Goal: Task Accomplishment & Management: Manage account settings

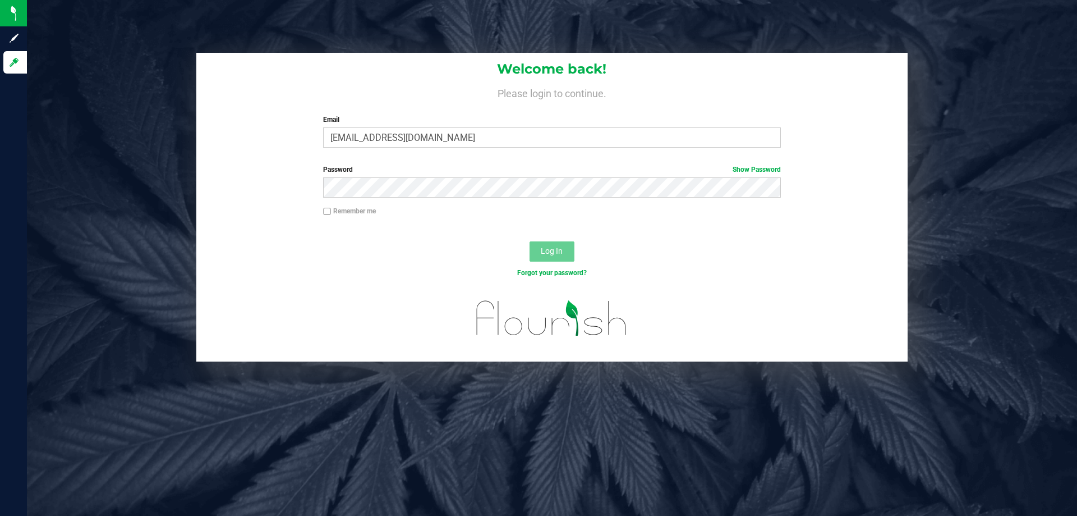
type input "[EMAIL_ADDRESS][DOMAIN_NAME]"
click at [530, 241] on button "Log In" at bounding box center [552, 251] width 45 height 20
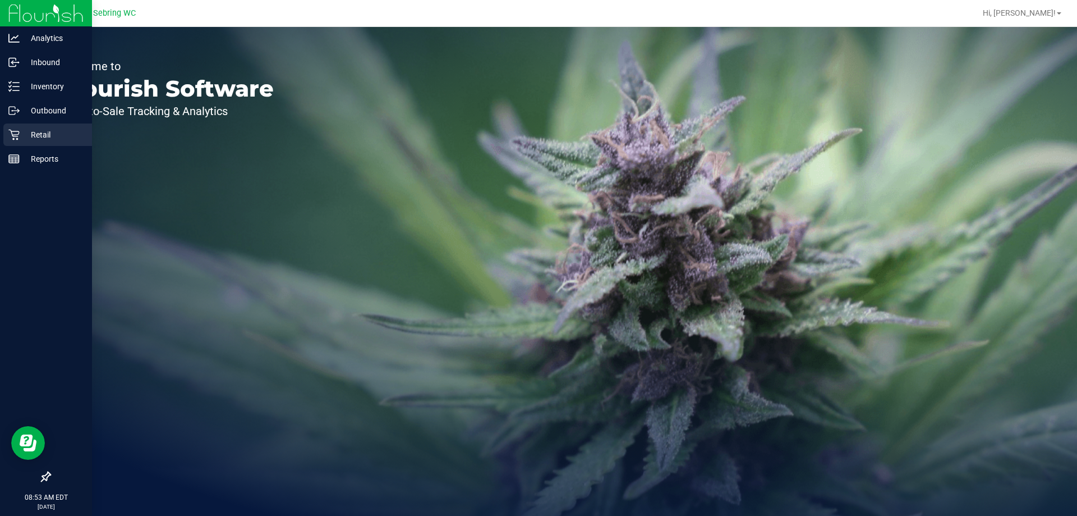
click at [24, 137] on p "Retail" at bounding box center [53, 134] width 67 height 13
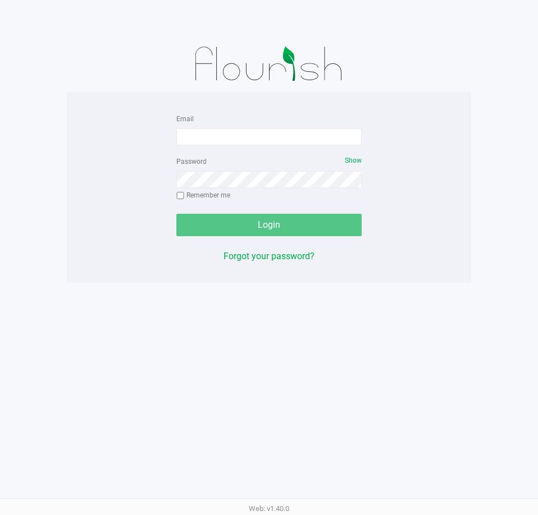
click at [221, 394] on div "Email Password Show Remember me Login Forgot your password? Web: v1.40.0" at bounding box center [269, 257] width 538 height 515
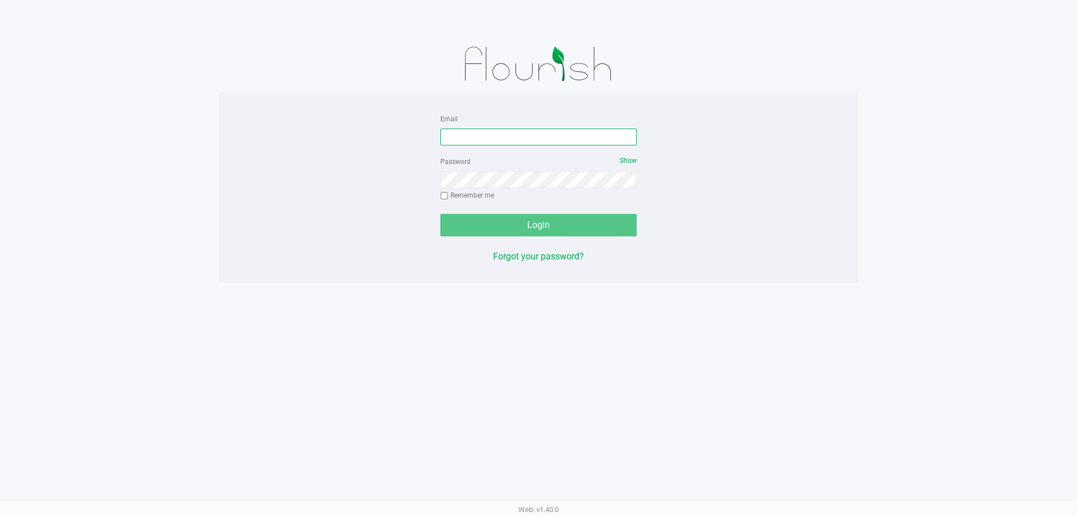
click at [490, 137] on input "Email" at bounding box center [538, 136] width 196 height 17
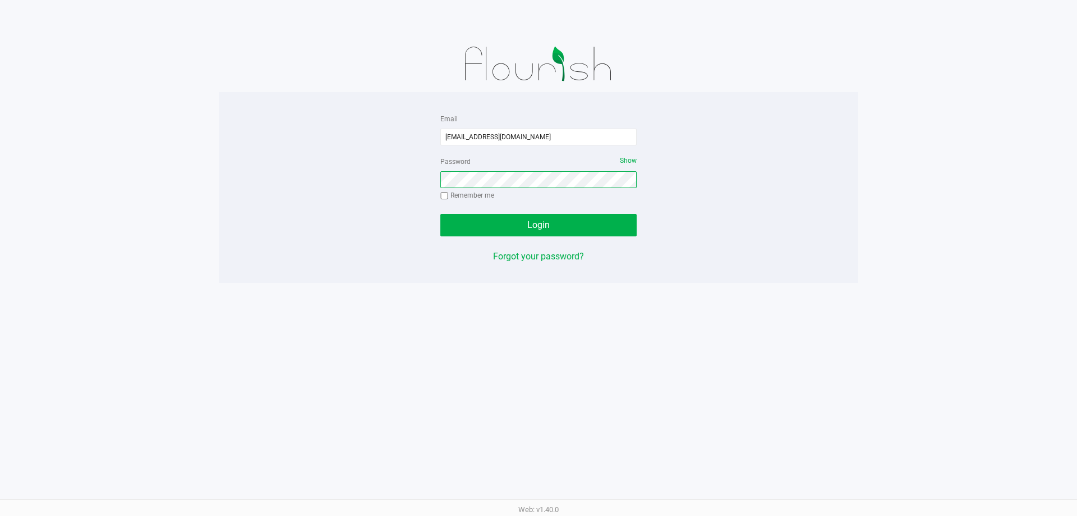
click at [440, 214] on button "Login" at bounding box center [538, 225] width 196 height 22
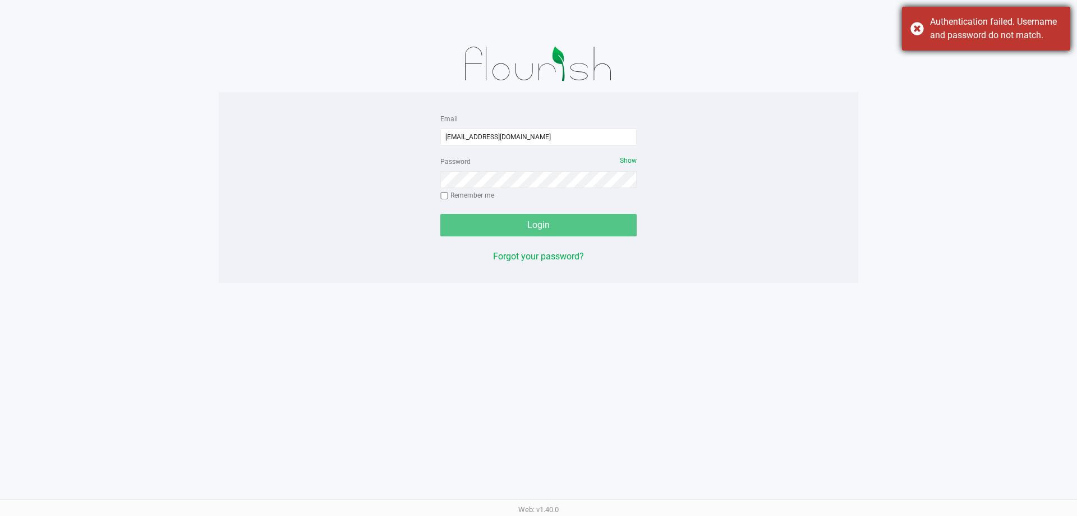
click at [537, 23] on div "Authentication failed. Username and password do not match." at bounding box center [996, 28] width 132 height 27
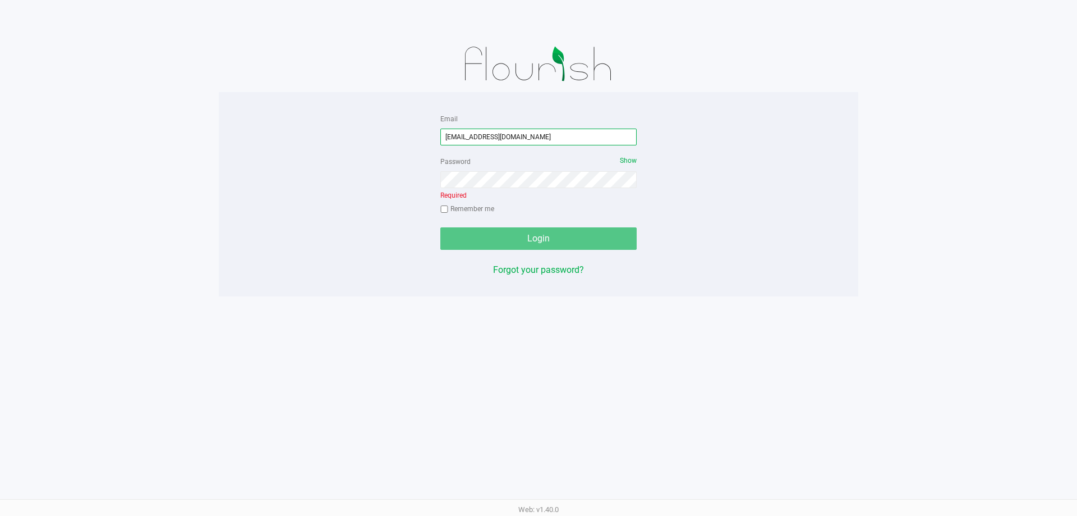
drag, startPoint x: 544, startPoint y: 136, endPoint x: 506, endPoint y: 146, distance: 39.1
click at [506, 146] on form "Email cpaysen@liveparalle.com Password Show Required Remember me Login" at bounding box center [538, 181] width 196 height 138
type input "[EMAIL_ADDRESS][DOMAIN_NAME]"
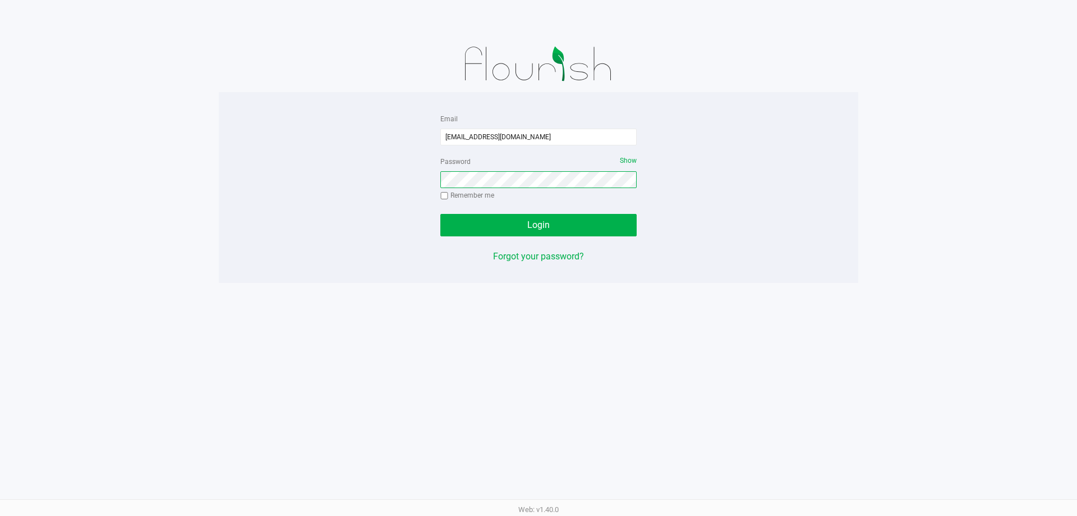
click at [440, 214] on button "Login" at bounding box center [538, 225] width 196 height 22
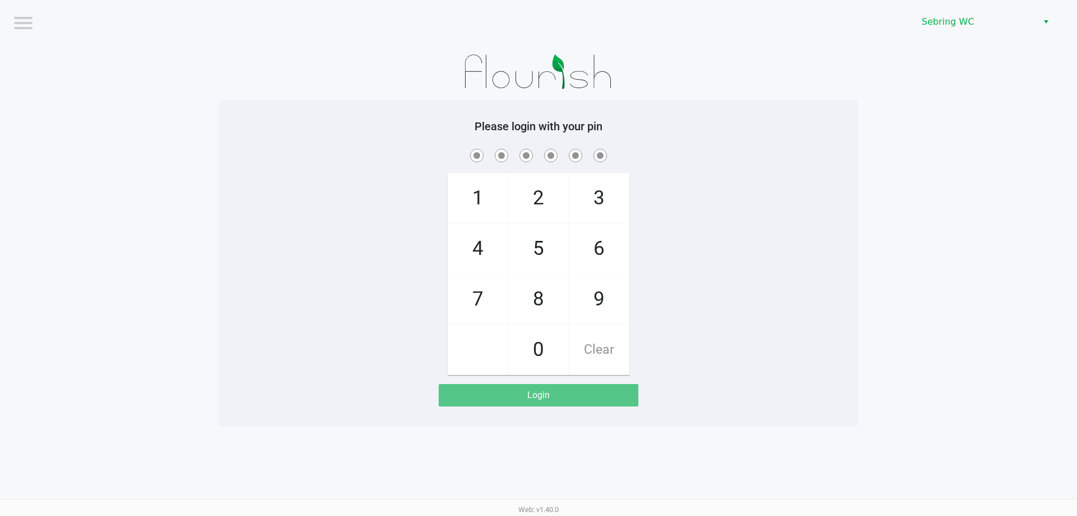
click at [355, 204] on div "1 4 7 2 5 8 0 3 6 9 Clear" at bounding box center [539, 260] width 640 height 228
click at [307, 100] on div "Please login with your pin 1 4 7 2 5 8 0 3 6 9 Clear Login" at bounding box center [539, 263] width 640 height 326
checkbox input "true"
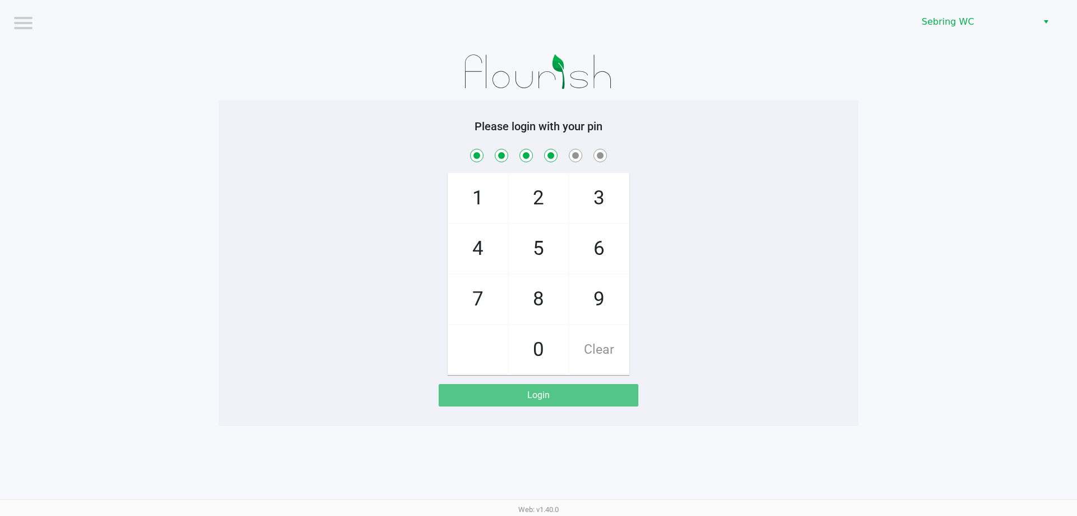
checkbox input "true"
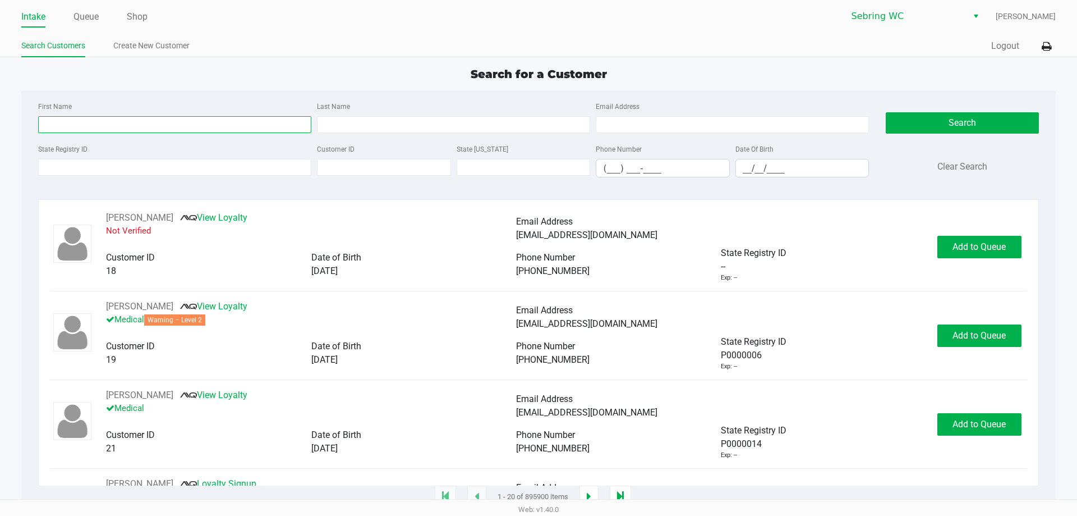
click at [102, 117] on input "First Name" at bounding box center [174, 124] width 273 height 17
type input "cassia"
click at [423, 124] on input "Last Name" at bounding box center [453, 124] width 273 height 17
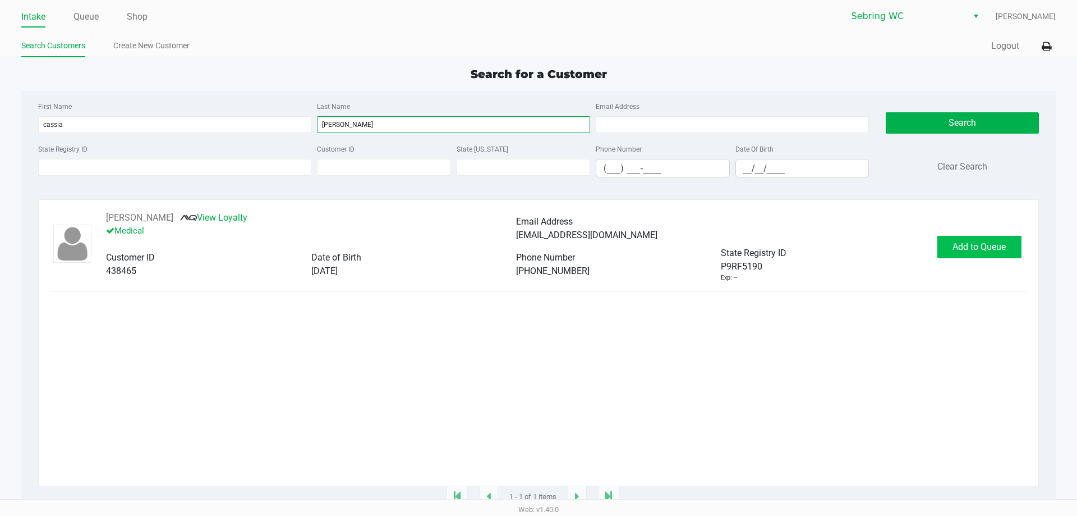
type input "rosser"
click at [537, 249] on span "Add to Queue" at bounding box center [979, 246] width 53 height 11
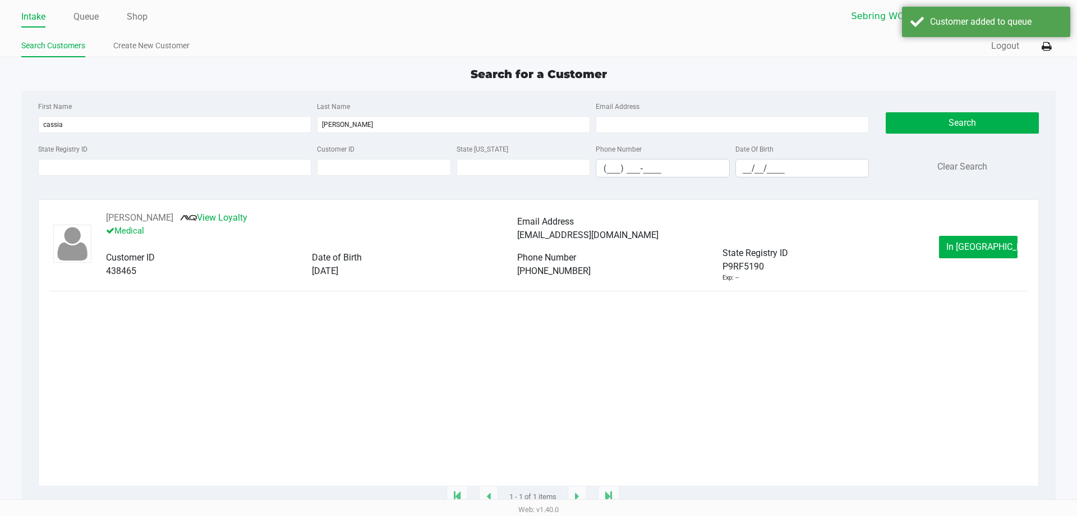
click at [537, 249] on button "In Queue" at bounding box center [978, 247] width 79 height 22
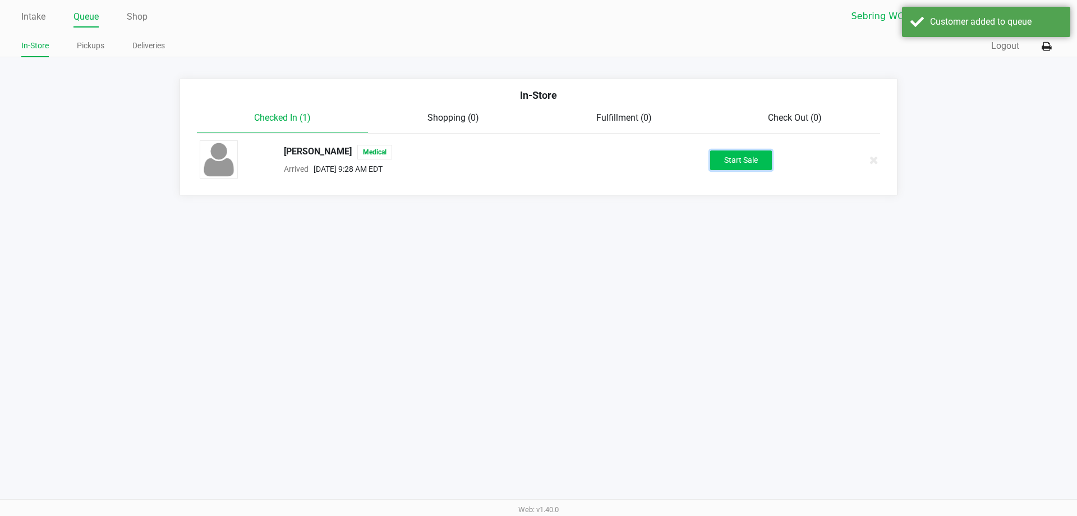
click at [537, 163] on button "Start Sale" at bounding box center [741, 160] width 62 height 20
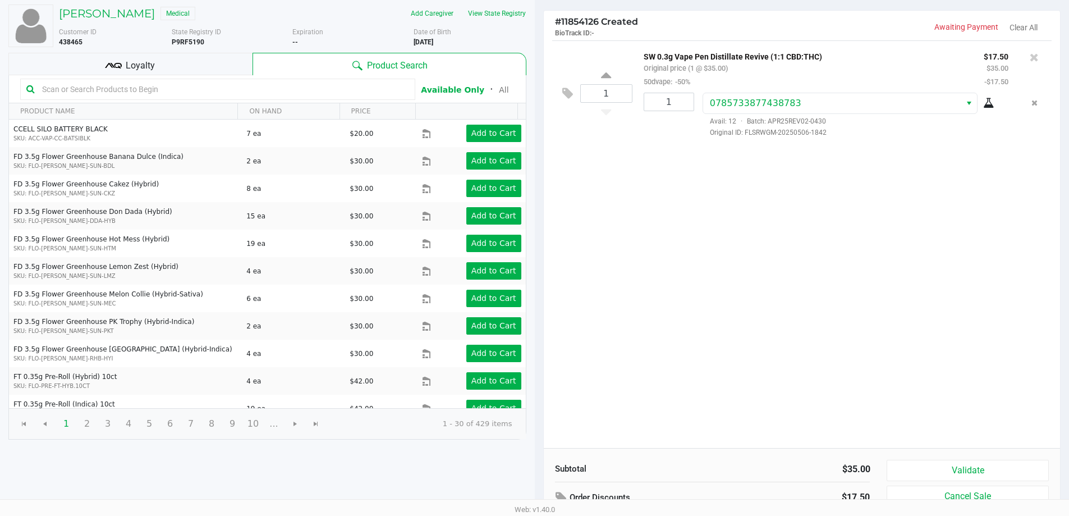
scroll to position [115, 0]
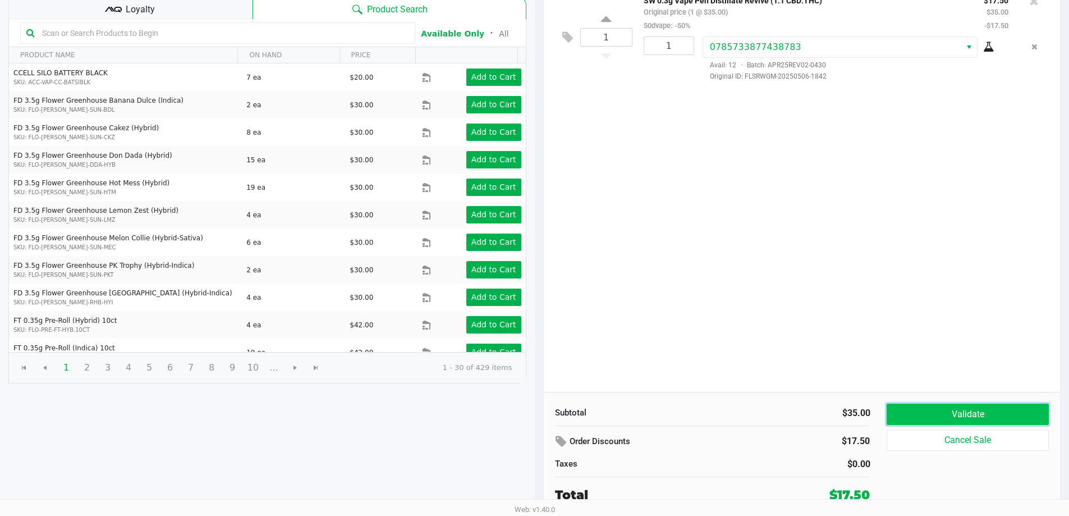
click at [537, 412] on button "Validate" at bounding box center [968, 413] width 162 height 21
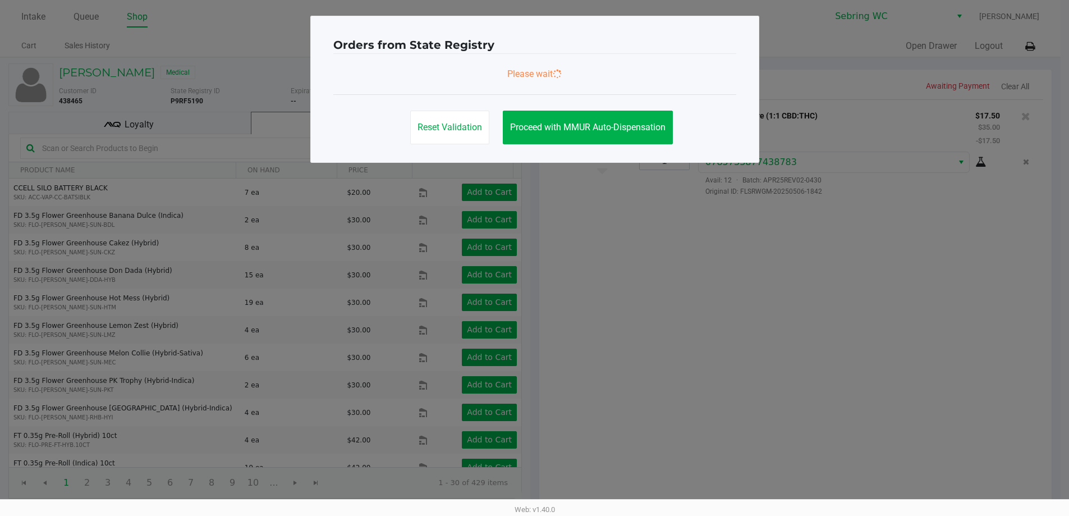
scroll to position [0, 0]
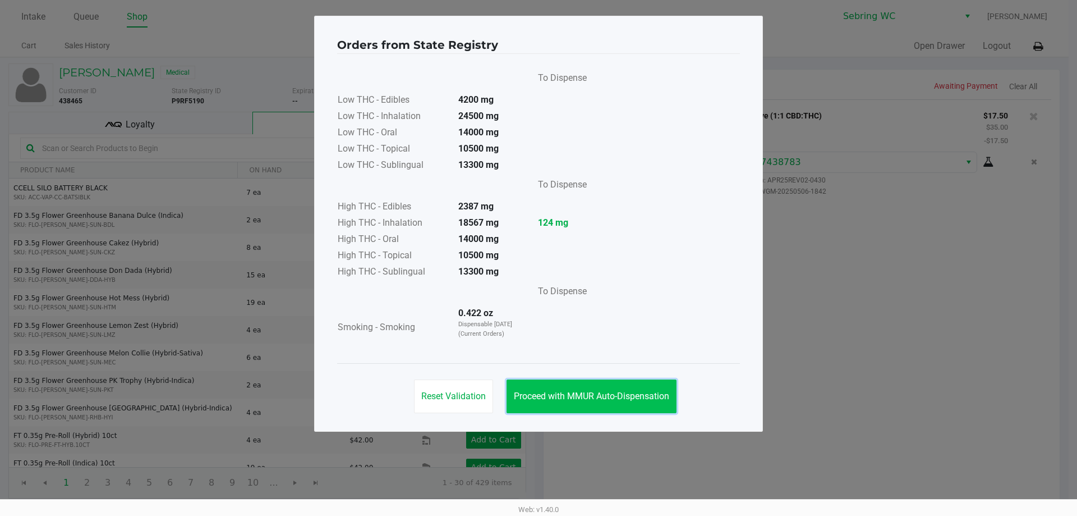
click at [537, 388] on button "Proceed with MMUR Auto-Dispensation" at bounding box center [592, 396] width 170 height 34
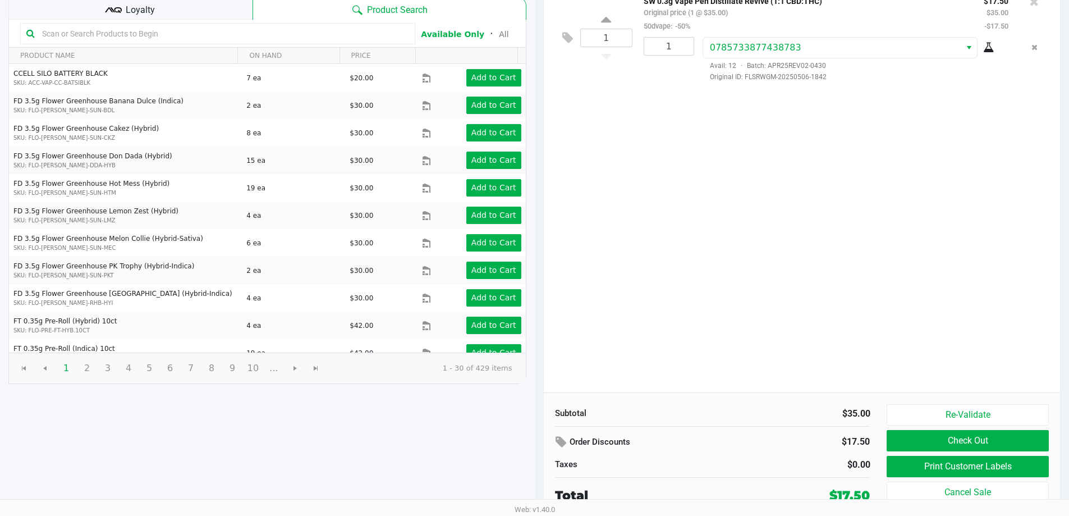
scroll to position [115, 0]
click at [537, 466] on button "Print Customer Labels" at bounding box center [968, 465] width 162 height 21
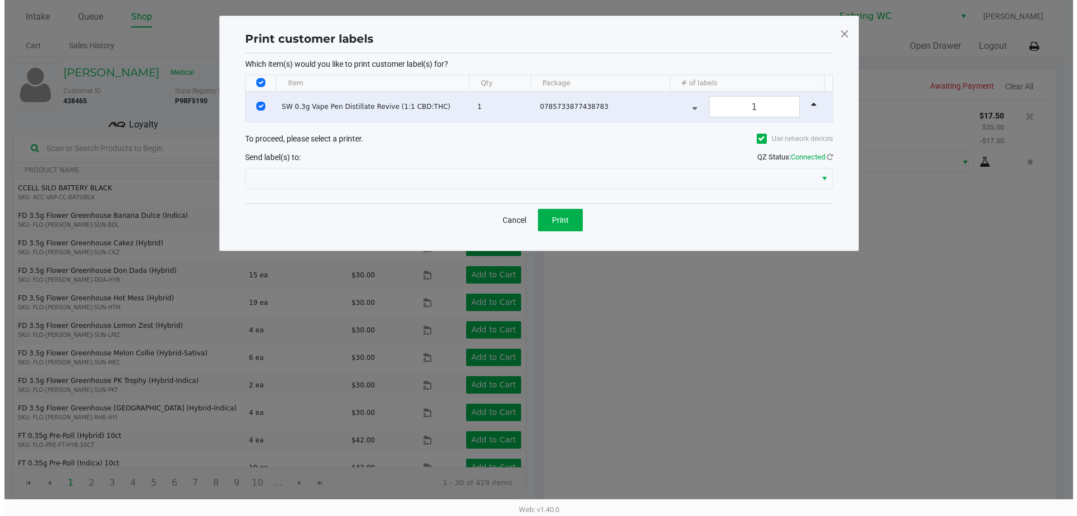
scroll to position [0, 0]
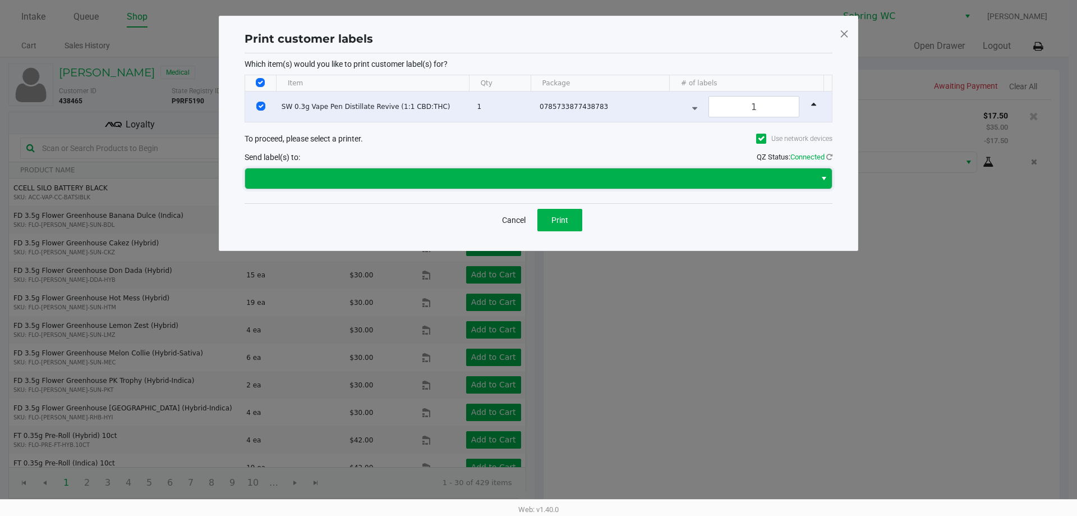
click at [497, 169] on span at bounding box center [530, 178] width 571 height 20
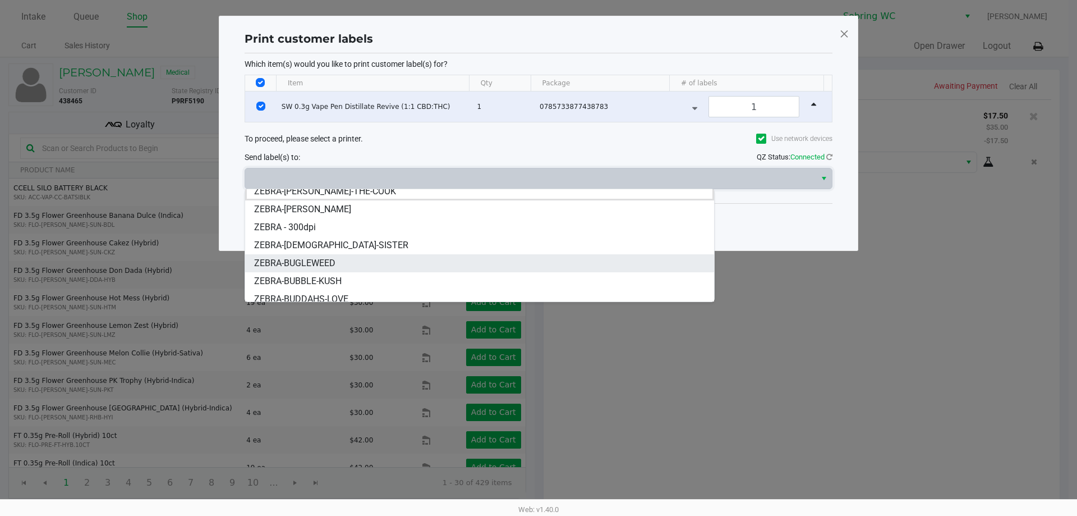
scroll to position [13, 0]
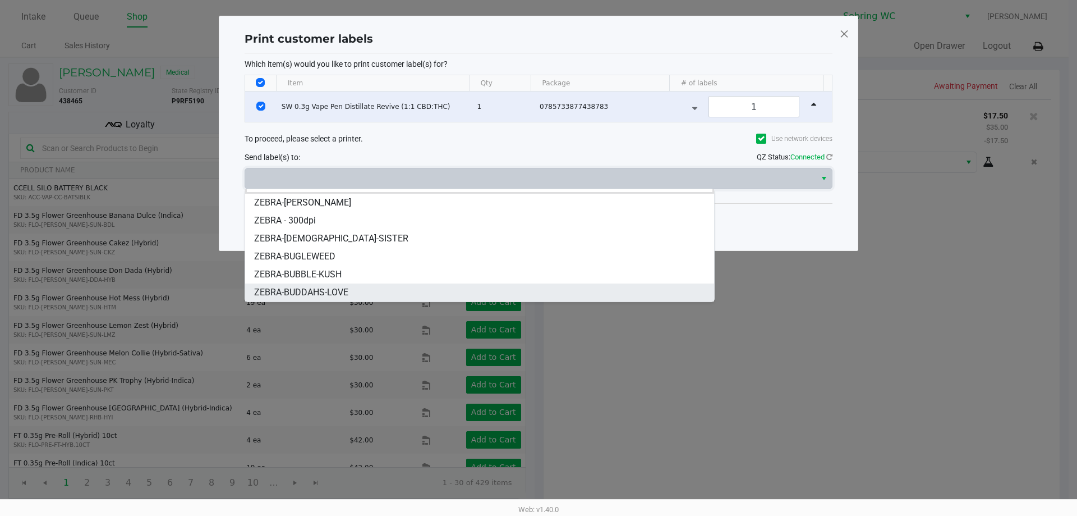
click at [330, 291] on span "ZEBRA-BUDDAHS-LOVE" at bounding box center [301, 292] width 94 height 13
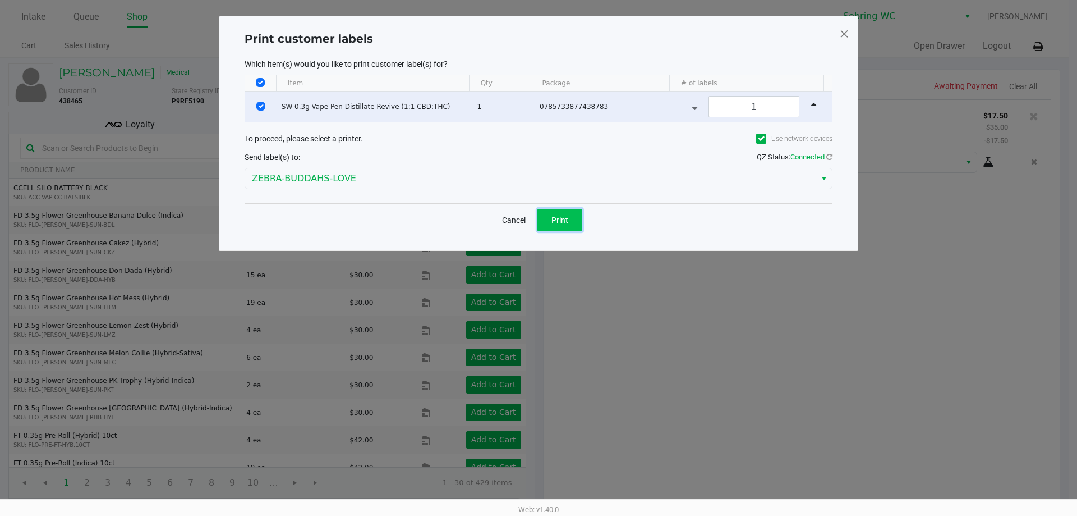
click at [537, 221] on span "Print" at bounding box center [560, 219] width 17 height 9
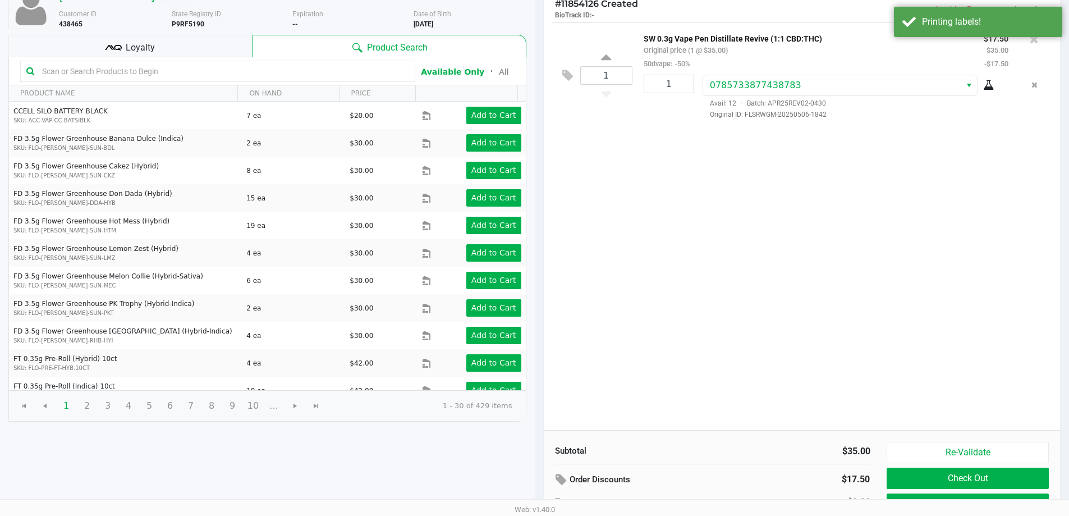
scroll to position [115, 0]
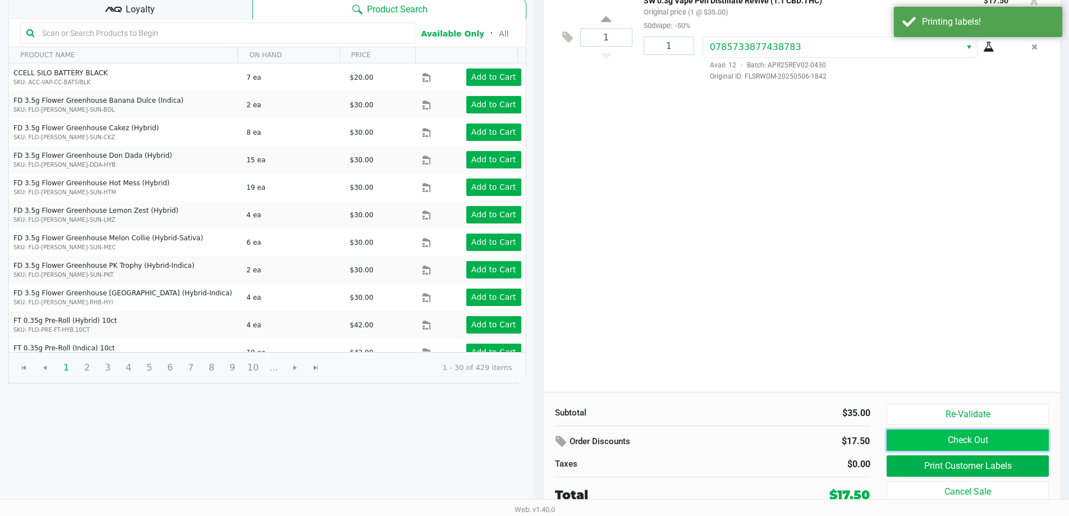
click at [537, 438] on button "Check Out" at bounding box center [968, 439] width 162 height 21
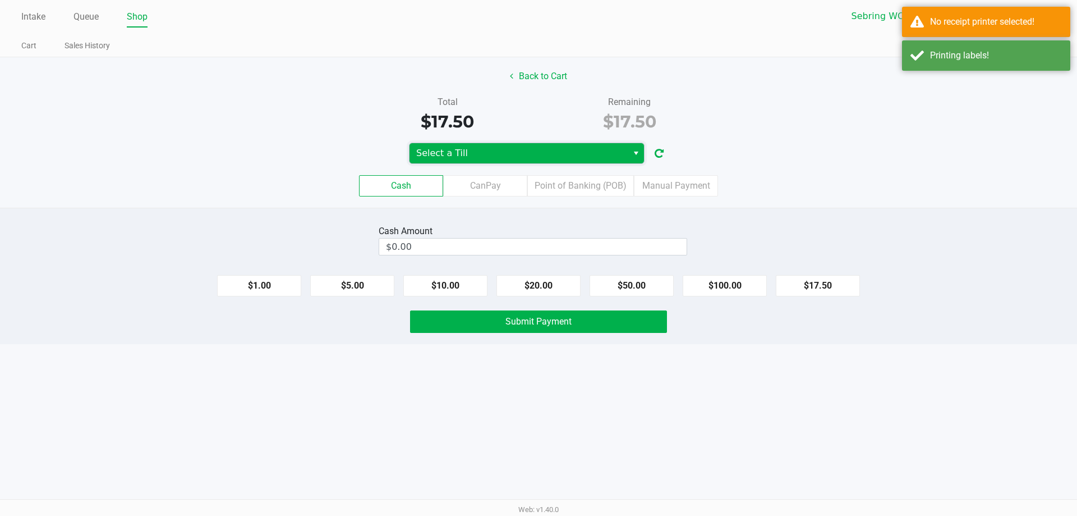
click at [468, 152] on span "Select a Till" at bounding box center [518, 152] width 205 height 13
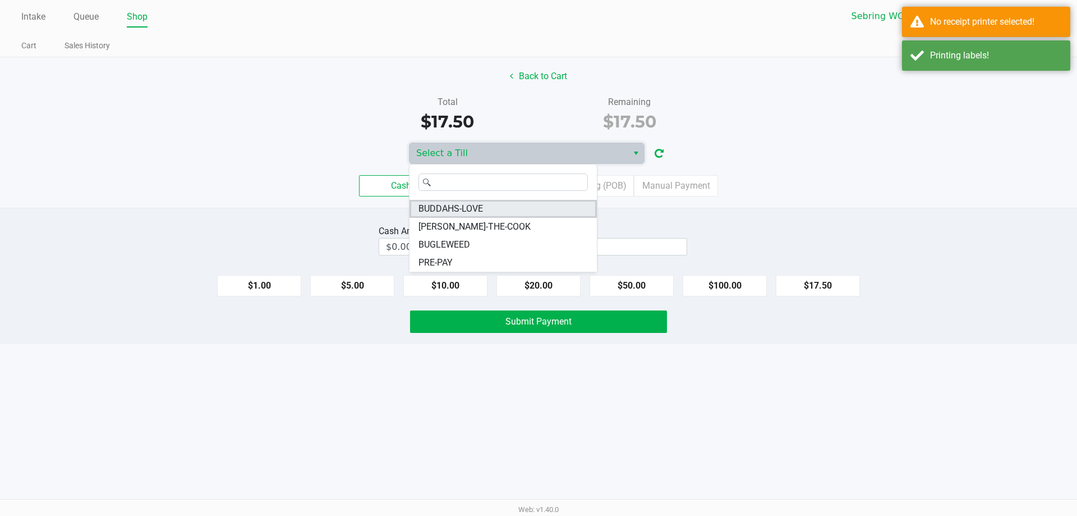
click at [465, 203] on span "BUDDAHS-LOVE" at bounding box center [451, 208] width 65 height 13
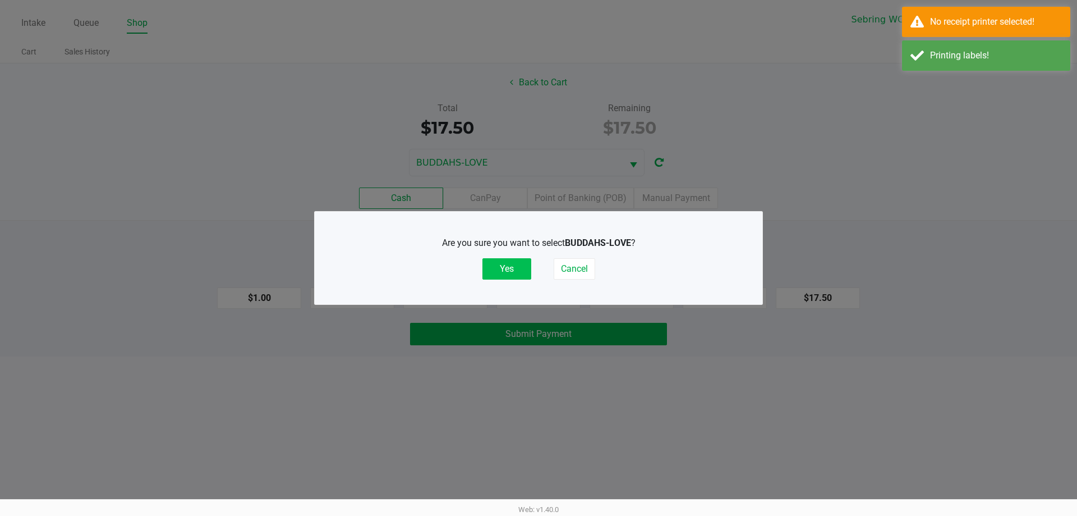
click at [516, 275] on button "Yes" at bounding box center [507, 268] width 49 height 21
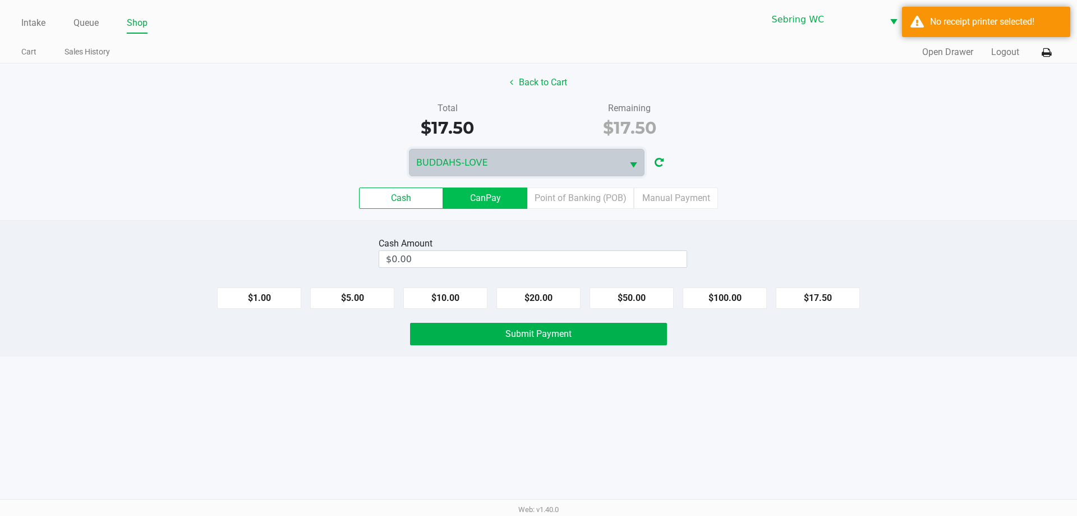
click at [484, 191] on label "CanPay" at bounding box center [485, 197] width 84 height 21
click at [0, 0] on 2 "CanPay" at bounding box center [0, 0] width 0 height 0
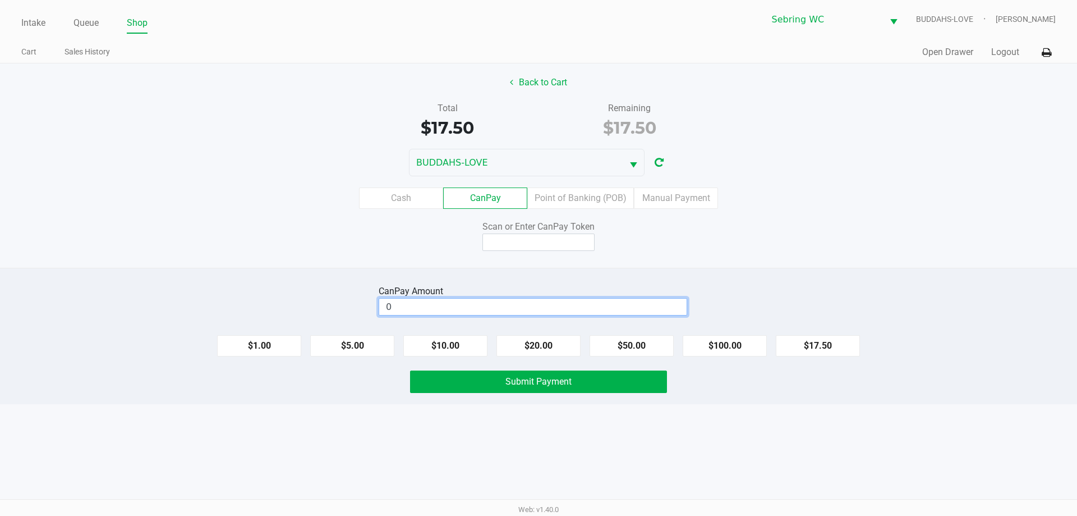
click at [467, 310] on input "0" at bounding box center [532, 307] width 307 height 16
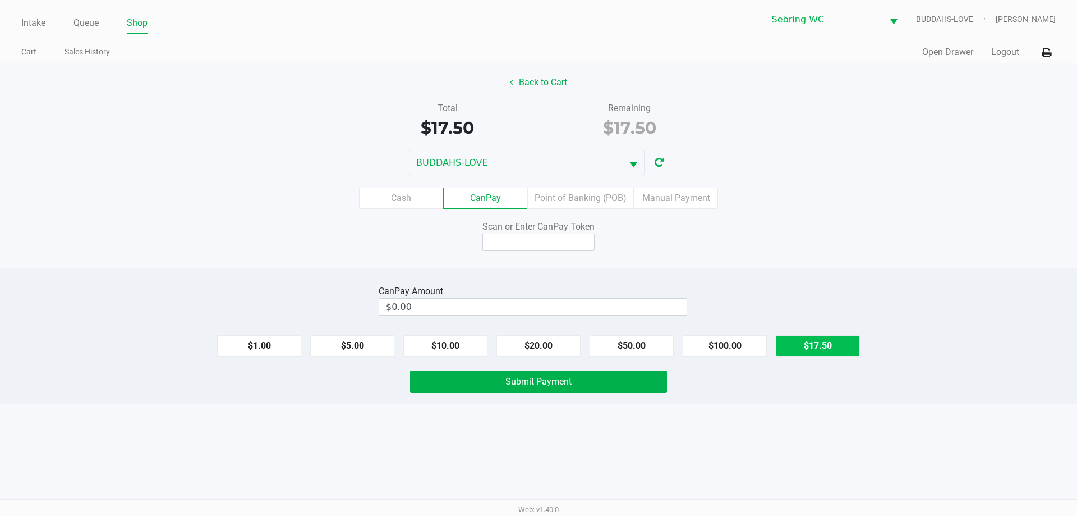
click at [537, 349] on button "$17.50" at bounding box center [818, 345] width 84 height 21
type input "$17.50"
click at [537, 245] on input at bounding box center [539, 241] width 112 height 17
type input "X0905768Q"
click at [518, 396] on div "CanPay Amount $17.50 Clear $1.00 $5.00 $10.00 $20.00 $50.00 $100.00 $17.50 Subm…" at bounding box center [538, 336] width 1077 height 136
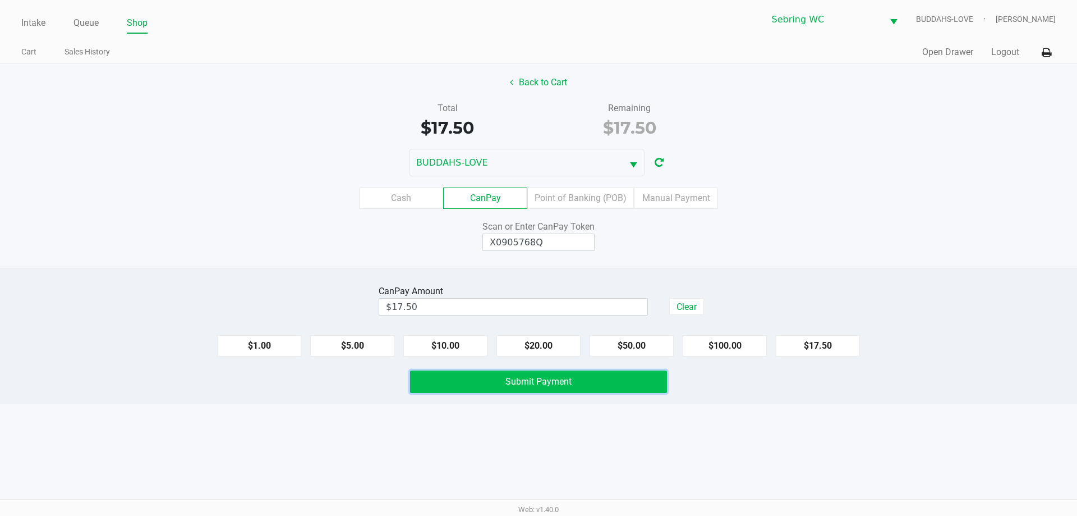
click at [512, 384] on span "Submit Payment" at bounding box center [539, 381] width 66 height 11
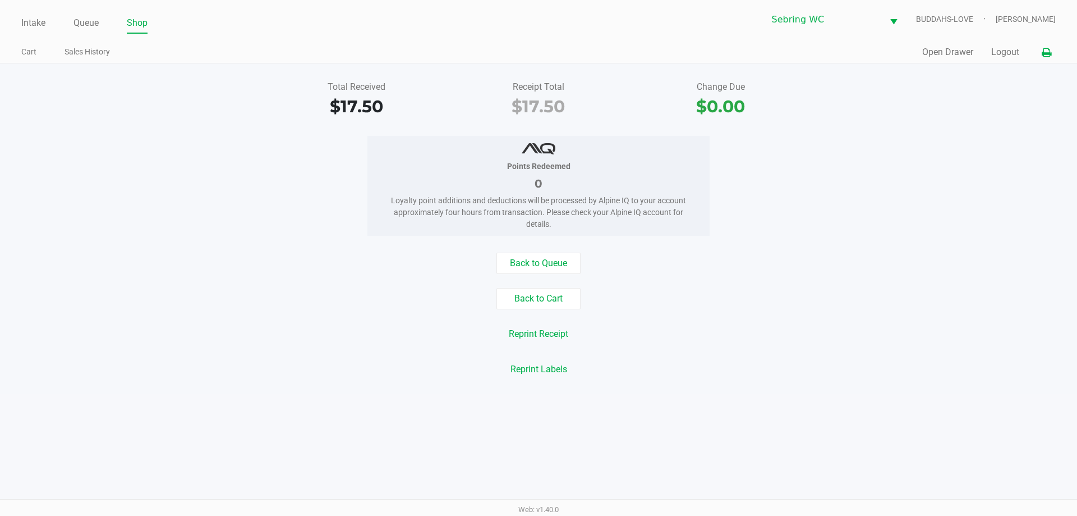
click at [537, 49] on icon at bounding box center [1047, 53] width 10 height 8
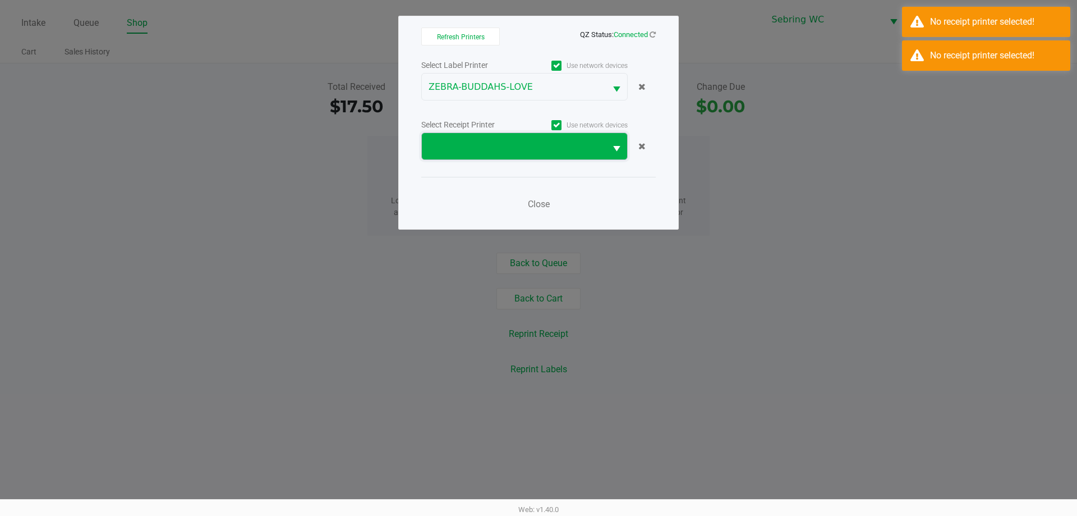
click at [472, 139] on span at bounding box center [514, 146] width 184 height 26
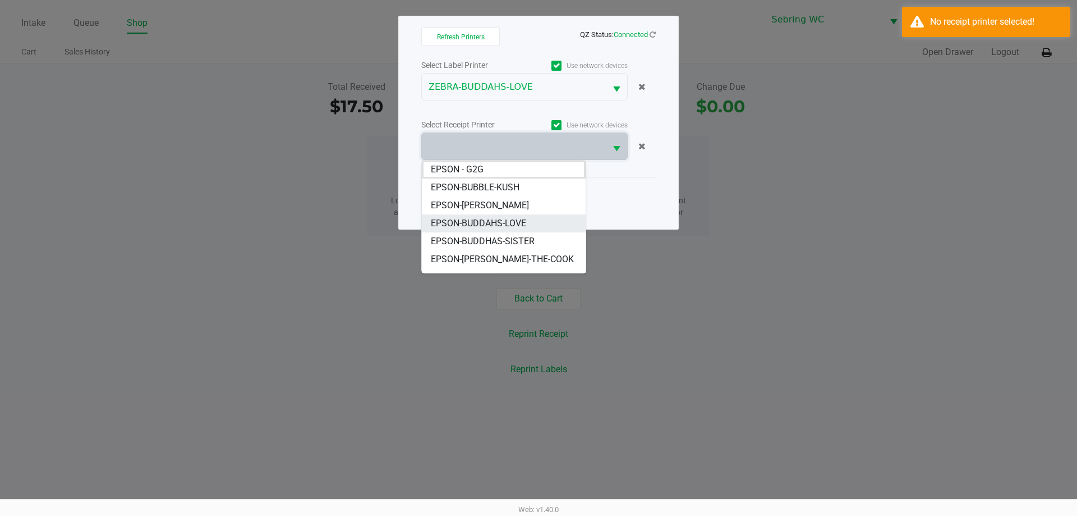
click at [494, 223] on span "EPSON-BUDDAHS-LOVE" at bounding box center [478, 223] width 95 height 13
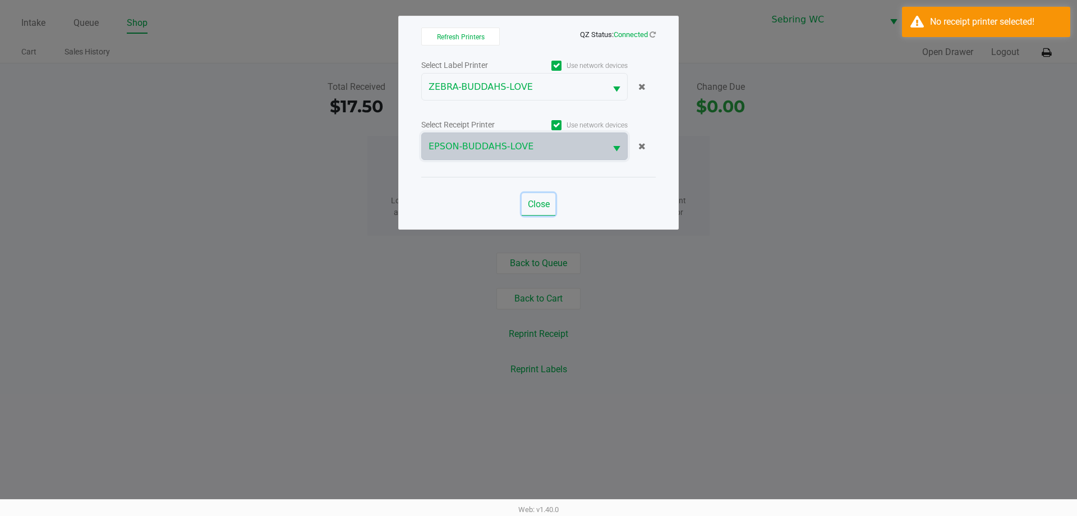
click at [533, 199] on span "Close" at bounding box center [539, 204] width 22 height 11
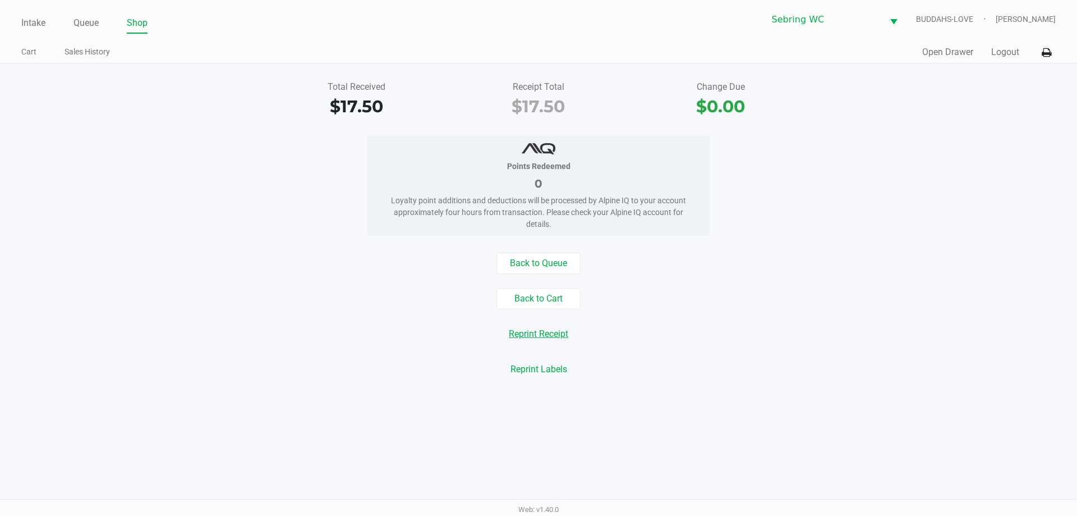
click at [537, 336] on button "Reprint Receipt" at bounding box center [539, 333] width 74 height 21
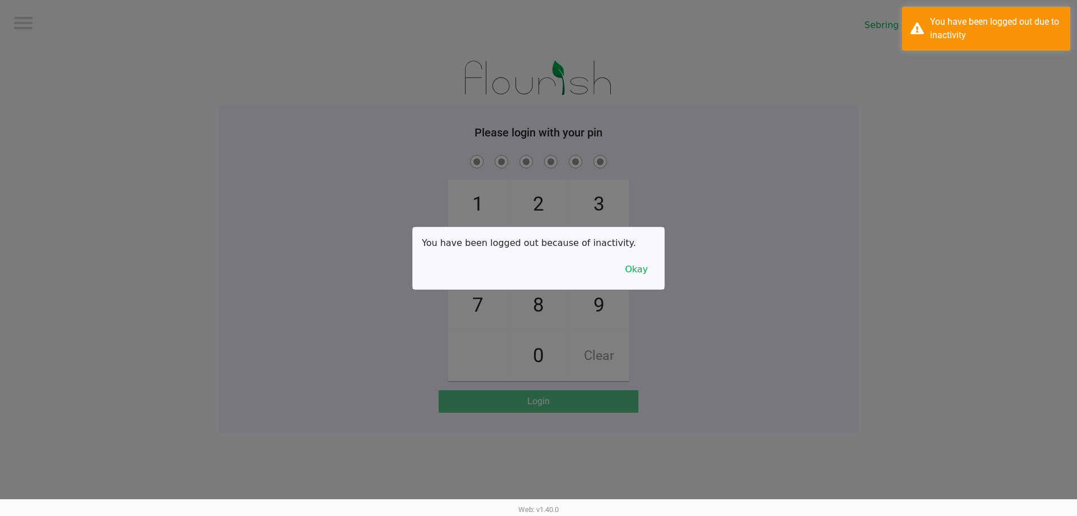
click at [189, 150] on div at bounding box center [538, 258] width 1077 height 516
click at [537, 272] on button "Okay" at bounding box center [637, 269] width 38 height 21
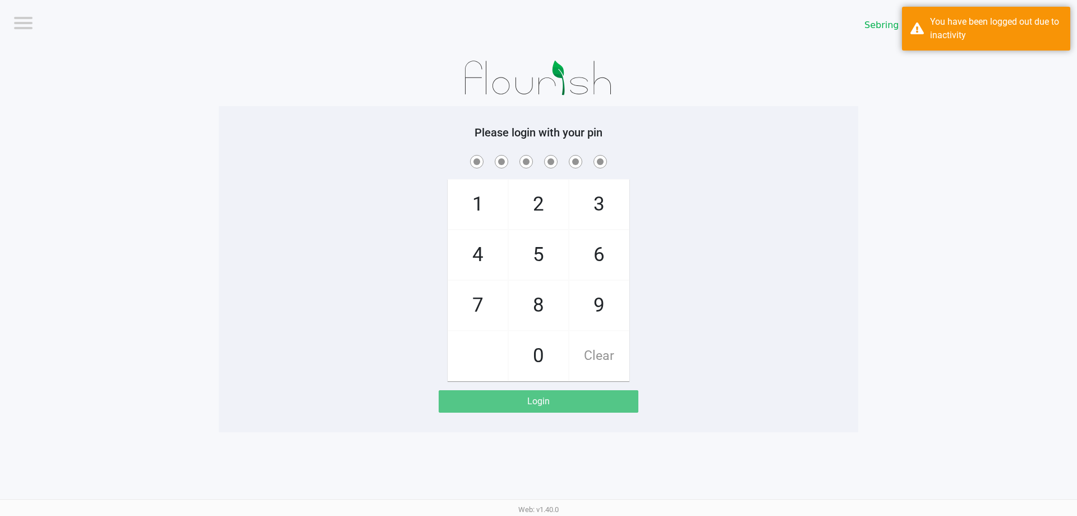
click at [435, 238] on div "1 4 7 2 5 8 0 3 6 9 Clear" at bounding box center [539, 267] width 640 height 228
checkbox input "true"
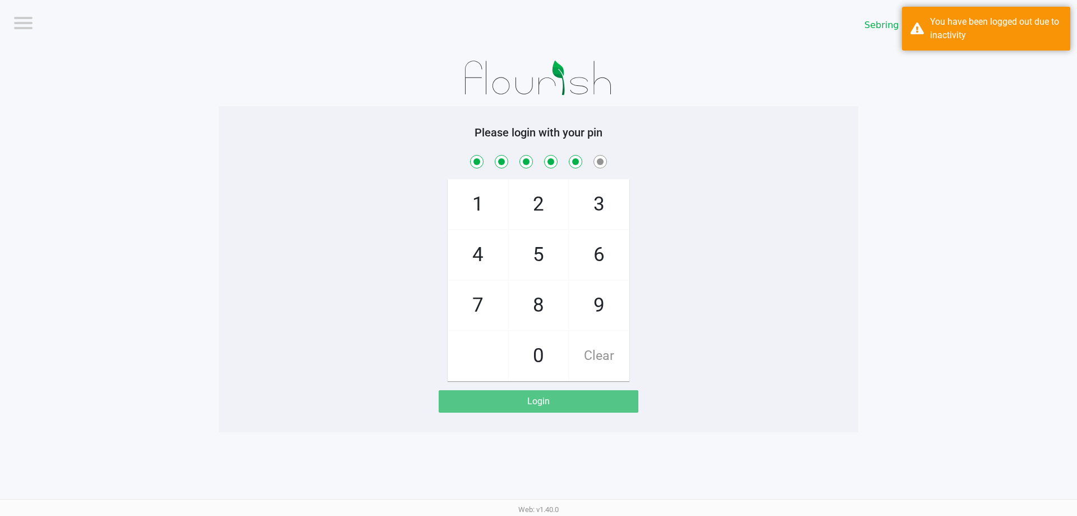
checkbox input "true"
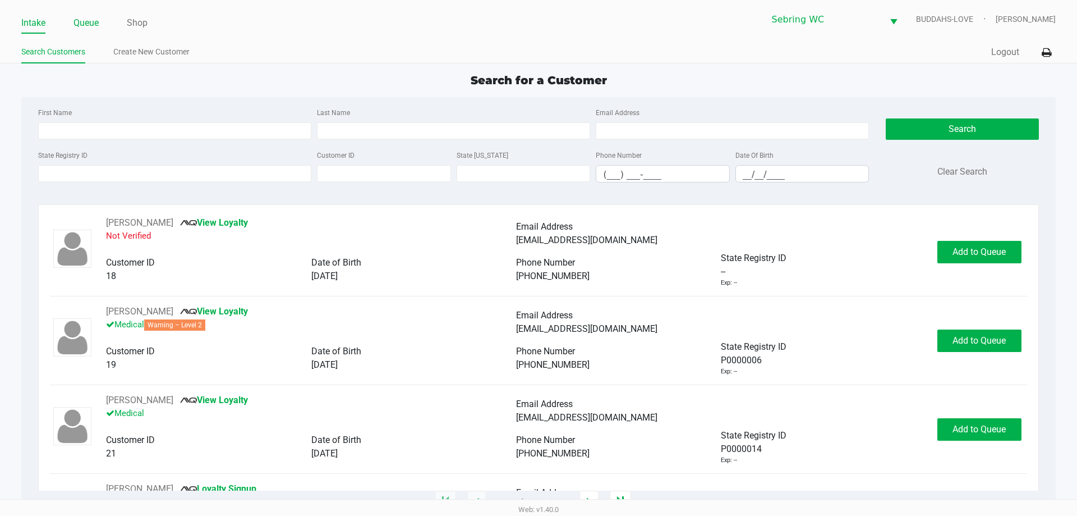
click at [84, 32] on li "Queue" at bounding box center [86, 24] width 25 height 20
click at [90, 25] on link "Queue" at bounding box center [86, 23] width 25 height 16
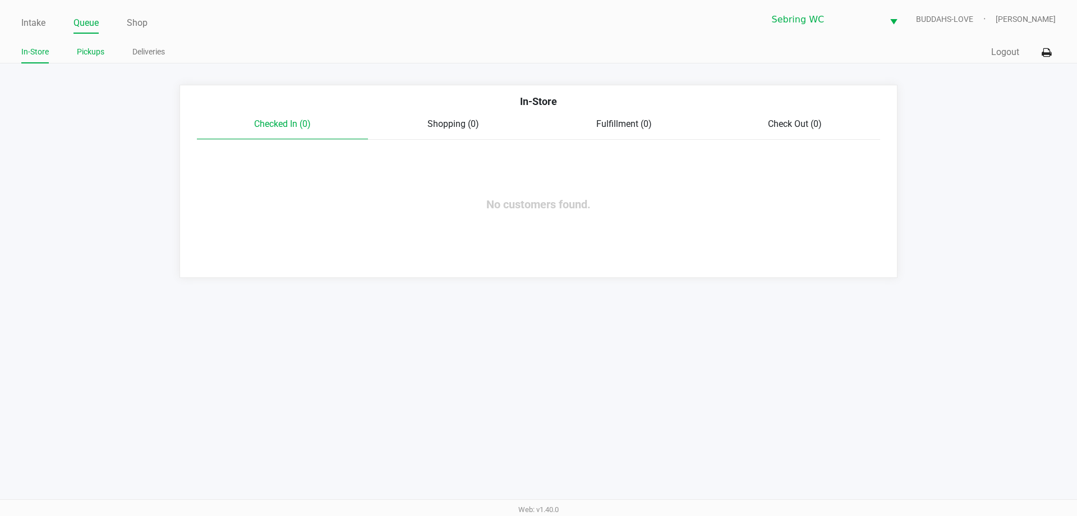
click at [99, 52] on link "Pickups" at bounding box center [90, 52] width 27 height 14
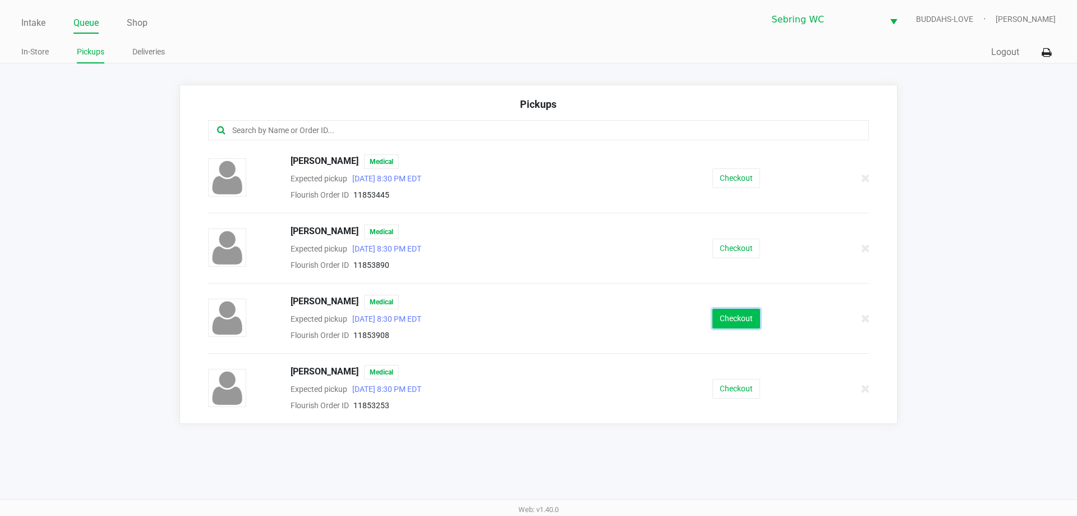
click at [537, 314] on button "Checkout" at bounding box center [737, 319] width 48 height 20
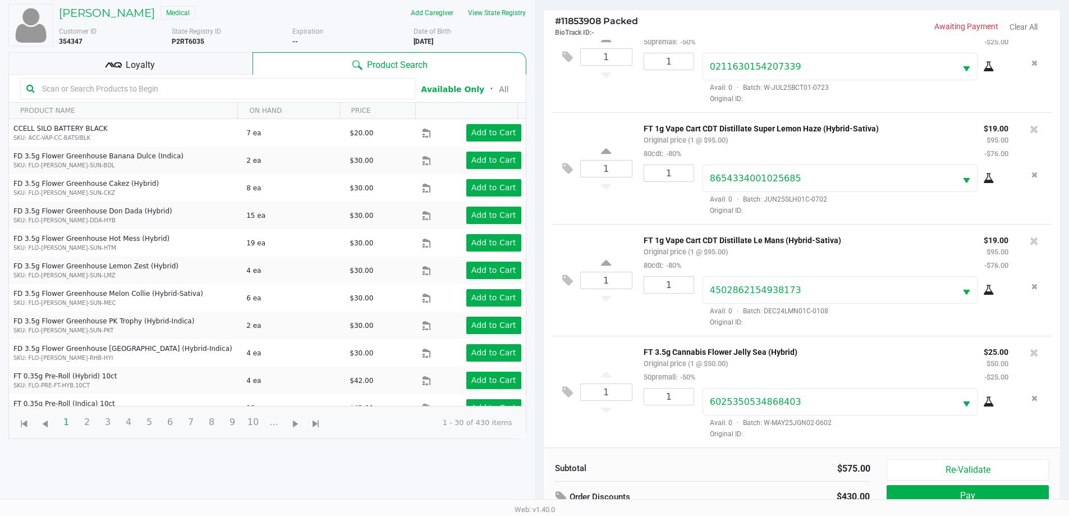
scroll to position [121, 0]
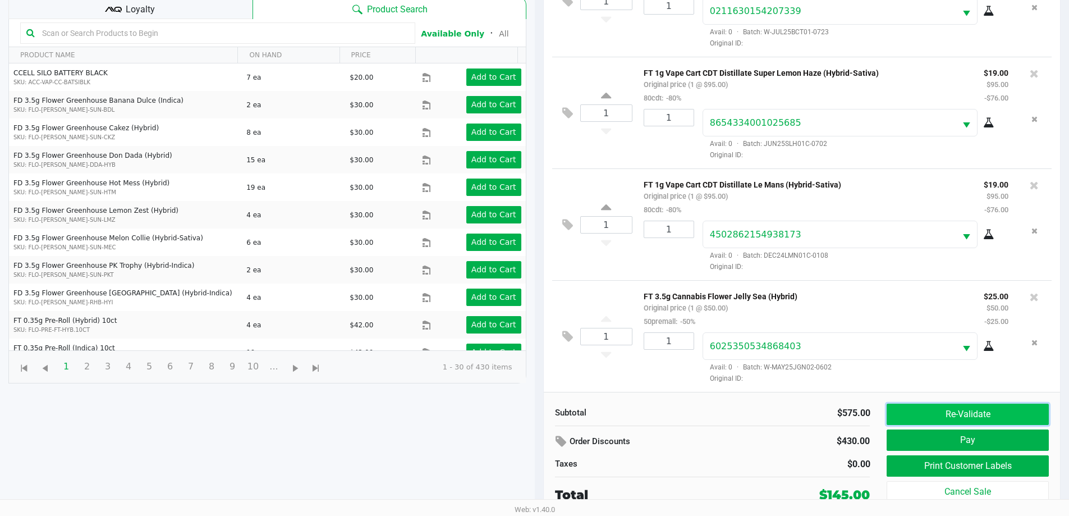
click at [537, 415] on button "Re-Validate" at bounding box center [968, 413] width 162 height 21
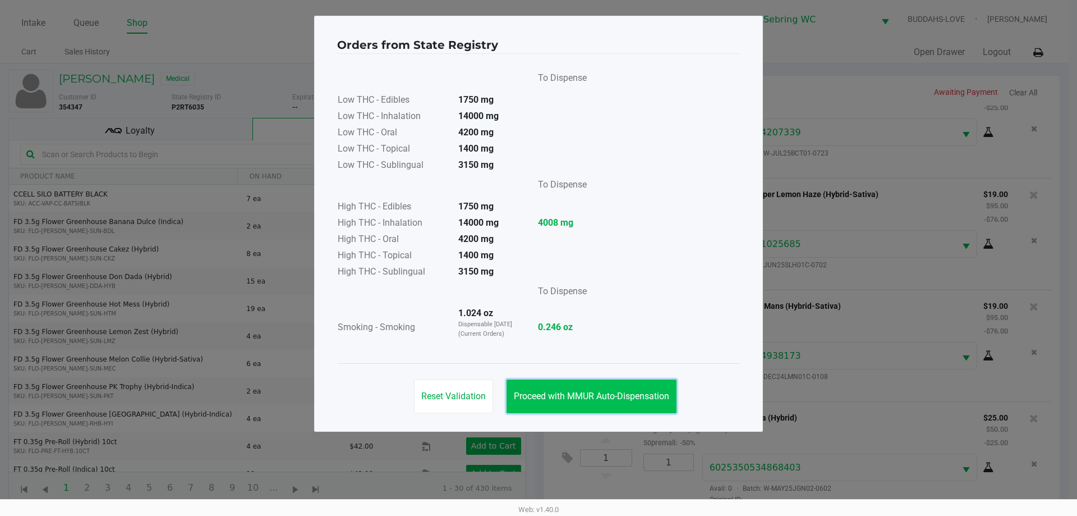
click at [537, 389] on button "Proceed with MMUR Auto-Dispensation" at bounding box center [592, 396] width 170 height 34
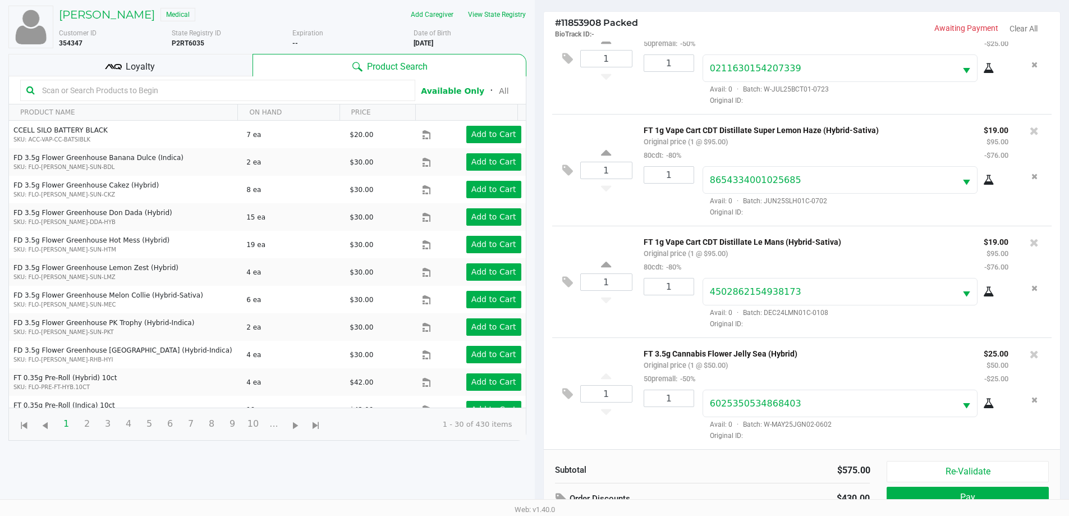
scroll to position [121, 0]
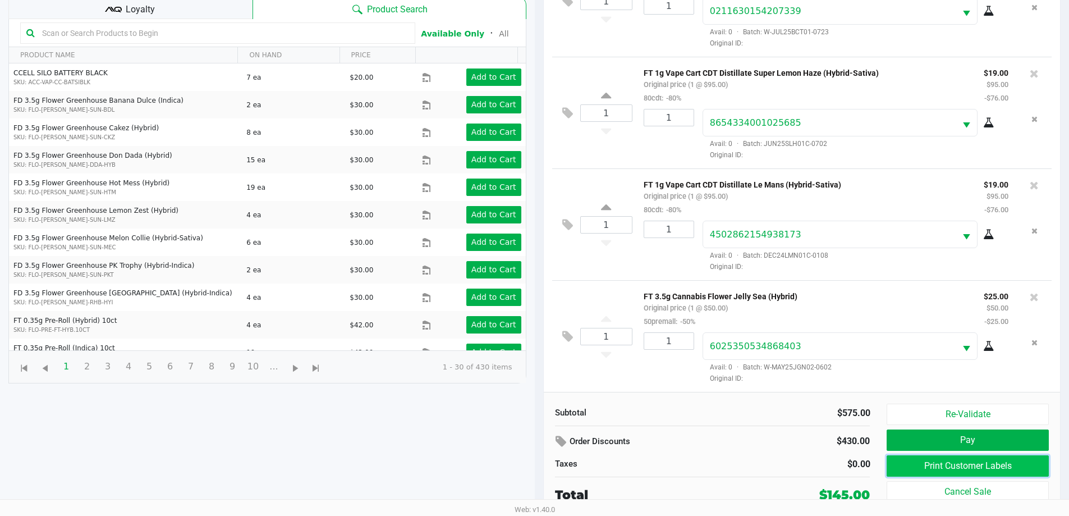
click at [537, 462] on button "Print Customer Labels" at bounding box center [968, 465] width 162 height 21
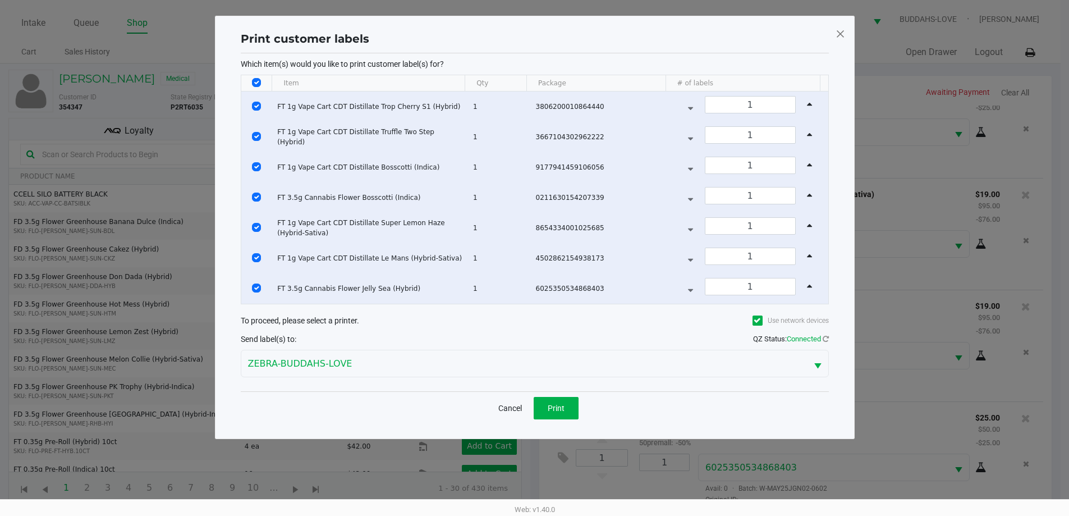
scroll to position [0, 0]
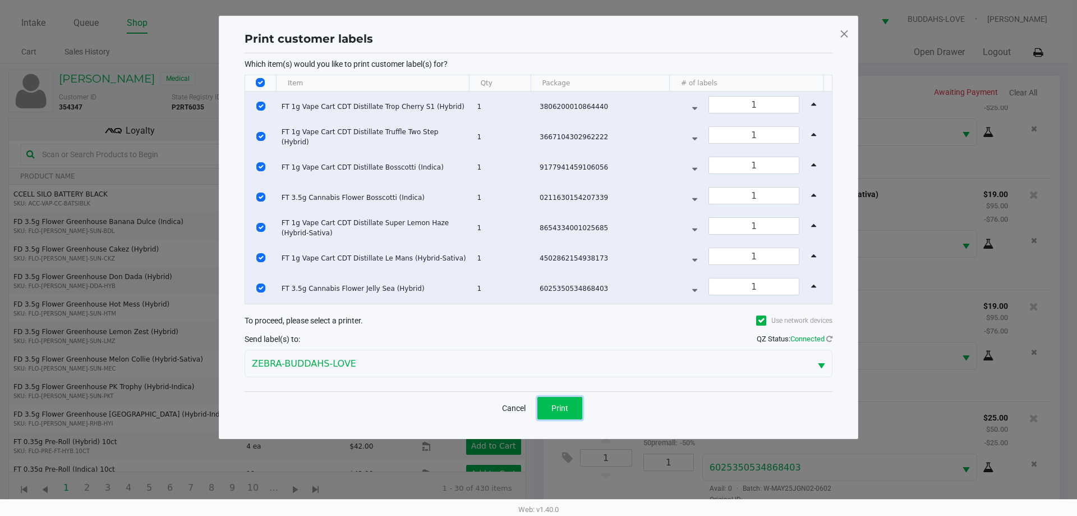
click at [537, 406] on span "Print" at bounding box center [560, 407] width 17 height 9
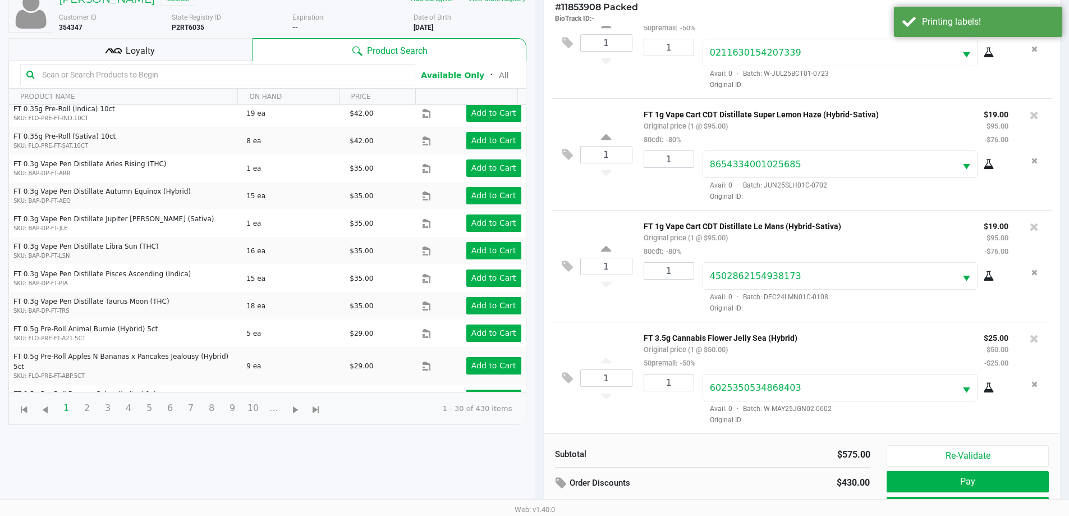
scroll to position [121, 0]
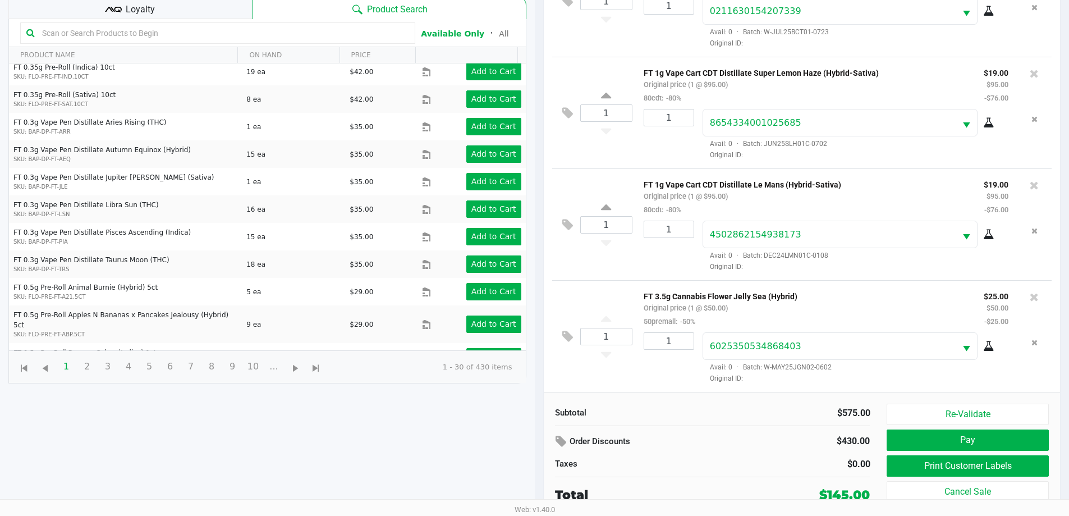
click at [215, 13] on div "Loyalty" at bounding box center [130, 8] width 244 height 22
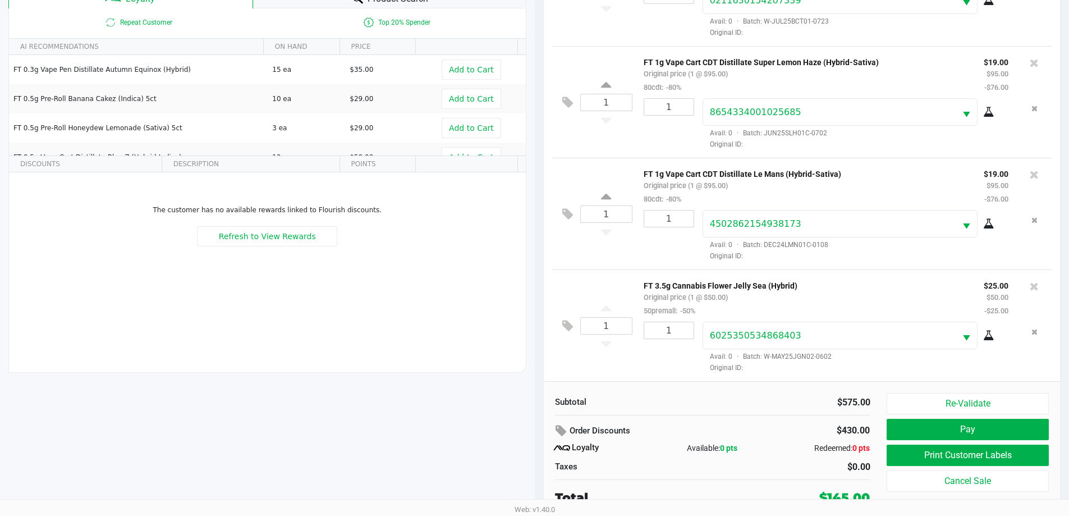
scroll to position [135, 0]
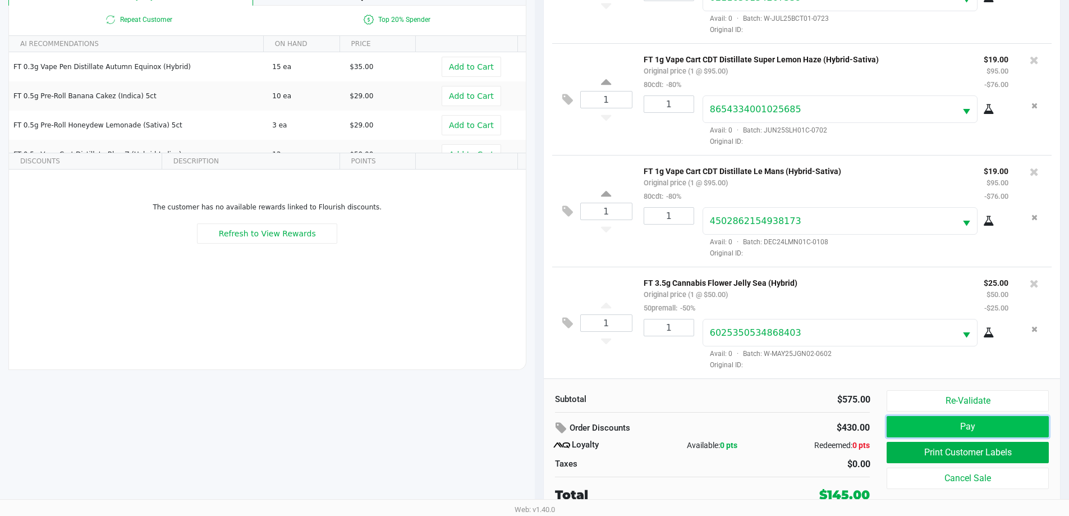
click at [537, 431] on button "Pay" at bounding box center [968, 426] width 162 height 21
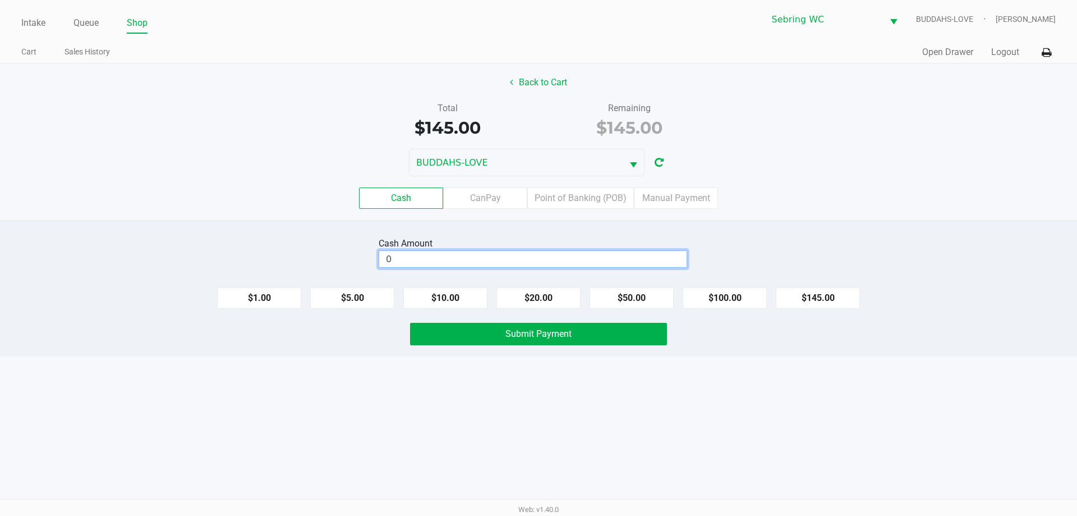
click at [419, 258] on input "0" at bounding box center [532, 259] width 307 height 16
type input "$145.00"
click at [432, 336] on button "Submit Payment" at bounding box center [538, 334] width 257 height 22
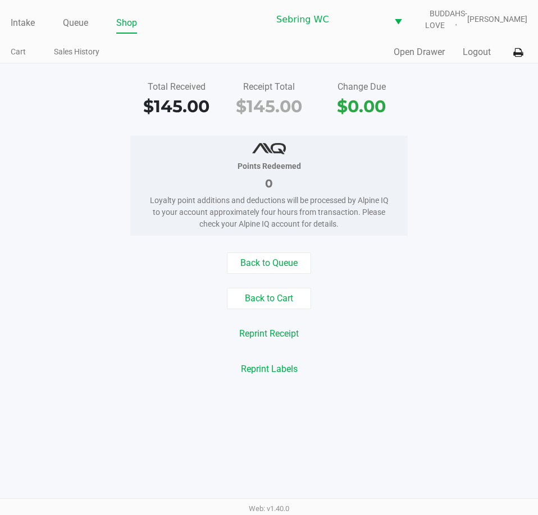
click at [51, 143] on div "Points Redeemed 0 Loyalty point additions and deductions will be processed by A…" at bounding box center [269, 186] width 554 height 100
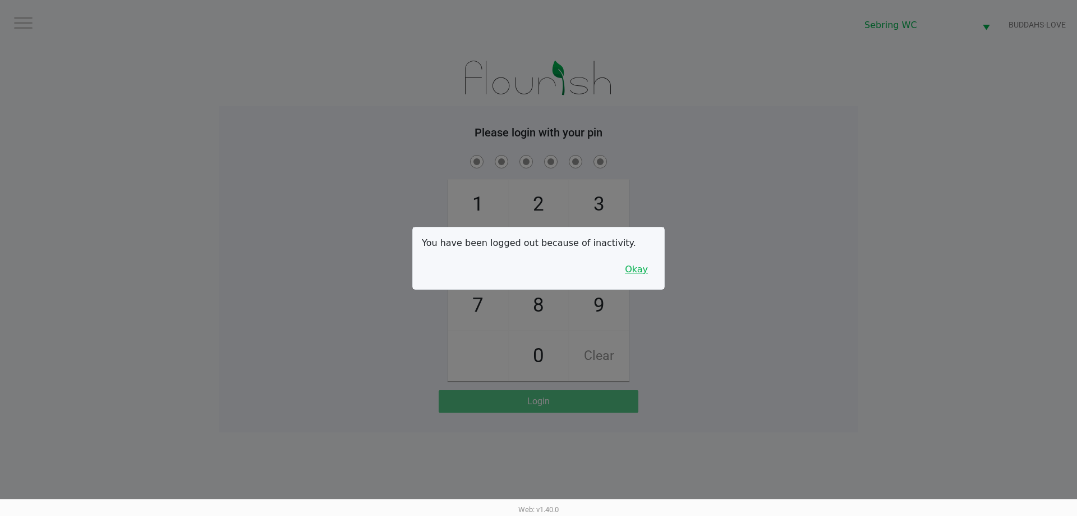
drag, startPoint x: 644, startPoint y: 267, endPoint x: 422, endPoint y: 195, distance: 233.0
click at [537, 263] on button "Okay" at bounding box center [637, 269] width 38 height 21
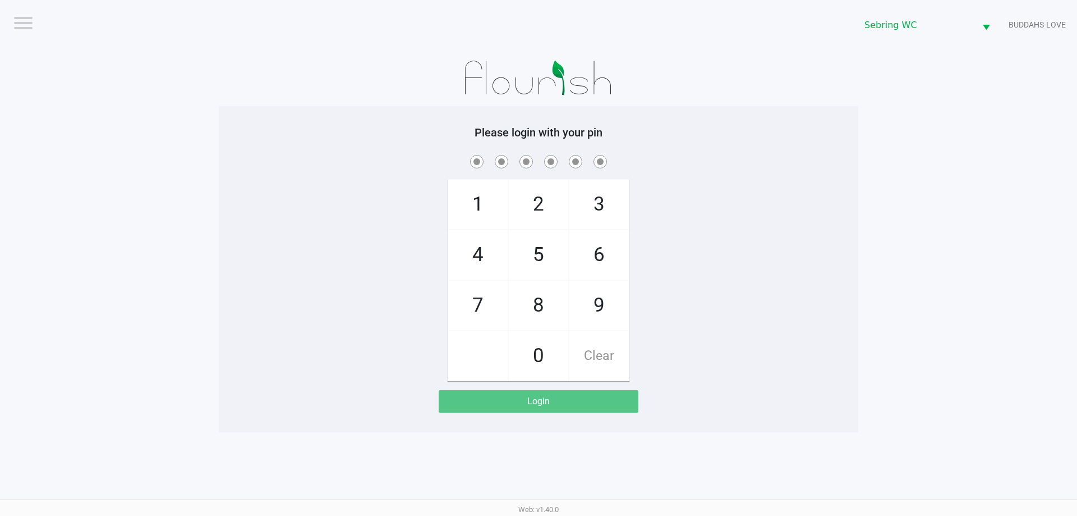
click at [393, 186] on div "1 4 7 2 5 8 0 3 6 9 Clear" at bounding box center [539, 267] width 640 height 228
checkbox input "true"
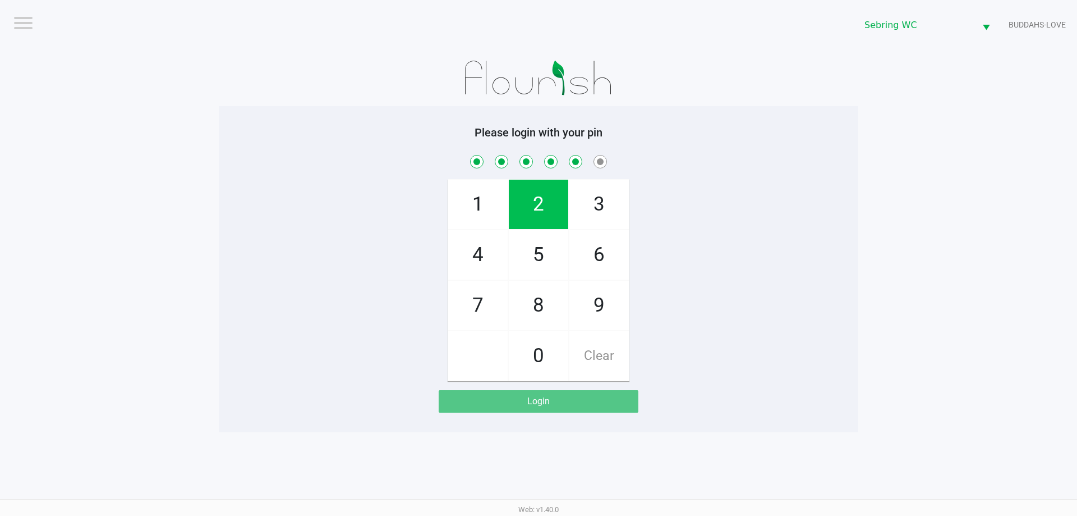
checkbox input "true"
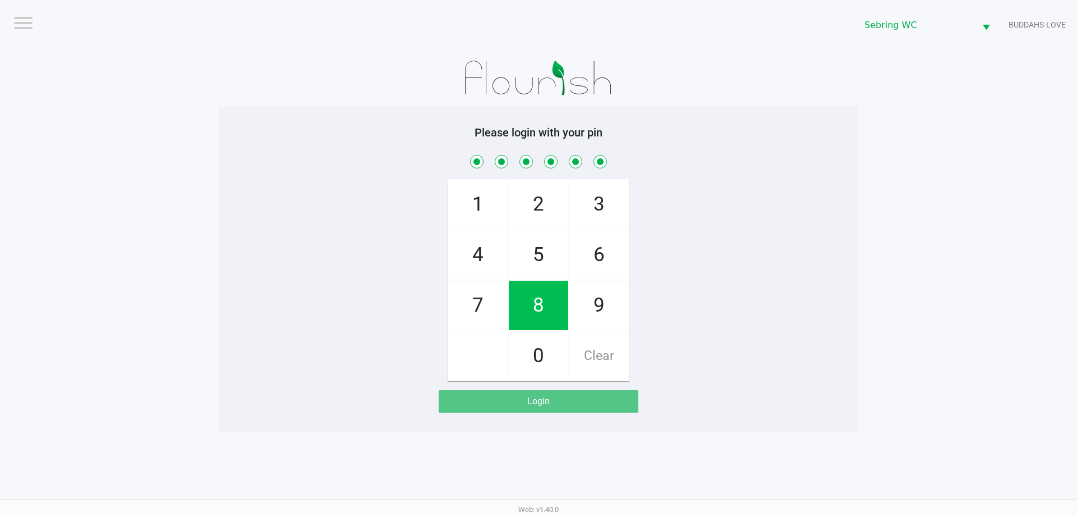
checkbox input "true"
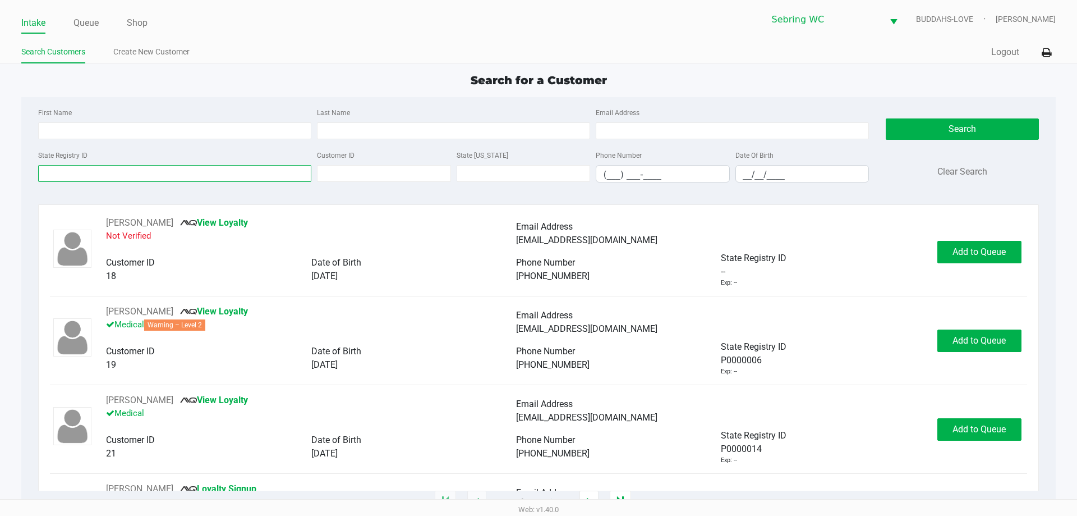
click at [217, 173] on input "State Registry ID" at bounding box center [174, 173] width 273 height 17
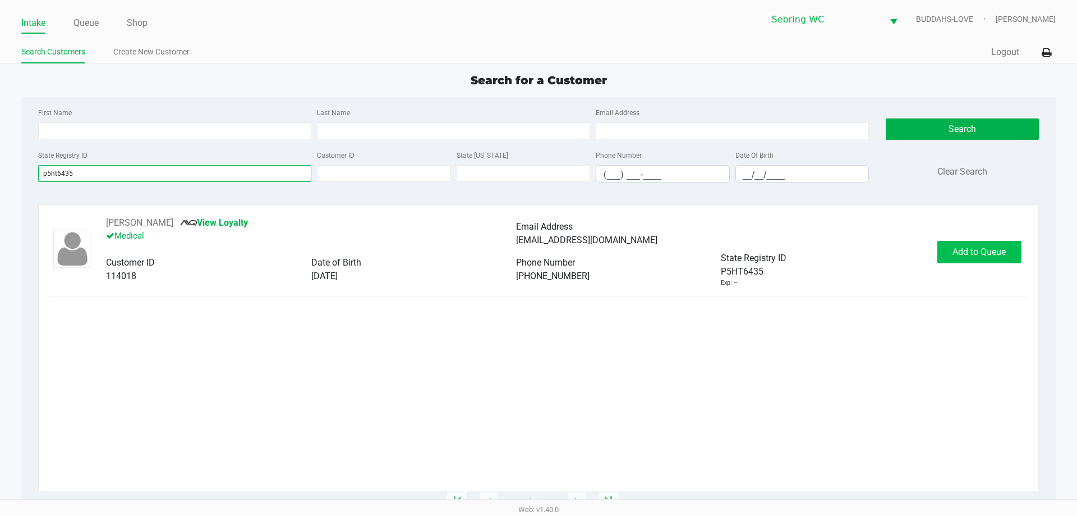
type input "p5ht6435"
click at [537, 261] on button "Add to Queue" at bounding box center [980, 252] width 84 height 22
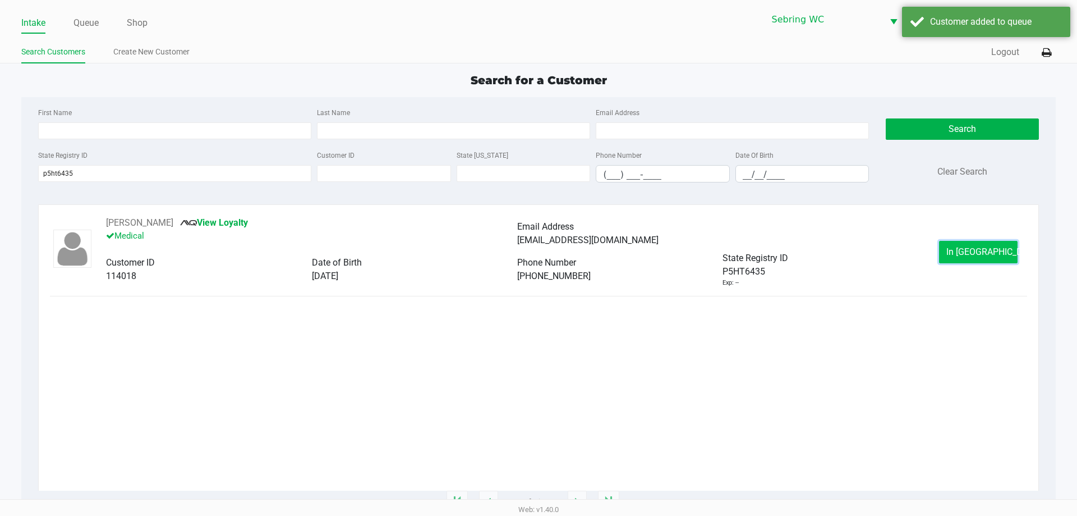
click at [537, 249] on span "In Queue" at bounding box center [994, 251] width 94 height 11
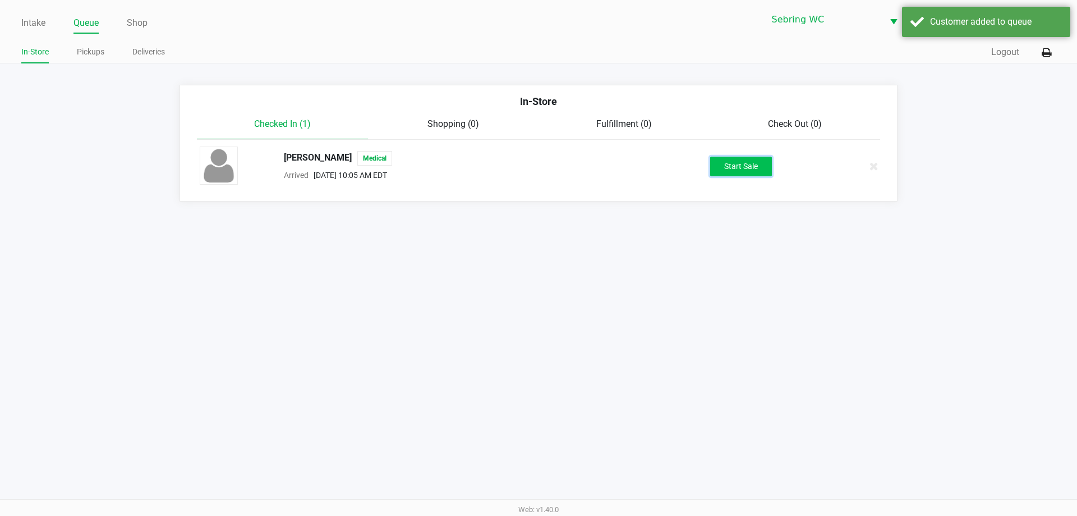
click at [537, 166] on button "Start Sale" at bounding box center [741, 167] width 62 height 20
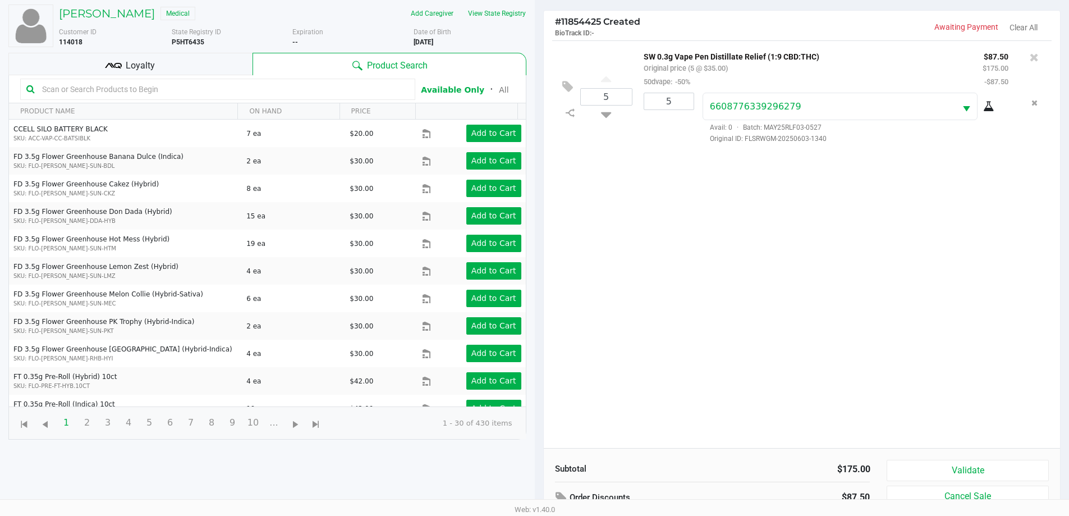
scroll to position [121, 0]
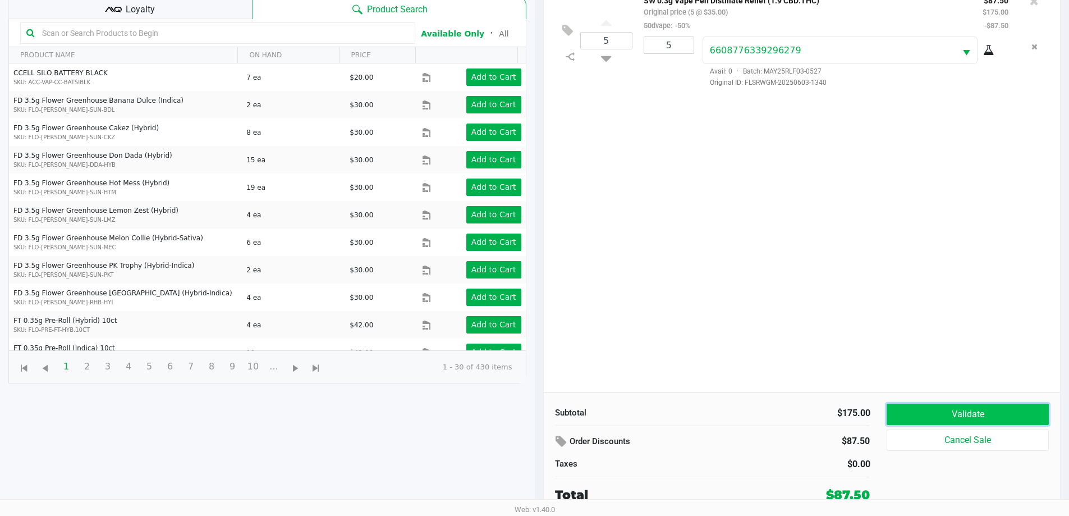
click at [537, 420] on button "Validate" at bounding box center [968, 413] width 162 height 21
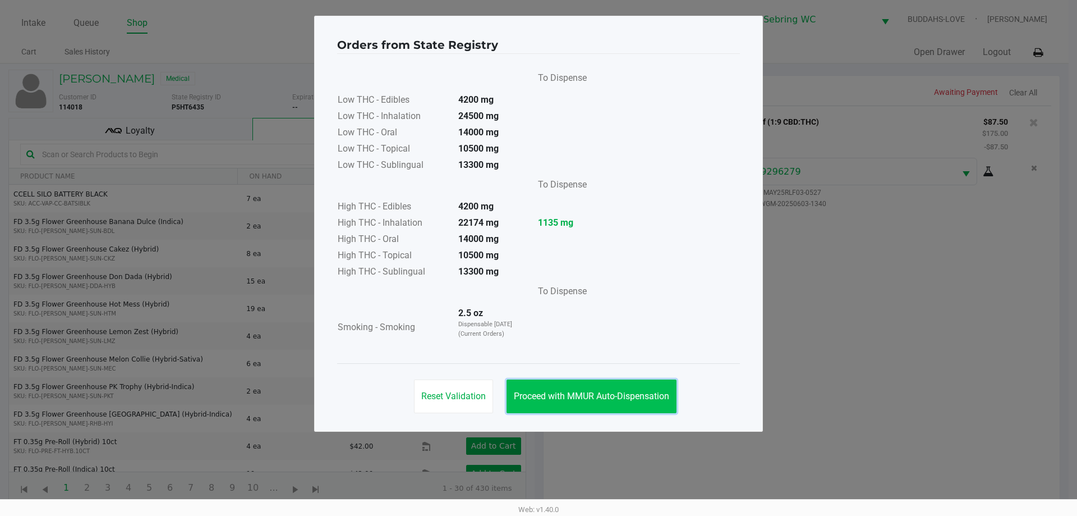
click at [537, 392] on span "Proceed with MMUR Auto-Dispensation" at bounding box center [591, 396] width 155 height 11
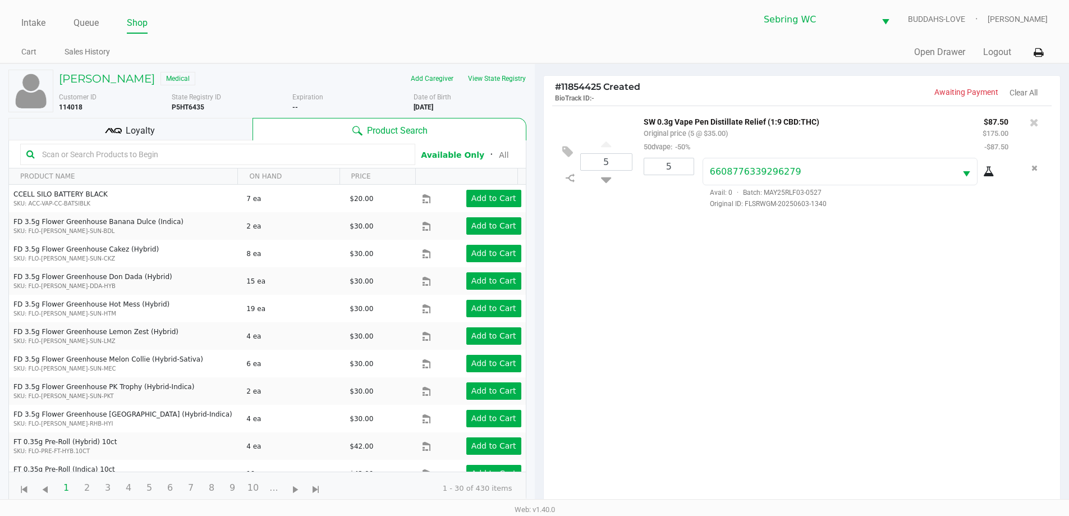
click at [194, 137] on div "Loyalty" at bounding box center [130, 129] width 244 height 22
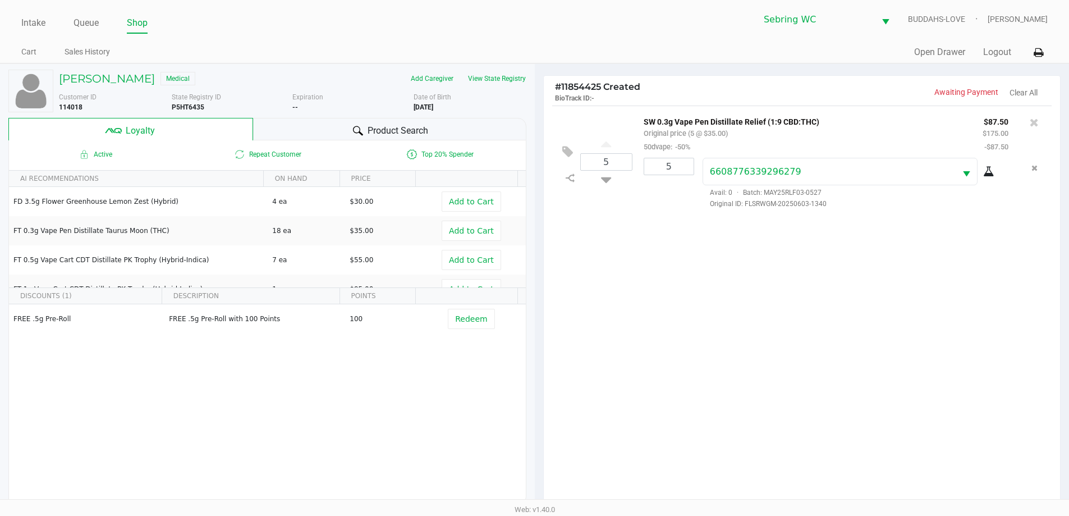
scroll to position [135, 0]
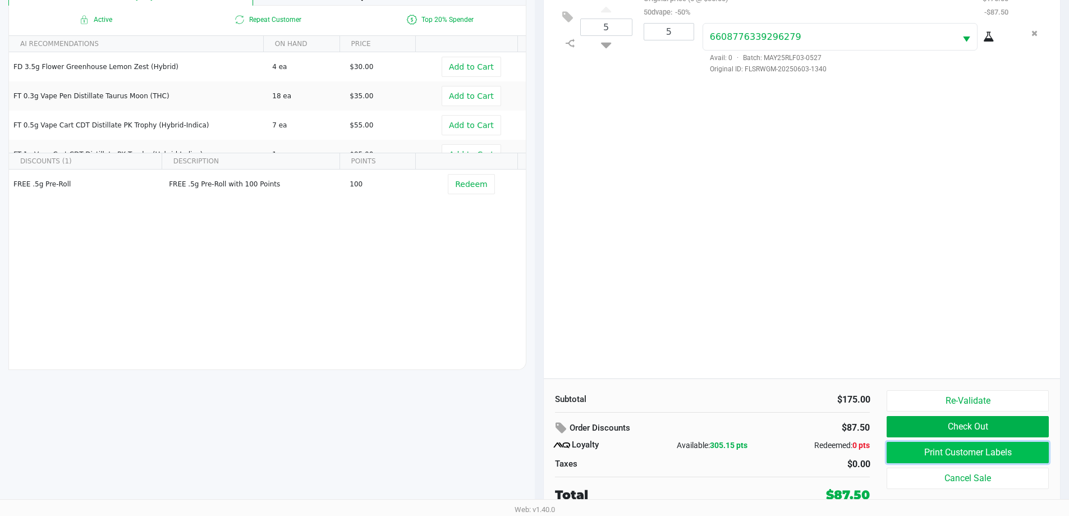
click at [537, 454] on button "Print Customer Labels" at bounding box center [968, 452] width 162 height 21
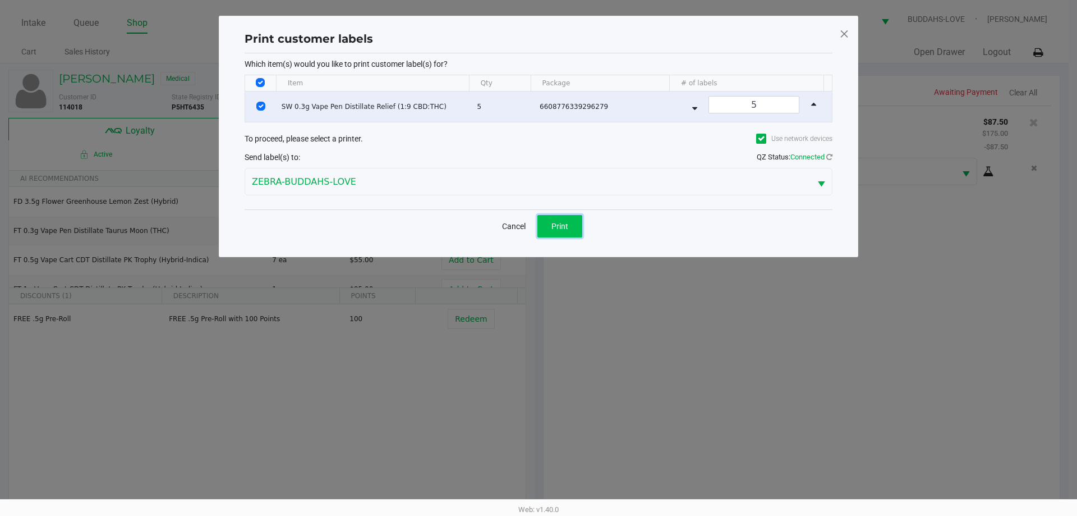
click at [537, 231] on button "Print" at bounding box center [560, 226] width 45 height 22
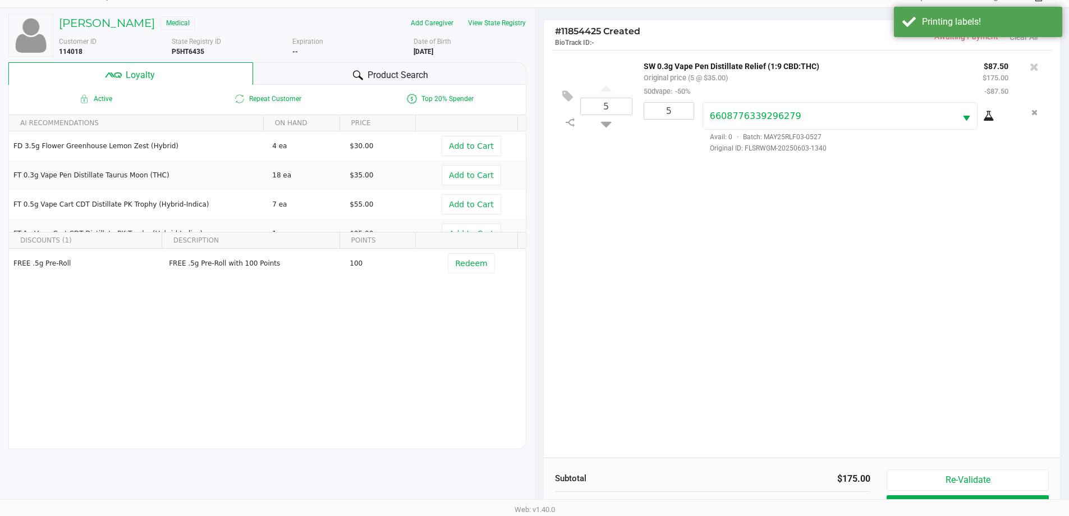
scroll to position [135, 0]
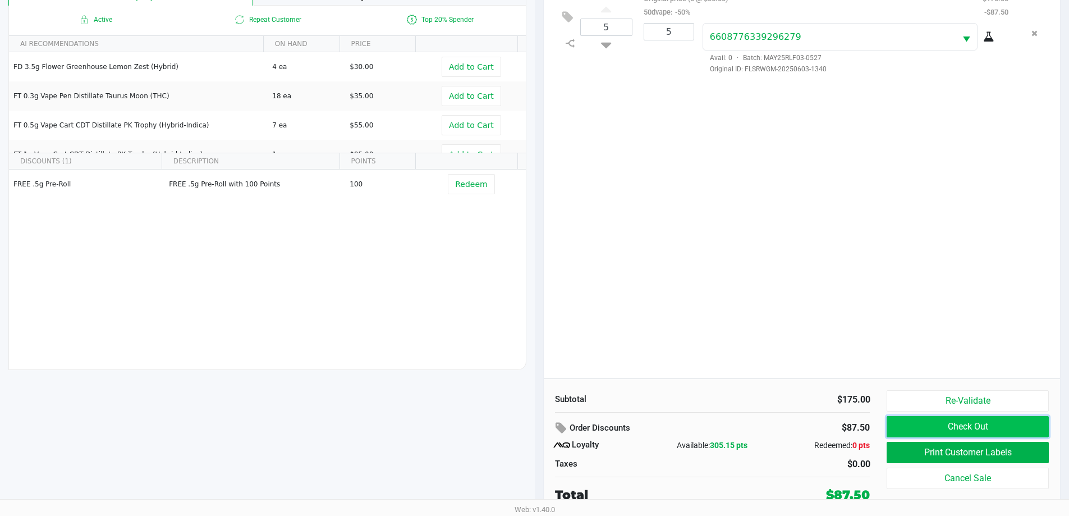
click at [537, 429] on button "Check Out" at bounding box center [968, 426] width 162 height 21
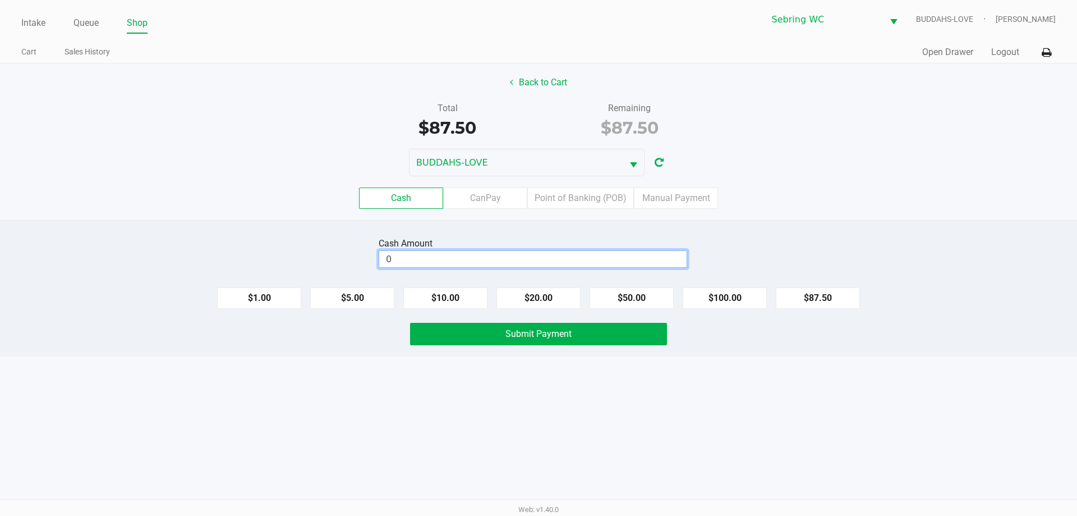
click at [505, 259] on input "0" at bounding box center [532, 259] width 307 height 16
type input "$100.00"
click at [522, 336] on span "Submit Payment" at bounding box center [539, 333] width 66 height 11
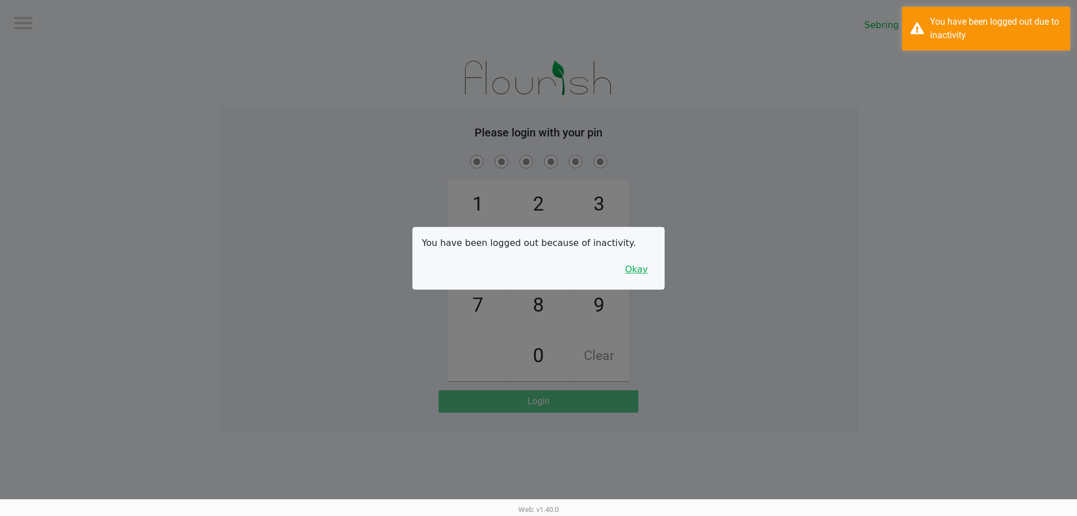
drag, startPoint x: 650, startPoint y: 277, endPoint x: 540, endPoint y: 242, distance: 114.8
click at [537, 276] on button "Okay" at bounding box center [637, 269] width 38 height 21
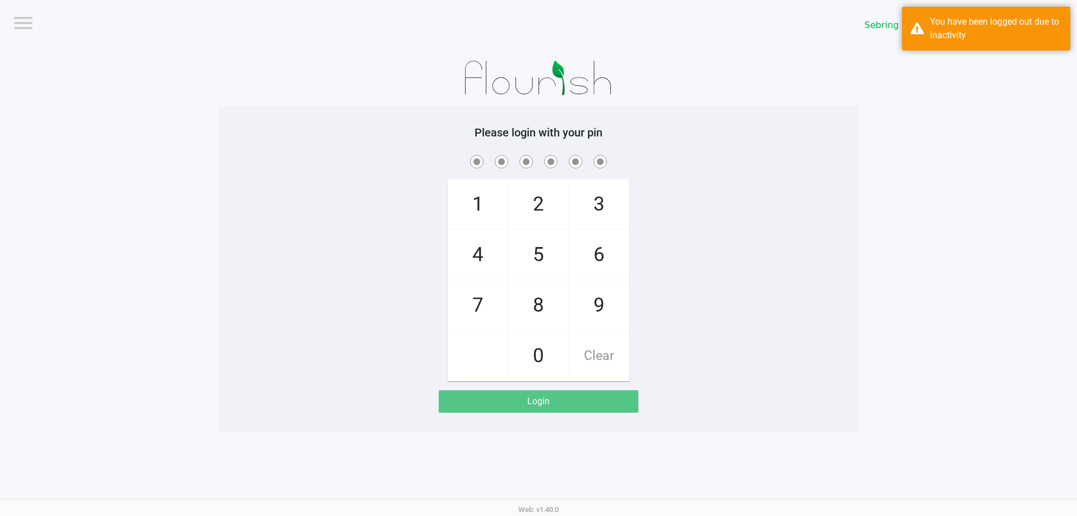
click at [323, 170] on div "1 4 7 2 5 8 0 3 6 9 Clear" at bounding box center [539, 267] width 640 height 228
checkbox input "true"
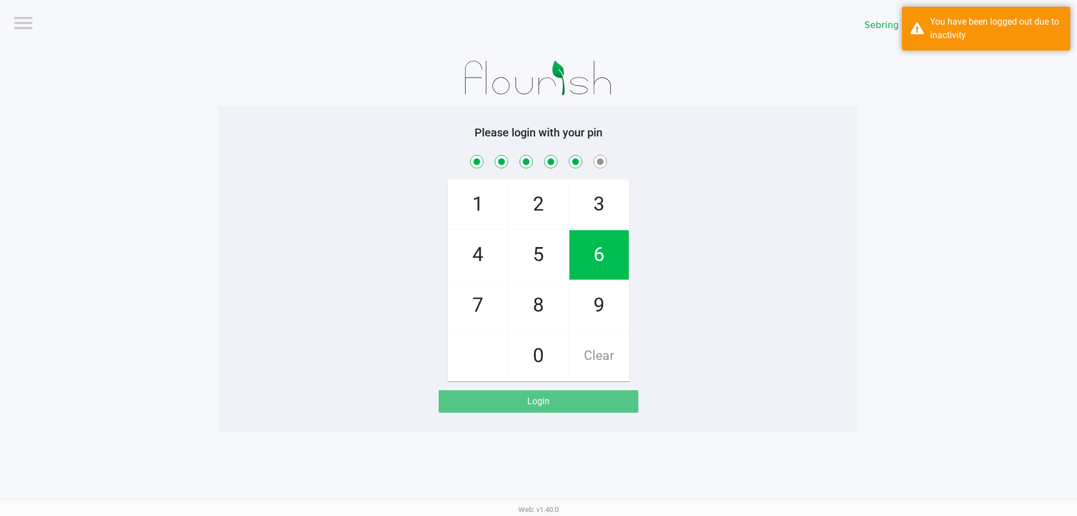
checkbox input "true"
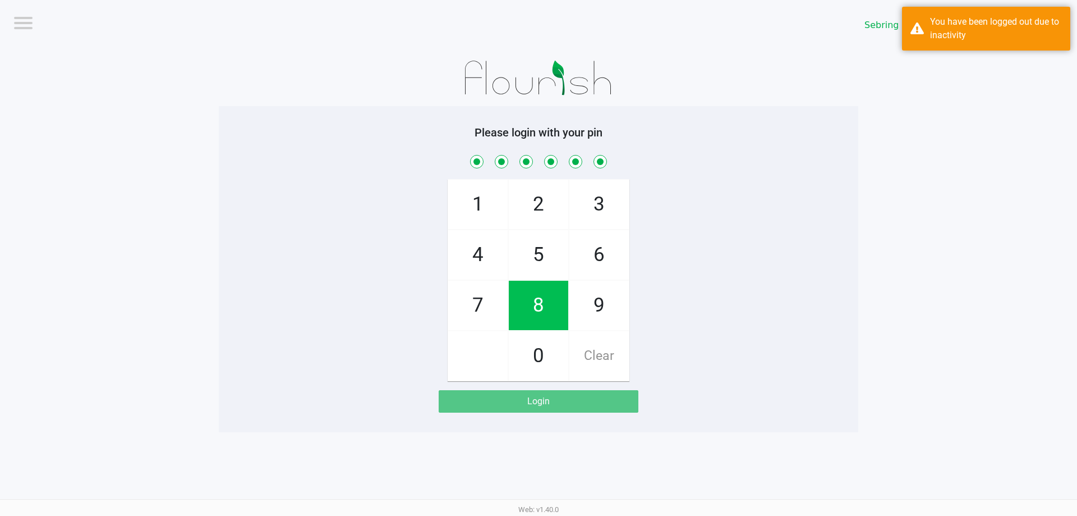
checkbox input "true"
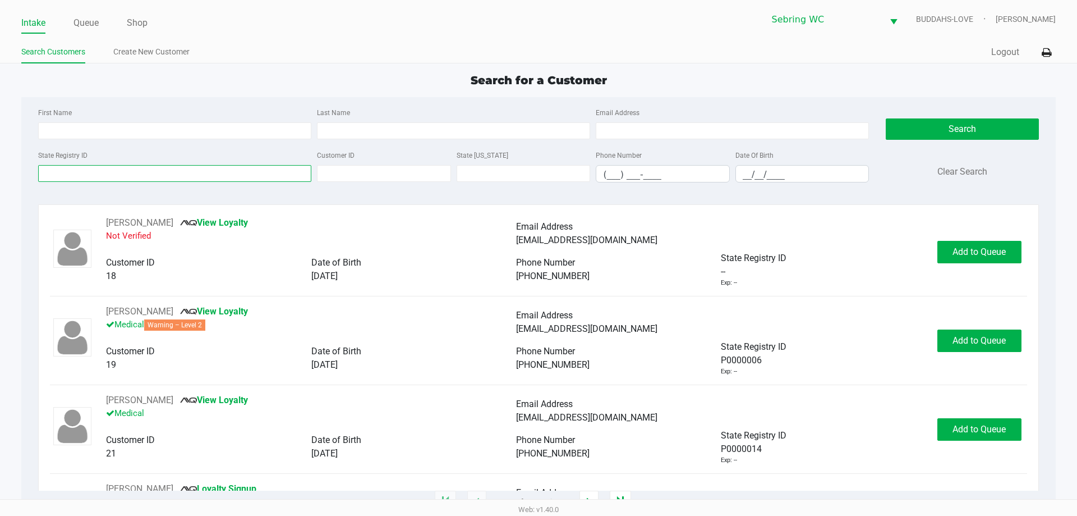
click at [303, 178] on div "State Registry ID" at bounding box center [174, 165] width 279 height 34
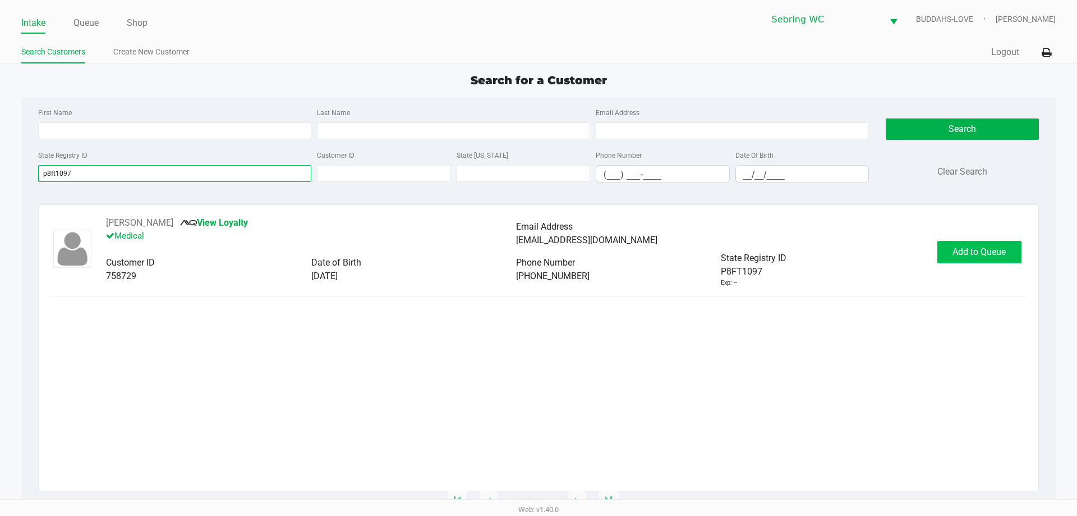
type input "p8ft1097"
click at [537, 254] on span "Add to Queue" at bounding box center [979, 251] width 53 height 11
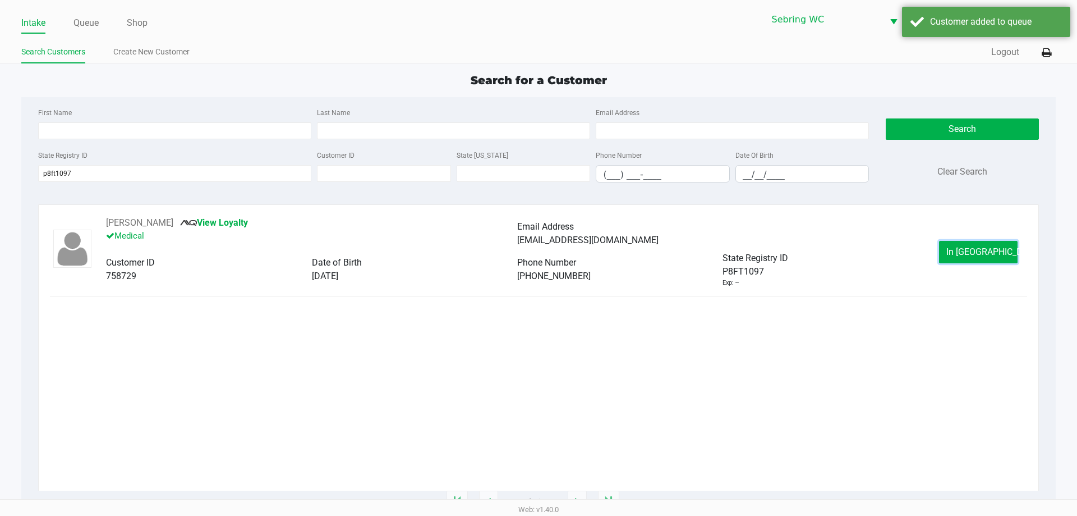
click at [537, 252] on span "In Queue" at bounding box center [994, 251] width 94 height 11
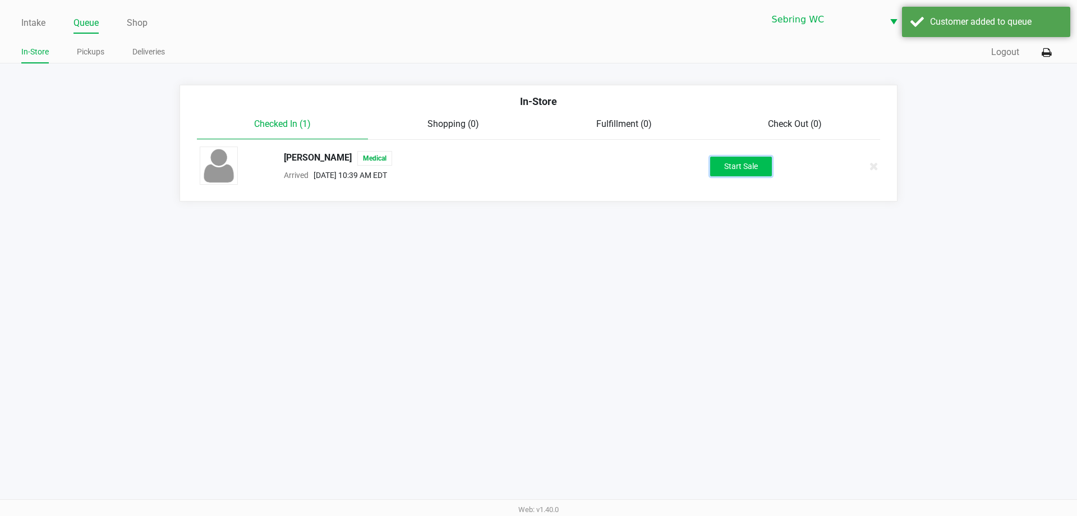
click at [537, 171] on button "Start Sale" at bounding box center [741, 167] width 62 height 20
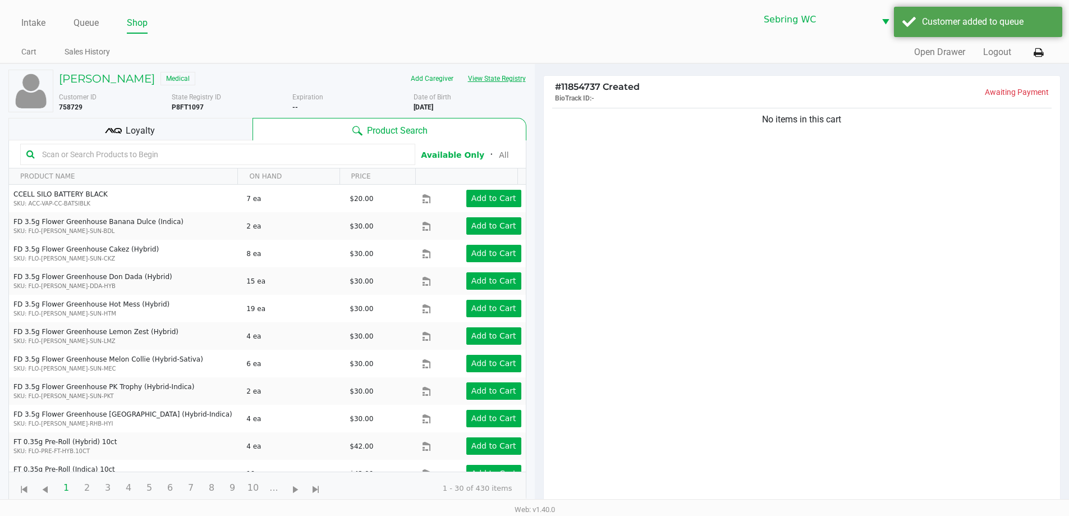
click at [487, 78] on button "View State Registry" at bounding box center [494, 79] width 66 height 18
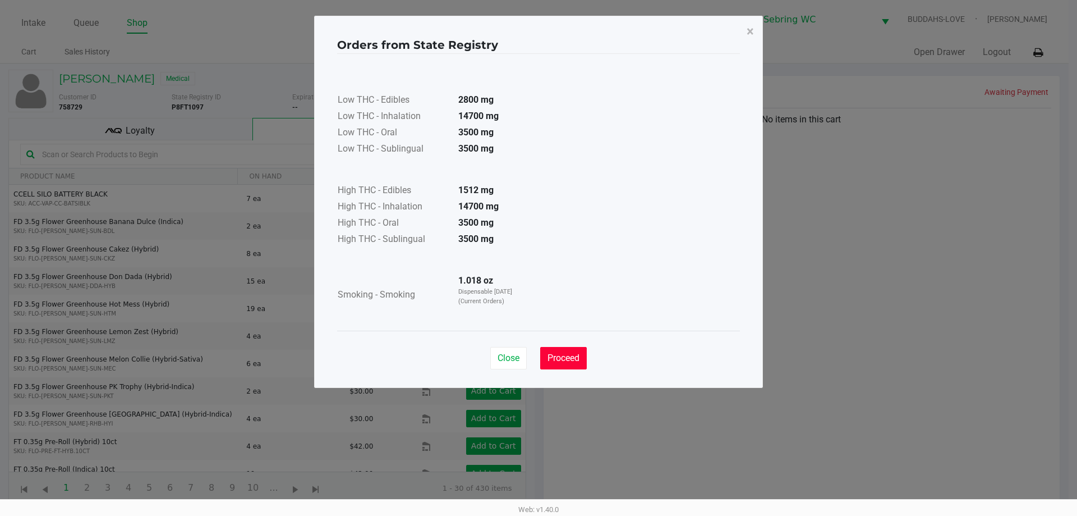
click at [537, 361] on span "Proceed" at bounding box center [564, 357] width 32 height 11
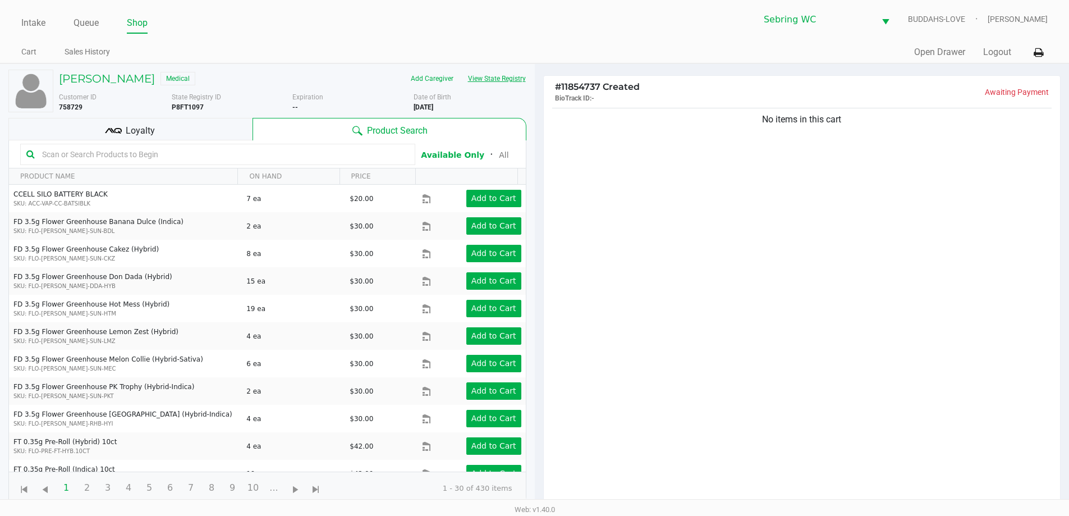
click at [516, 81] on button "View State Registry" at bounding box center [494, 79] width 66 height 18
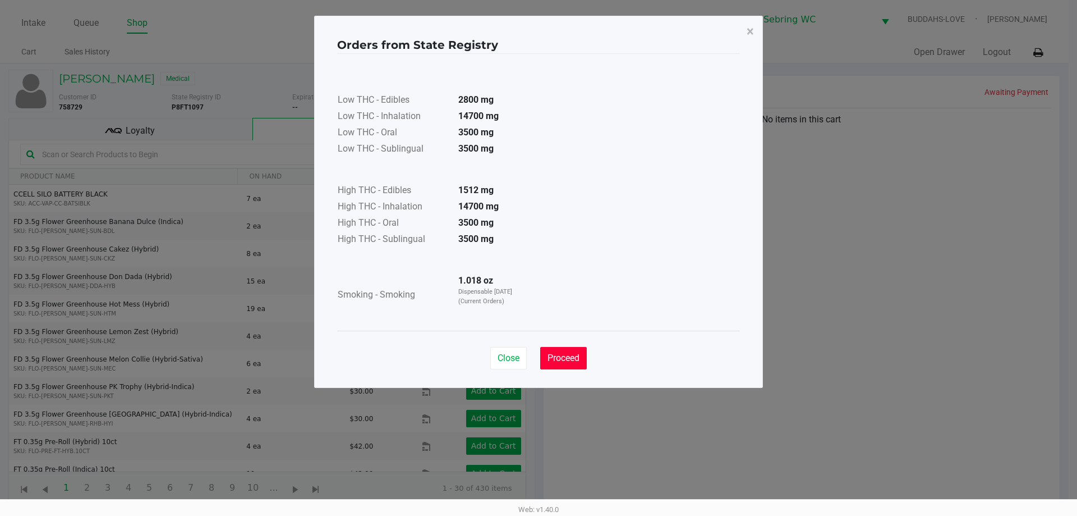
click at [537, 360] on span "Proceed" at bounding box center [564, 357] width 32 height 11
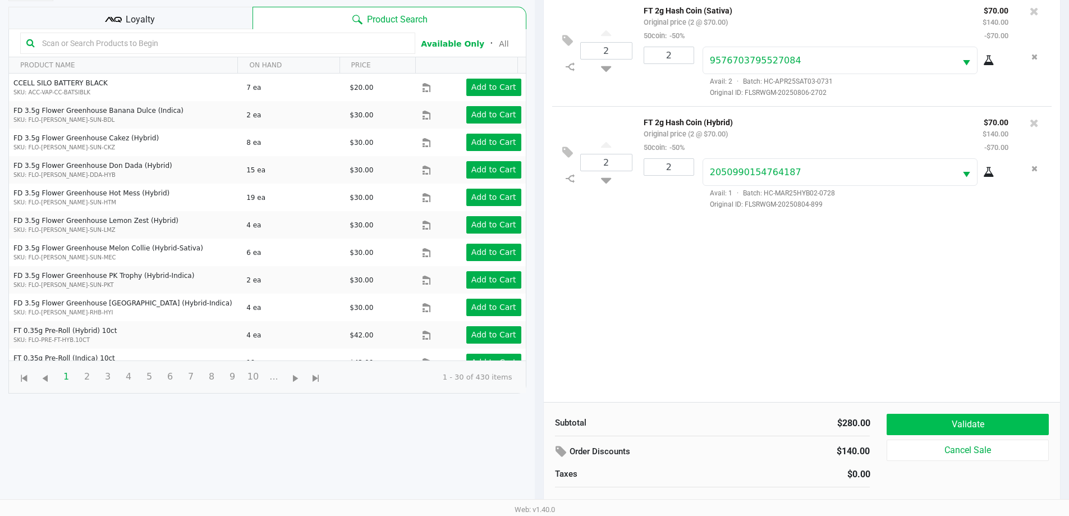
scroll to position [112, 0]
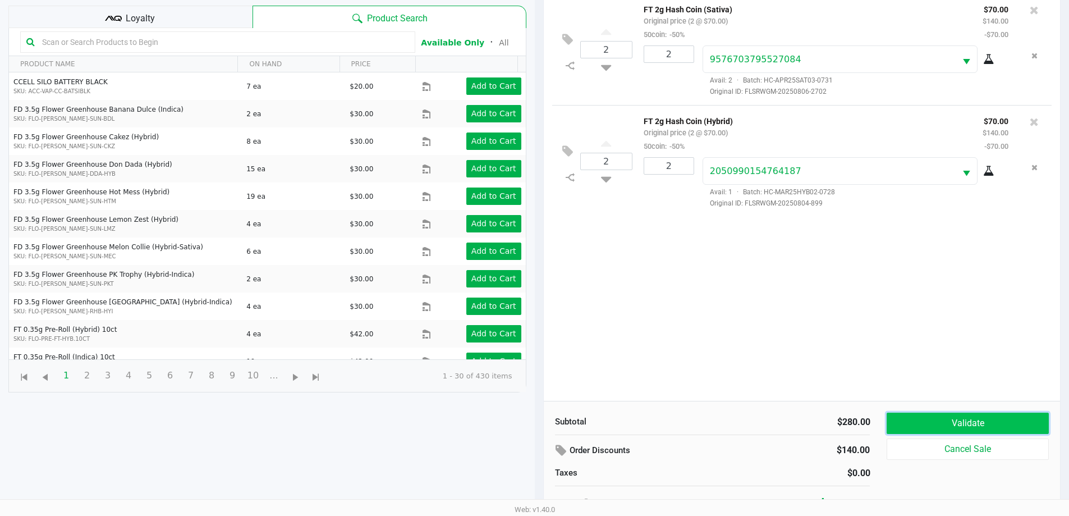
click at [537, 424] on button "Validate" at bounding box center [968, 422] width 162 height 21
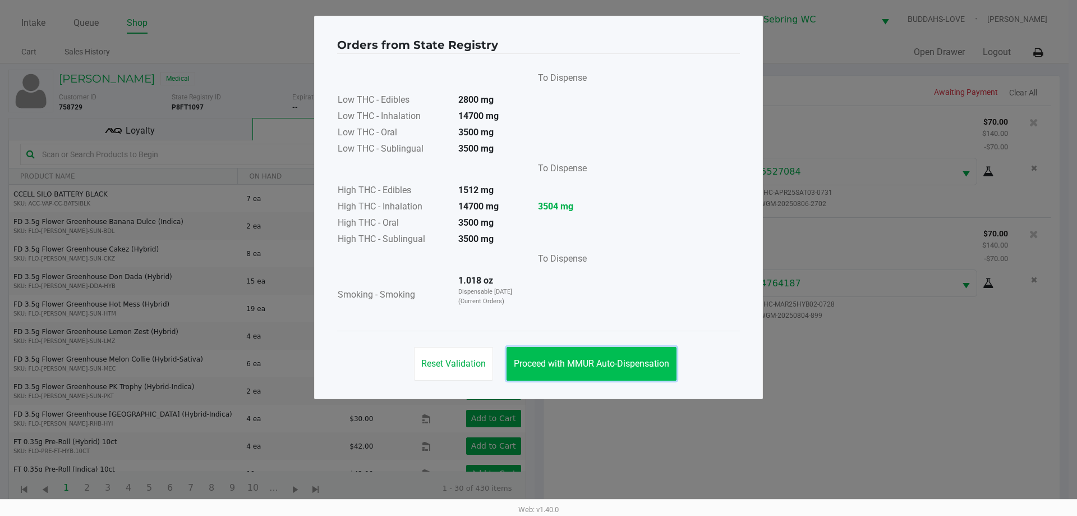
click at [537, 355] on button "Proceed with MMUR Auto-Dispensation" at bounding box center [592, 364] width 170 height 34
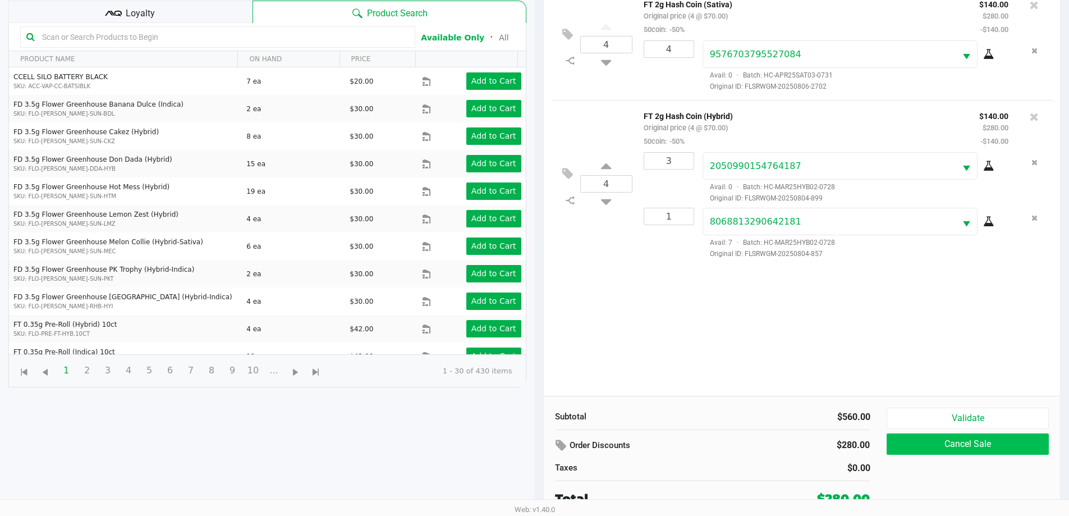
scroll to position [121, 0]
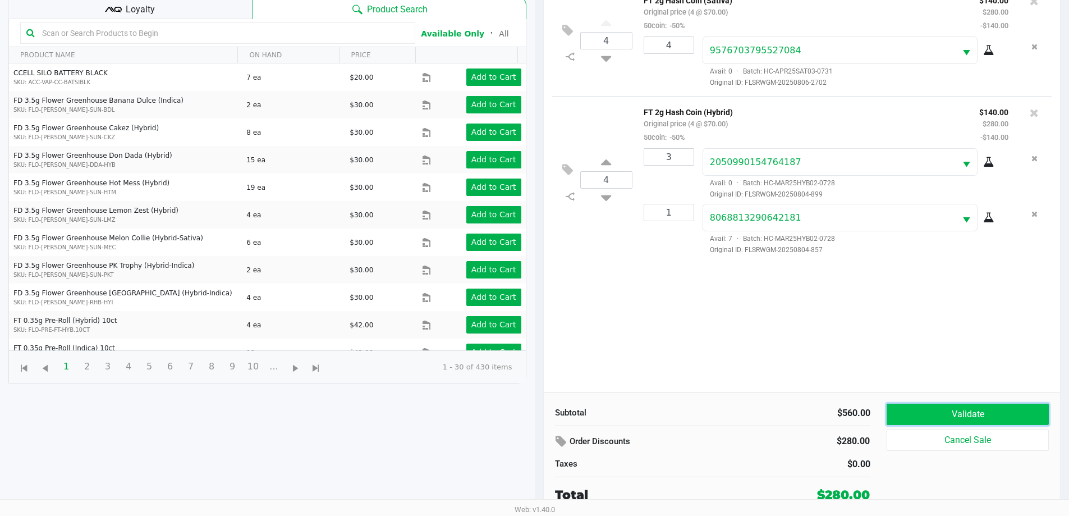
click at [537, 414] on button "Validate" at bounding box center [968, 413] width 162 height 21
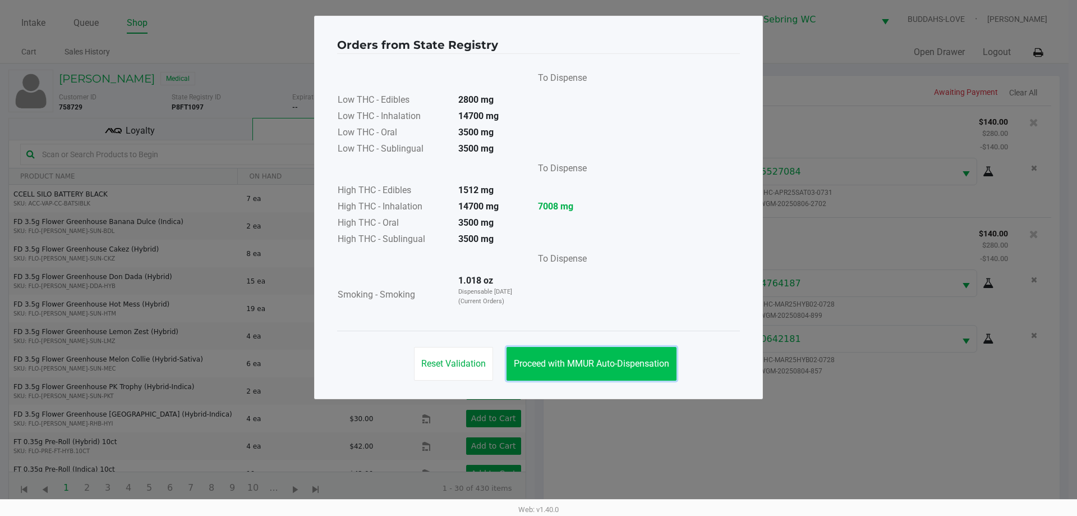
click at [537, 356] on button "Proceed with MMUR Auto-Dispensation" at bounding box center [592, 364] width 170 height 34
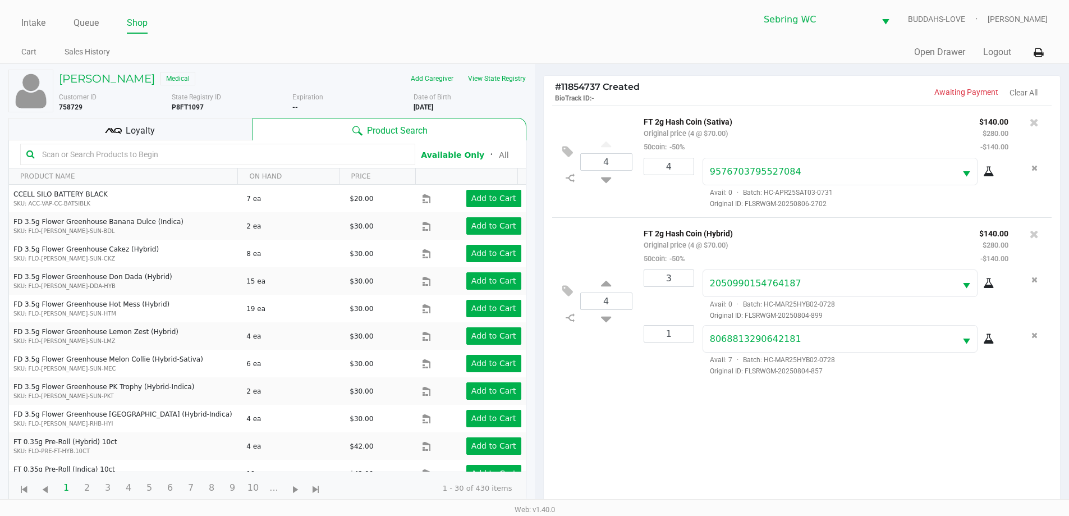
click at [117, 112] on div "MICHAEL YOUNG Medical Add Caregiver View State Registry Customer ID 758729 Stat…" at bounding box center [267, 287] width 518 height 446
click at [117, 128] on icon at bounding box center [113, 130] width 17 height 17
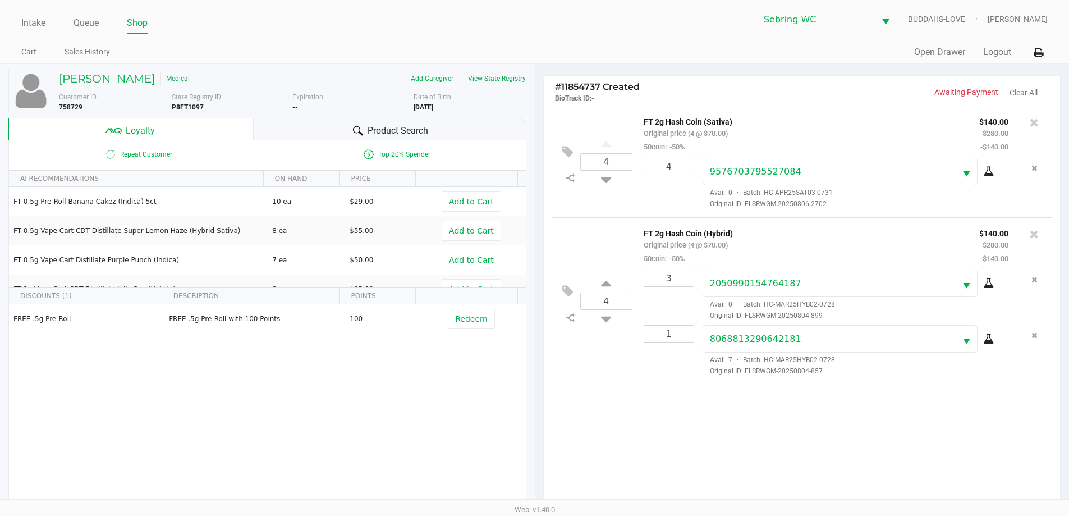
scroll to position [135, 0]
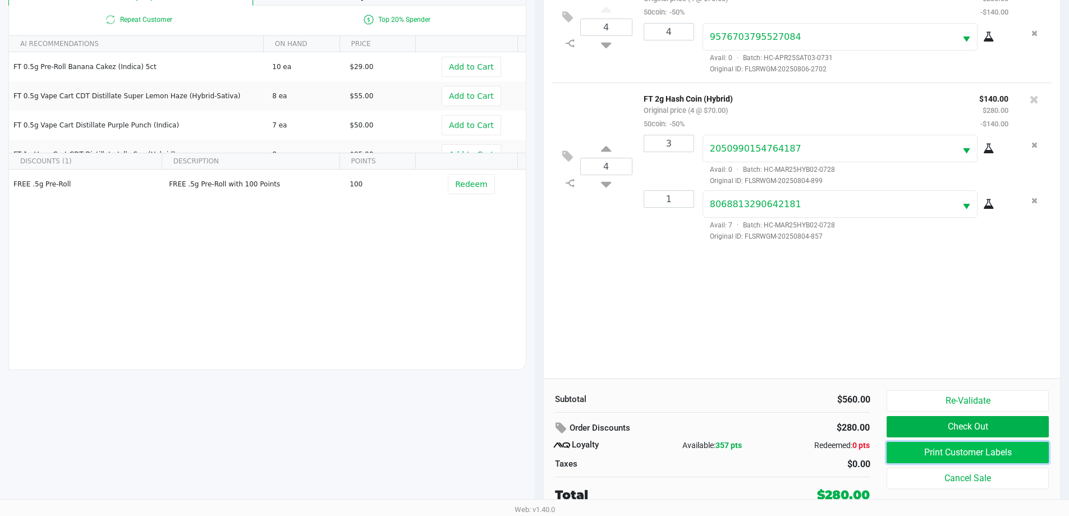
click at [537, 456] on button "Print Customer Labels" at bounding box center [968, 452] width 162 height 21
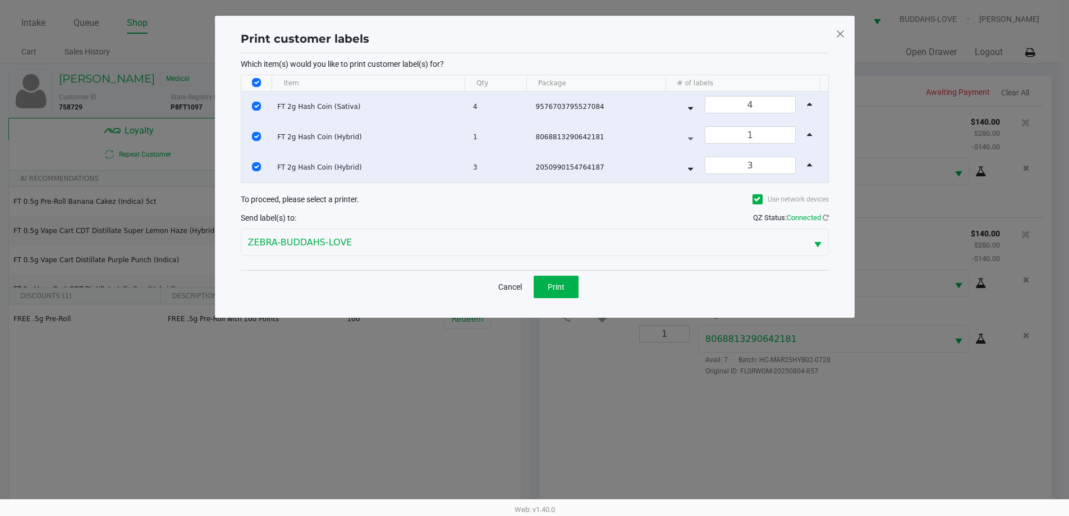
scroll to position [0, 0]
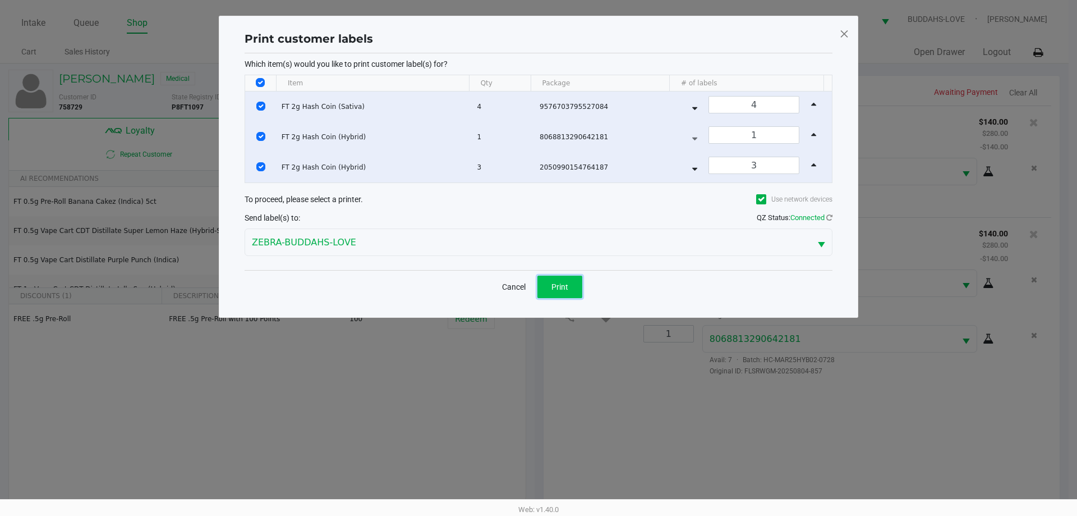
click at [537, 292] on button "Print" at bounding box center [560, 286] width 45 height 22
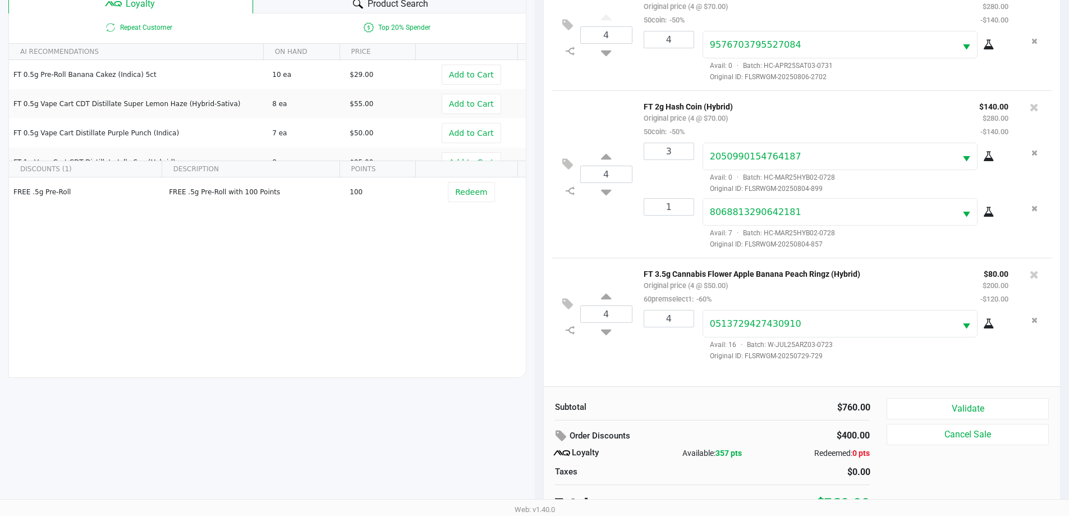
scroll to position [135, 0]
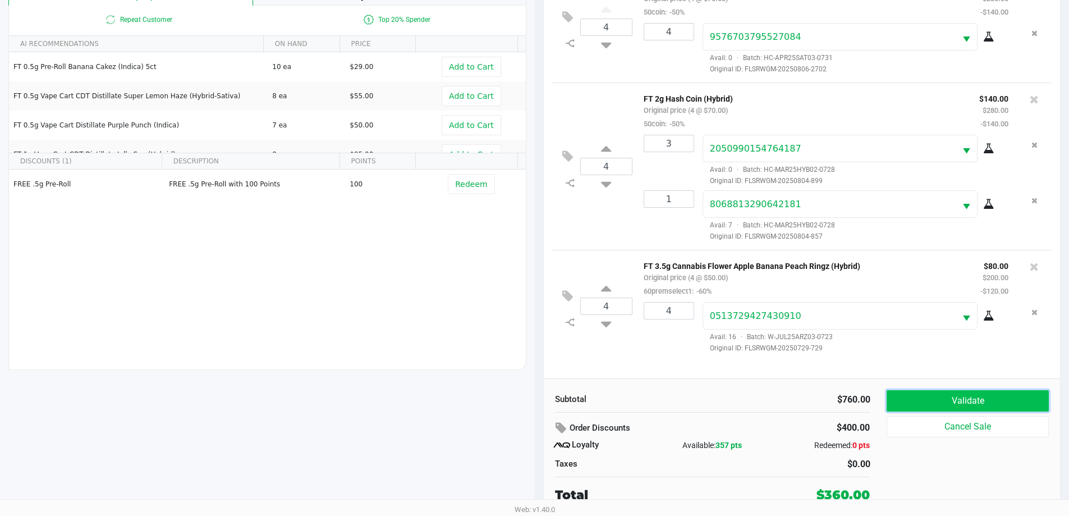
click at [537, 396] on button "Validate" at bounding box center [968, 400] width 162 height 21
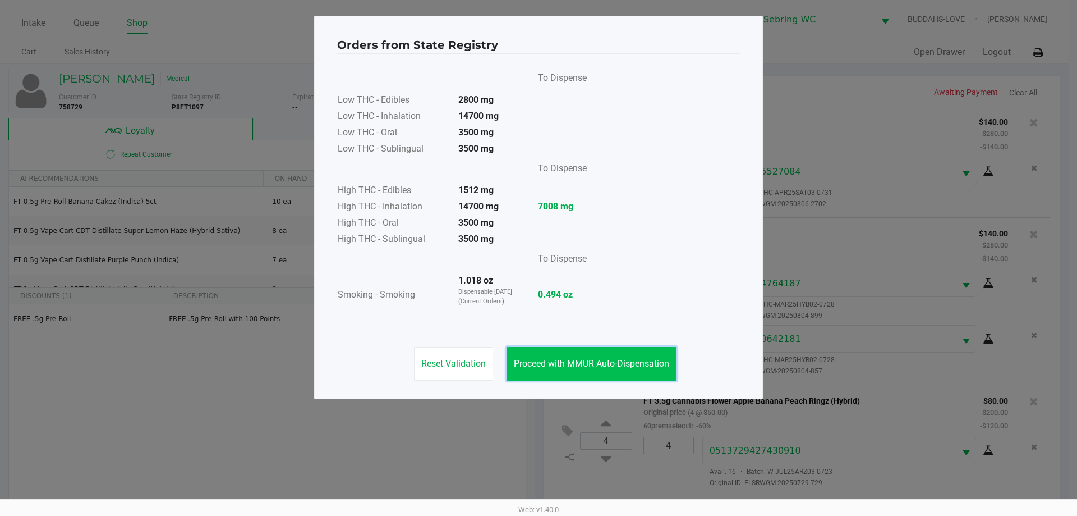
click at [537, 373] on button "Proceed with MMUR Auto-Dispensation" at bounding box center [592, 364] width 170 height 34
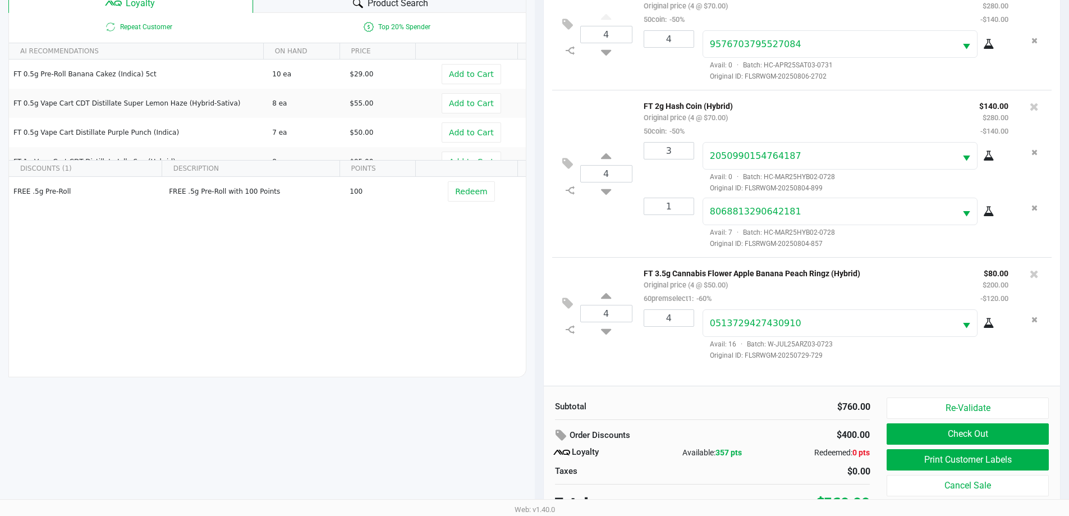
scroll to position [135, 0]
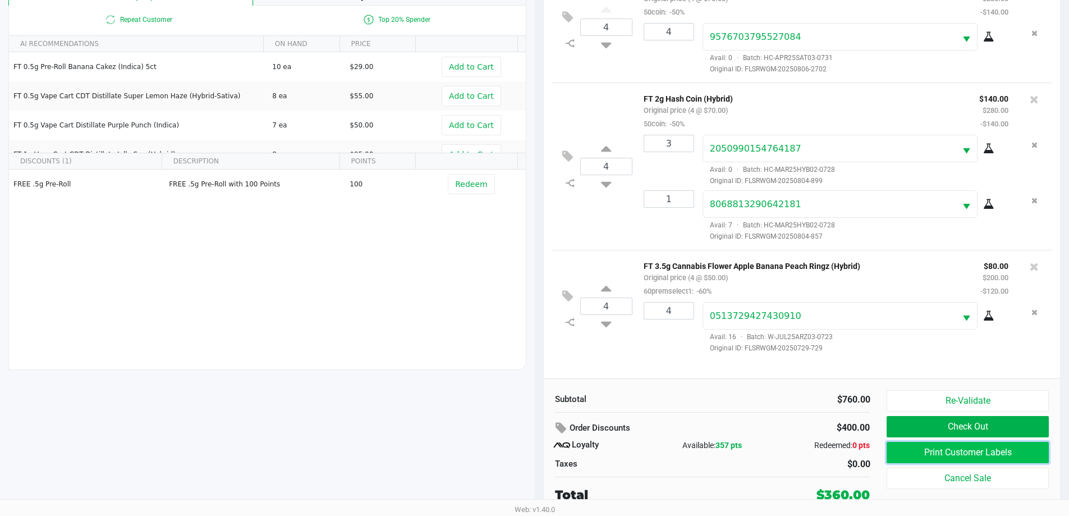
click at [537, 449] on button "Print Customer Labels" at bounding box center [968, 452] width 162 height 21
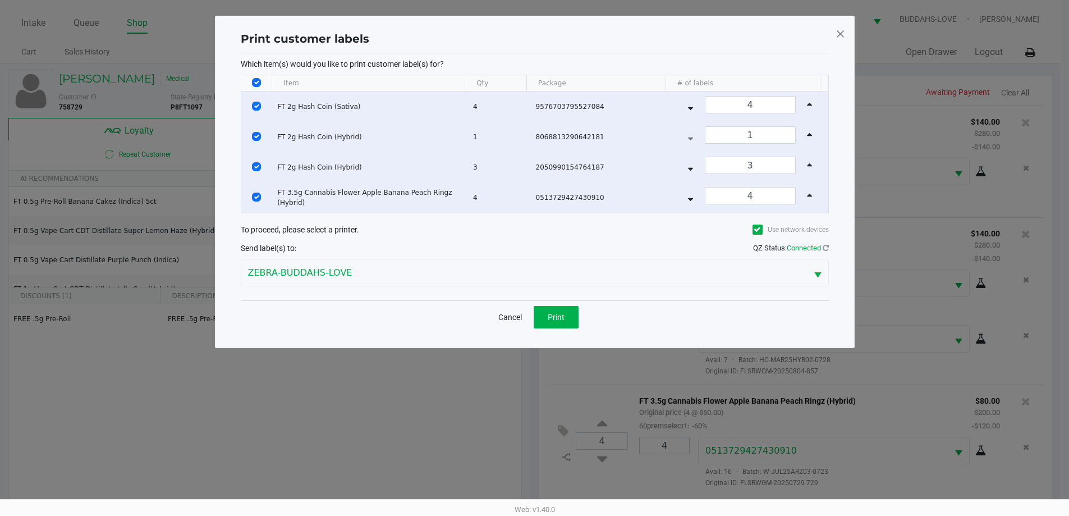
scroll to position [0, 0]
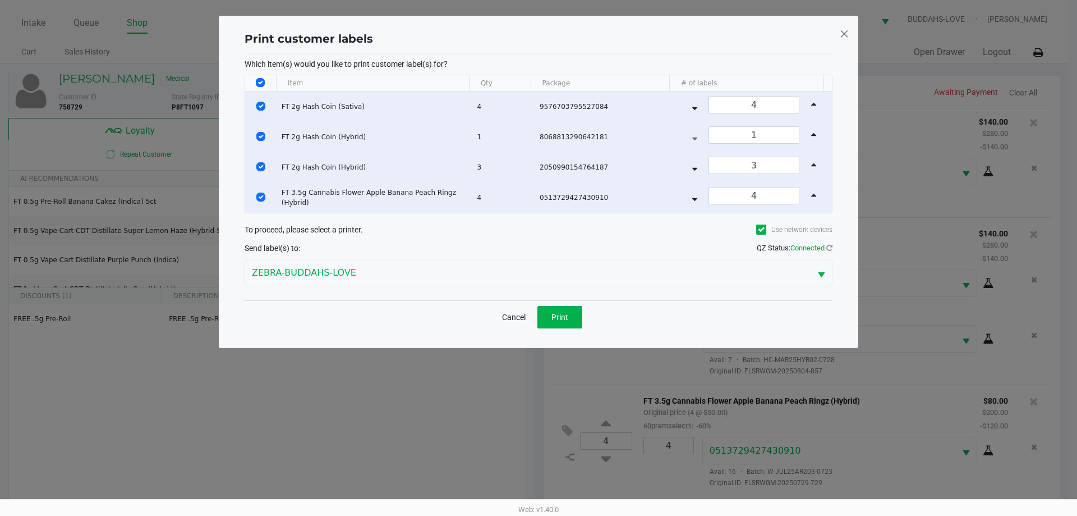
click at [260, 81] on input "Select All Rows" at bounding box center [260, 82] width 9 height 9
checkbox input "false"
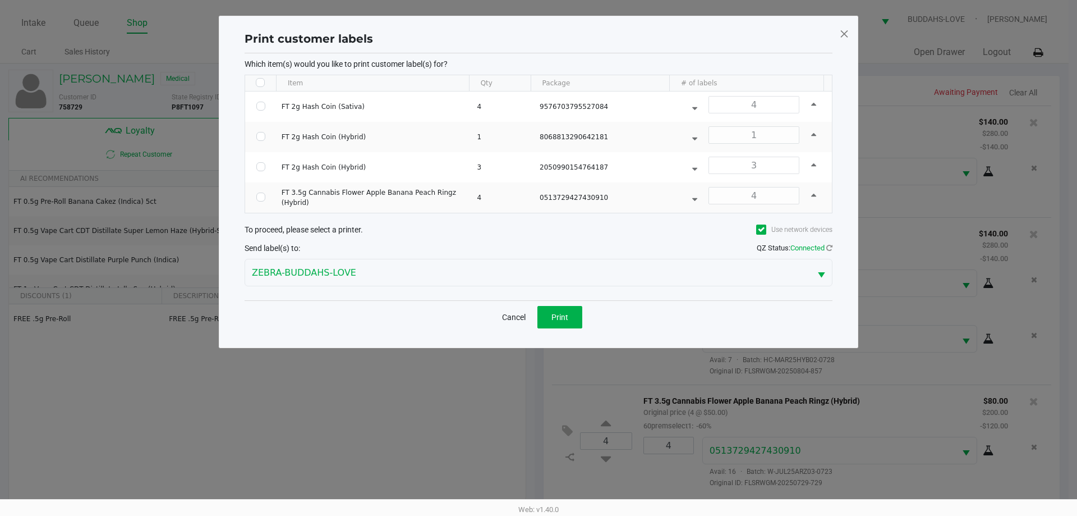
checkbox input "false"
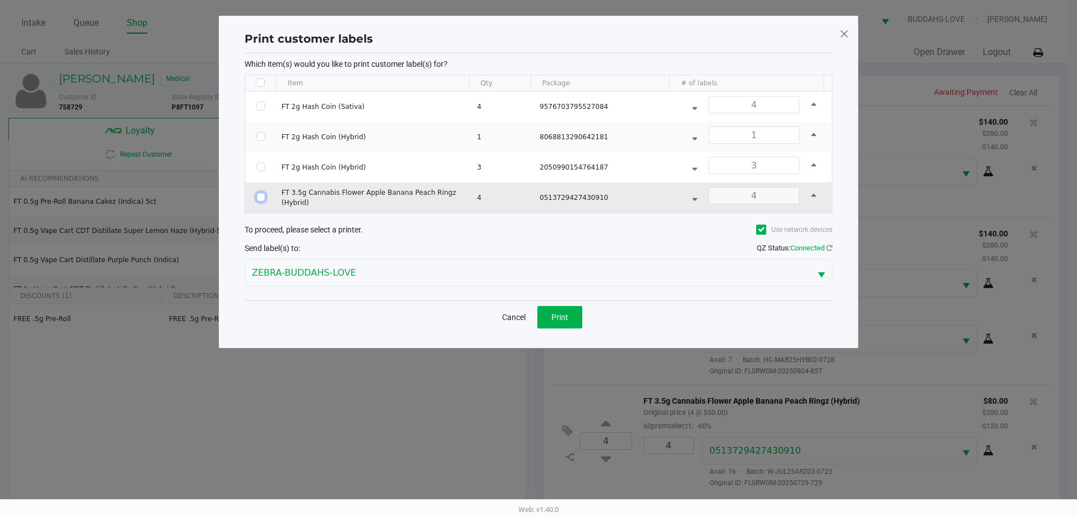
click at [257, 197] on input "Select Row" at bounding box center [260, 196] width 9 height 9
checkbox input "true"
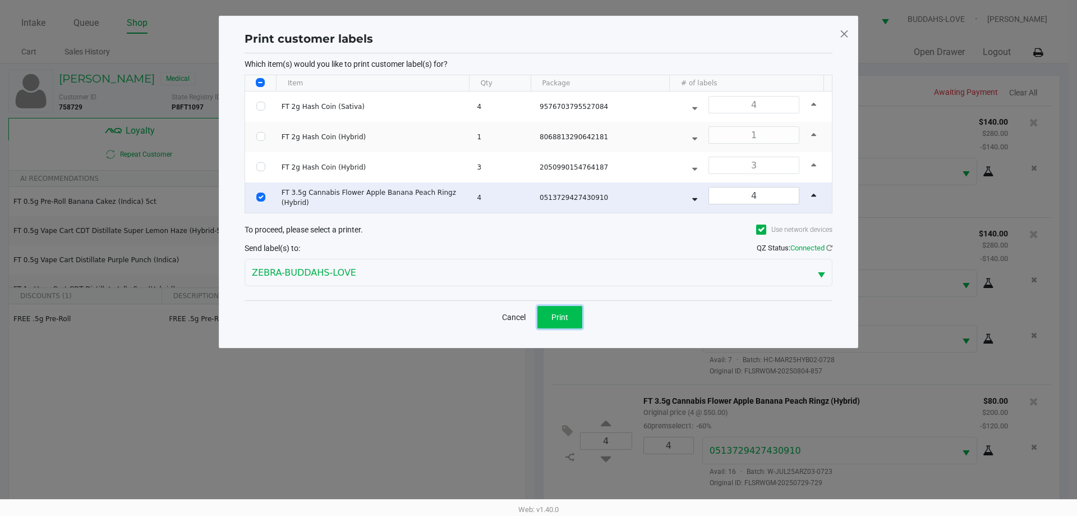
click at [537, 316] on span "Print" at bounding box center [560, 317] width 17 height 9
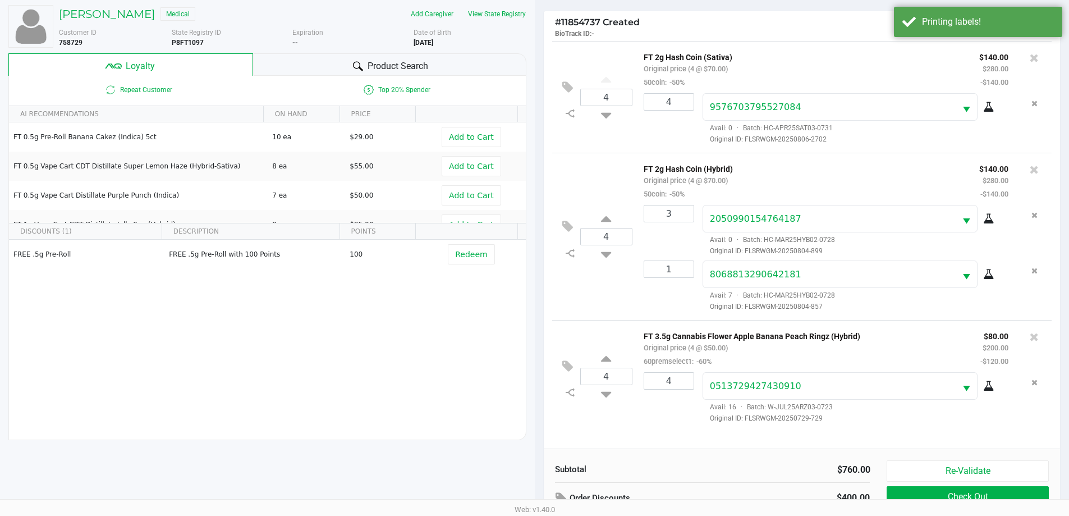
scroll to position [135, 0]
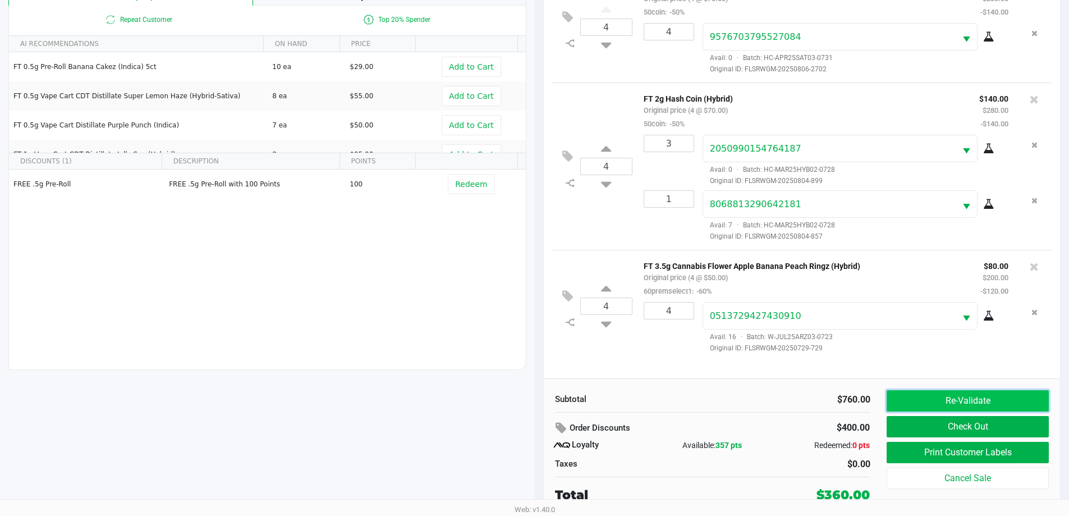
click at [537, 393] on button "Re-Validate" at bounding box center [968, 400] width 162 height 21
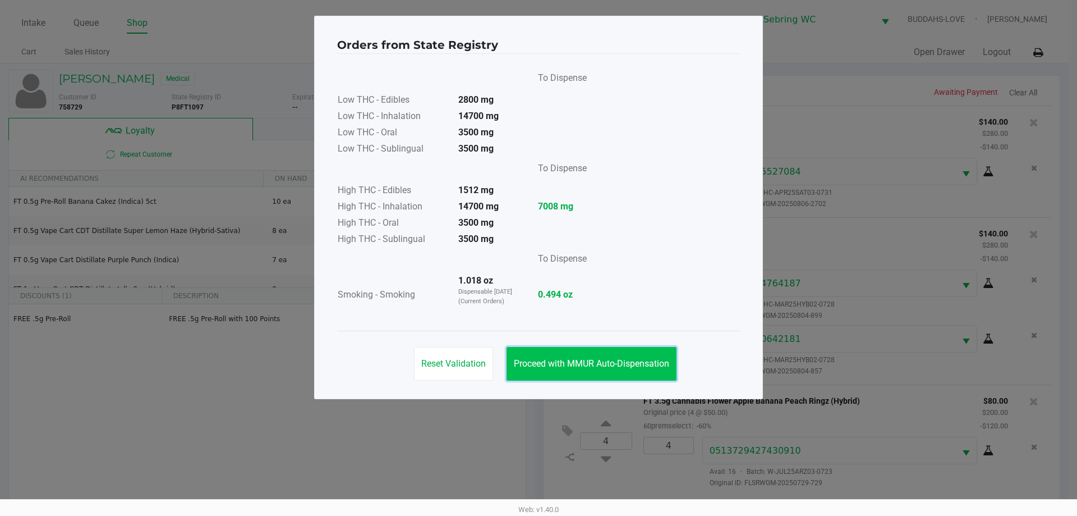
click at [537, 355] on button "Proceed with MMUR Auto-Dispensation" at bounding box center [592, 364] width 170 height 34
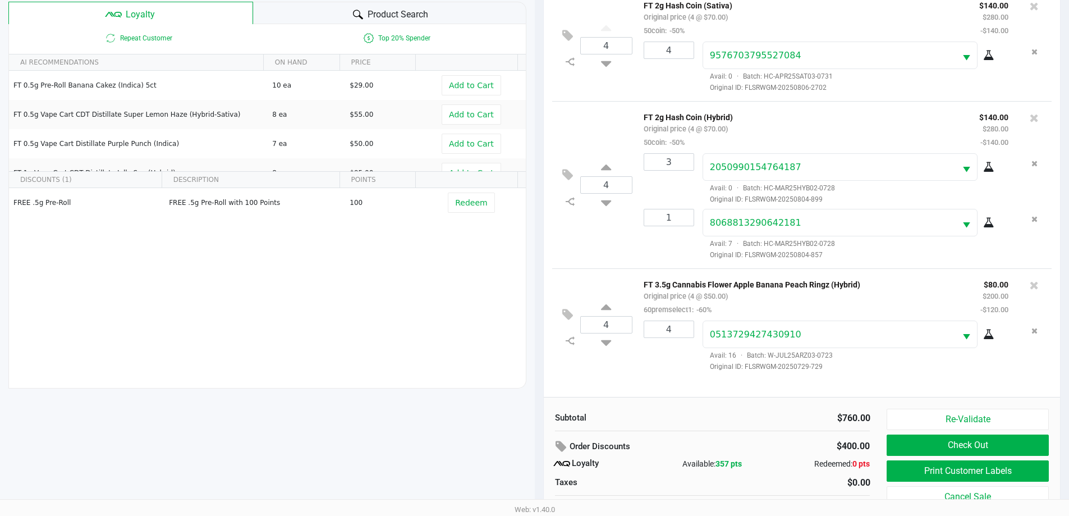
scroll to position [135, 0]
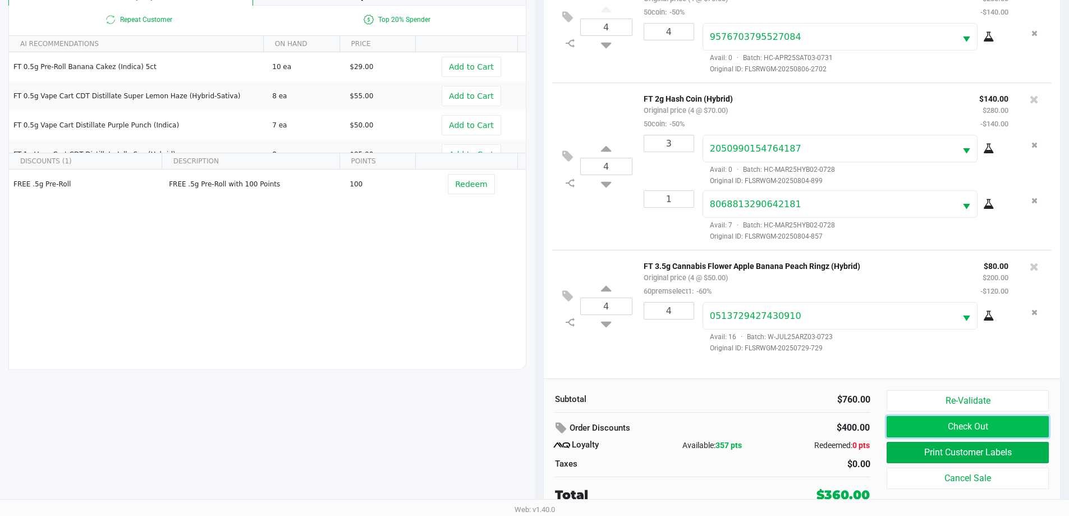
click at [537, 425] on button "Check Out" at bounding box center [968, 426] width 162 height 21
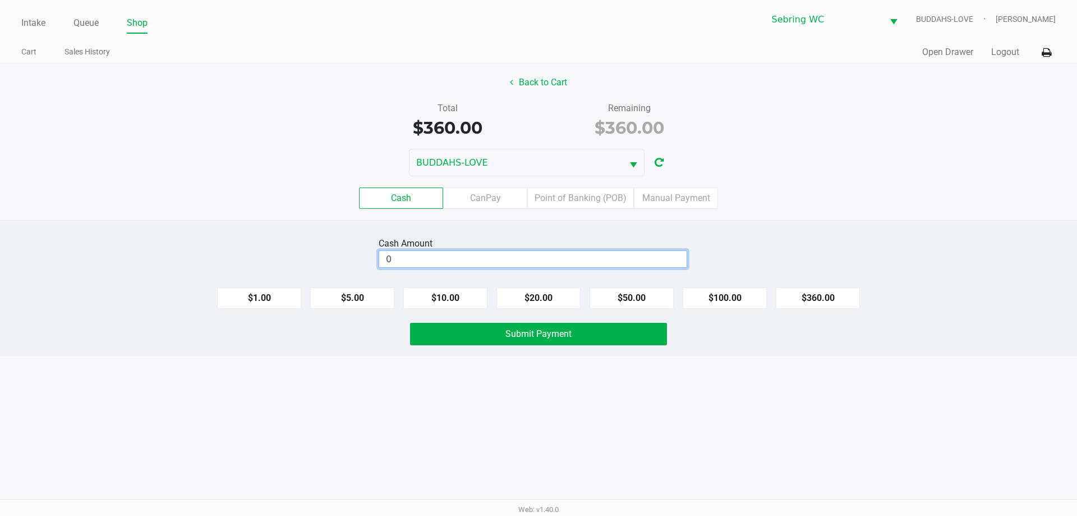
click at [449, 263] on input "0" at bounding box center [532, 259] width 307 height 16
type input "$400.00"
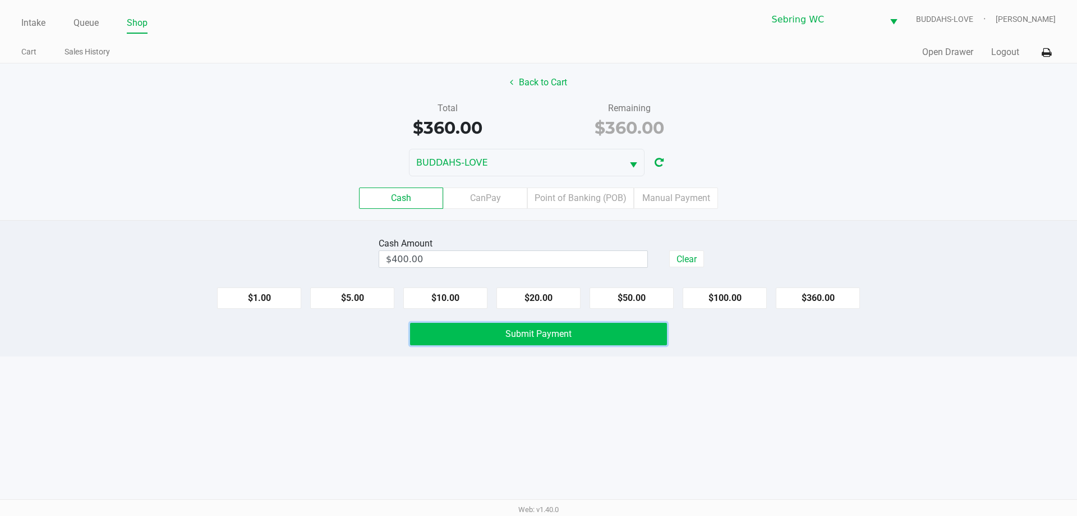
click at [440, 339] on button "Submit Payment" at bounding box center [538, 334] width 257 height 22
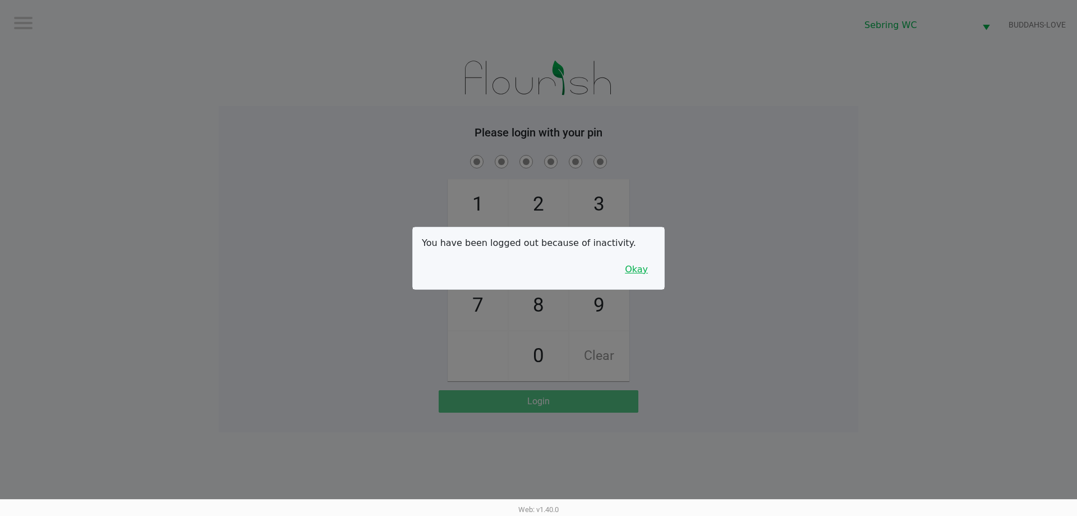
click at [537, 270] on button "Okay" at bounding box center [637, 269] width 38 height 21
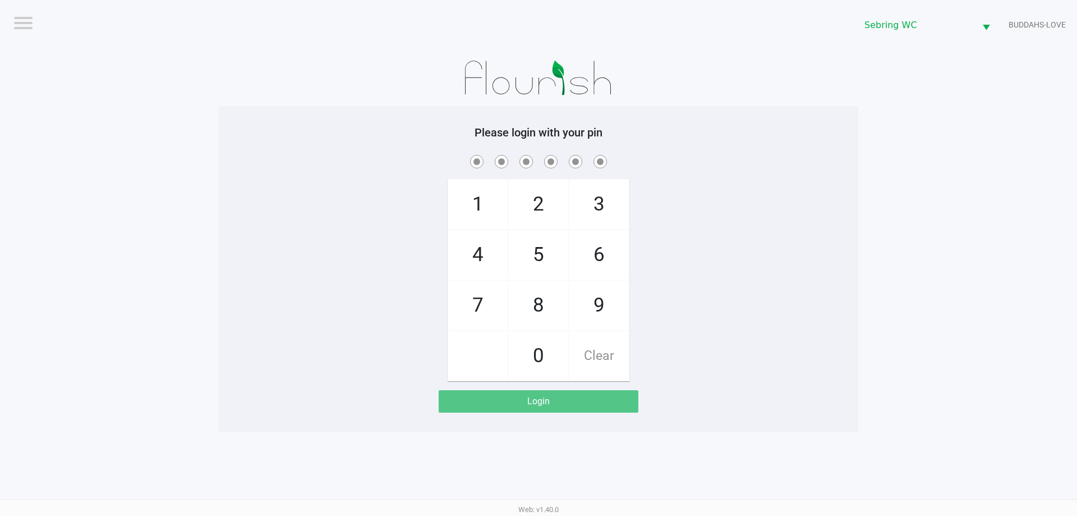
click at [404, 199] on div "1 4 7 2 5 8 0 3 6 9 Clear" at bounding box center [539, 267] width 640 height 228
click at [409, 204] on div "1 4 7 2 5 8 0 3 6 9 Clear" at bounding box center [539, 267] width 640 height 228
click at [537, 218] on span "3" at bounding box center [599, 204] width 59 height 49
checkbox input "true"
click at [482, 308] on span "7" at bounding box center [477, 305] width 59 height 49
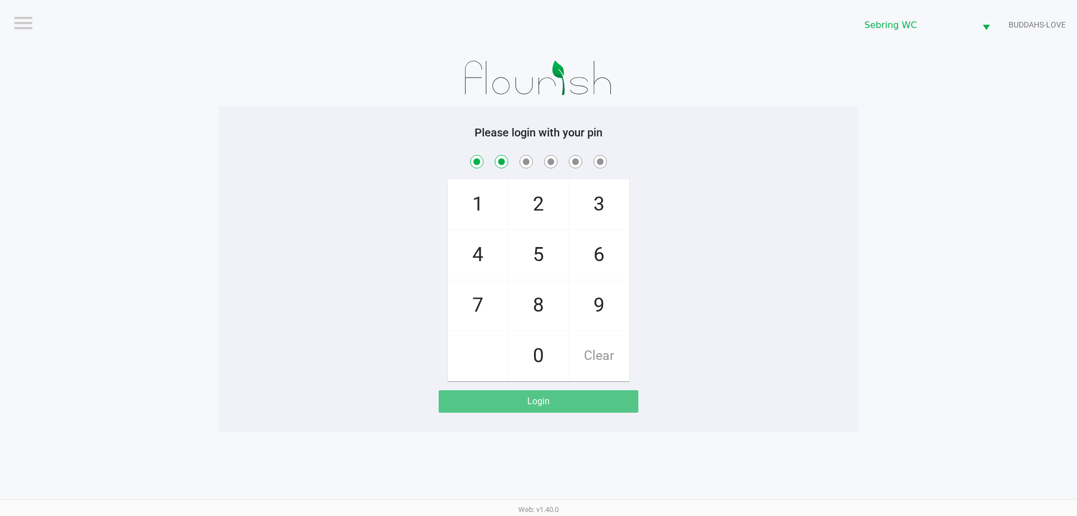
checkbox input "true"
click at [537, 203] on span "2" at bounding box center [538, 204] width 59 height 49
checkbox input "true"
click at [537, 251] on span "6" at bounding box center [599, 254] width 59 height 49
checkbox input "true"
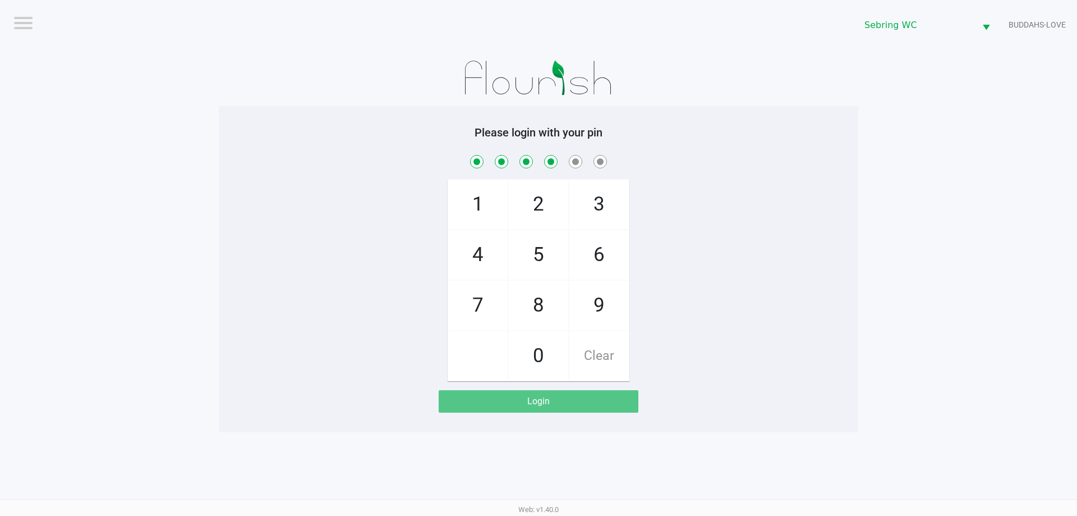
click at [537, 299] on span "8" at bounding box center [538, 305] width 59 height 49
checkbox input "true"
click at [537, 299] on span "8" at bounding box center [538, 305] width 59 height 49
checkbox input "true"
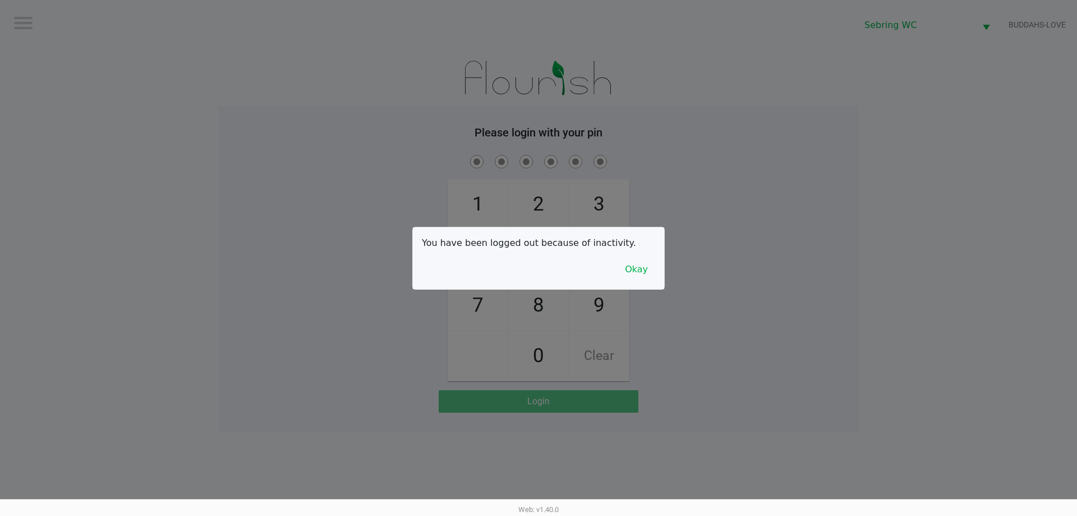
click at [211, 103] on div at bounding box center [538, 258] width 1077 height 516
drag, startPoint x: 641, startPoint y: 277, endPoint x: 627, endPoint y: 274, distance: 14.9
click at [537, 276] on button "Okay" at bounding box center [637, 269] width 38 height 21
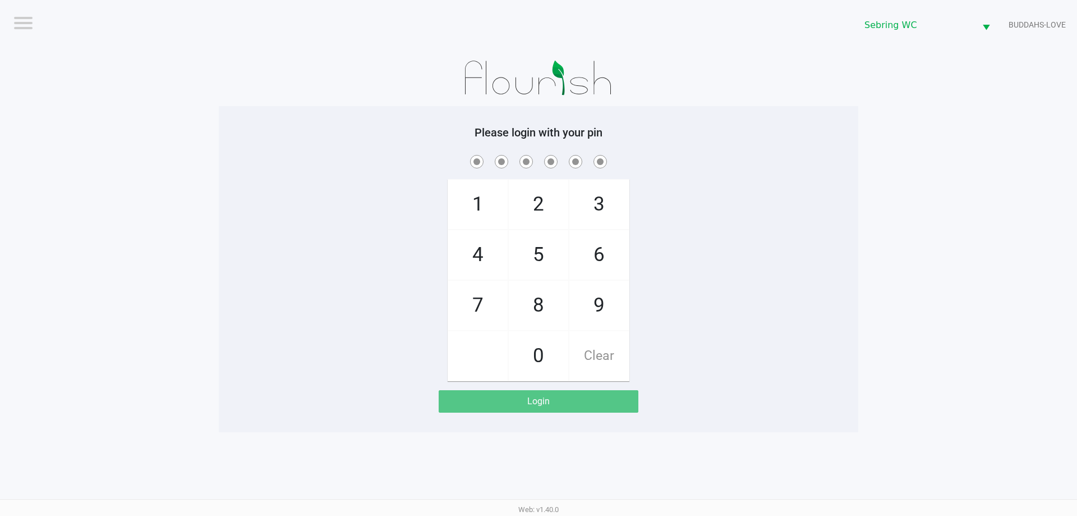
click at [385, 249] on div "1 4 7 2 5 8 0 3 6 9 Clear" at bounding box center [539, 267] width 640 height 228
checkbox input "true"
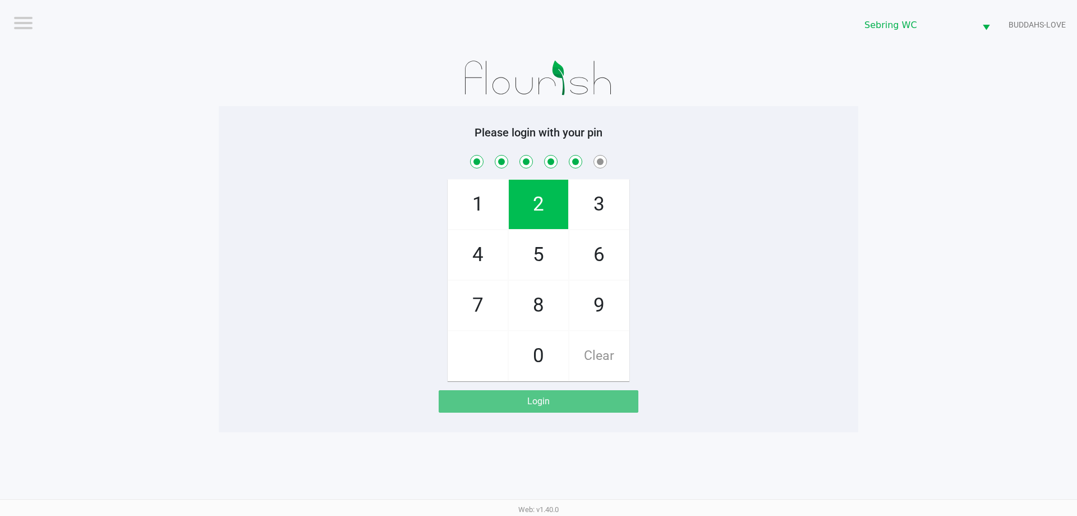
checkbox input "true"
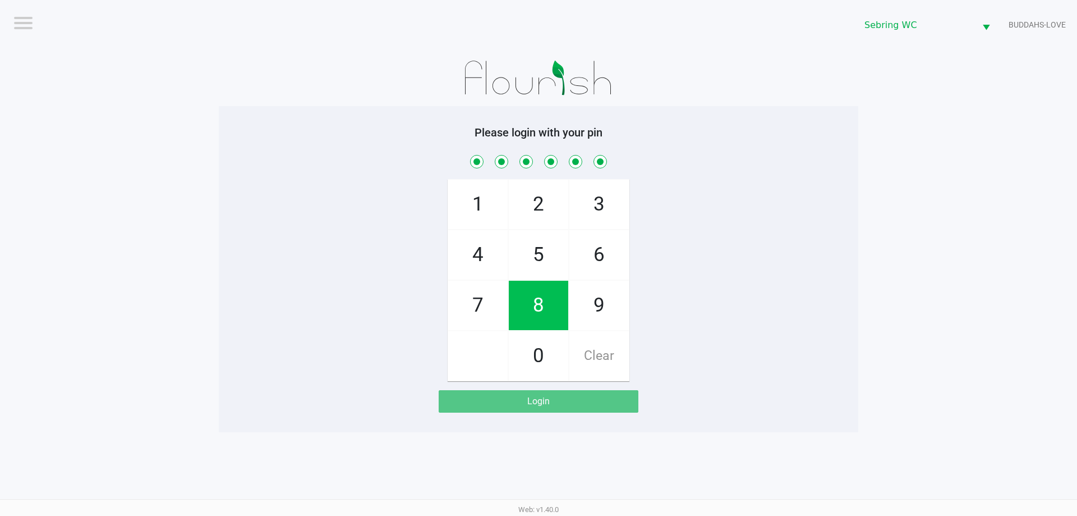
checkbox input "true"
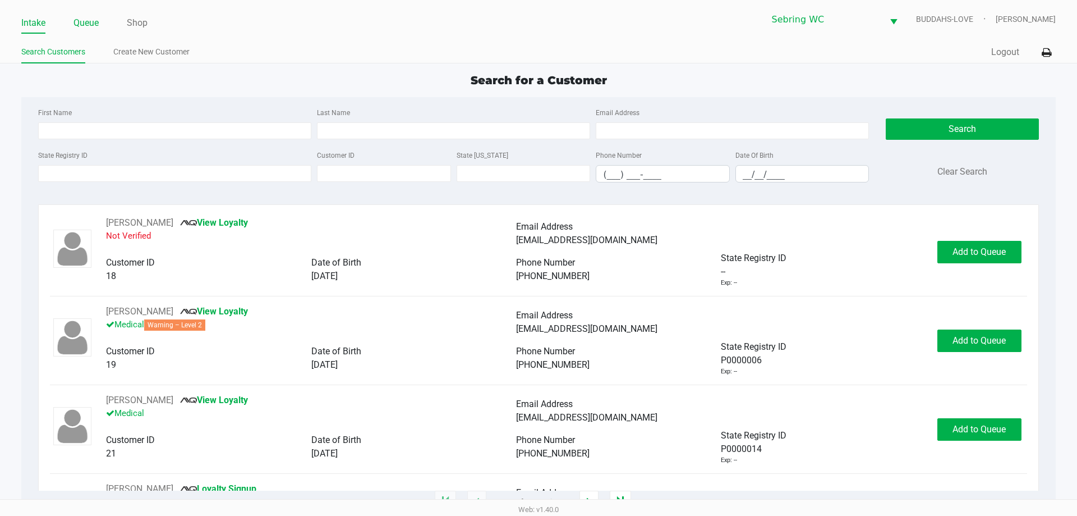
click at [89, 19] on link "Queue" at bounding box center [86, 23] width 25 height 16
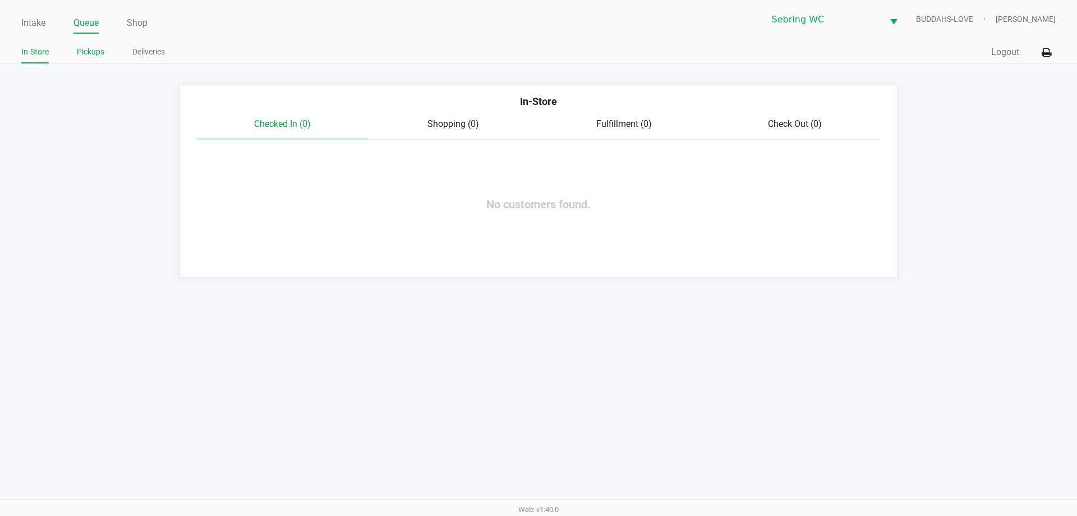
click at [91, 56] on link "Pickups" at bounding box center [90, 52] width 27 height 14
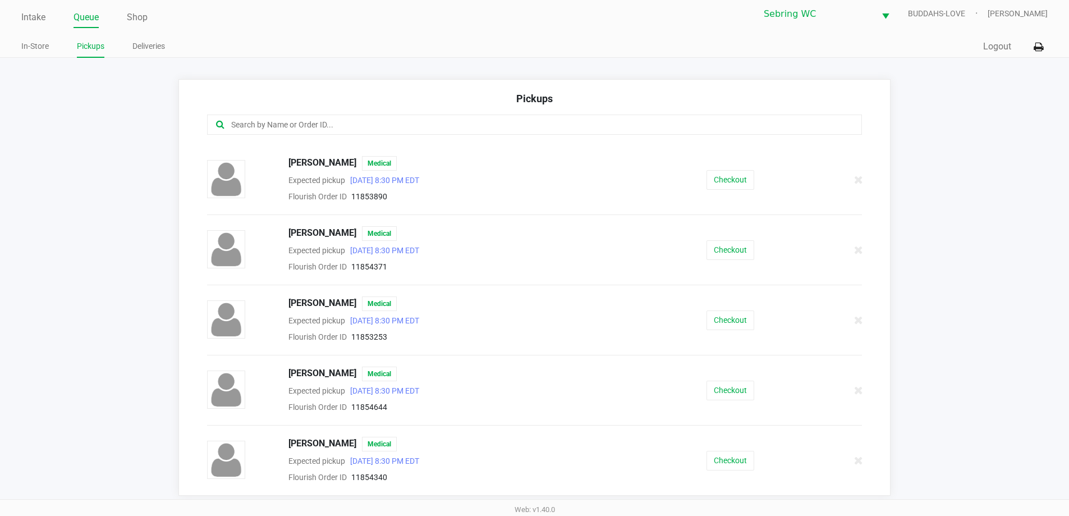
scroll to position [7, 0]
click at [537, 465] on button "Checkout" at bounding box center [730, 459] width 48 height 20
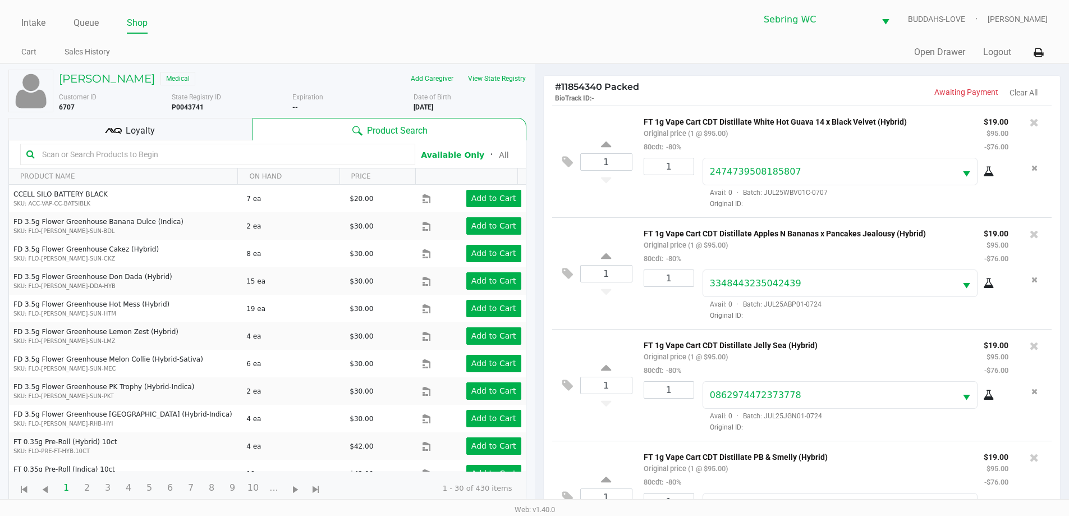
click at [222, 129] on div "Loyalty" at bounding box center [130, 129] width 244 height 22
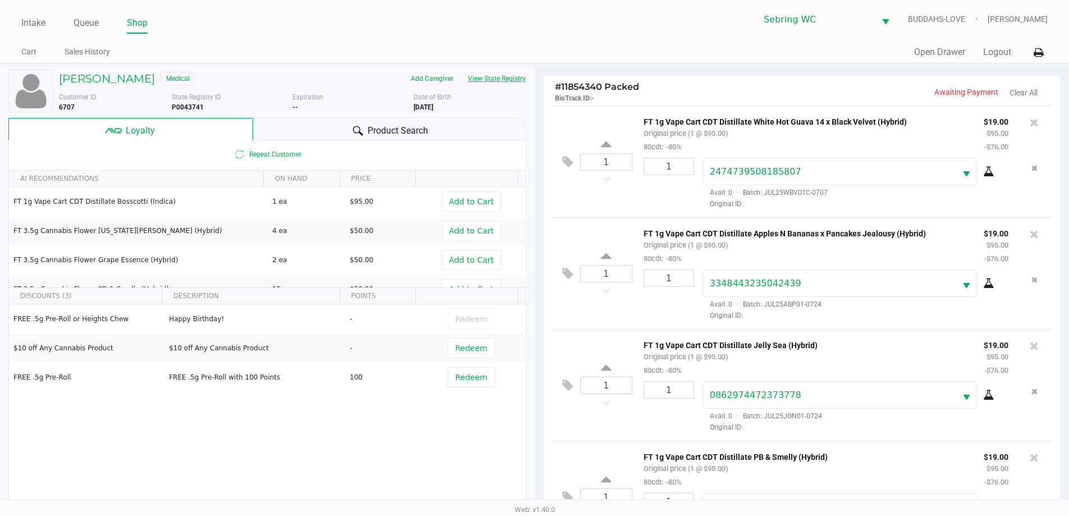
click at [498, 72] on button "View State Registry" at bounding box center [494, 79] width 66 height 18
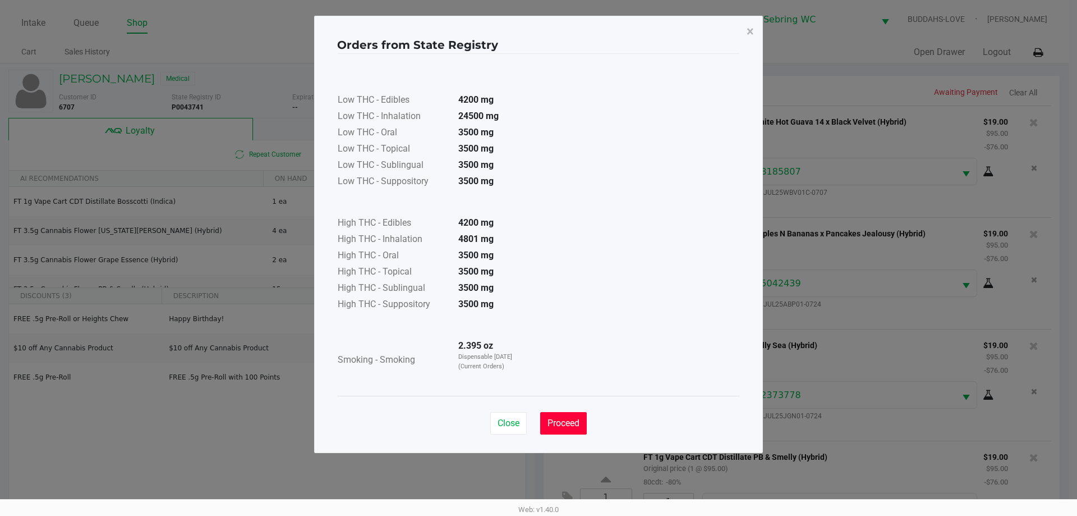
click at [537, 429] on button "Proceed" at bounding box center [563, 423] width 47 height 22
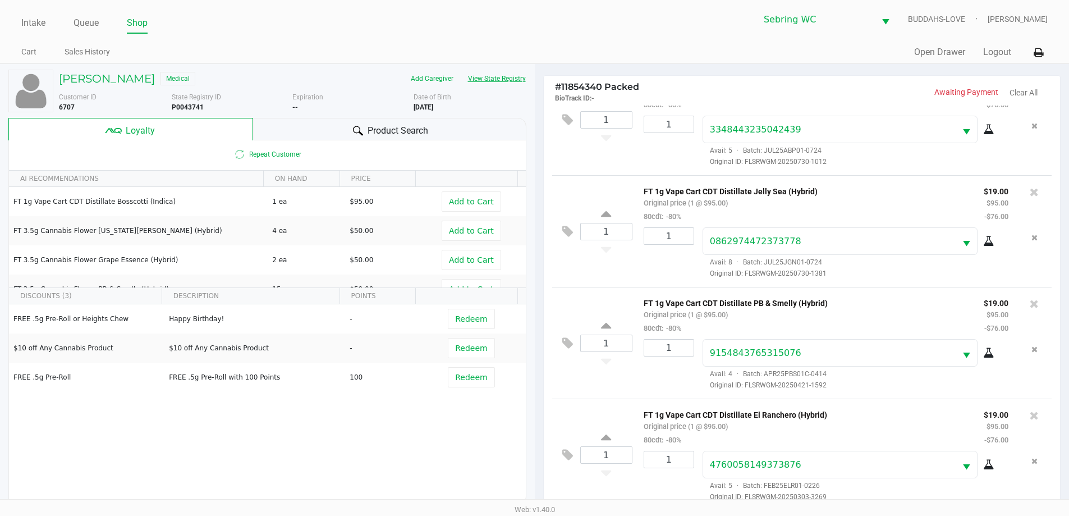
scroll to position [252, 0]
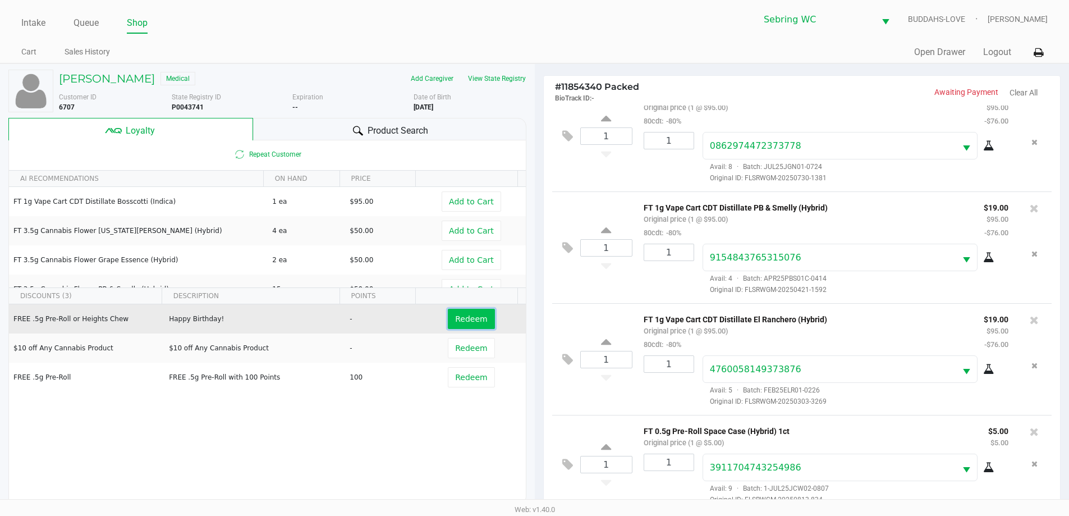
click at [465, 320] on span "Redeem" at bounding box center [471, 318] width 32 height 9
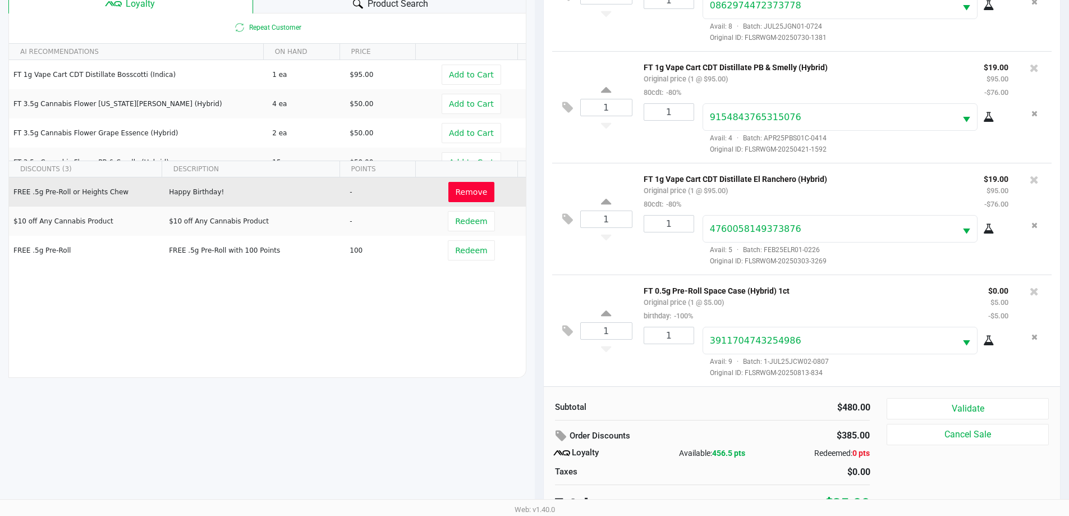
scroll to position [135, 0]
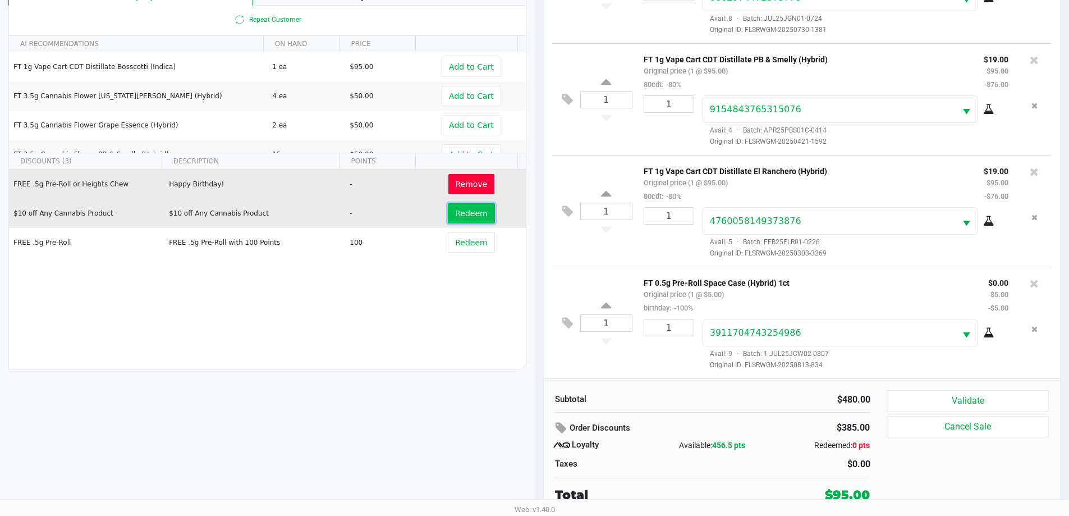
click at [455, 212] on span "Redeem" at bounding box center [471, 213] width 32 height 9
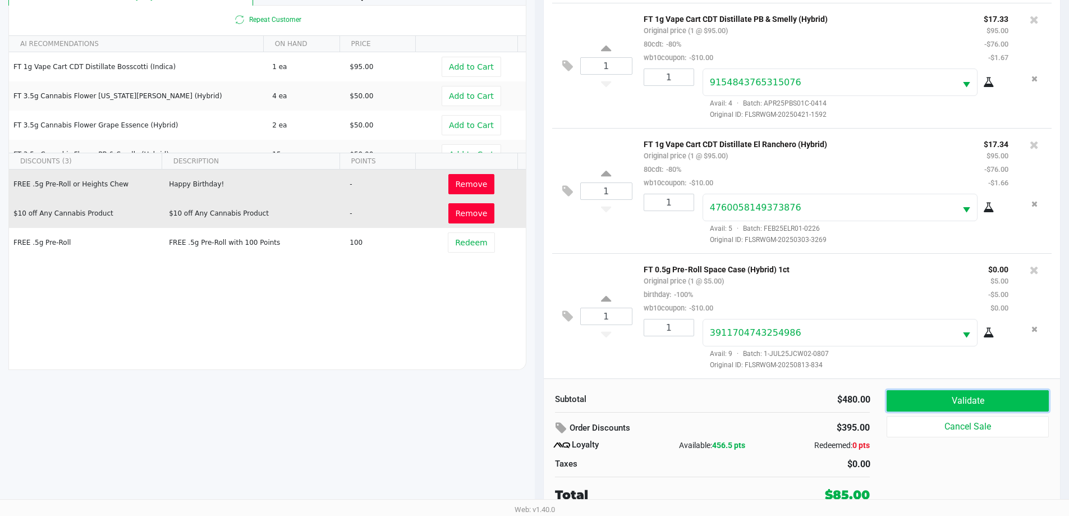
click at [537, 400] on button "Validate" at bounding box center [968, 400] width 162 height 21
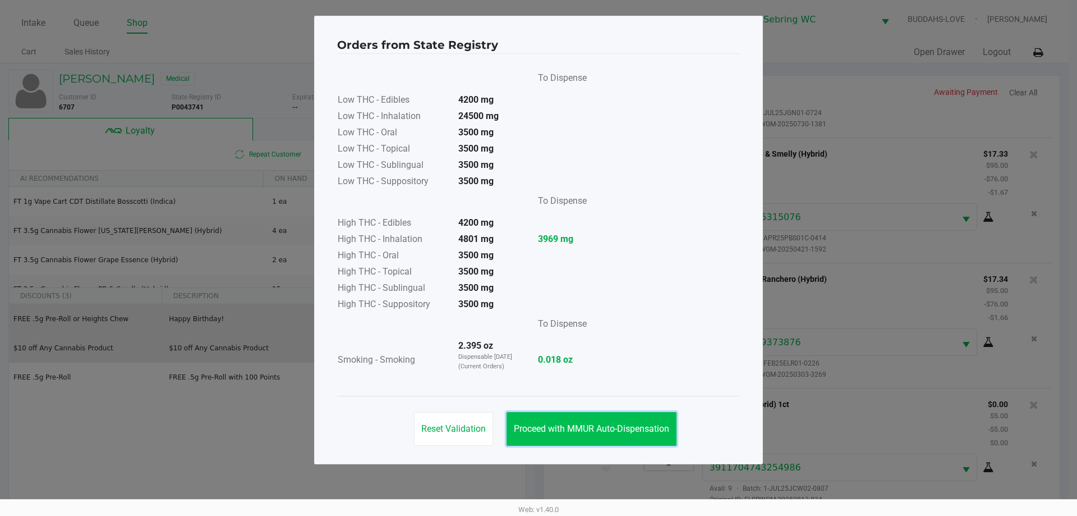
click at [537, 418] on button "Proceed with MMUR Auto-Dispensation" at bounding box center [592, 429] width 170 height 34
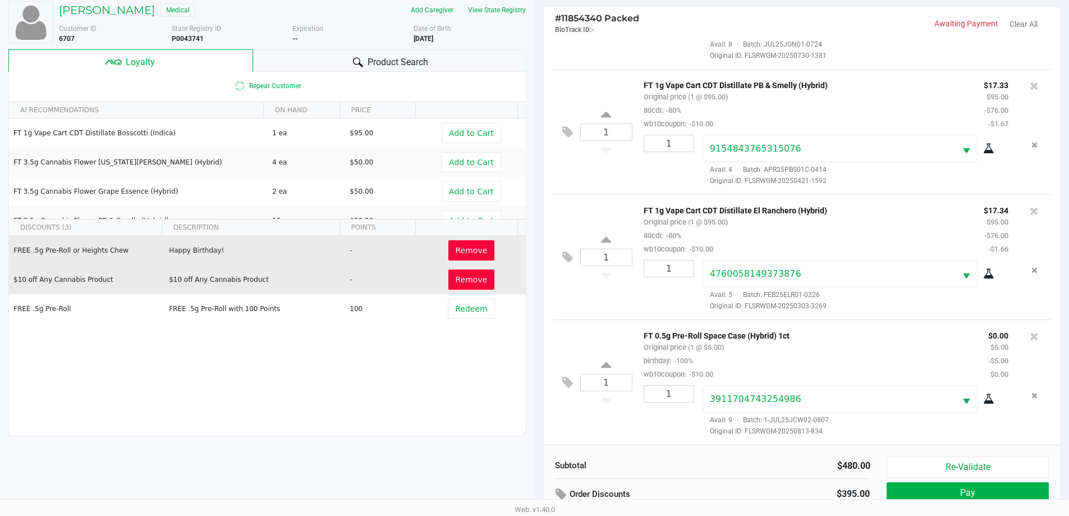
scroll to position [135, 0]
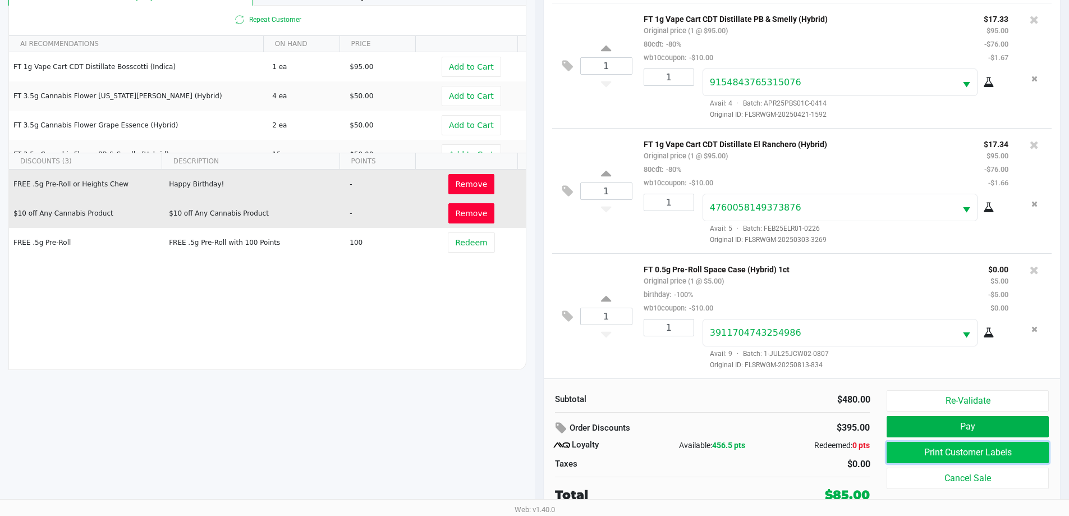
click at [537, 447] on button "Print Customer Labels" at bounding box center [968, 452] width 162 height 21
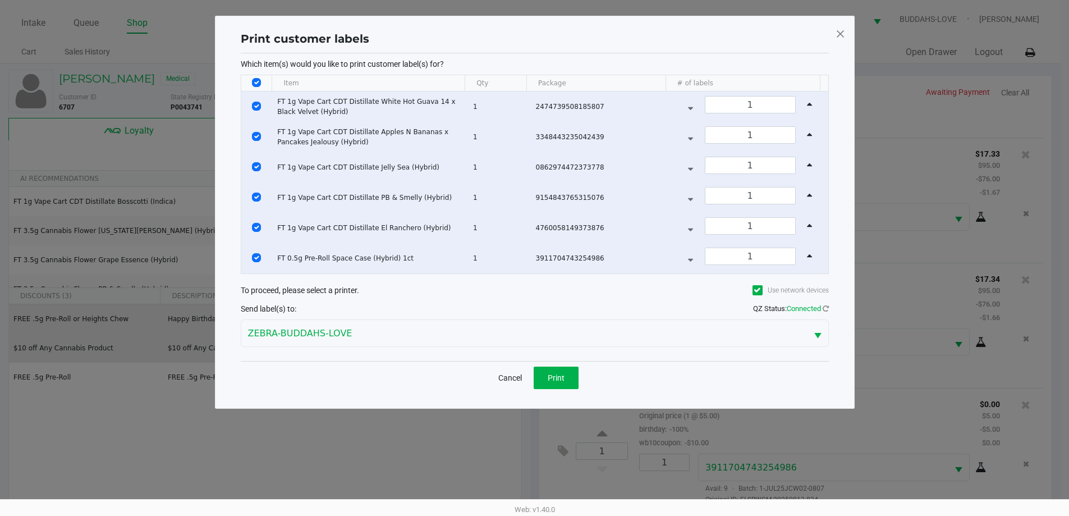
scroll to position [0, 0]
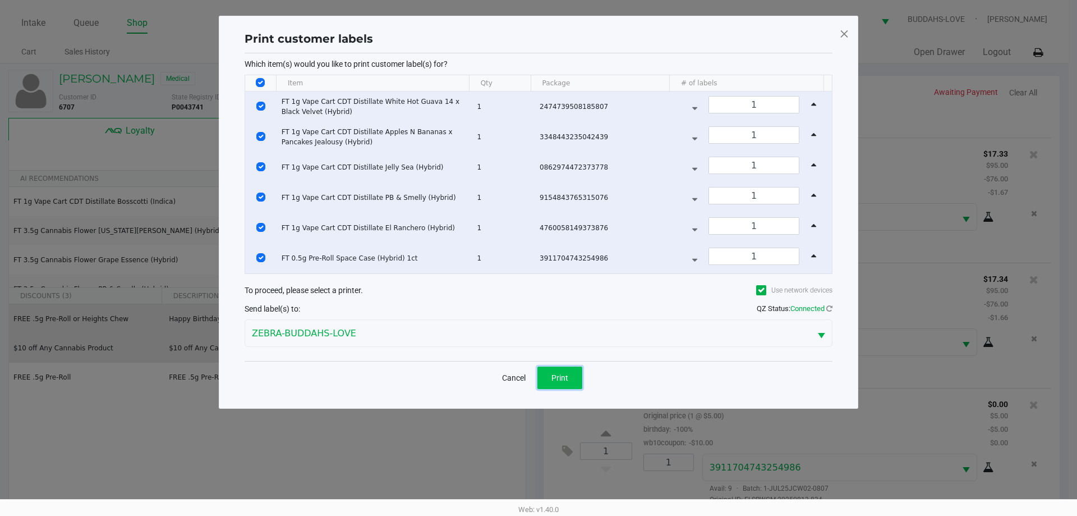
click at [537, 378] on button "Print" at bounding box center [560, 377] width 45 height 22
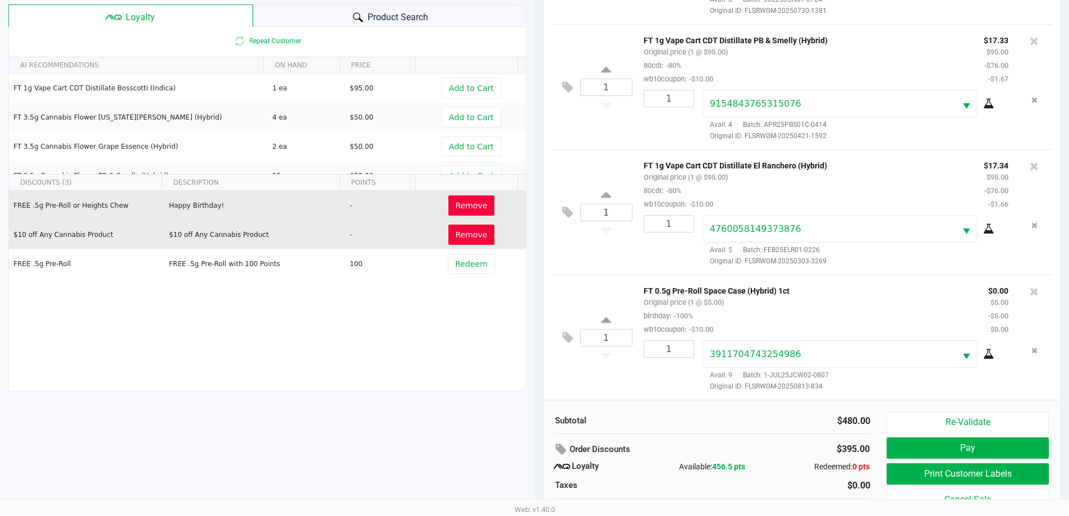
scroll to position [135, 0]
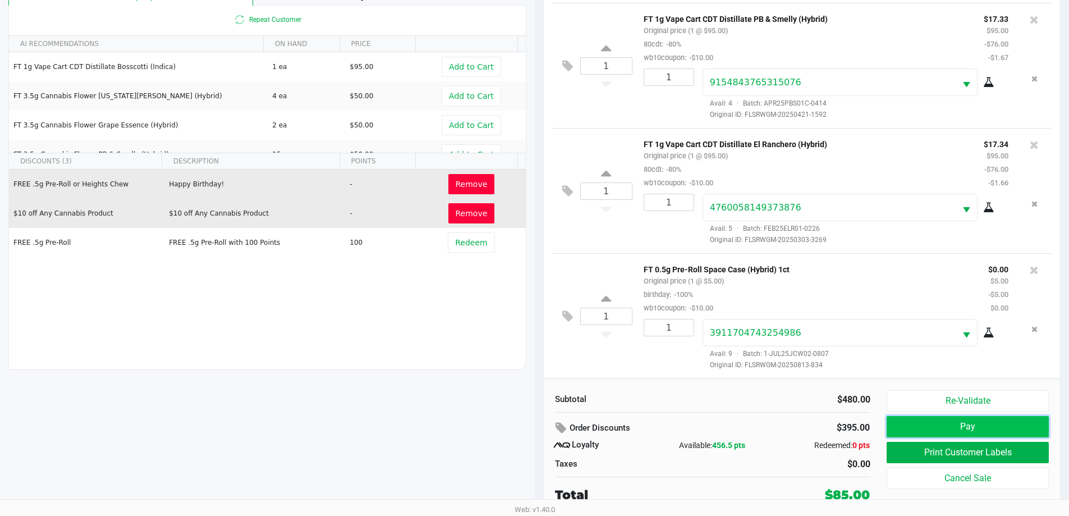
click at [537, 428] on button "Pay" at bounding box center [968, 426] width 162 height 21
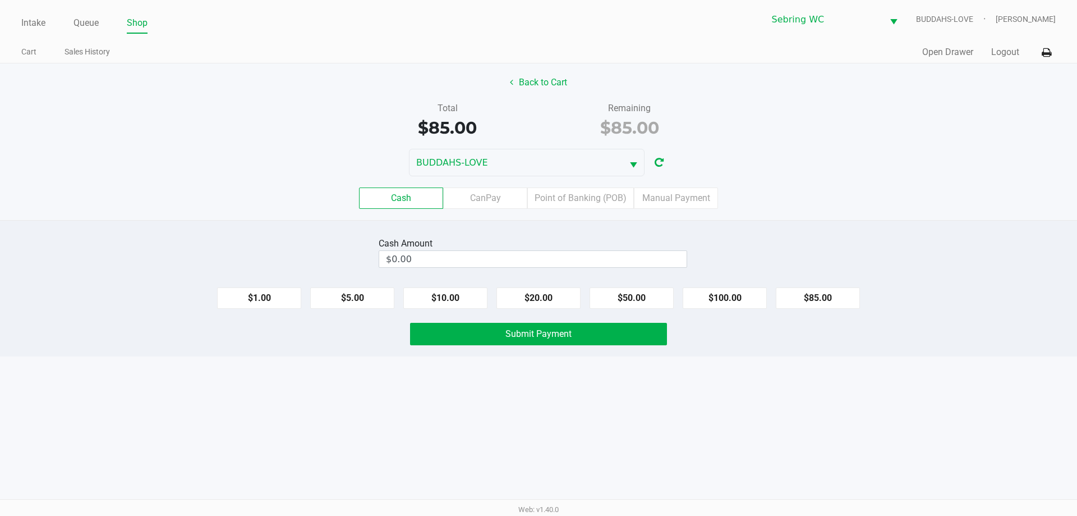
click at [457, 249] on div "Cash Amount" at bounding box center [533, 243] width 309 height 13
click at [455, 257] on input "0" at bounding box center [532, 259] width 307 height 16
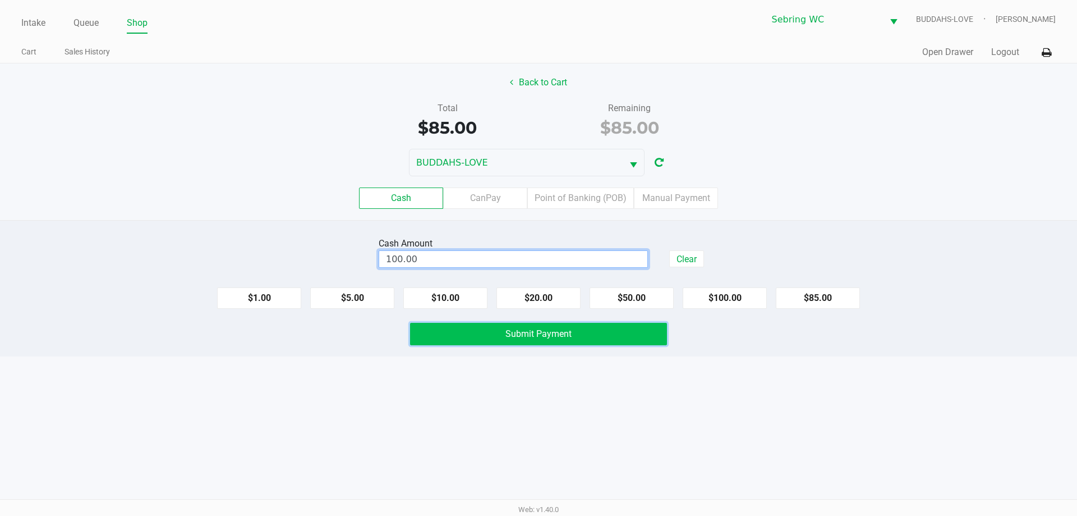
type input "$100.00"
click at [467, 339] on button "Submit Payment" at bounding box center [538, 334] width 257 height 22
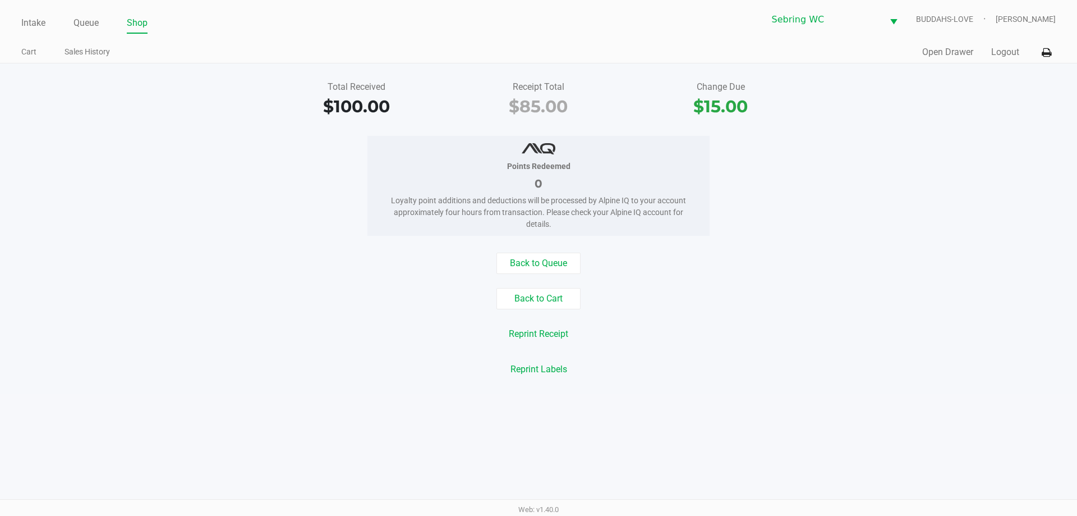
click at [331, 337] on div "Reprint Receipt" at bounding box center [539, 333] width 1094 height 21
click at [44, 20] on link "Intake" at bounding box center [33, 23] width 24 height 16
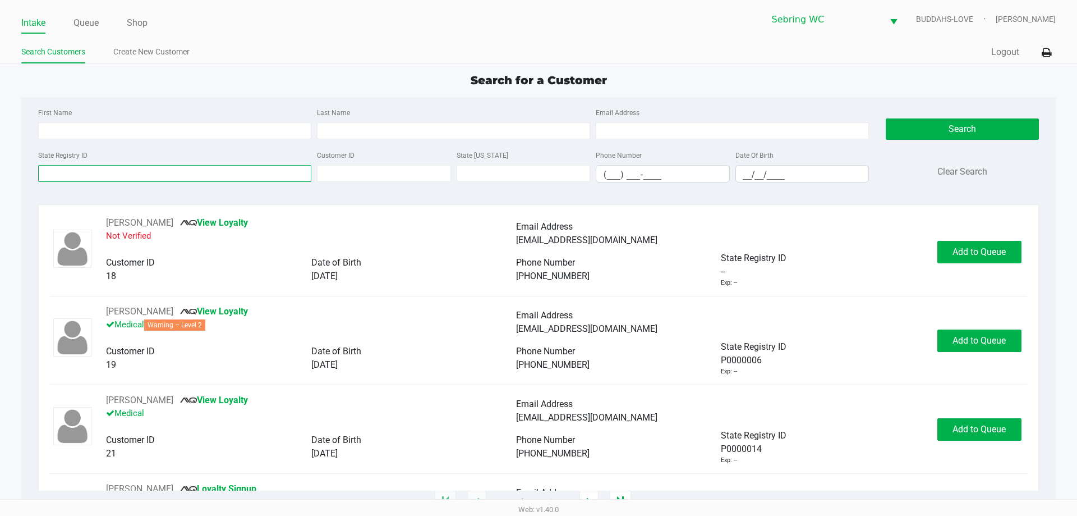
click at [282, 178] on input "State Registry ID" at bounding box center [174, 173] width 273 height 17
click at [238, 170] on input "State Registry ID" at bounding box center [174, 173] width 273 height 17
click at [185, 131] on input "First Name" at bounding box center [174, 130] width 273 height 17
type input "dale"
click at [376, 122] on input "Last Name" at bounding box center [453, 130] width 273 height 17
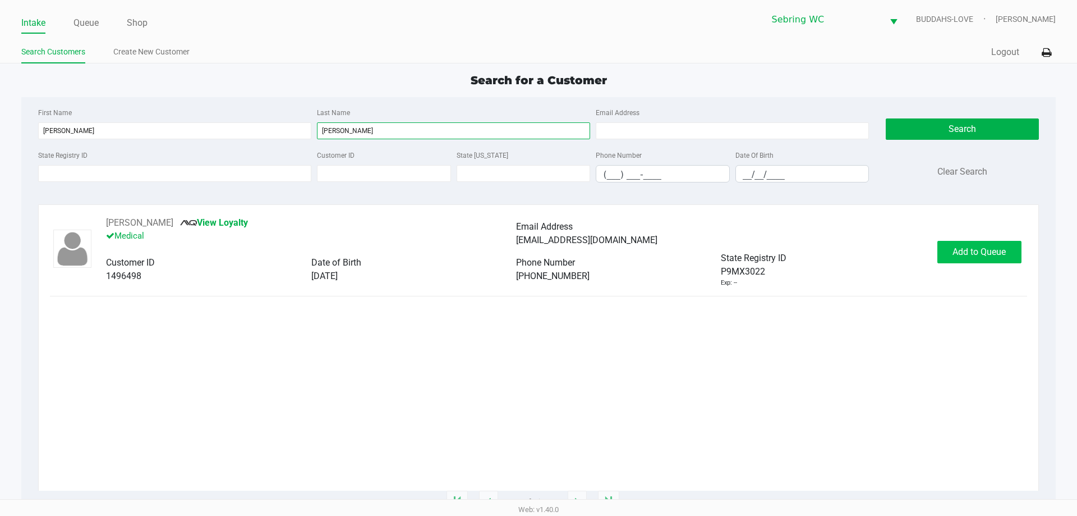
type input "gorney"
click at [537, 259] on button "Add to Queue" at bounding box center [980, 252] width 84 height 22
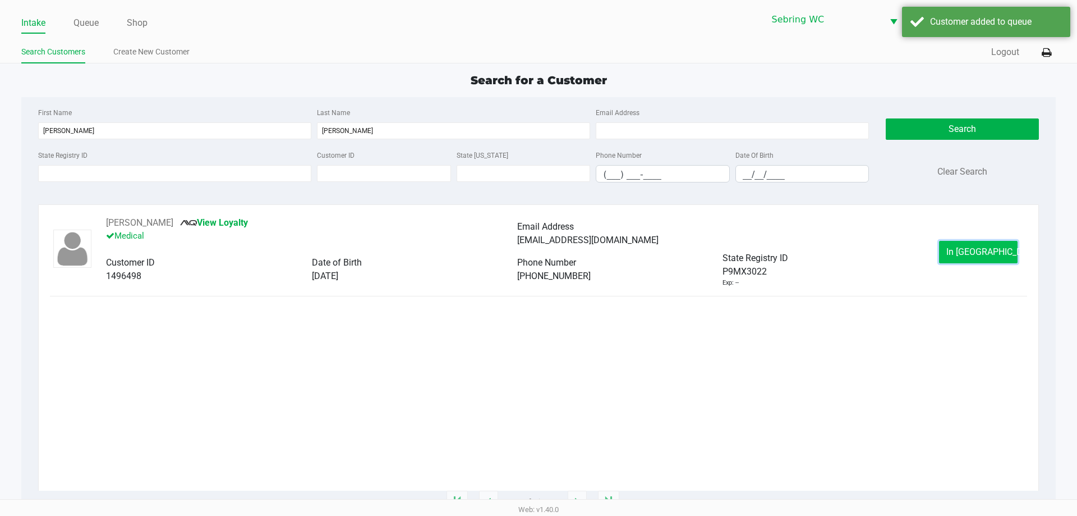
click at [537, 251] on span "In Queue" at bounding box center [994, 251] width 94 height 11
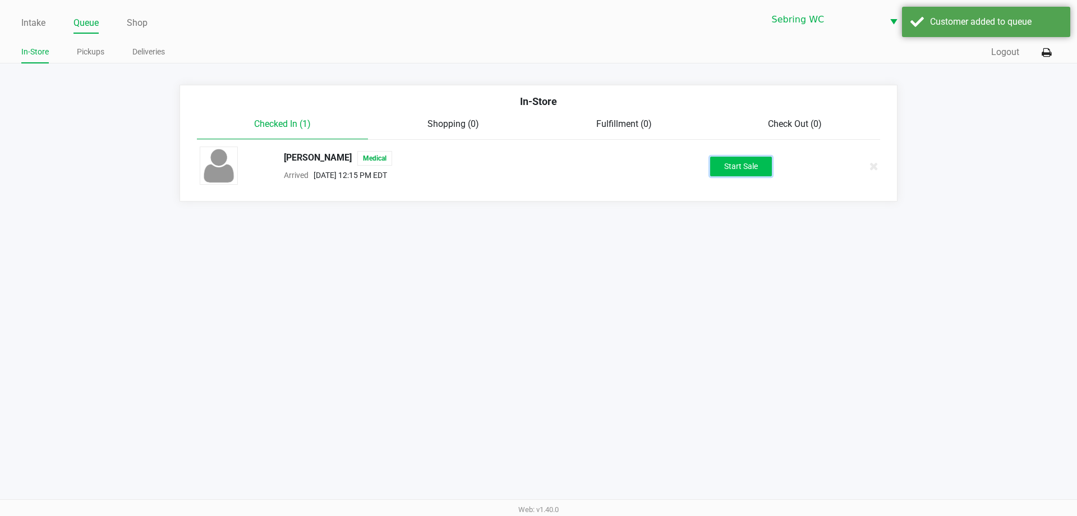
click at [537, 166] on button "Start Sale" at bounding box center [741, 167] width 62 height 20
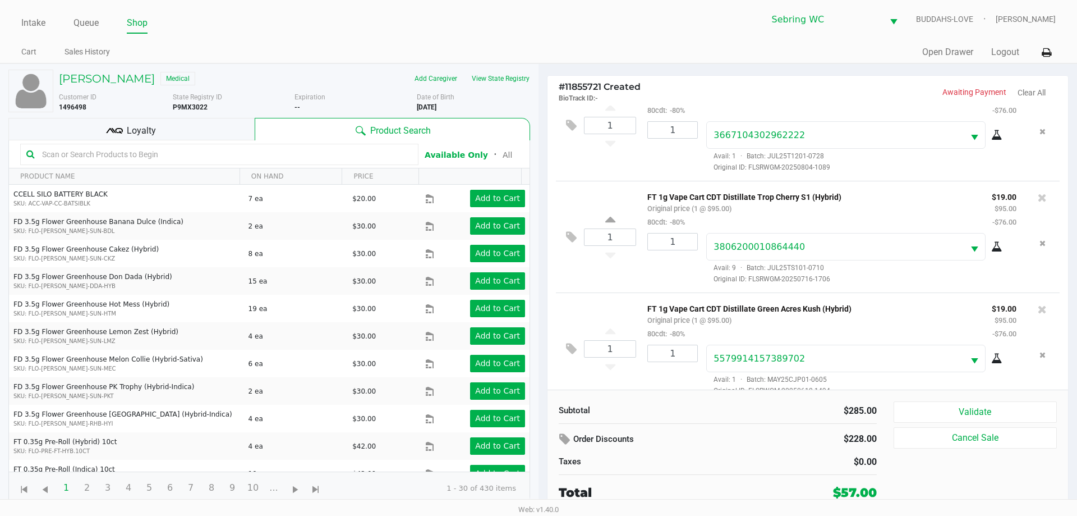
scroll to position [53, 0]
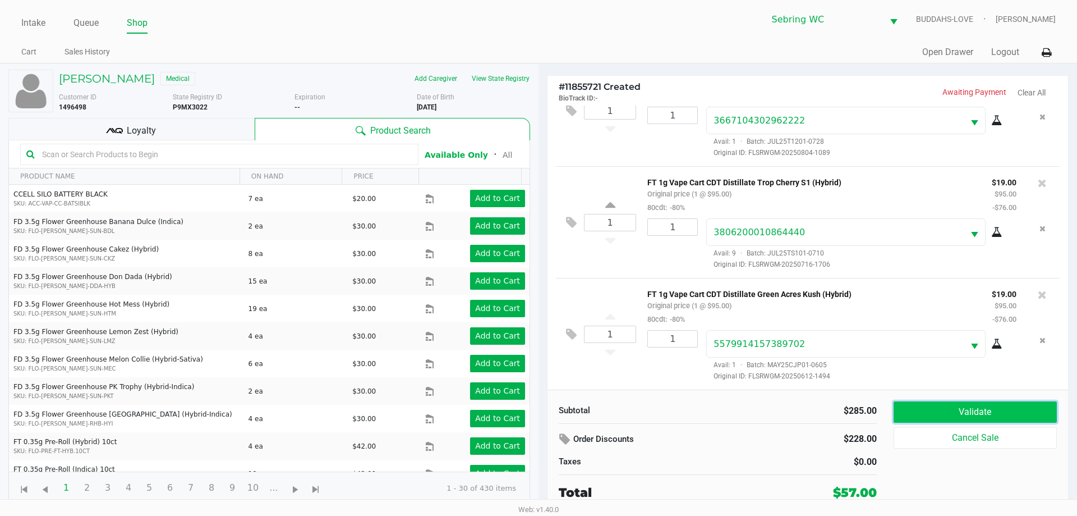
click at [537, 414] on button "Validate" at bounding box center [975, 411] width 163 height 21
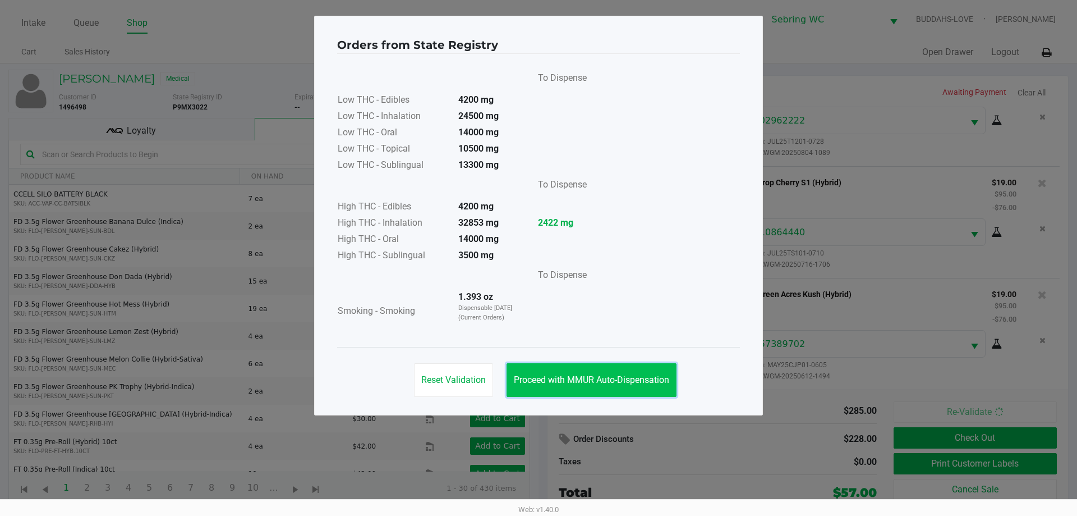
click at [537, 384] on span "Proceed with MMUR Auto-Dispensation" at bounding box center [591, 379] width 155 height 11
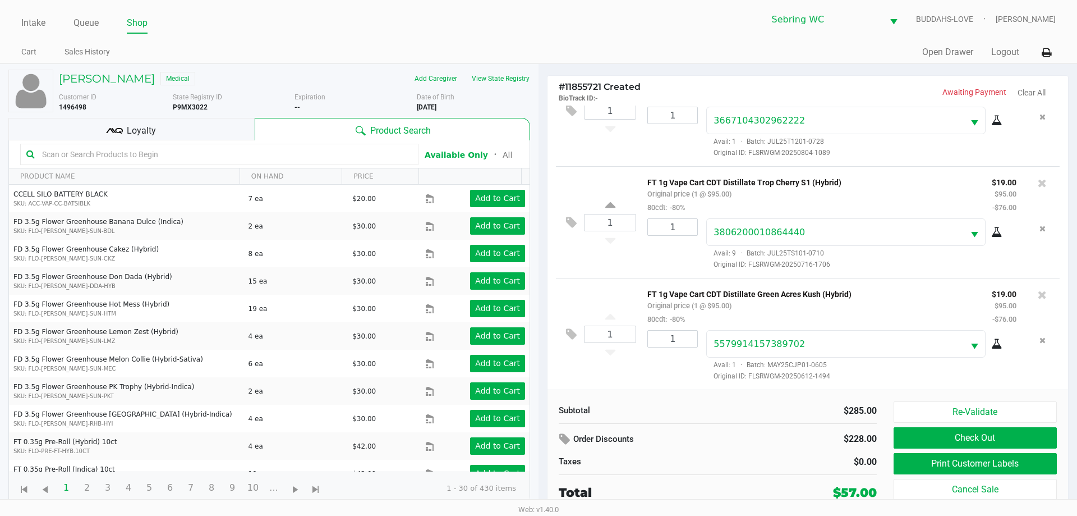
click at [173, 157] on input "text" at bounding box center [225, 154] width 375 height 17
type input "510"
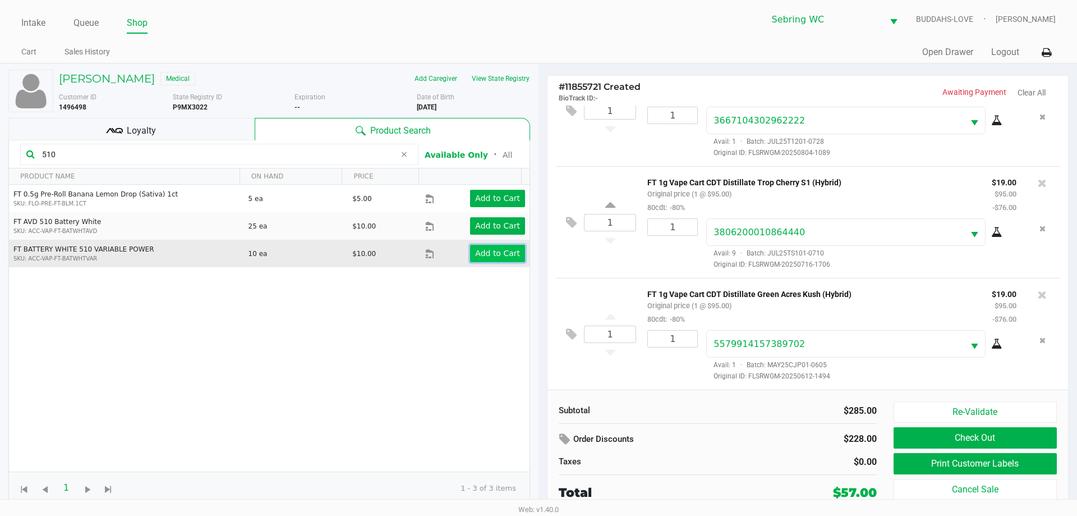
click at [490, 255] on app-button-loader "Add to Cart" at bounding box center [497, 253] width 45 height 9
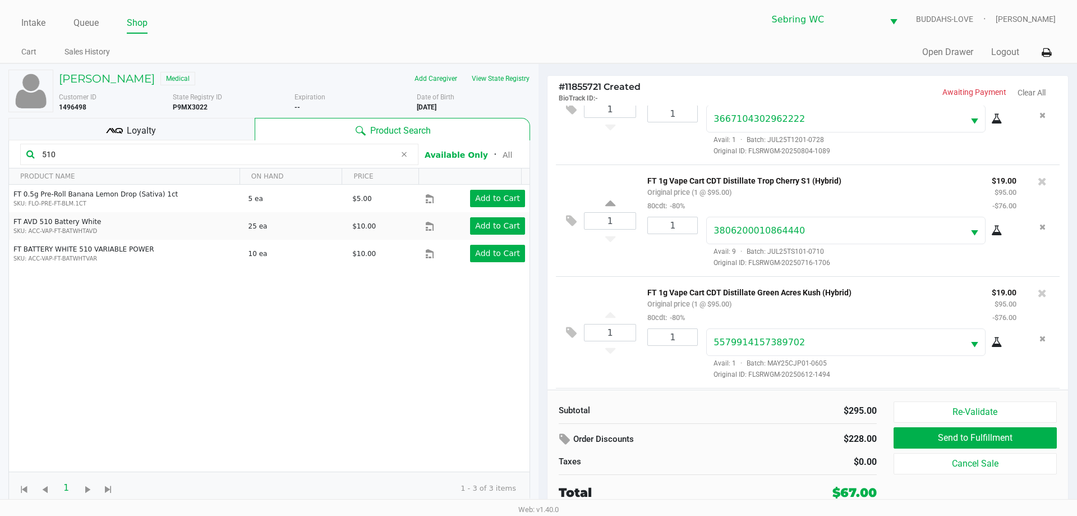
scroll to position [116, 0]
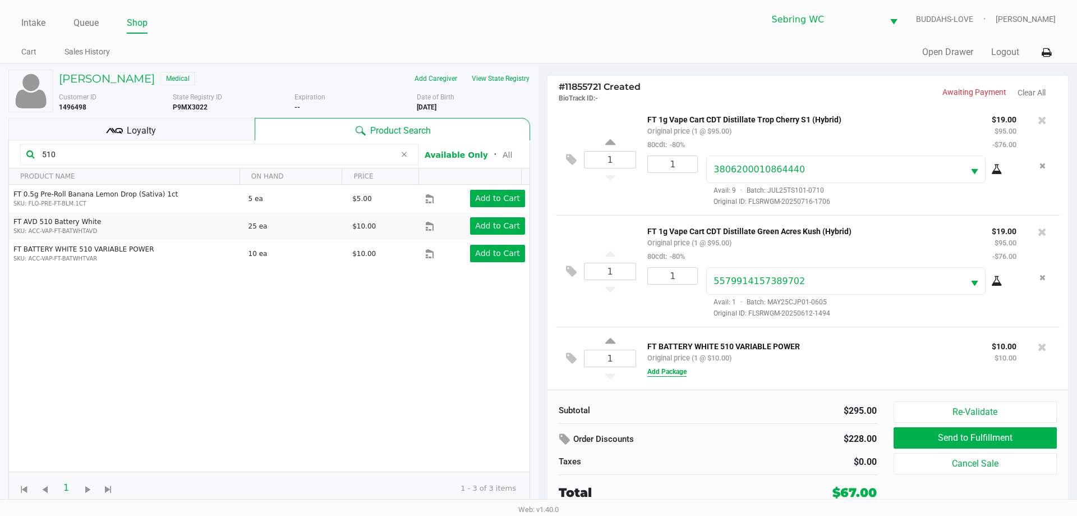
click at [537, 369] on button "Add Package" at bounding box center [667, 371] width 39 height 10
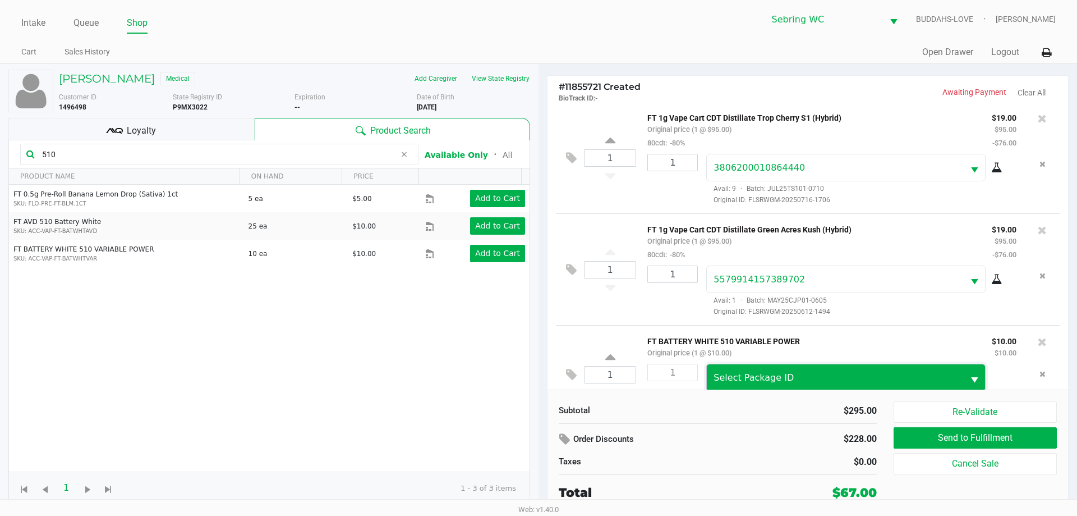
click at [537, 375] on span "Select Package ID" at bounding box center [754, 377] width 80 height 11
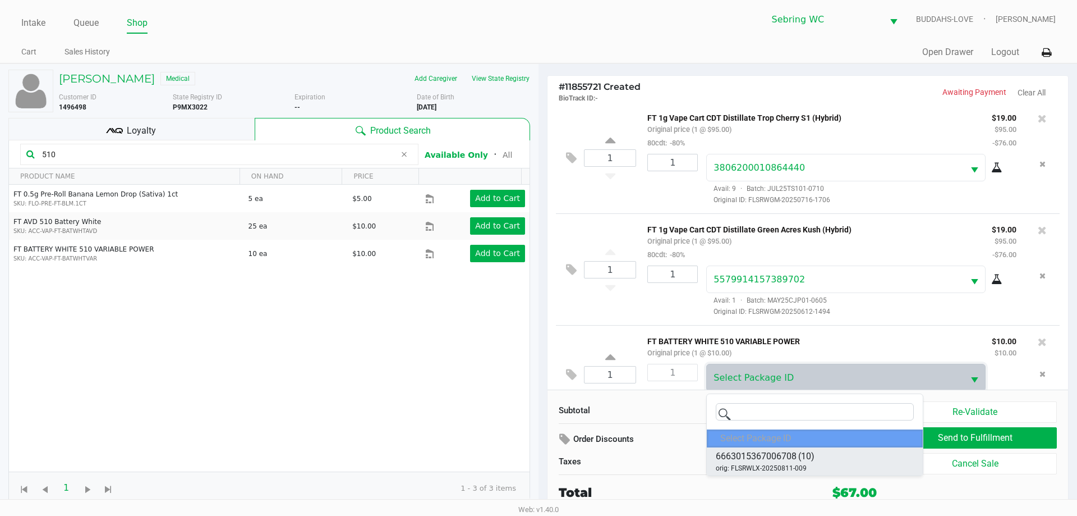
click at [537, 463] on span "orig: FLSRWLX-20250811-009" at bounding box center [761, 468] width 91 height 10
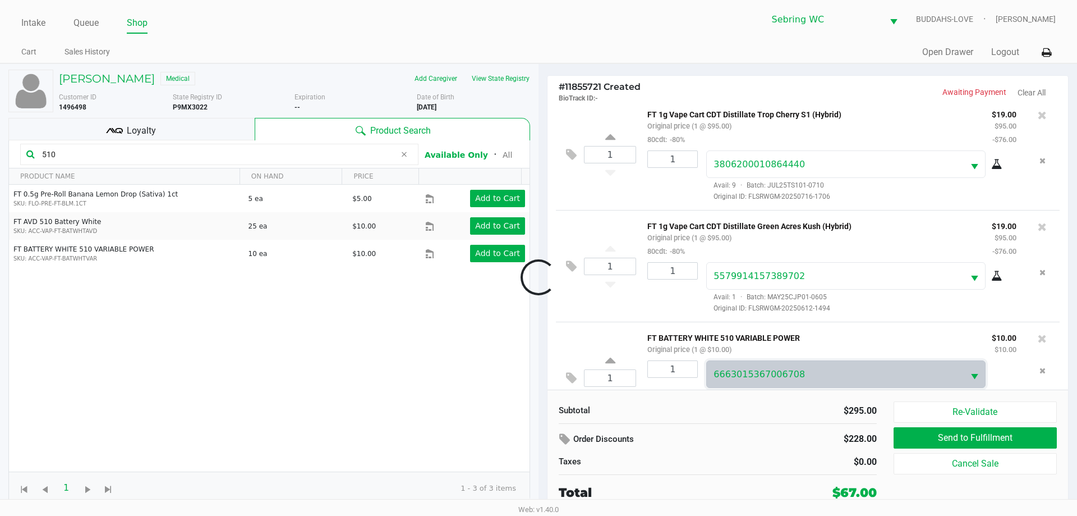
scroll to position [151, 0]
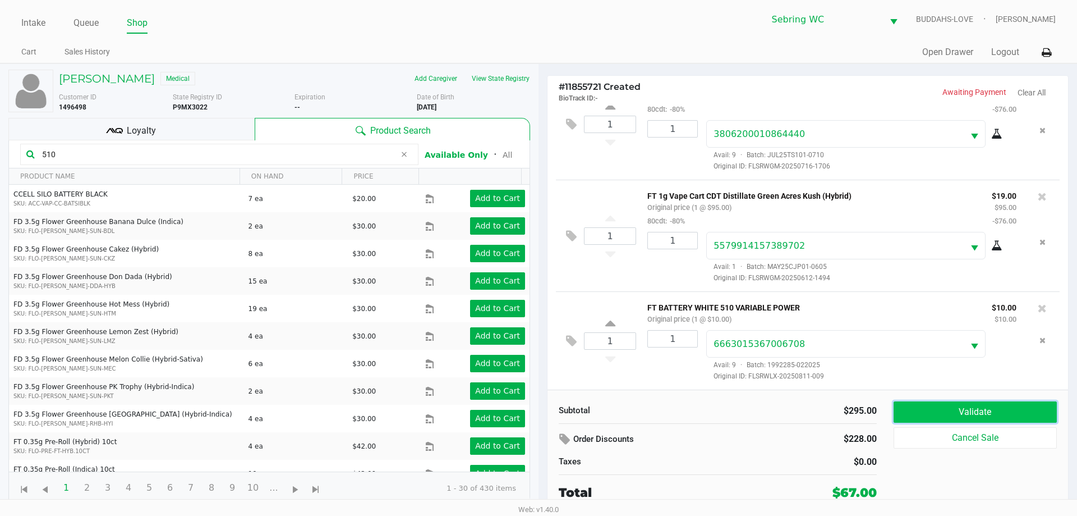
click at [537, 415] on button "Validate" at bounding box center [975, 411] width 163 height 21
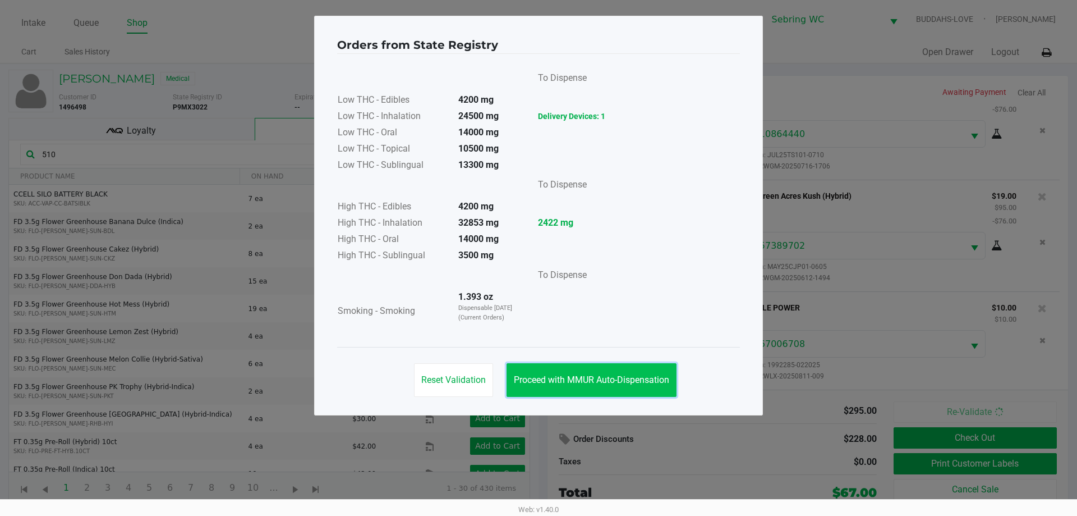
click at [537, 374] on span "Proceed with MMUR Auto-Dispensation" at bounding box center [591, 379] width 155 height 11
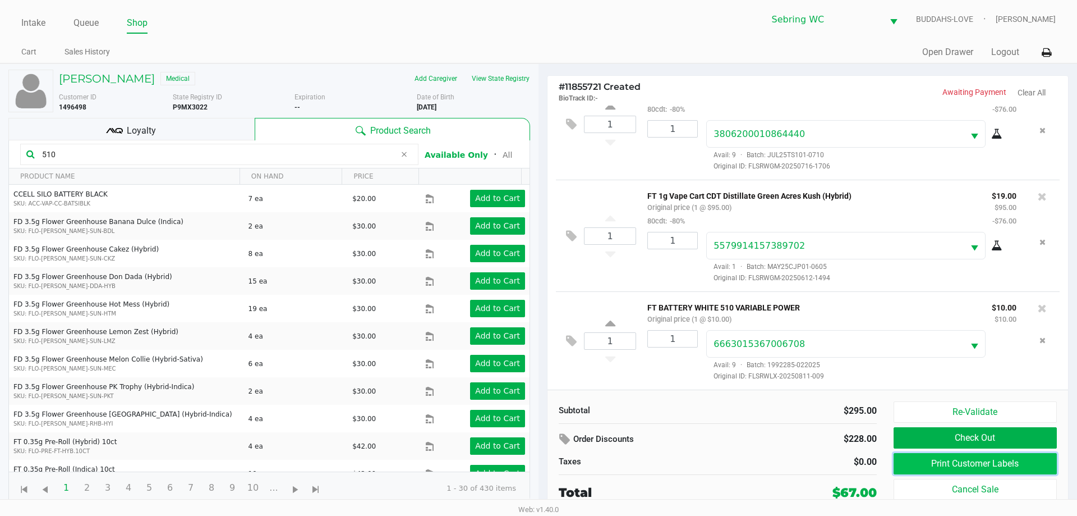
click at [537, 465] on button "Print Customer Labels" at bounding box center [975, 463] width 163 height 21
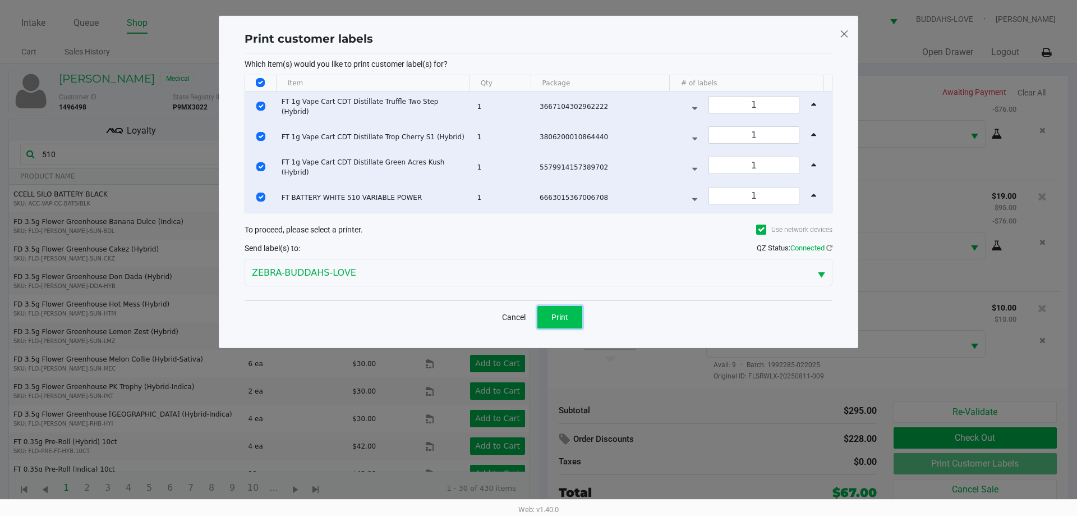
click at [537, 316] on span "Print" at bounding box center [560, 317] width 17 height 9
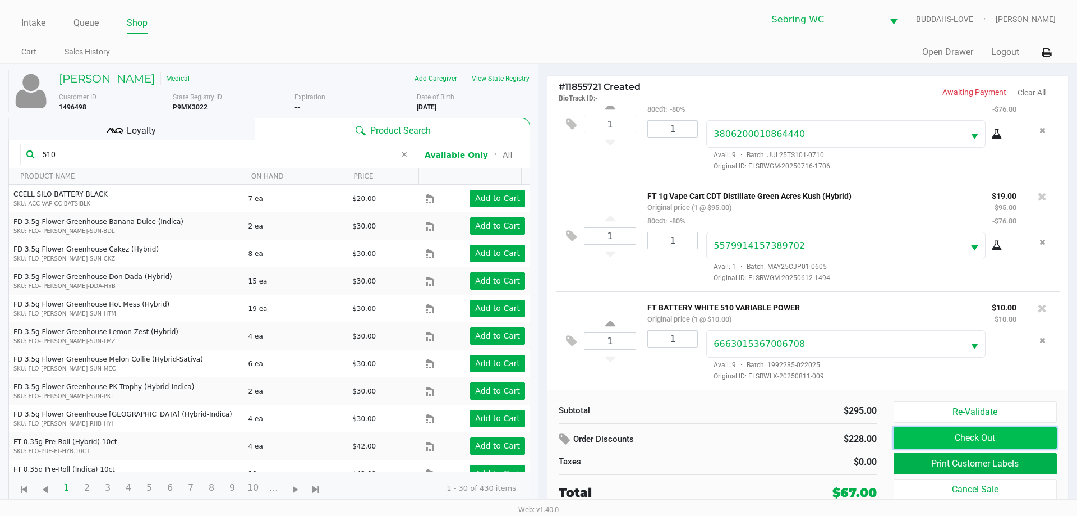
click at [537, 437] on button "Check Out" at bounding box center [975, 437] width 163 height 21
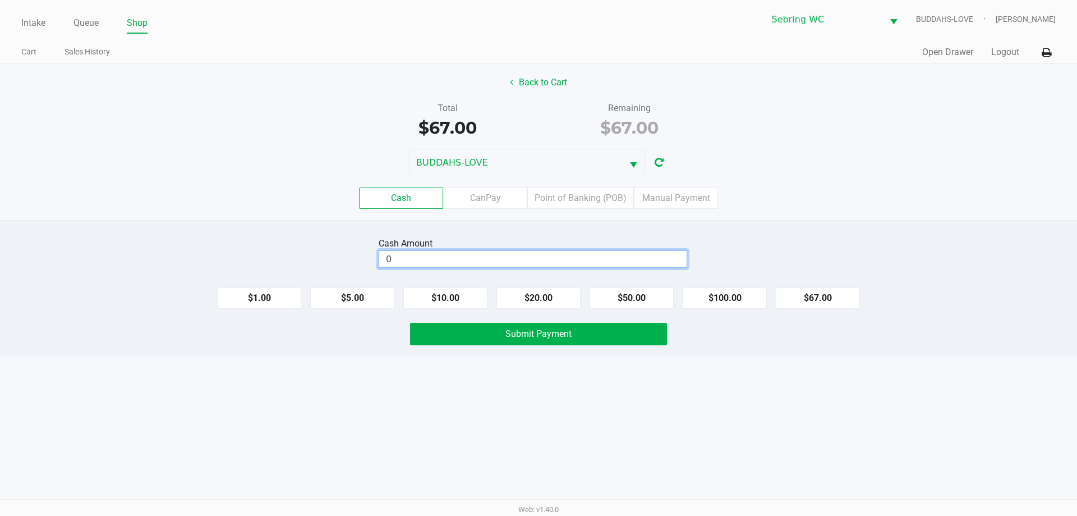
click at [475, 261] on input "0" at bounding box center [532, 259] width 307 height 16
type input "$70.00"
click at [470, 333] on button "Submit Payment" at bounding box center [538, 334] width 257 height 22
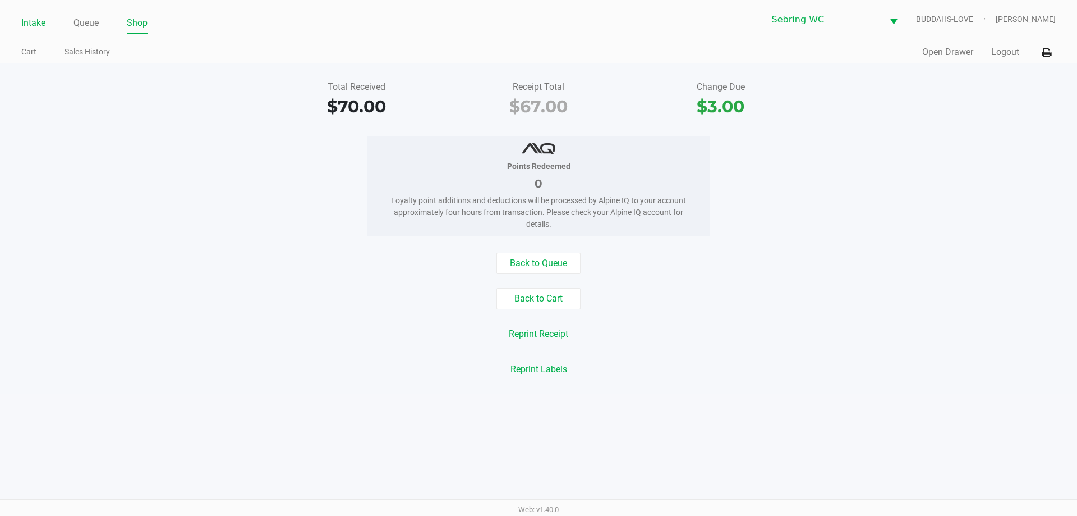
click at [40, 26] on link "Intake" at bounding box center [33, 23] width 24 height 16
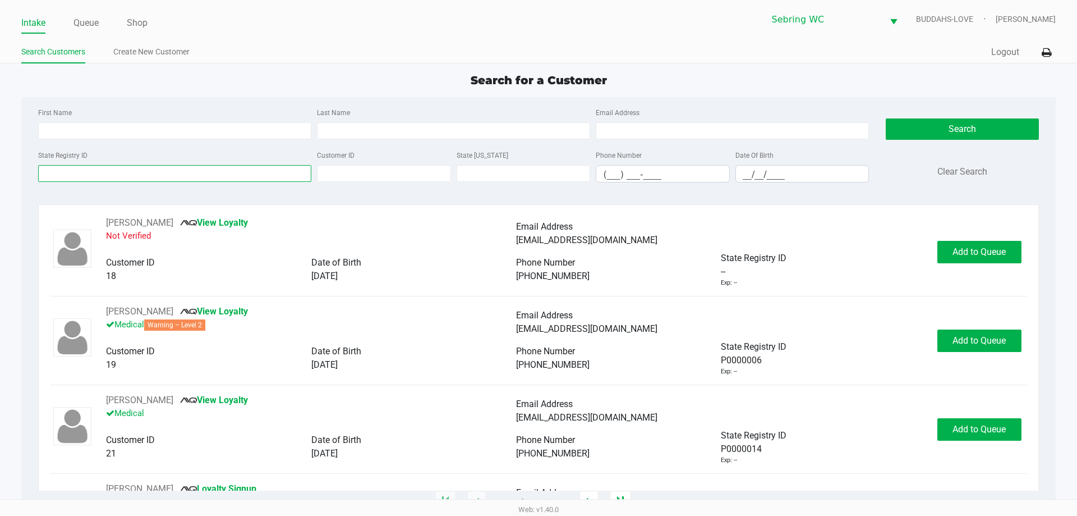
click at [129, 178] on input "State Registry ID" at bounding box center [174, 173] width 273 height 17
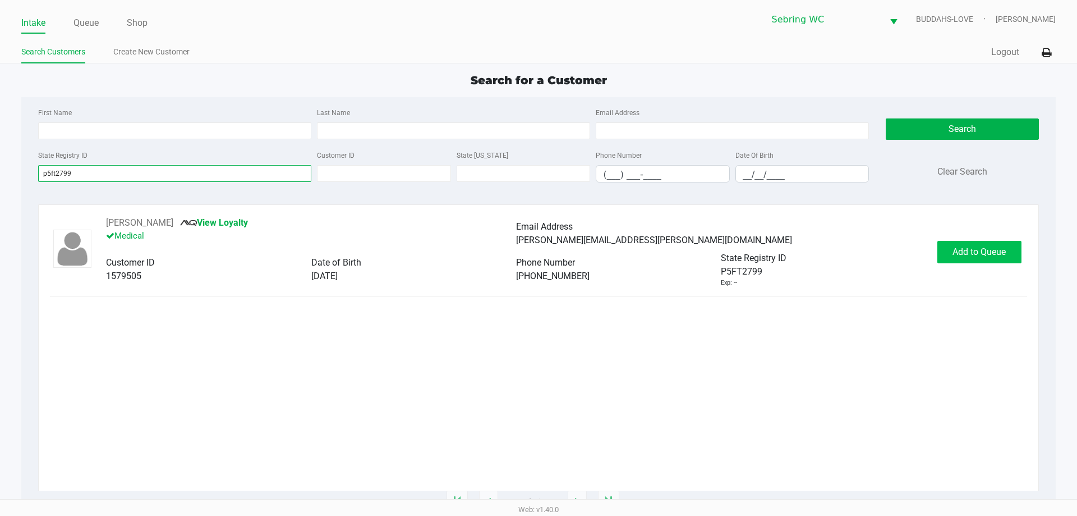
type input "p5ft2799"
click at [537, 250] on button "Add to Queue" at bounding box center [980, 252] width 84 height 22
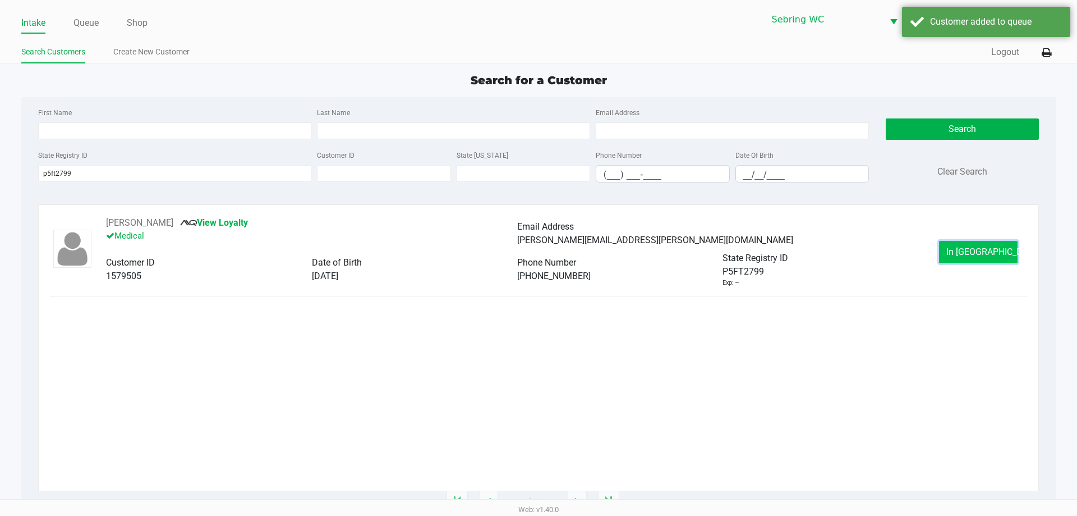
click at [537, 254] on button "In Queue" at bounding box center [978, 252] width 79 height 22
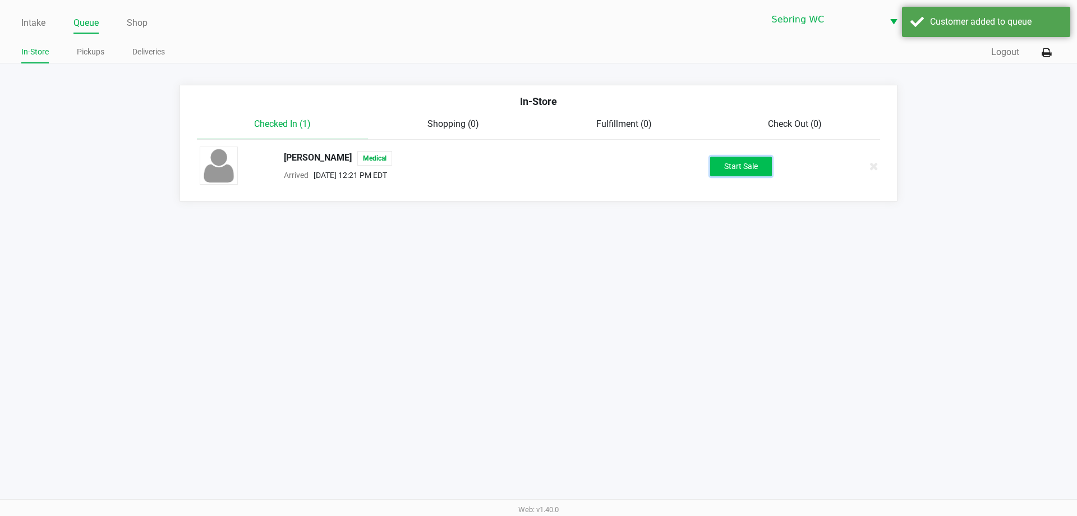
click at [537, 160] on button "Start Sale" at bounding box center [741, 167] width 62 height 20
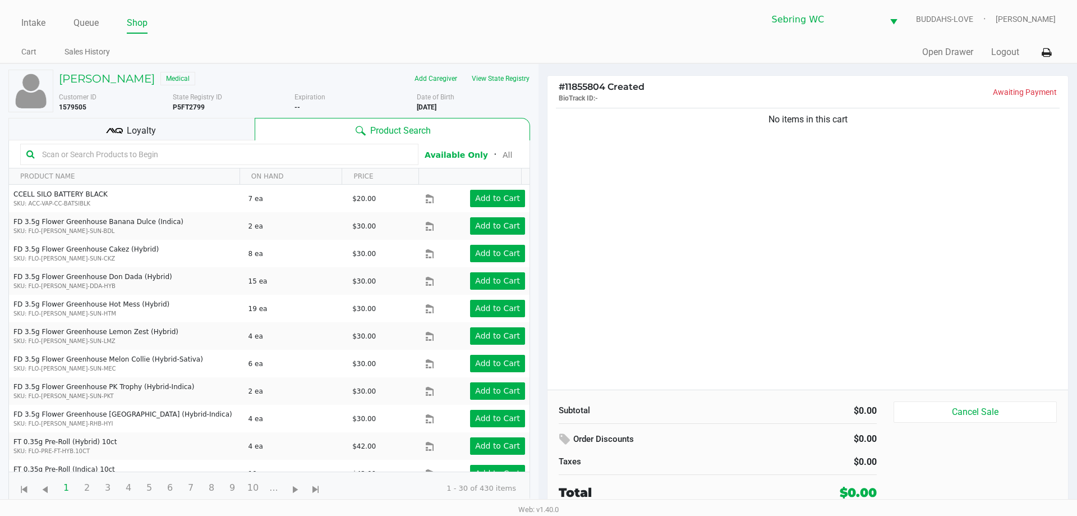
click at [277, 147] on input "text" at bounding box center [225, 154] width 375 height 17
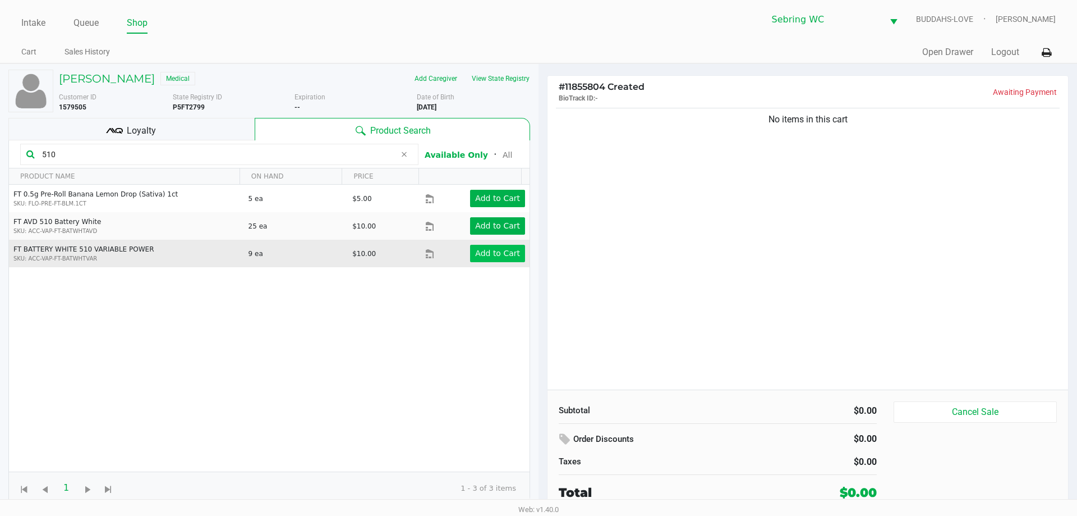
type input "510"
click at [503, 251] on app-button-loader "Add to Cart" at bounding box center [497, 253] width 45 height 9
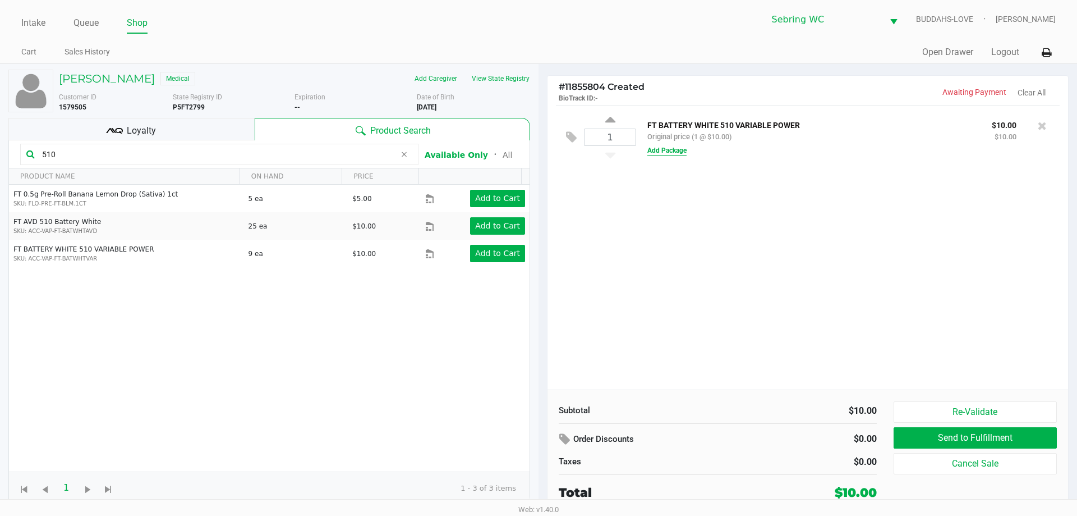
click at [537, 148] on button "Add Package" at bounding box center [667, 150] width 39 height 10
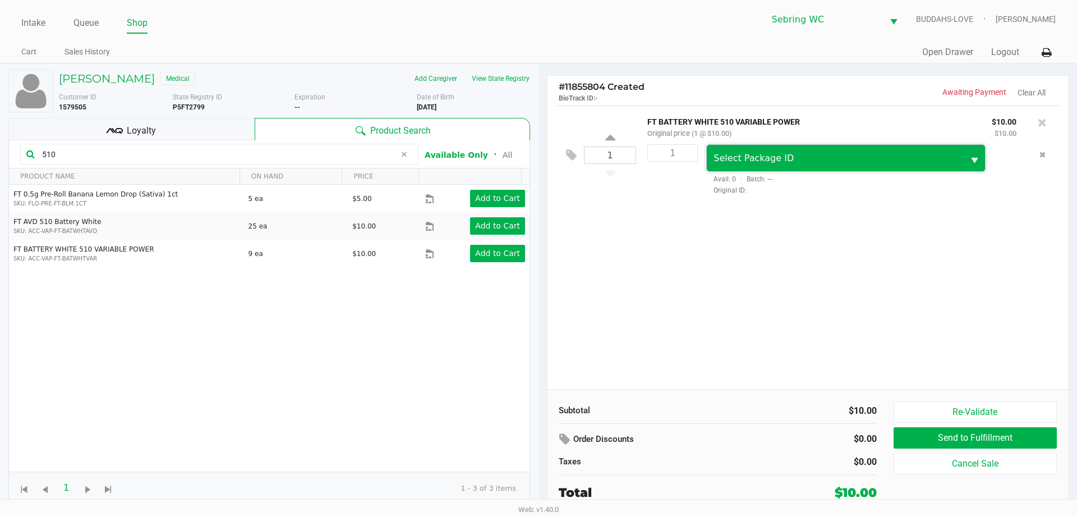
drag, startPoint x: 755, startPoint y: 160, endPoint x: 757, endPoint y: 166, distance: 6.6
click at [537, 160] on span "Select Package ID" at bounding box center [754, 158] width 80 height 11
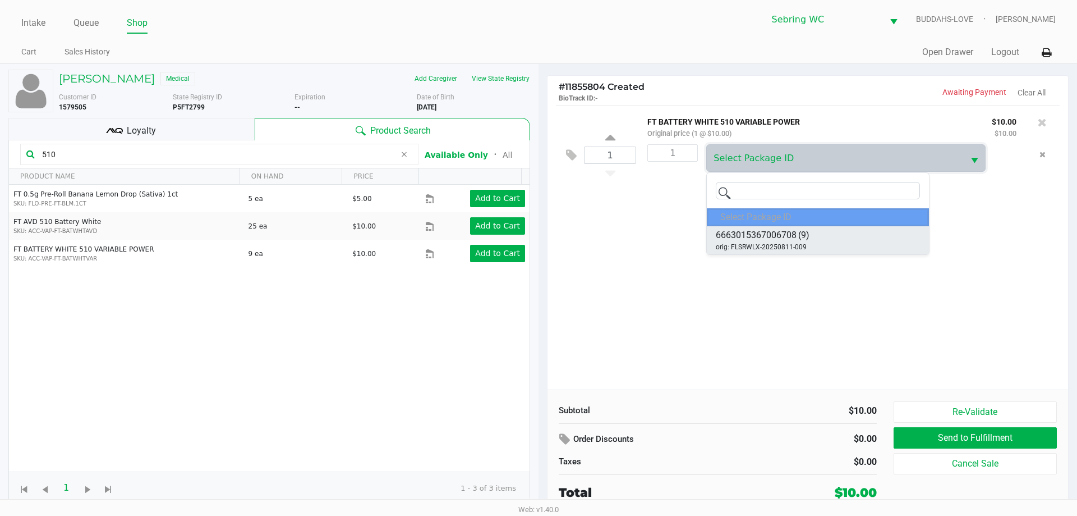
click at [537, 235] on span "6663015367006708" at bounding box center [756, 234] width 81 height 13
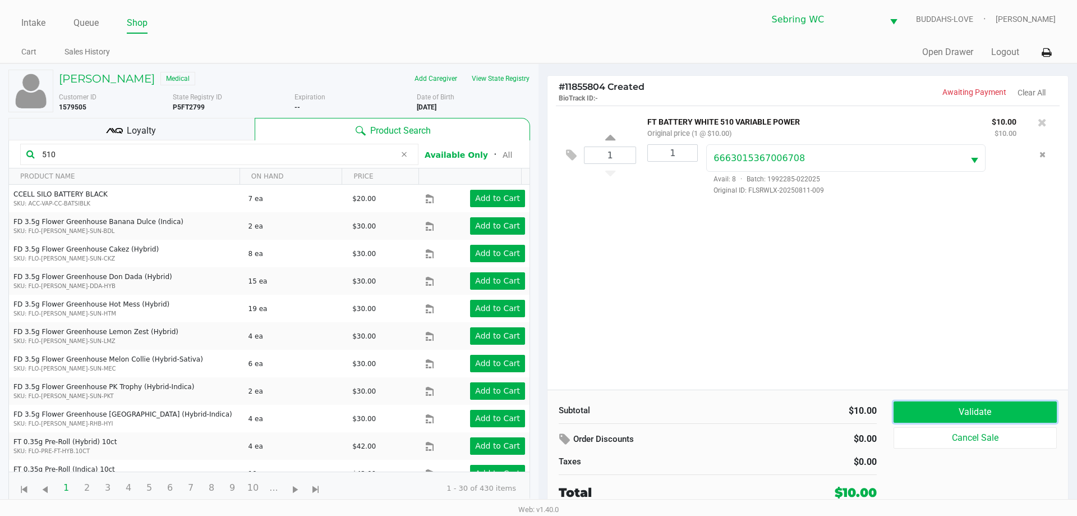
click at [537, 412] on button "Validate" at bounding box center [975, 411] width 163 height 21
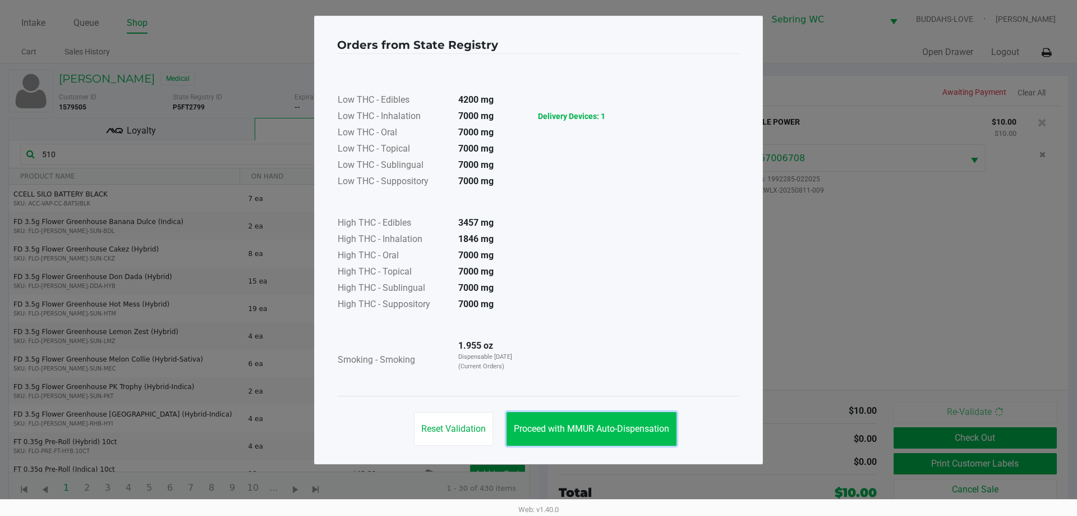
click at [537, 425] on span "Proceed with MMUR Auto-Dispensation" at bounding box center [591, 428] width 155 height 11
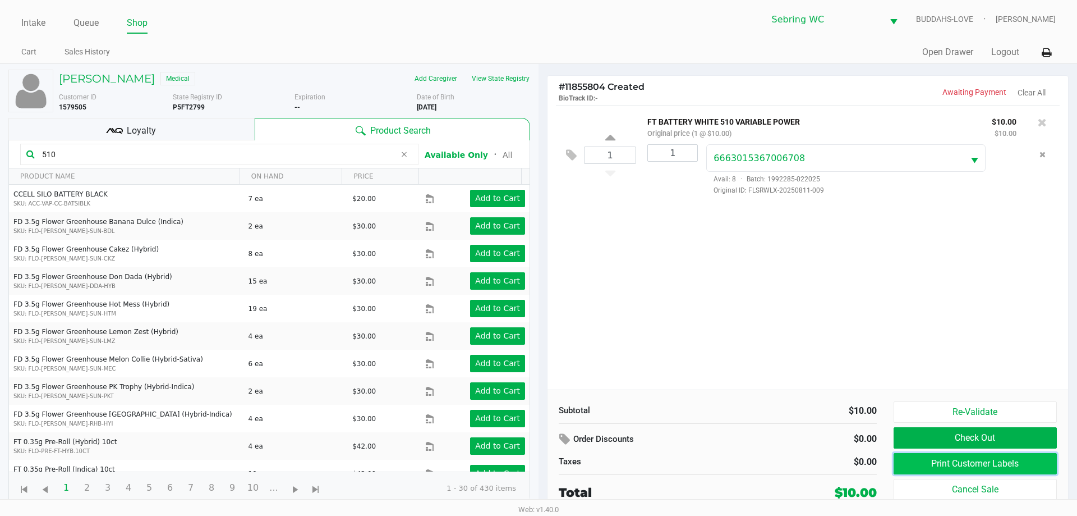
click at [537, 462] on button "Print Customer Labels" at bounding box center [975, 463] width 163 height 21
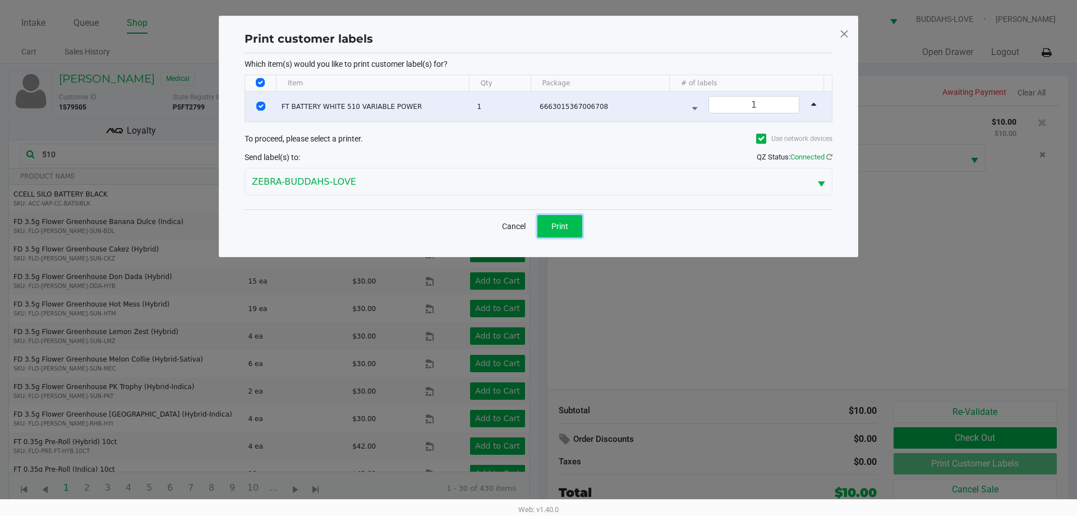
click at [537, 225] on span "Print" at bounding box center [560, 226] width 17 height 9
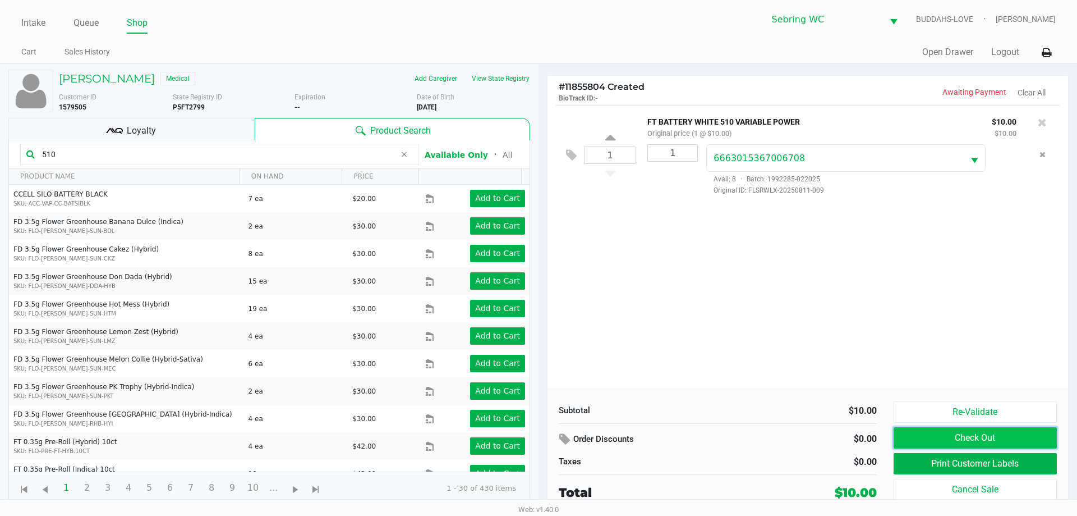
click at [537, 434] on button "Check Out" at bounding box center [975, 437] width 163 height 21
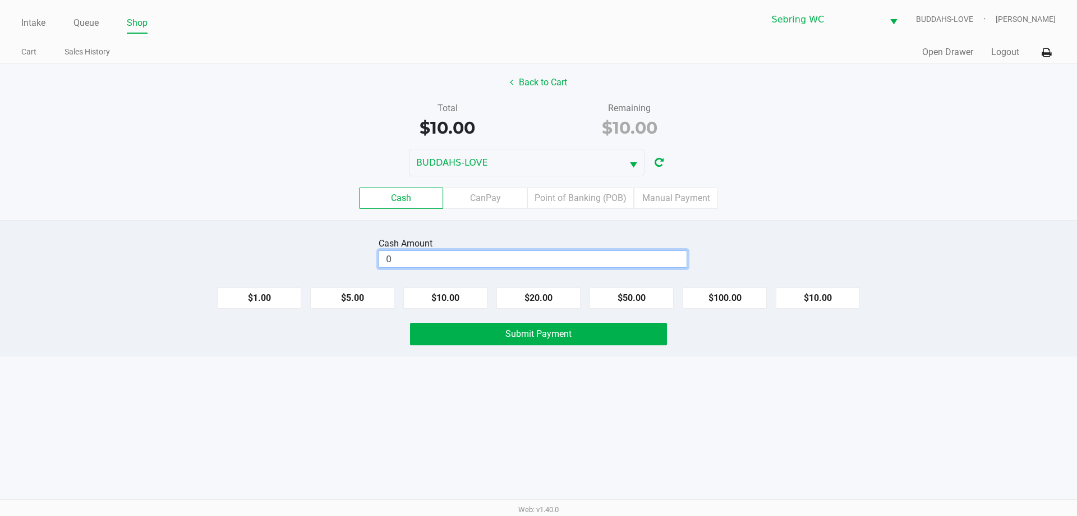
click at [461, 254] on input "0" at bounding box center [532, 259] width 307 height 16
type input "$50.00"
click at [450, 330] on button "Submit Payment" at bounding box center [538, 334] width 257 height 22
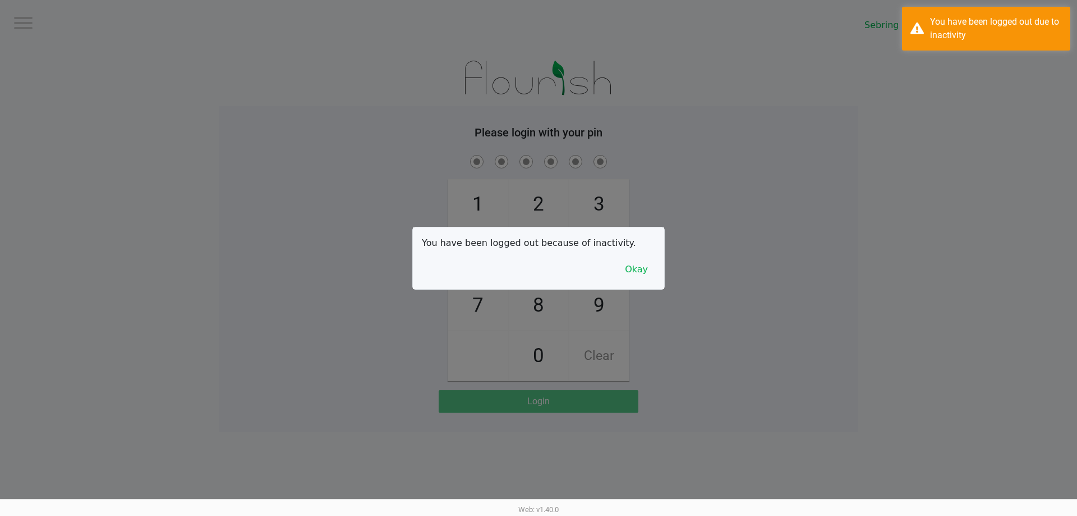
drag, startPoint x: 329, startPoint y: 124, endPoint x: 632, endPoint y: 256, distance: 331.0
click at [374, 143] on div at bounding box center [538, 258] width 1077 height 516
drag, startPoint x: 633, startPoint y: 269, endPoint x: 300, endPoint y: 160, distance: 351.0
click at [537, 268] on button "Okay" at bounding box center [637, 269] width 38 height 21
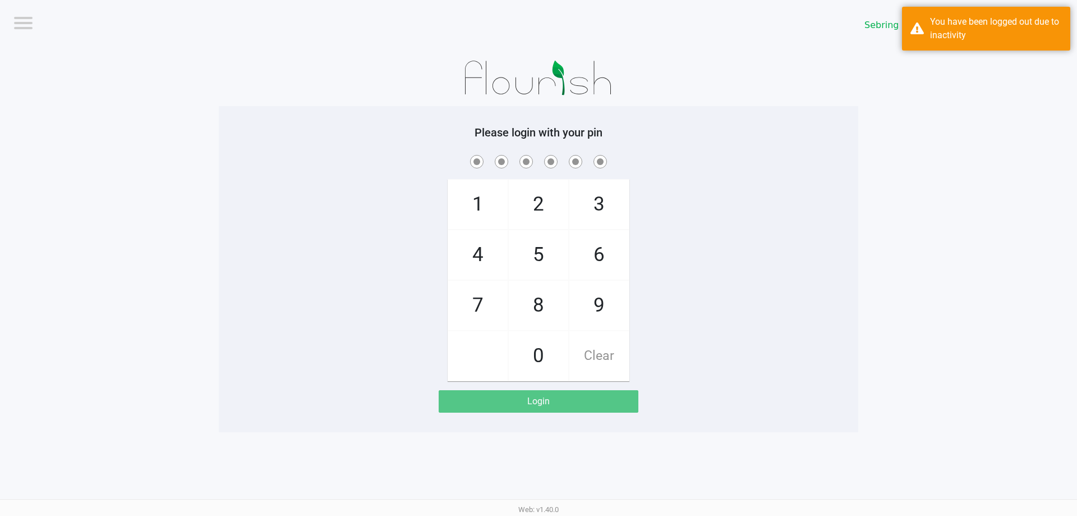
click at [297, 159] on span at bounding box center [538, 161] width 623 height 17
checkbox input "true"
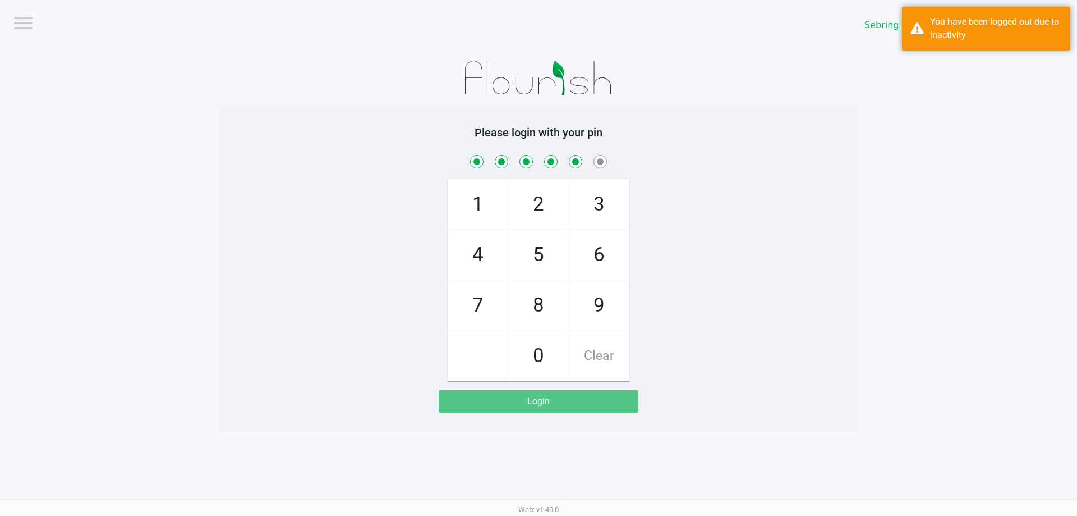
checkbox input "true"
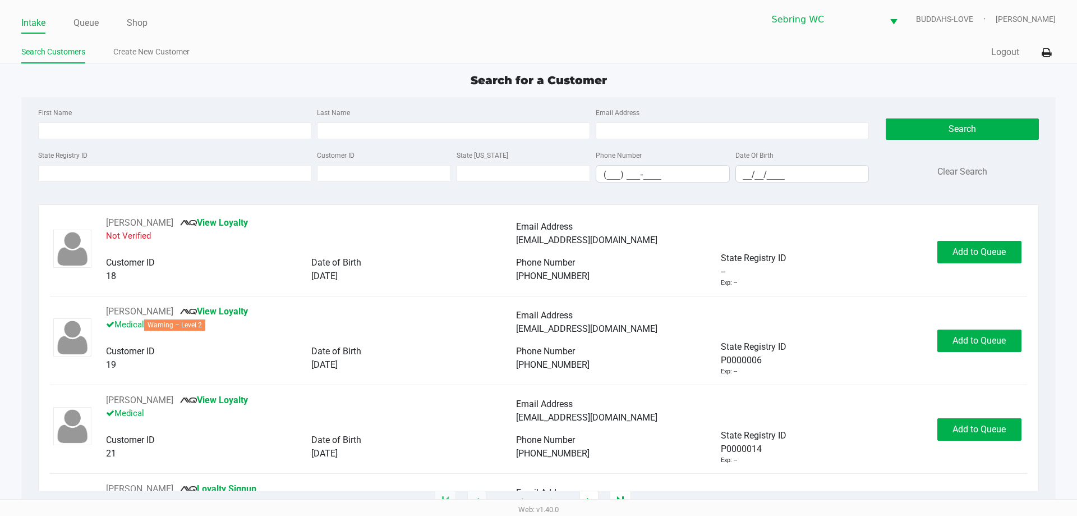
click at [246, 41] on div "Intake Queue Shop Sebring WC BUDDAHS-LOVE Courtney Paysen Search Customers Crea…" at bounding box center [538, 31] width 1077 height 63
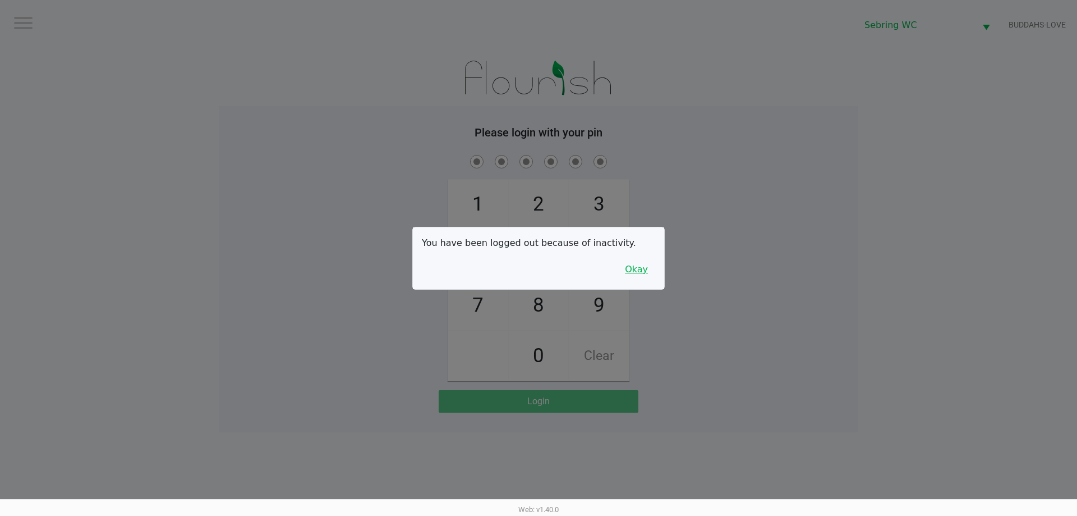
click at [537, 273] on button "Okay" at bounding box center [637, 269] width 38 height 21
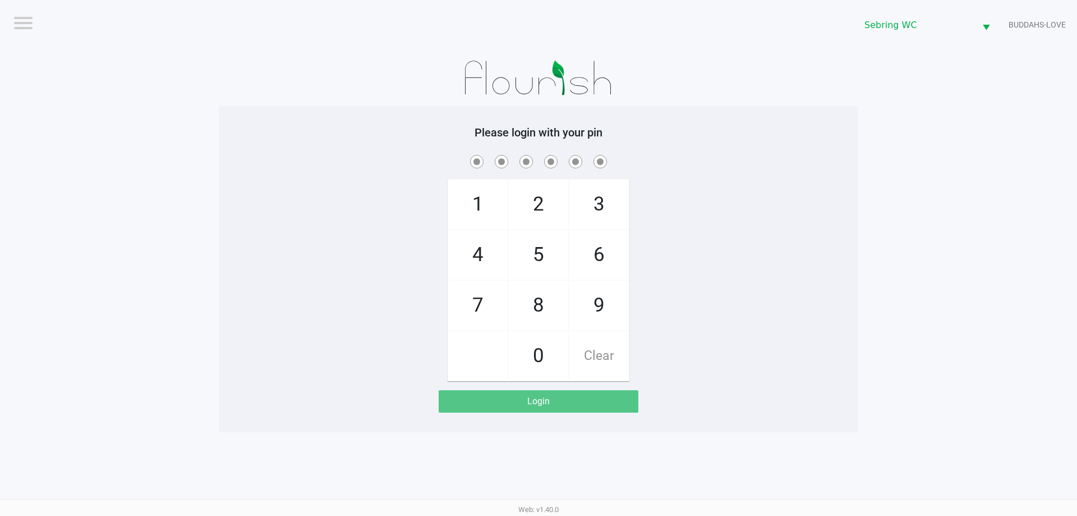
click at [417, 210] on div "1 4 7 2 5 8 0 3 6 9 Clear" at bounding box center [539, 267] width 640 height 228
checkbox input "true"
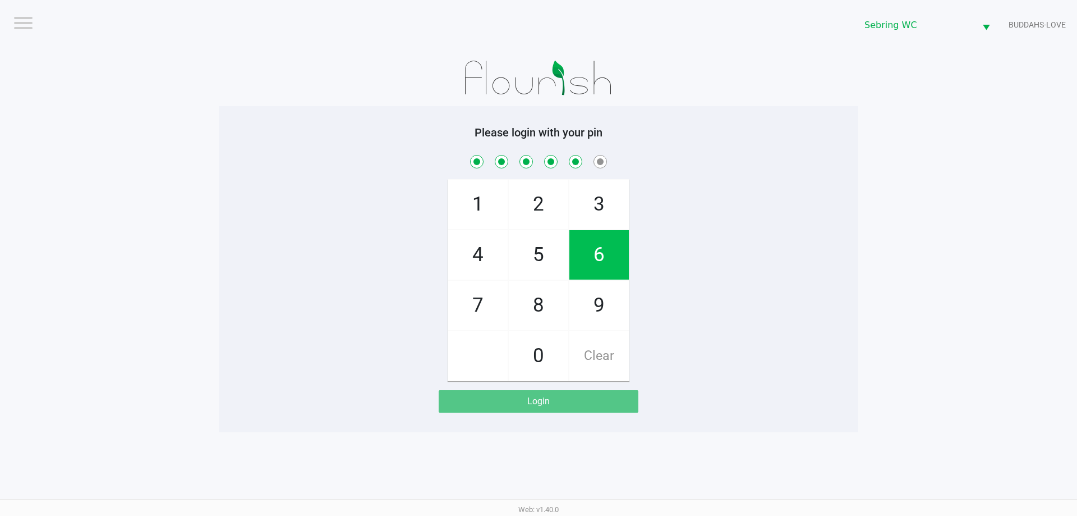
checkbox input "true"
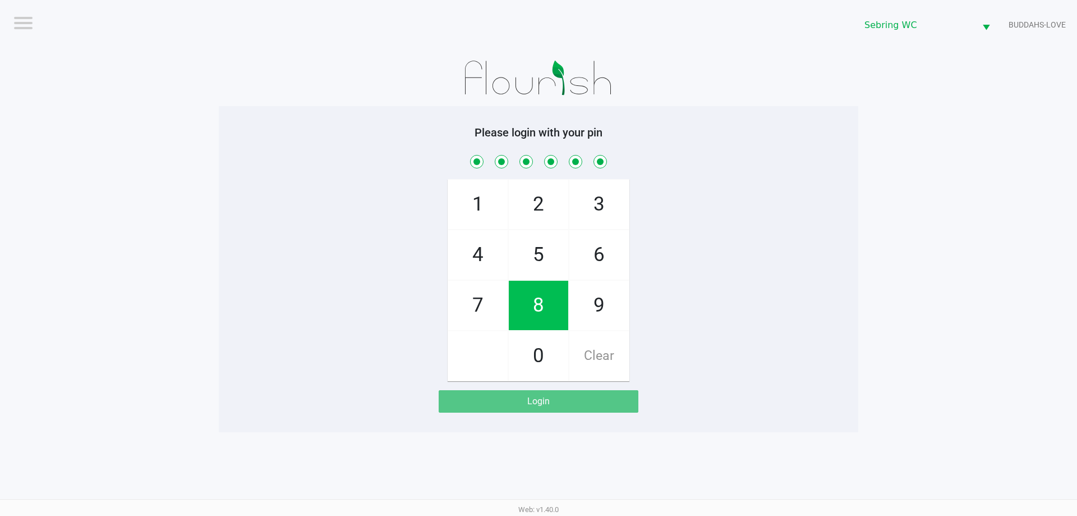
checkbox input "true"
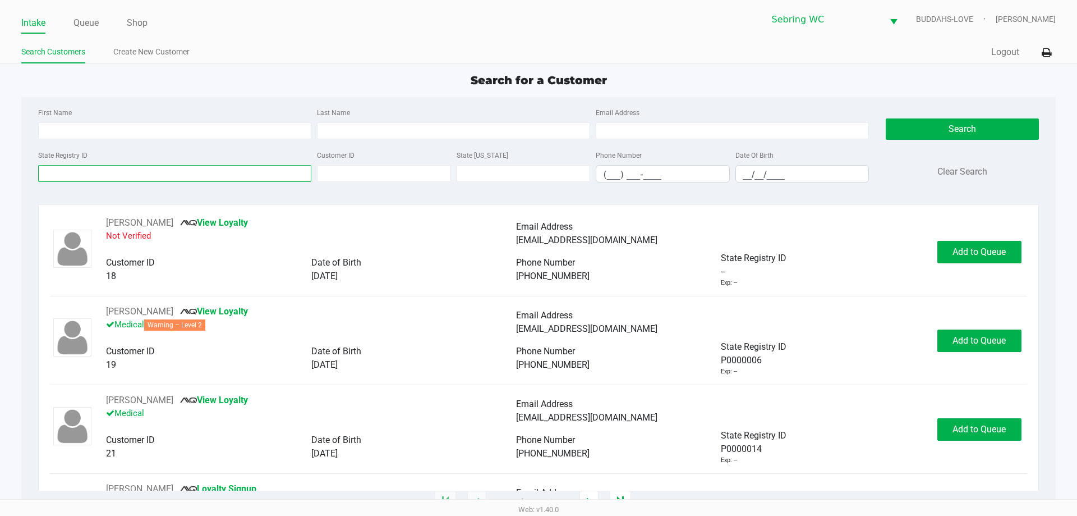
click at [97, 167] on input "State Registry ID" at bounding box center [174, 173] width 273 height 17
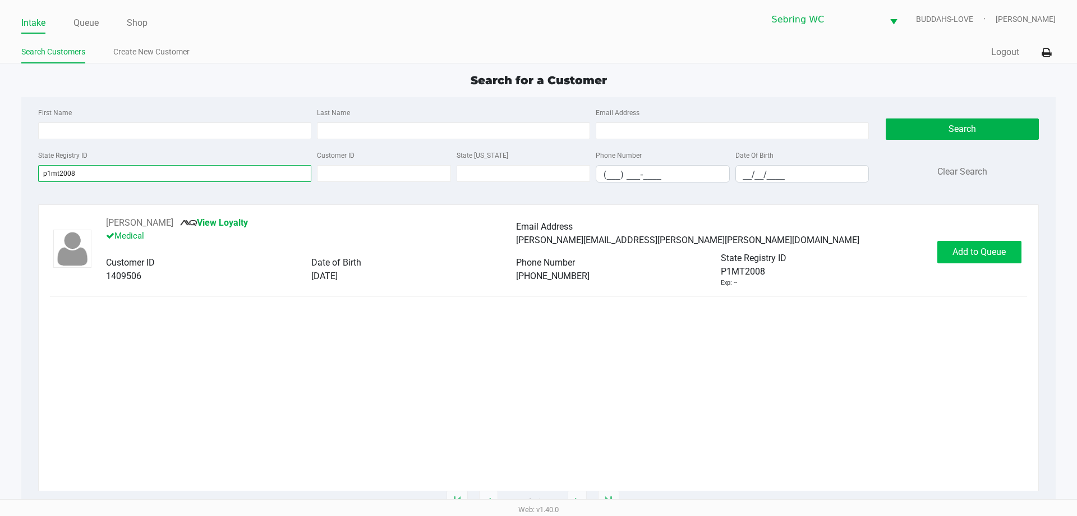
type input "p1mt2008"
click at [537, 253] on span "Add to Queue" at bounding box center [979, 251] width 53 height 11
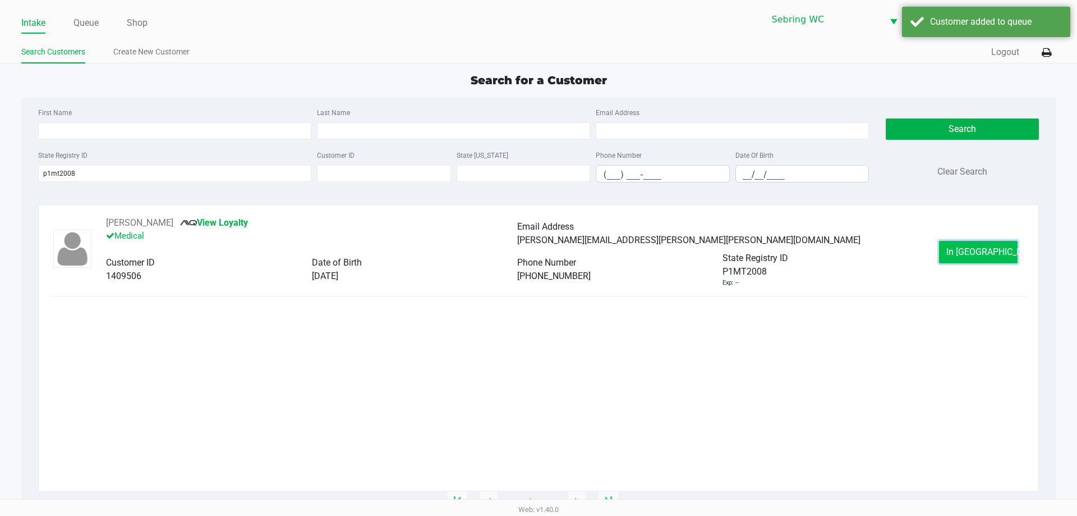
click at [537, 253] on span "In Queue" at bounding box center [994, 251] width 94 height 11
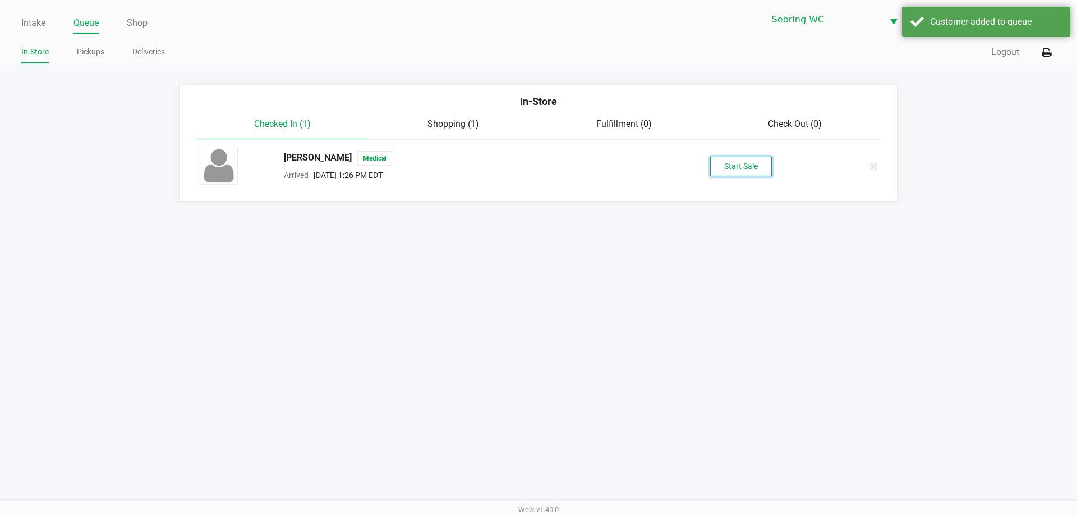
click at [537, 166] on button "Start Sale" at bounding box center [741, 167] width 62 height 20
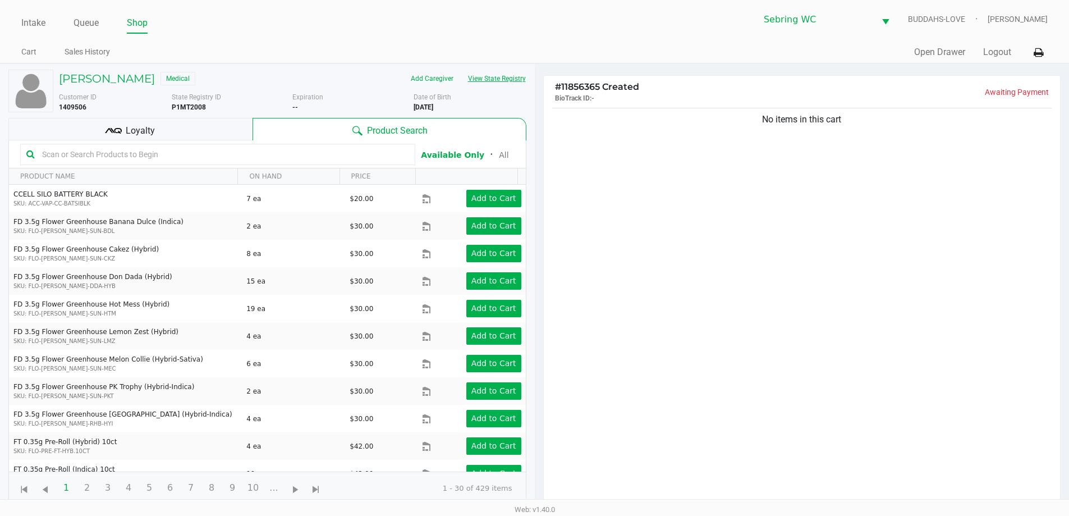
click at [483, 77] on button "View State Registry" at bounding box center [494, 79] width 66 height 18
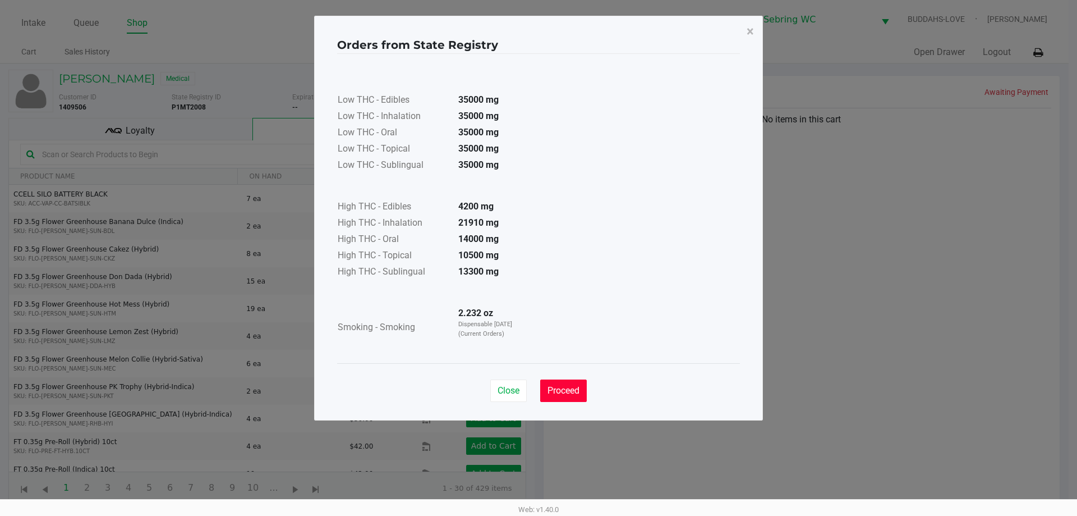
click at [537, 389] on span "Proceed" at bounding box center [564, 390] width 32 height 11
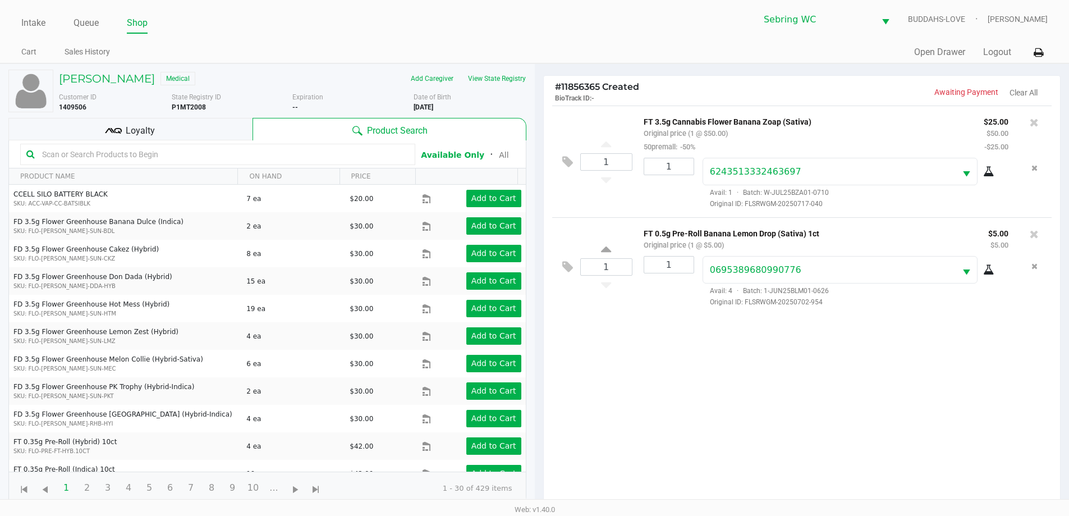
click at [176, 124] on div "Loyalty" at bounding box center [130, 129] width 244 height 22
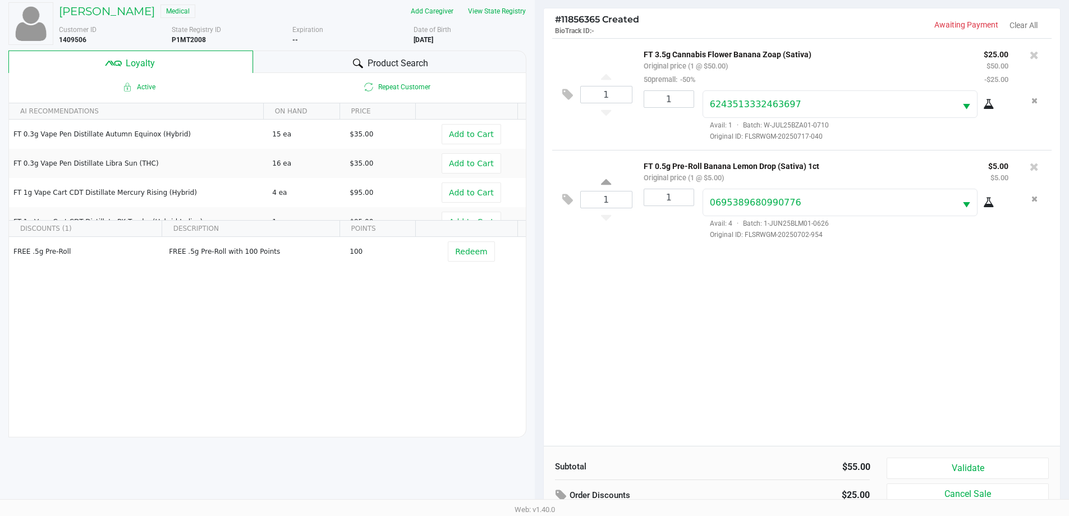
scroll to position [135, 0]
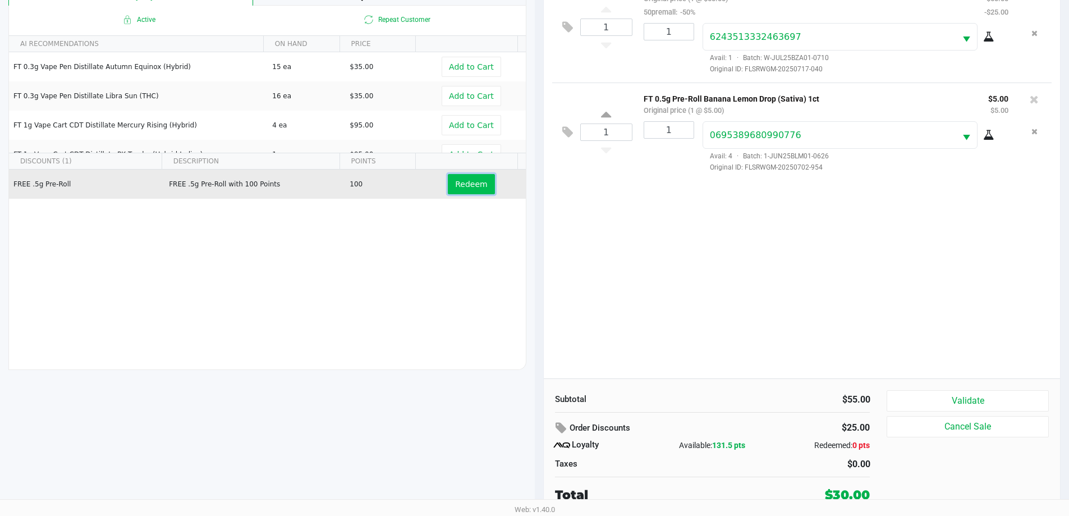
click at [476, 185] on span "Redeem" at bounding box center [471, 184] width 32 height 9
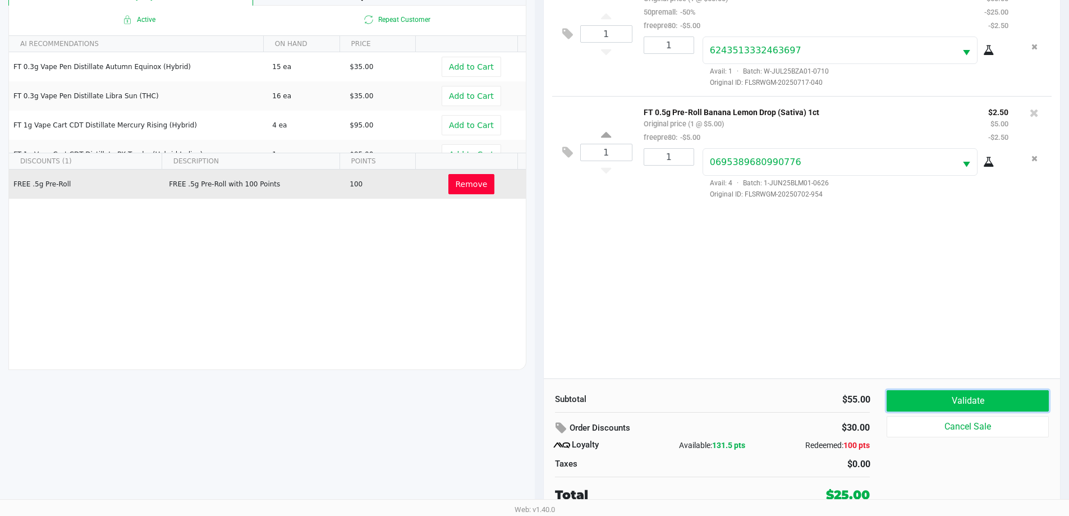
click at [537, 402] on button "Validate" at bounding box center [968, 400] width 162 height 21
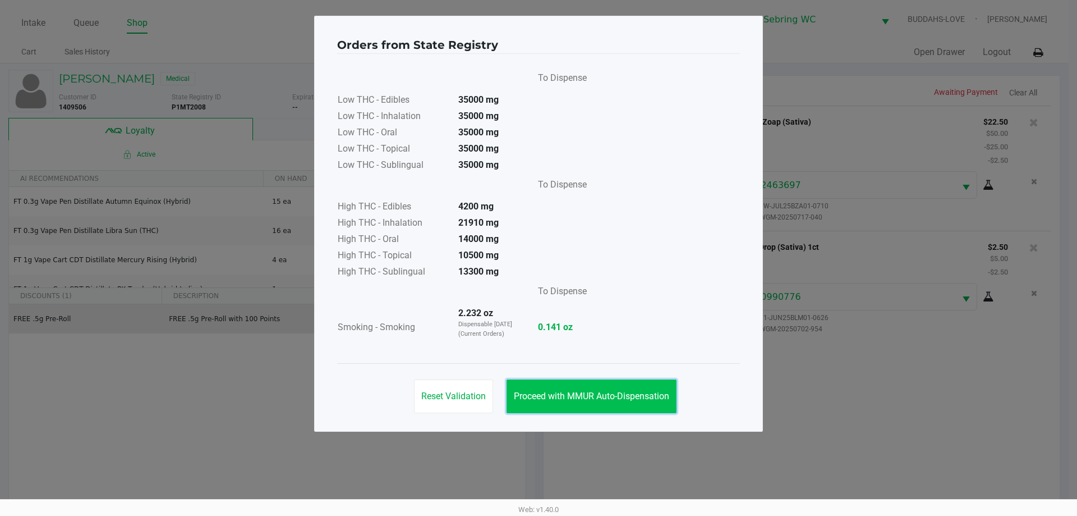
click at [537, 388] on button "Proceed with MMUR Auto-Dispensation" at bounding box center [592, 396] width 170 height 34
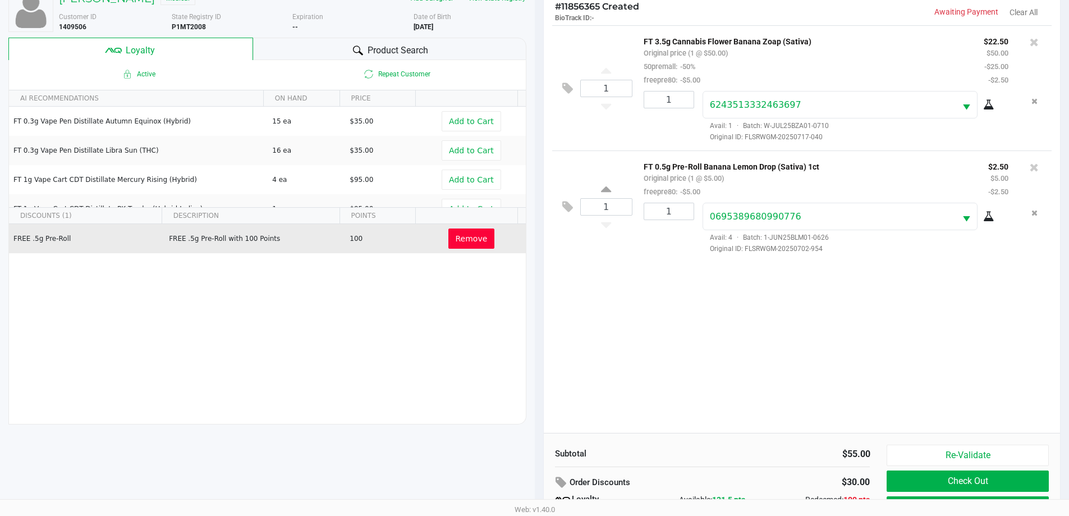
scroll to position [135, 0]
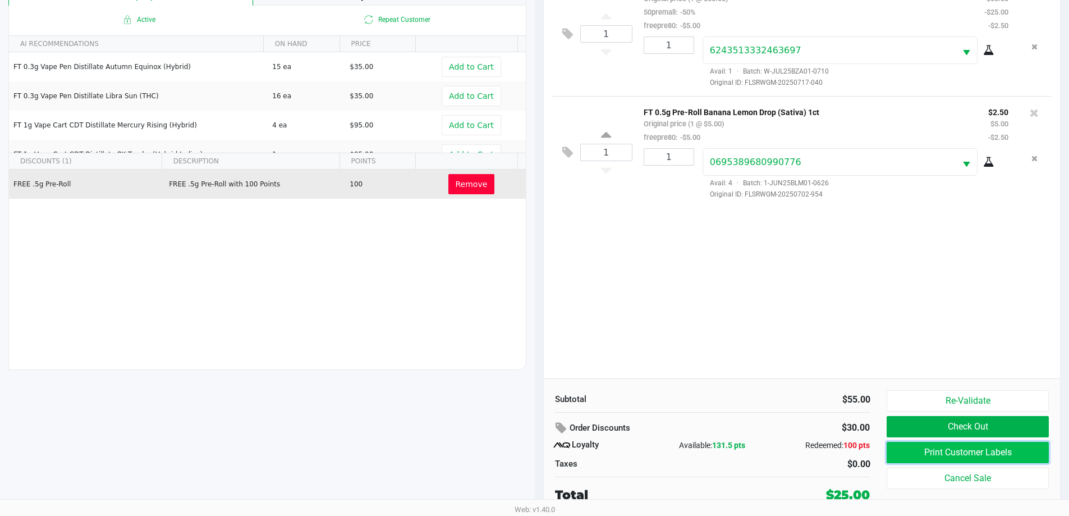
click at [537, 458] on button "Print Customer Labels" at bounding box center [968, 452] width 162 height 21
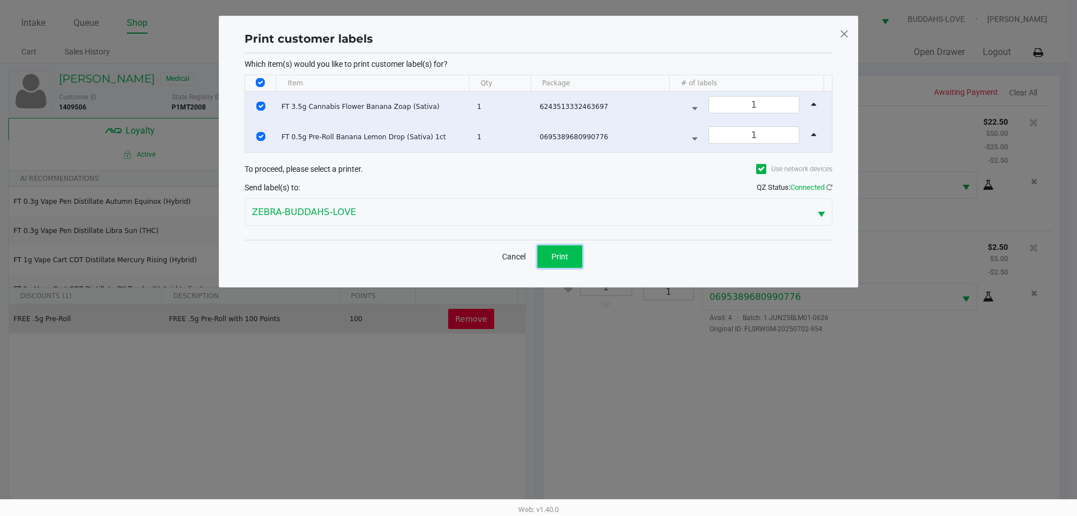
click at [537, 265] on button "Print" at bounding box center [560, 256] width 45 height 22
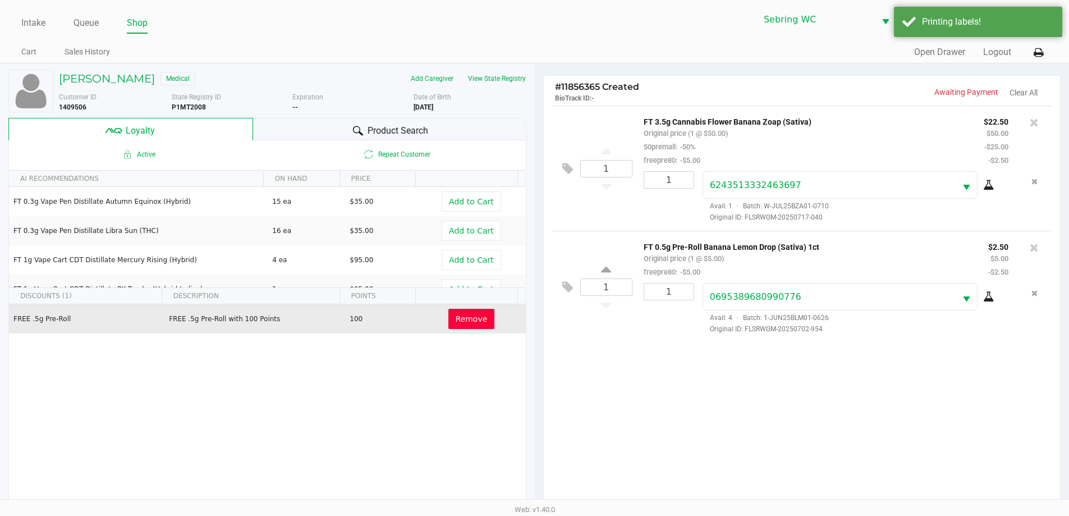
scroll to position [135, 0]
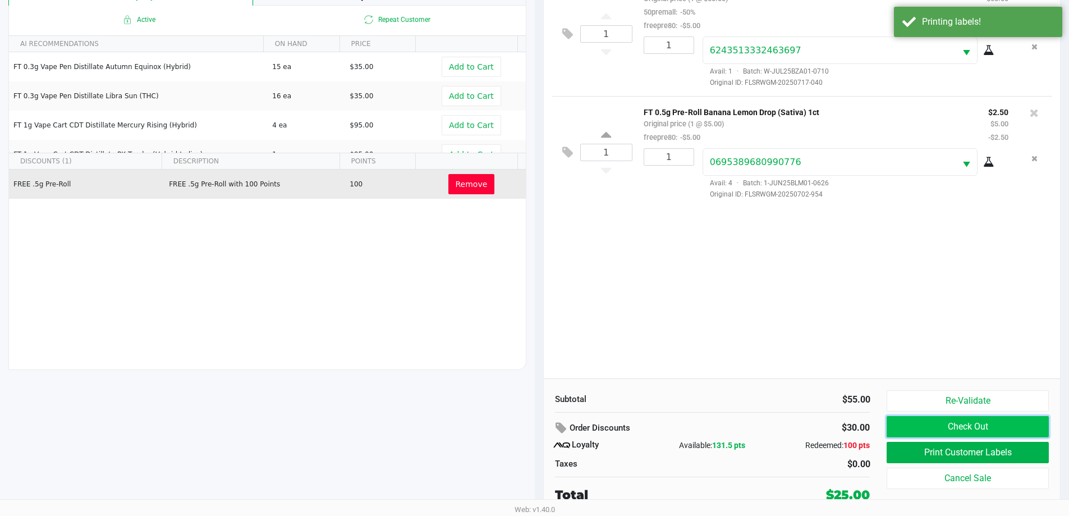
click at [537, 418] on button "Check Out" at bounding box center [968, 426] width 162 height 21
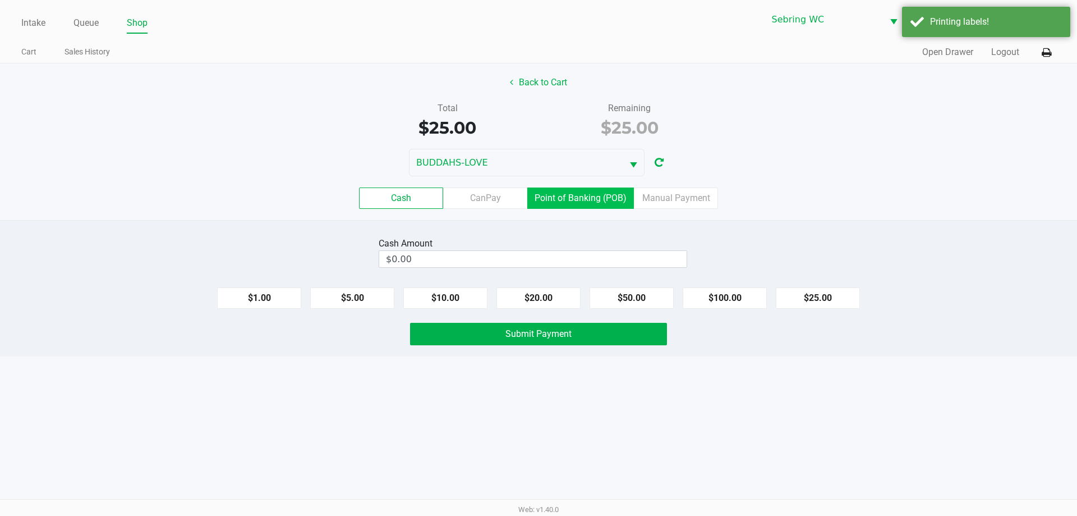
click at [537, 203] on label "Point of Banking (POB)" at bounding box center [580, 197] width 107 height 21
click at [0, 0] on 7 "Point of Banking (POB)" at bounding box center [0, 0] width 0 height 0
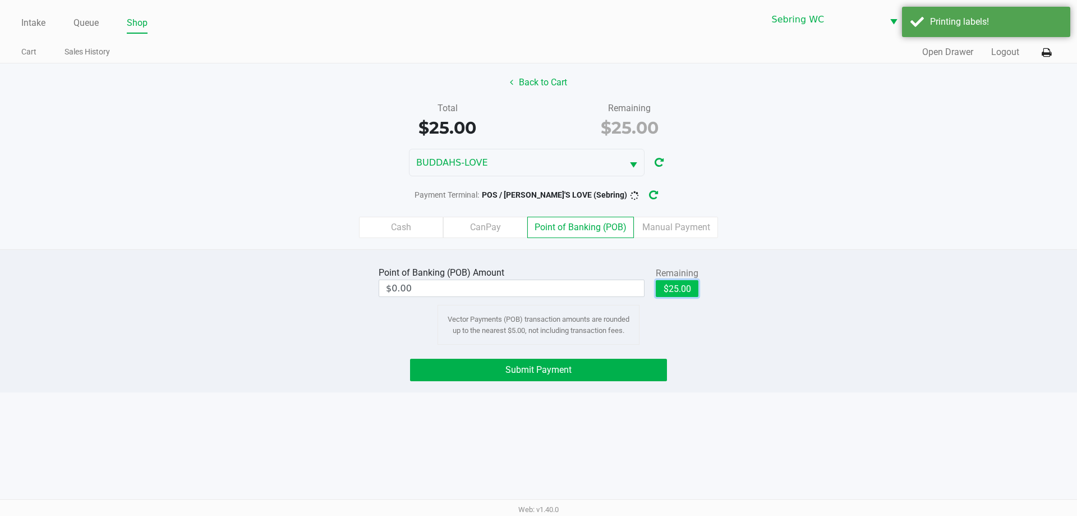
click at [537, 287] on button "$25.00" at bounding box center [677, 288] width 43 height 17
type input "$25.00"
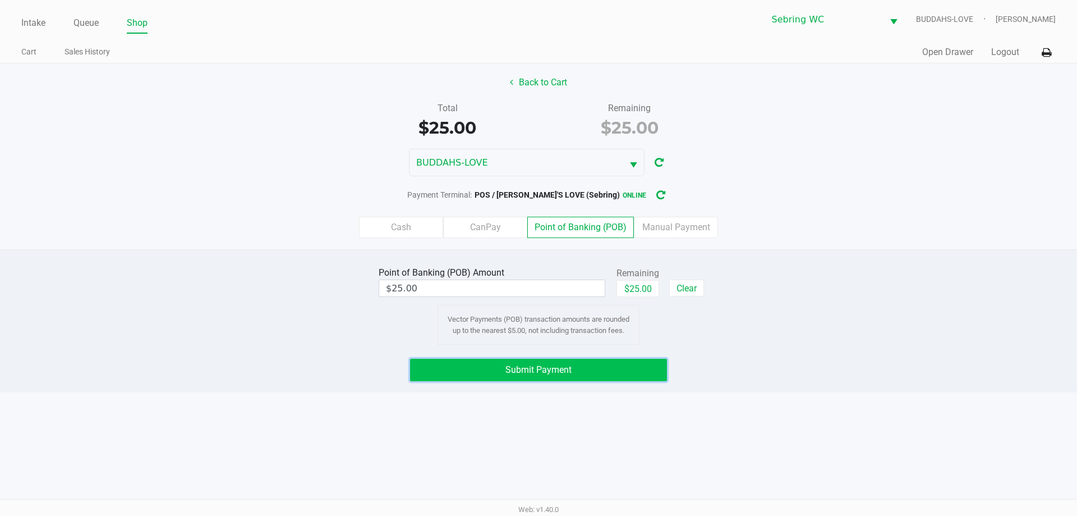
click at [537, 370] on button "Submit Payment" at bounding box center [538, 370] width 257 height 22
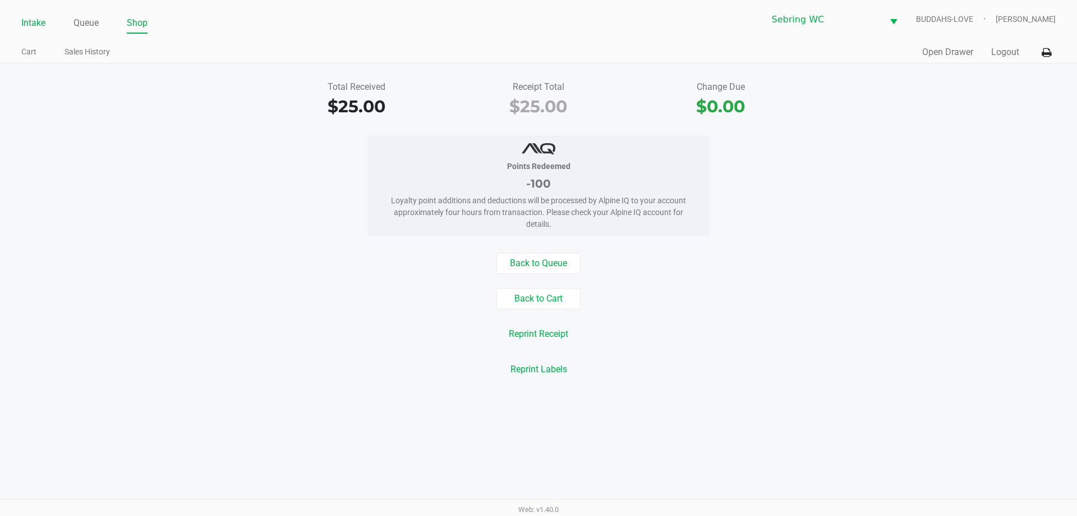
click at [39, 25] on link "Intake" at bounding box center [33, 23] width 24 height 16
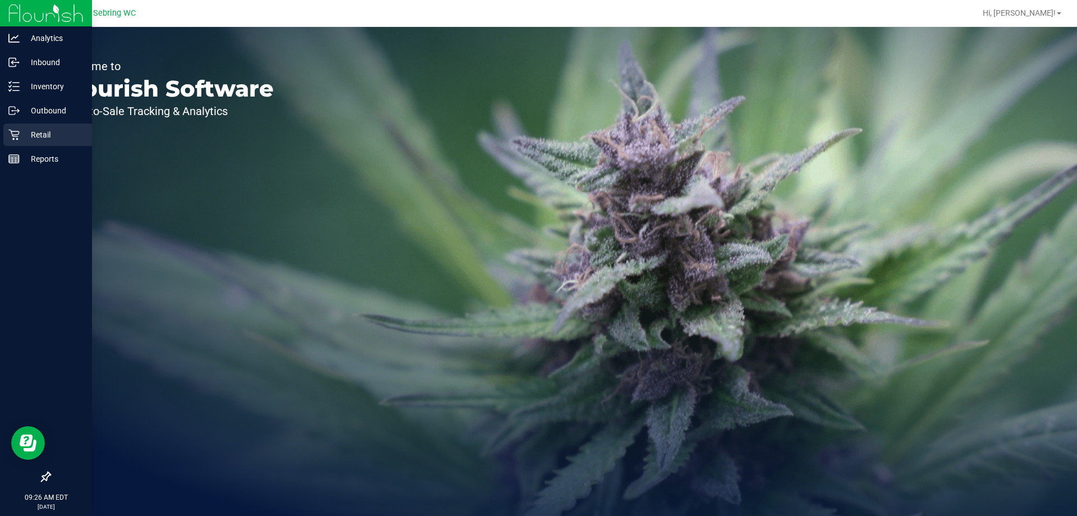
click at [22, 141] on p "Retail" at bounding box center [53, 134] width 67 height 13
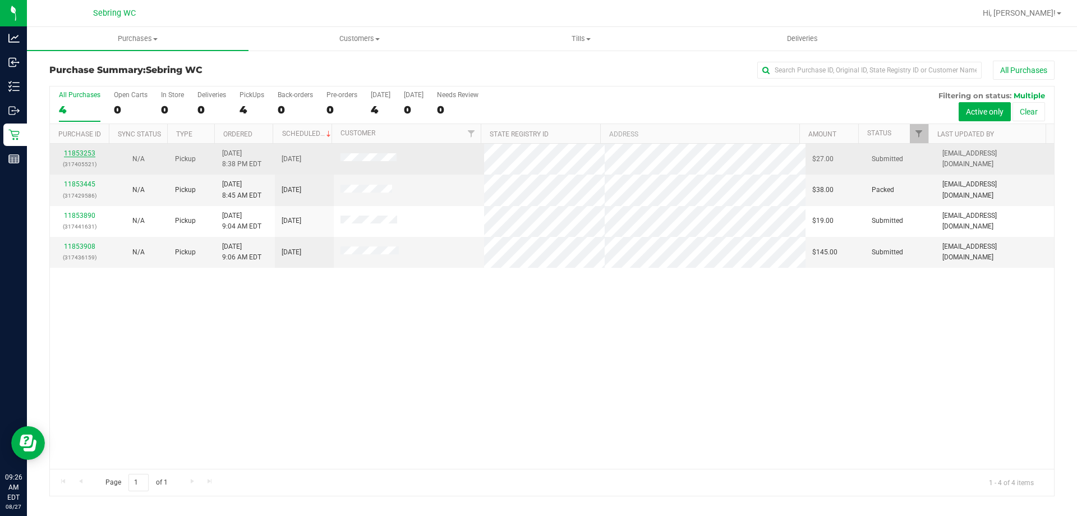
click at [94, 152] on link "11853253" at bounding box center [79, 153] width 31 height 8
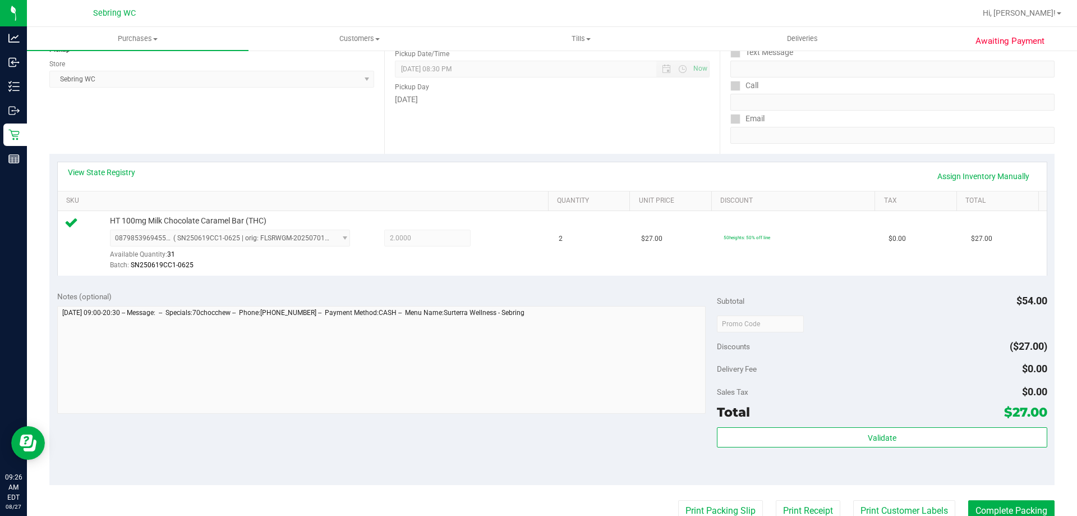
scroll to position [168, 0]
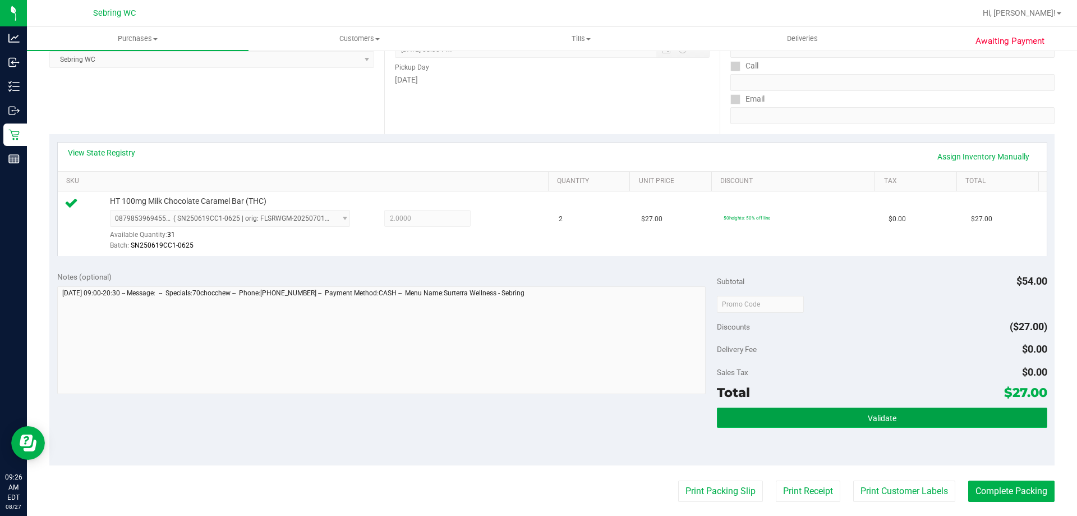
click at [852, 425] on button "Validate" at bounding box center [882, 417] width 330 height 20
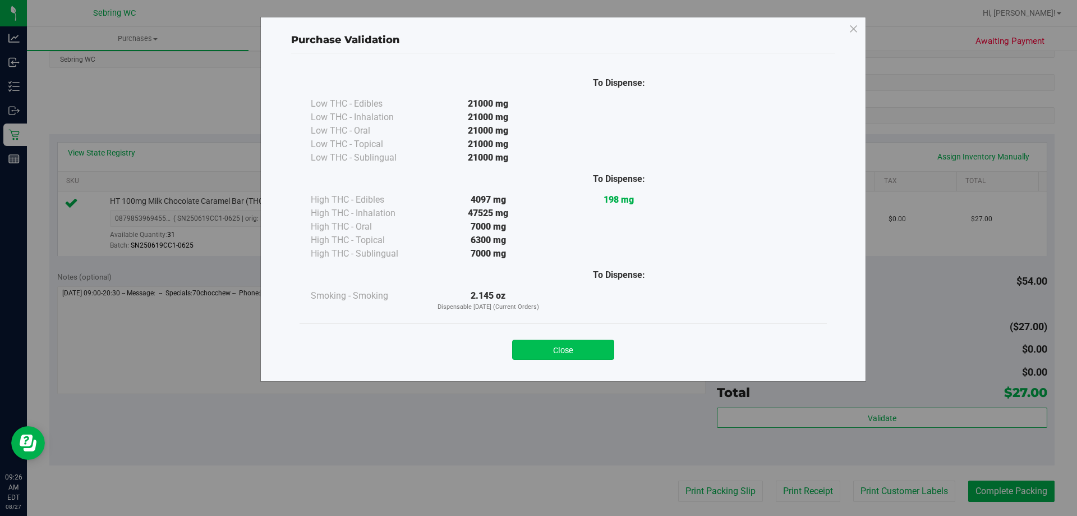
click at [597, 348] on button "Close" at bounding box center [563, 349] width 102 height 20
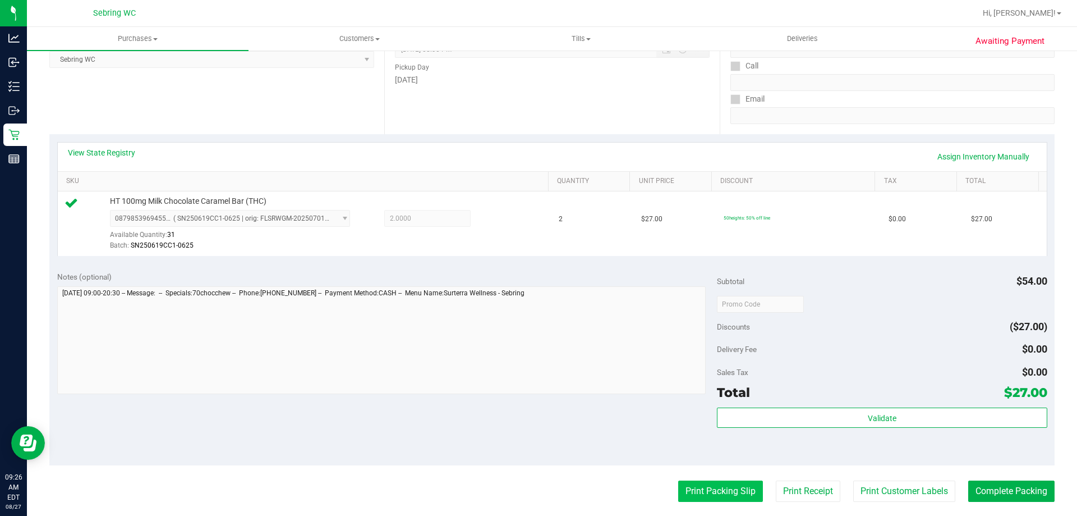
click at [731, 489] on button "Print Packing Slip" at bounding box center [720, 490] width 85 height 21
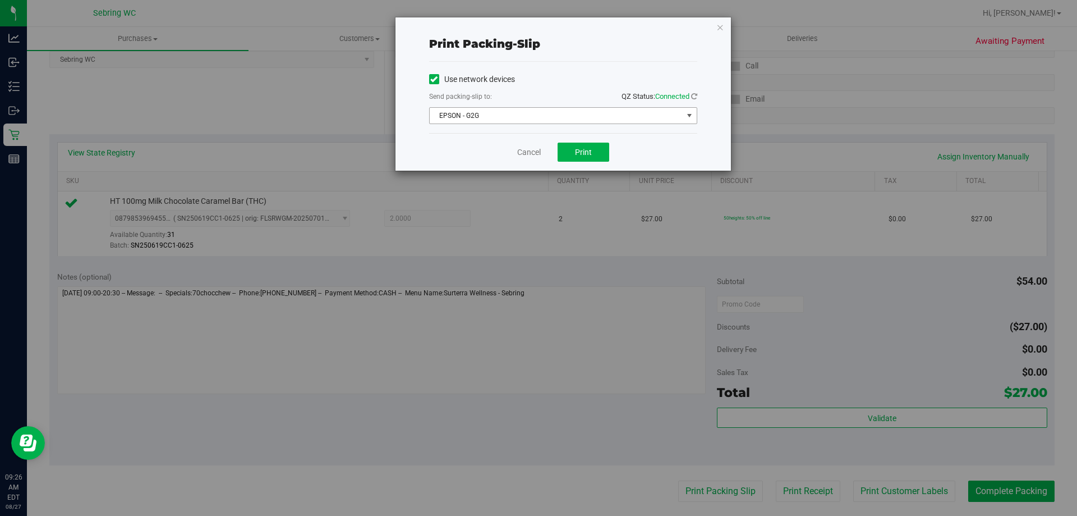
click at [576, 119] on span "EPSON - G2G" at bounding box center [556, 116] width 253 height 16
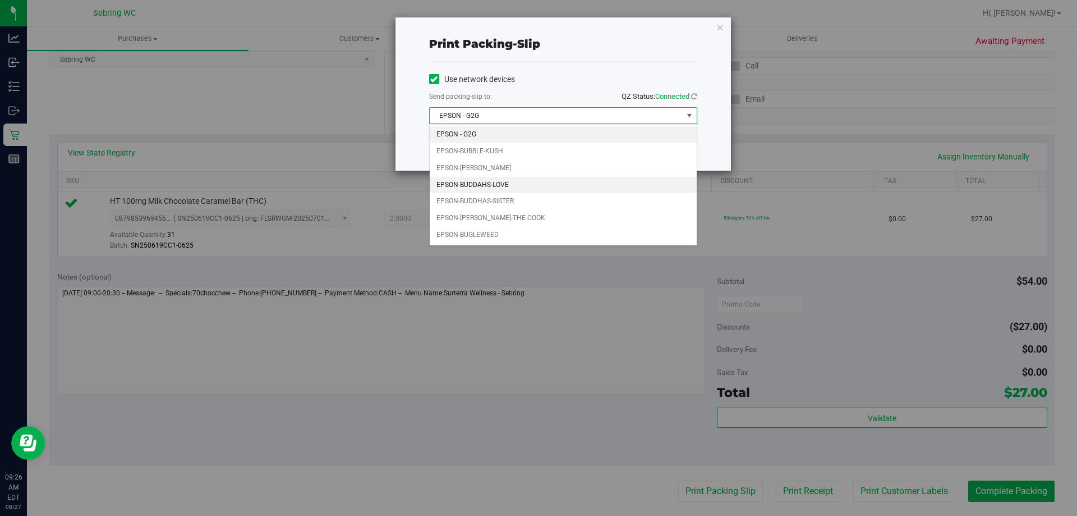
click at [522, 180] on li "EPSON-BUDDAHS-LOVE" at bounding box center [563, 185] width 267 height 17
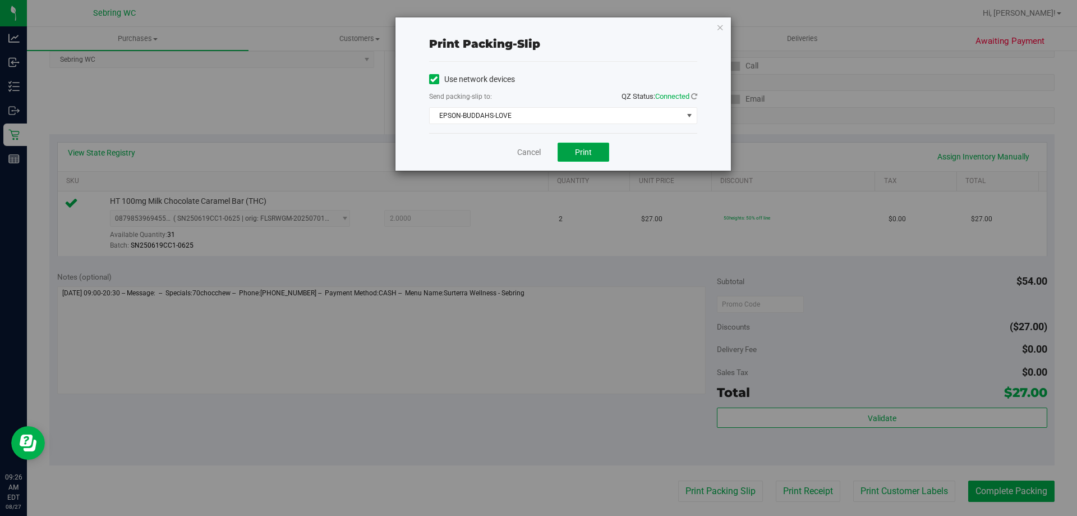
click at [577, 160] on button "Print" at bounding box center [584, 152] width 52 height 19
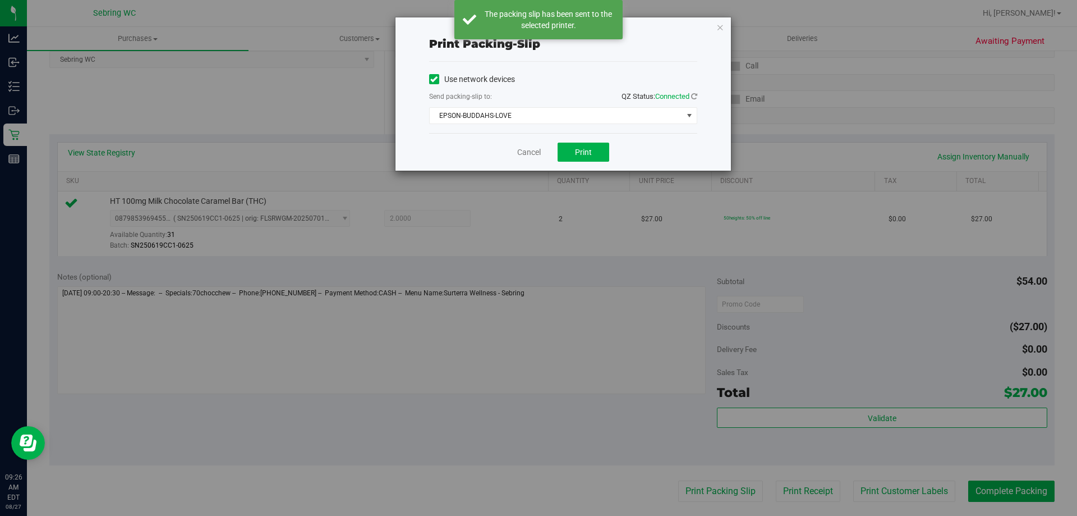
click at [960, 489] on div "Print packing-slip Use network devices Send packing-slip to: QZ Status: Connect…" at bounding box center [543, 258] width 1086 height 516
click at [999, 502] on div "Print packing-slip Use network devices Send packing-slip to: QZ Status: Connect…" at bounding box center [543, 258] width 1086 height 516
click at [526, 157] on link "Cancel" at bounding box center [529, 152] width 24 height 12
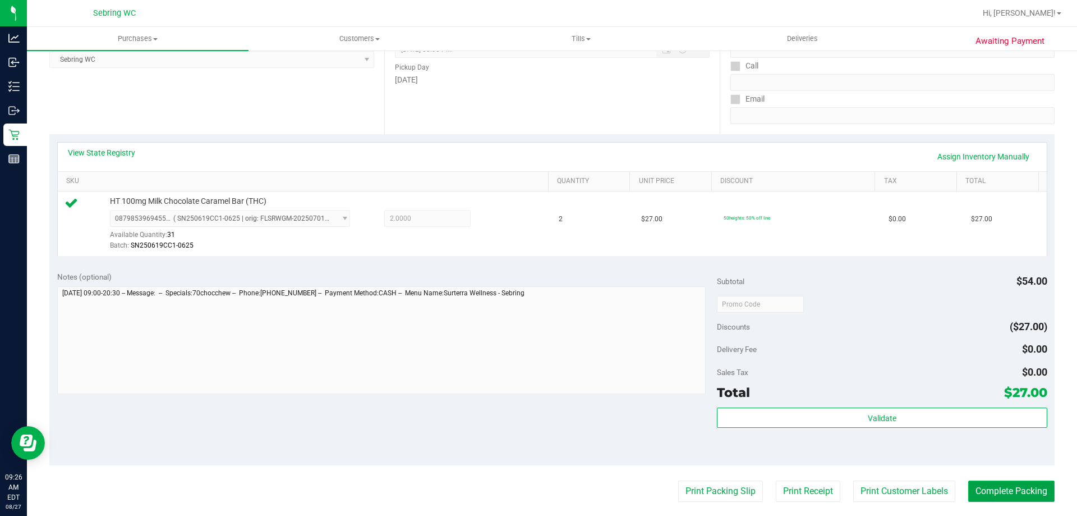
click at [997, 488] on button "Complete Packing" at bounding box center [1011, 490] width 86 height 21
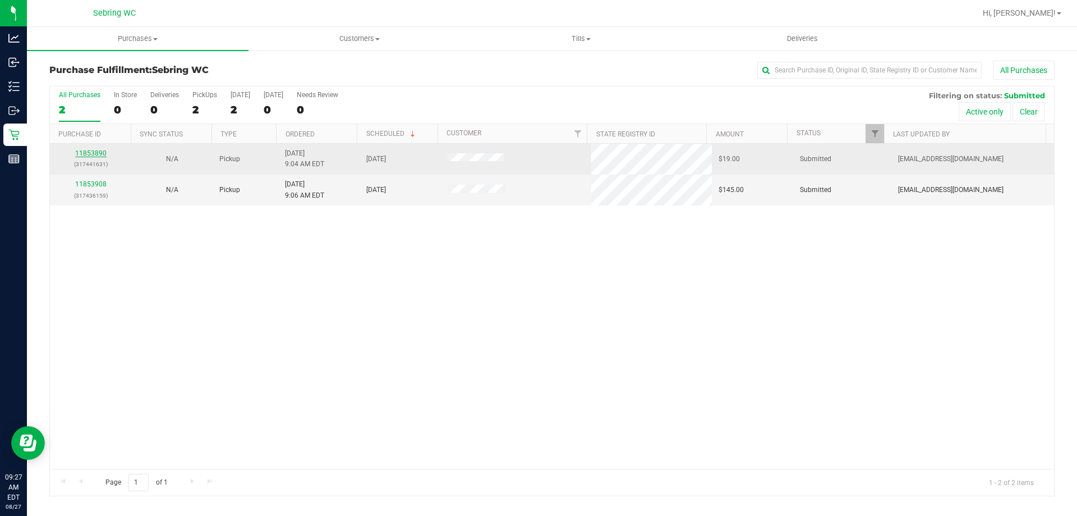
click at [100, 153] on link "11853890" at bounding box center [90, 153] width 31 height 8
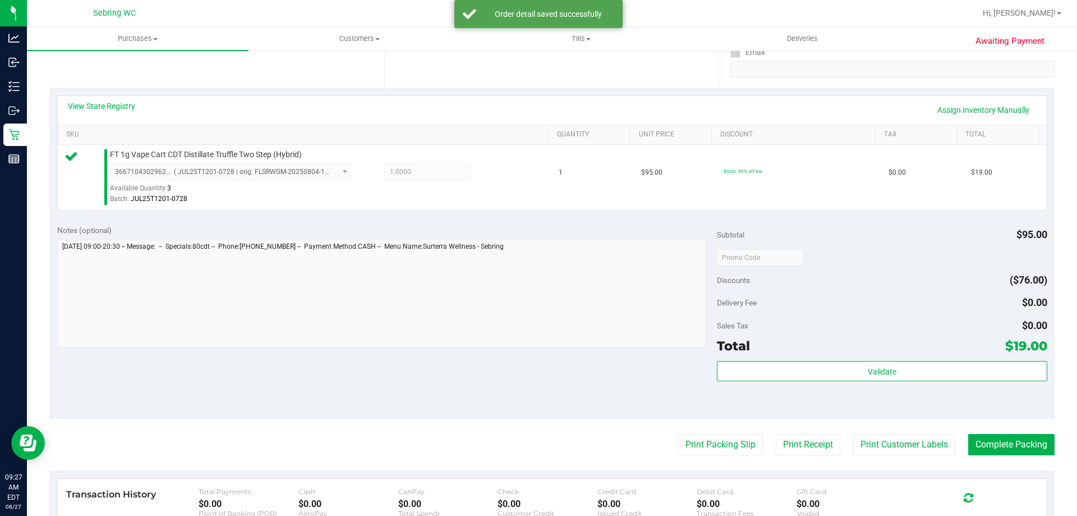
scroll to position [281, 0]
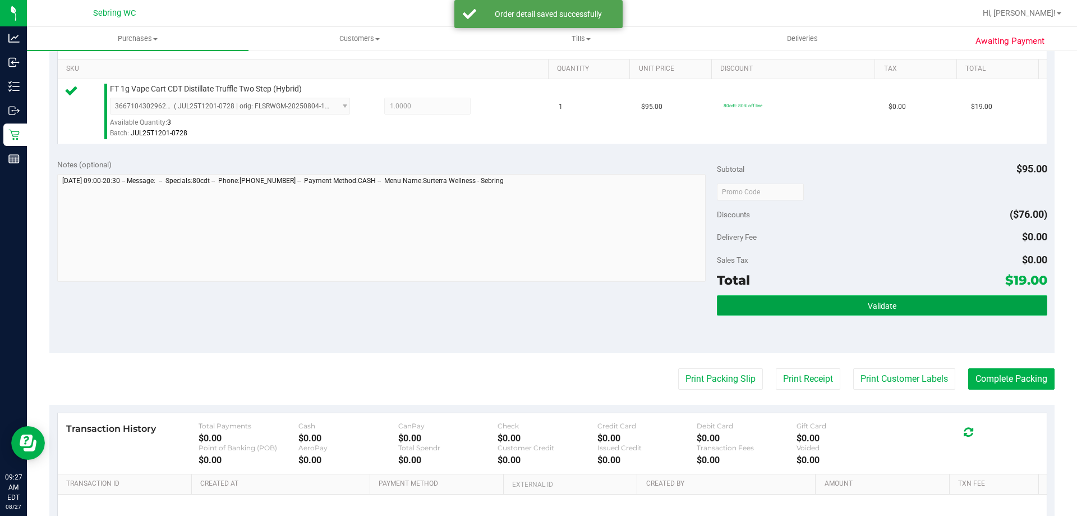
click at [857, 301] on button "Validate" at bounding box center [882, 305] width 330 height 20
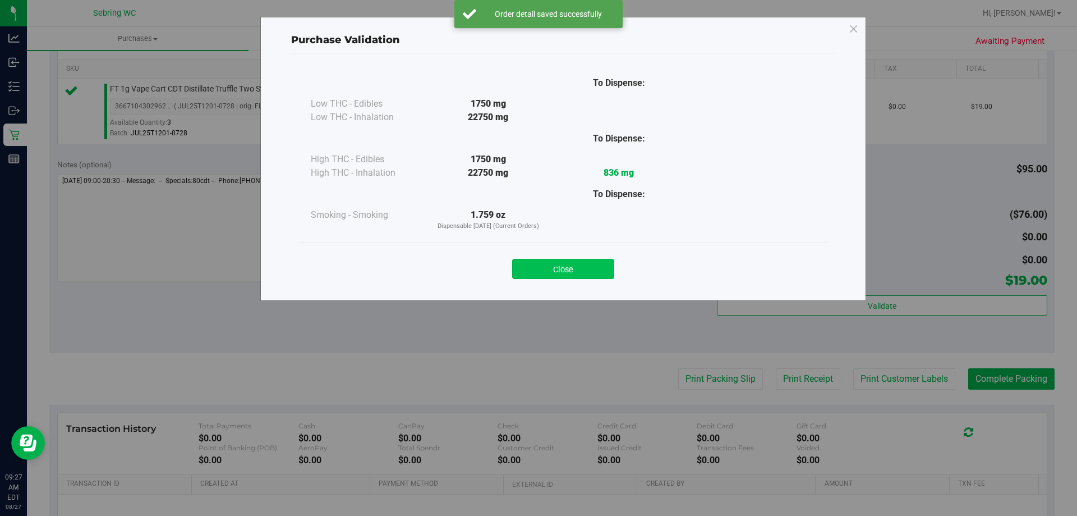
click at [570, 265] on button "Close" at bounding box center [563, 269] width 102 height 20
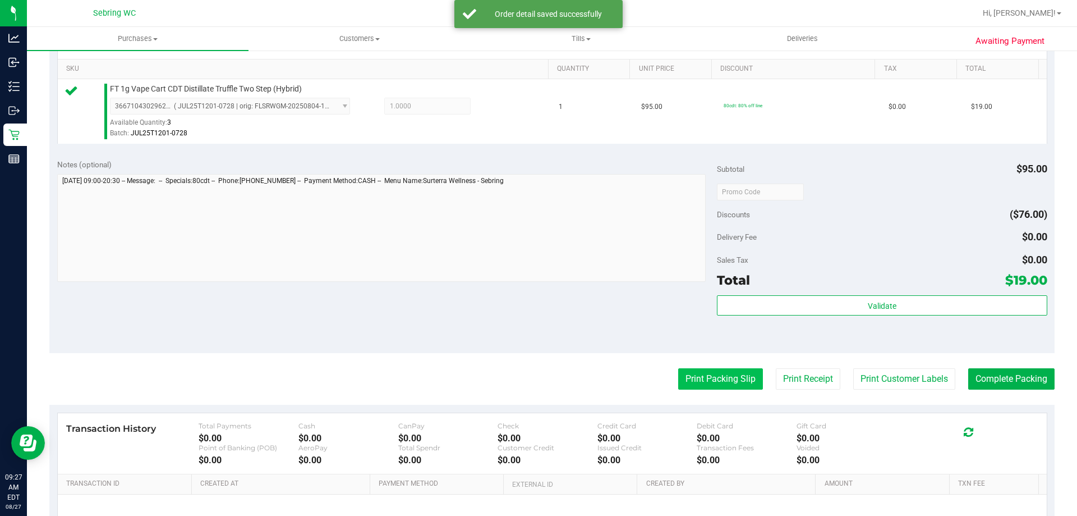
click at [688, 380] on button "Print Packing Slip" at bounding box center [720, 378] width 85 height 21
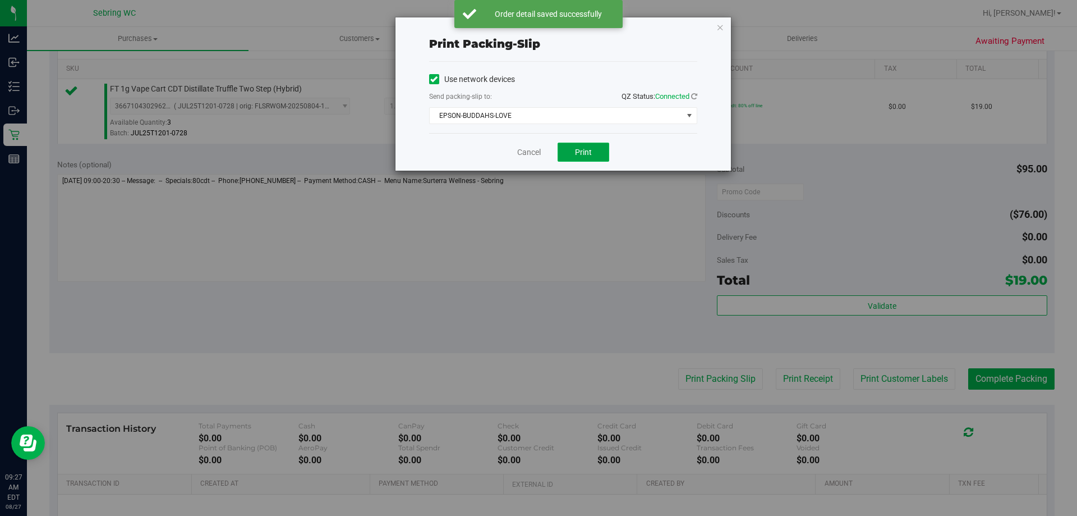
click at [578, 146] on button "Print" at bounding box center [584, 152] width 52 height 19
click at [523, 150] on link "Cancel" at bounding box center [529, 152] width 24 height 12
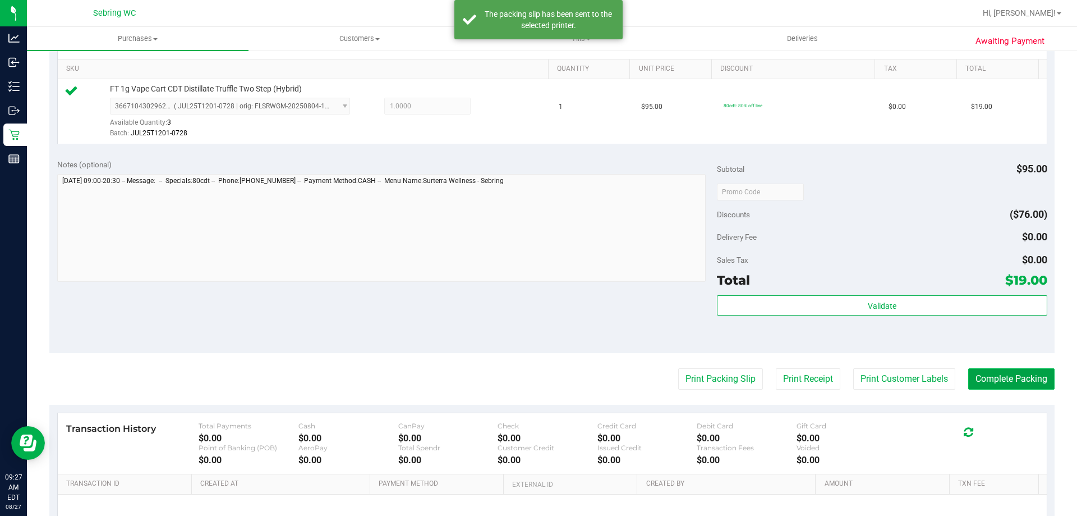
click at [1017, 375] on button "Complete Packing" at bounding box center [1011, 378] width 86 height 21
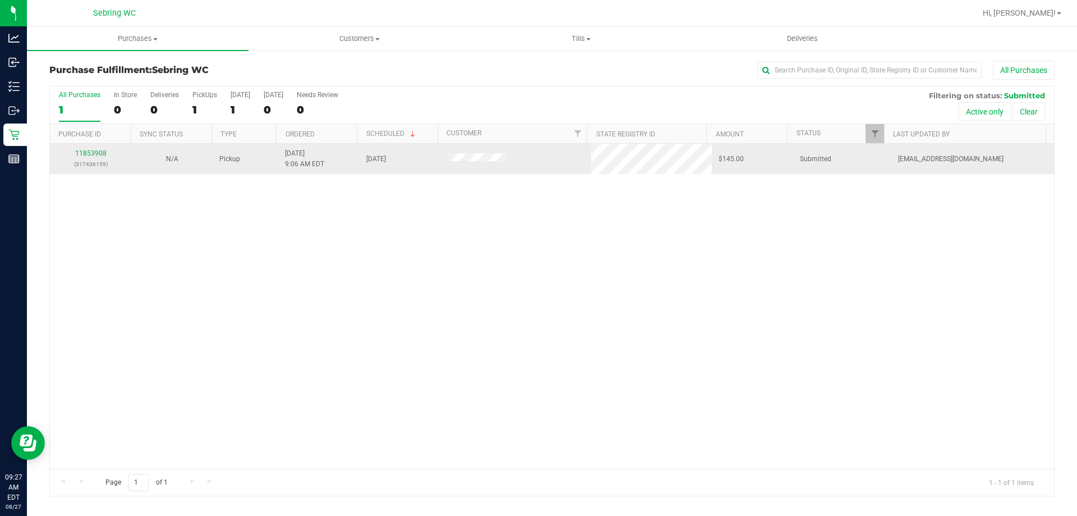
click at [108, 149] on div "11853908 (317436159)" at bounding box center [91, 158] width 68 height 21
click at [95, 153] on link "11853908" at bounding box center [90, 153] width 31 height 8
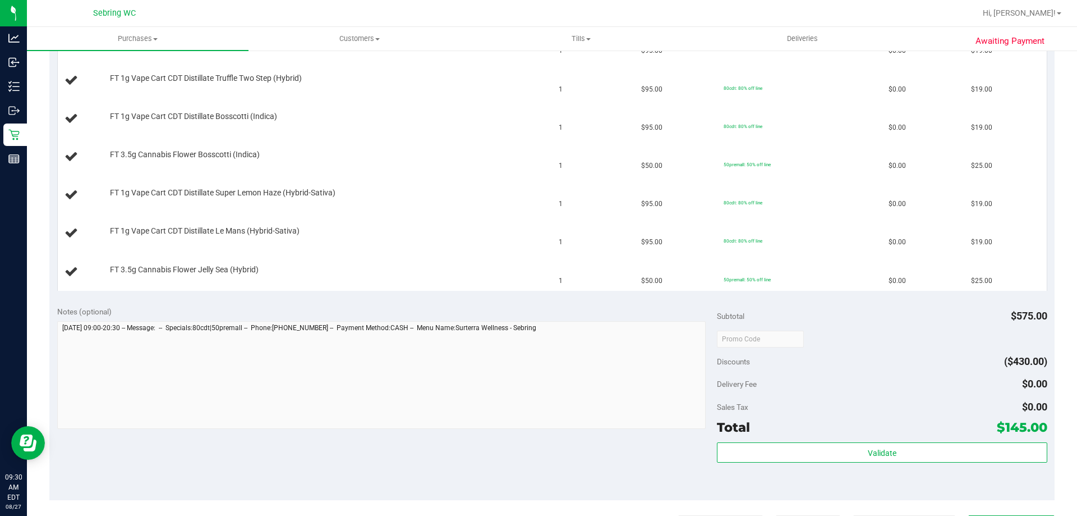
scroll to position [505, 0]
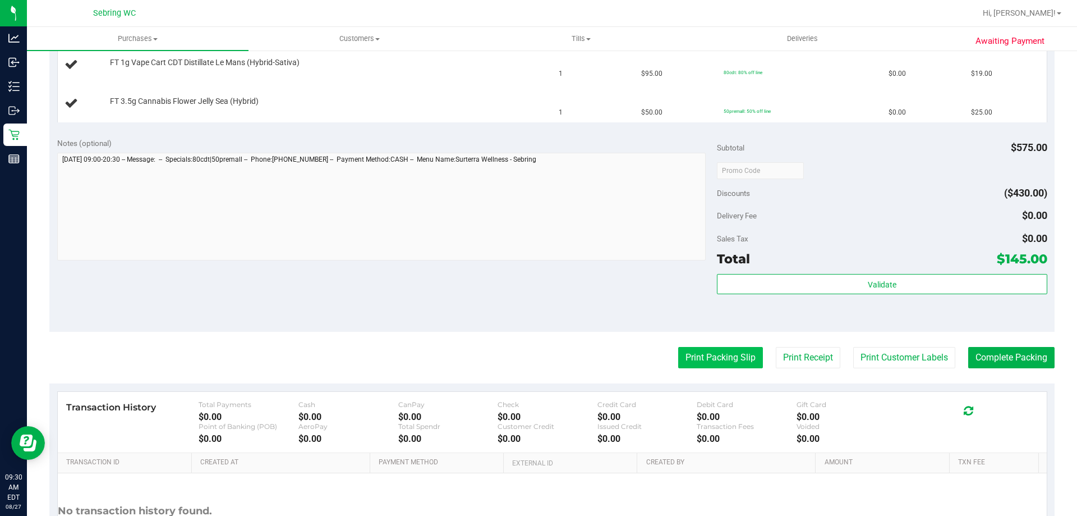
click at [723, 365] on button "Print Packing Slip" at bounding box center [720, 357] width 85 height 21
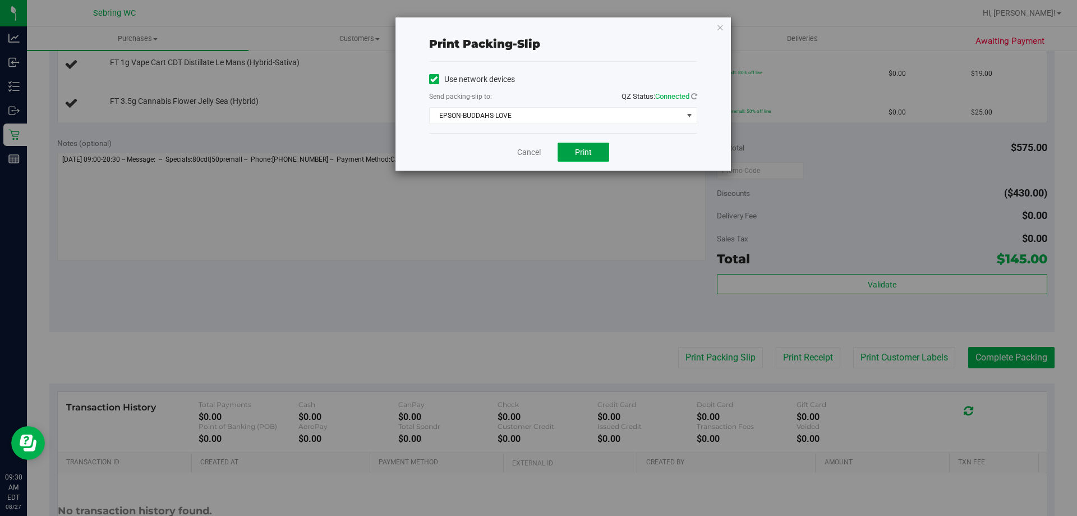
click at [579, 150] on span "Print" at bounding box center [583, 152] width 17 height 9
click at [532, 151] on link "Cancel" at bounding box center [529, 152] width 24 height 12
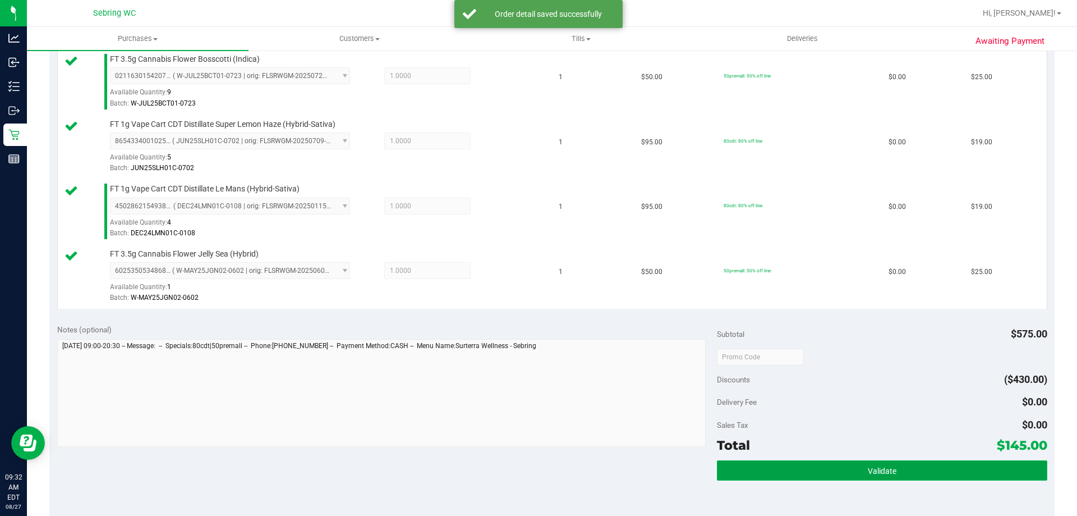
click at [810, 465] on button "Validate" at bounding box center [882, 470] width 330 height 20
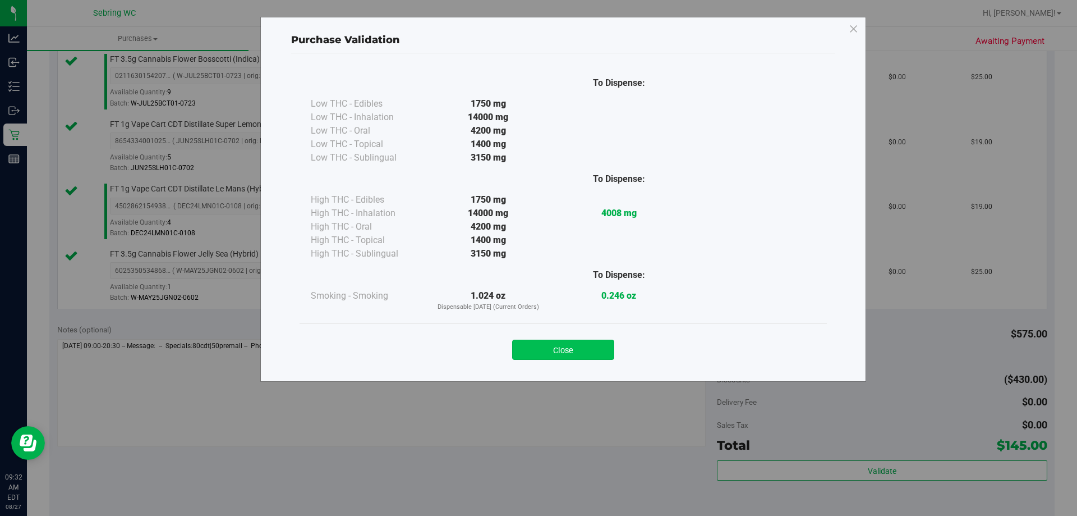
click at [593, 349] on button "Close" at bounding box center [563, 349] width 102 height 20
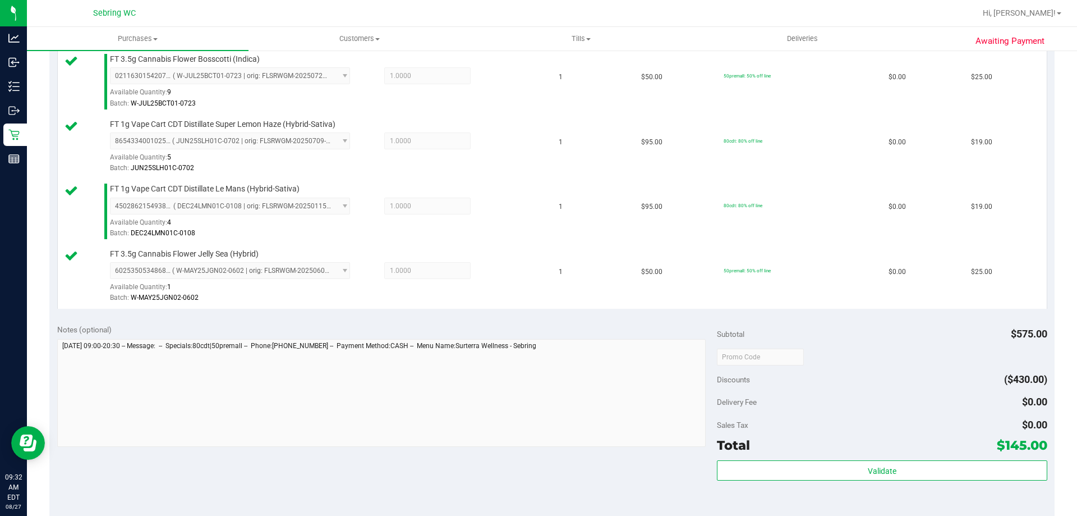
scroll to position [786, 0]
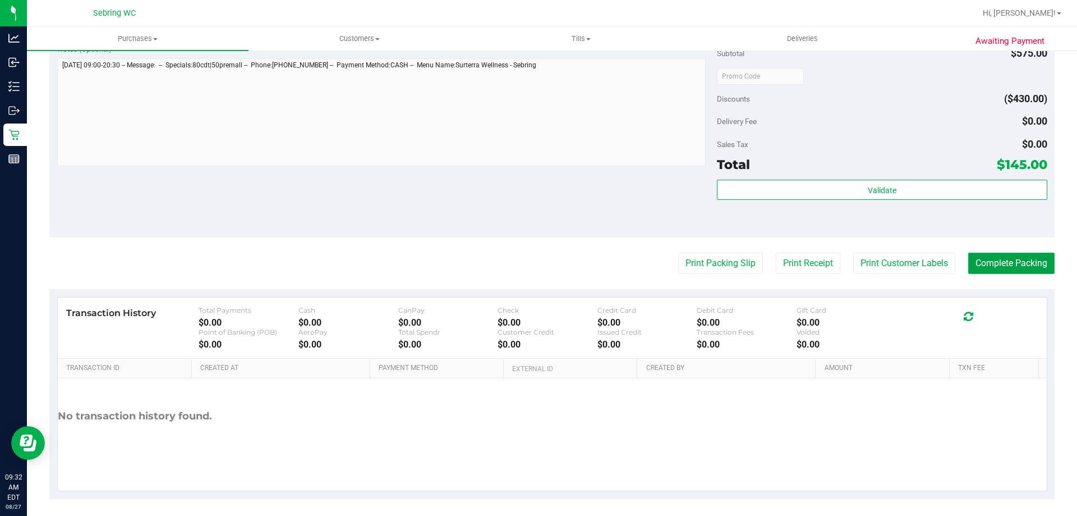
click at [991, 256] on button "Complete Packing" at bounding box center [1011, 262] width 86 height 21
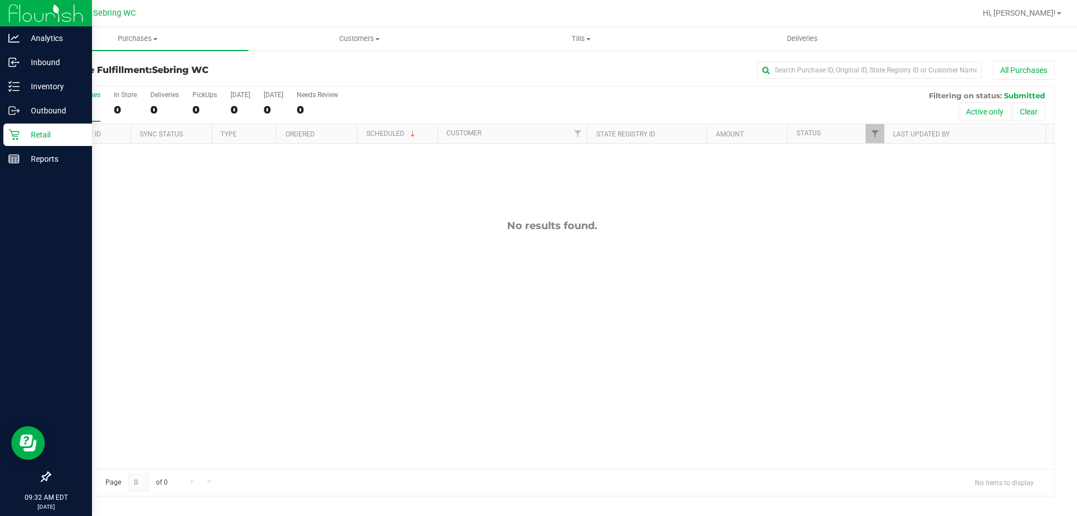
click at [25, 137] on p "Retail" at bounding box center [53, 134] width 67 height 13
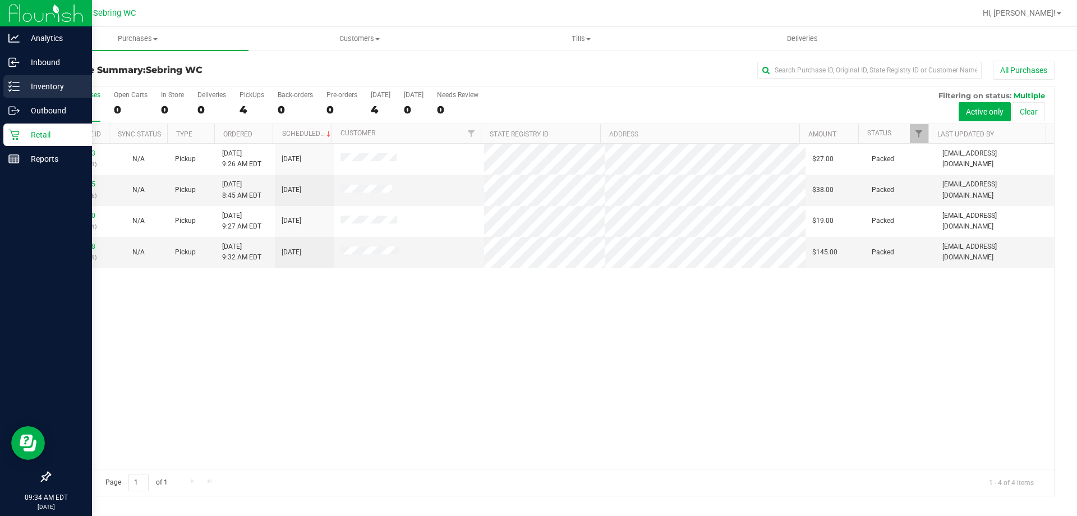
click at [20, 86] on p "Inventory" at bounding box center [53, 86] width 67 height 13
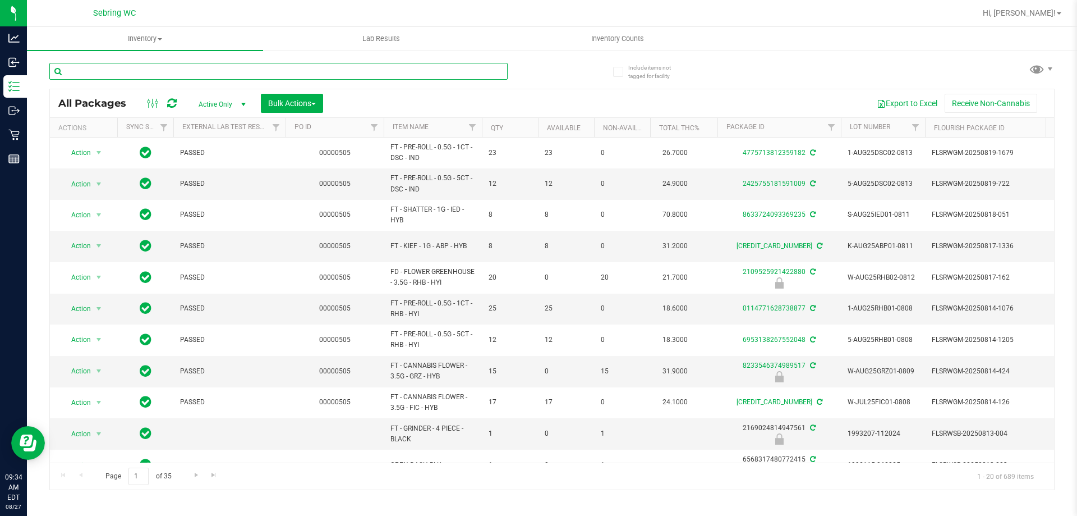
click at [157, 70] on input "text" at bounding box center [278, 71] width 458 height 17
type input "arz"
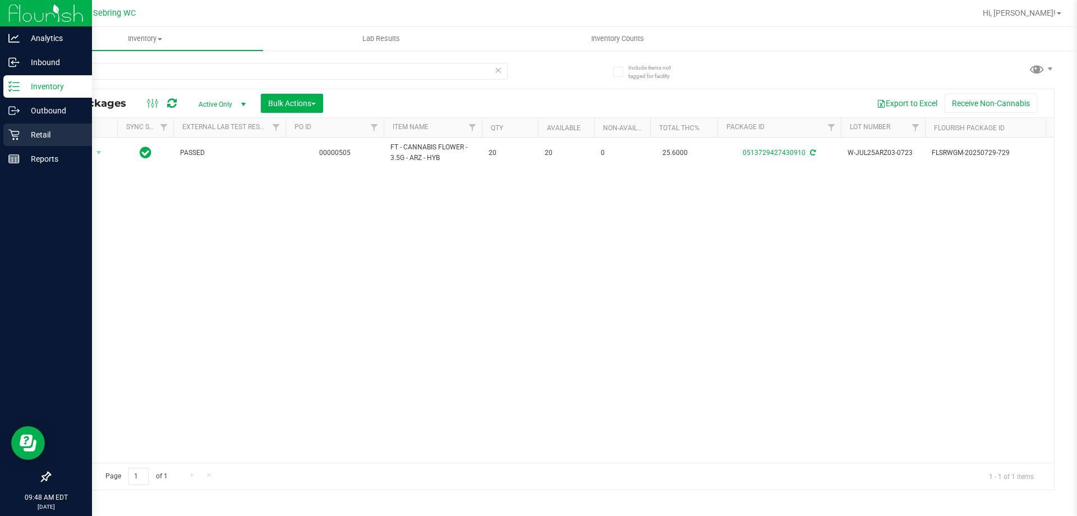
click at [29, 144] on div "Retail" at bounding box center [47, 134] width 89 height 22
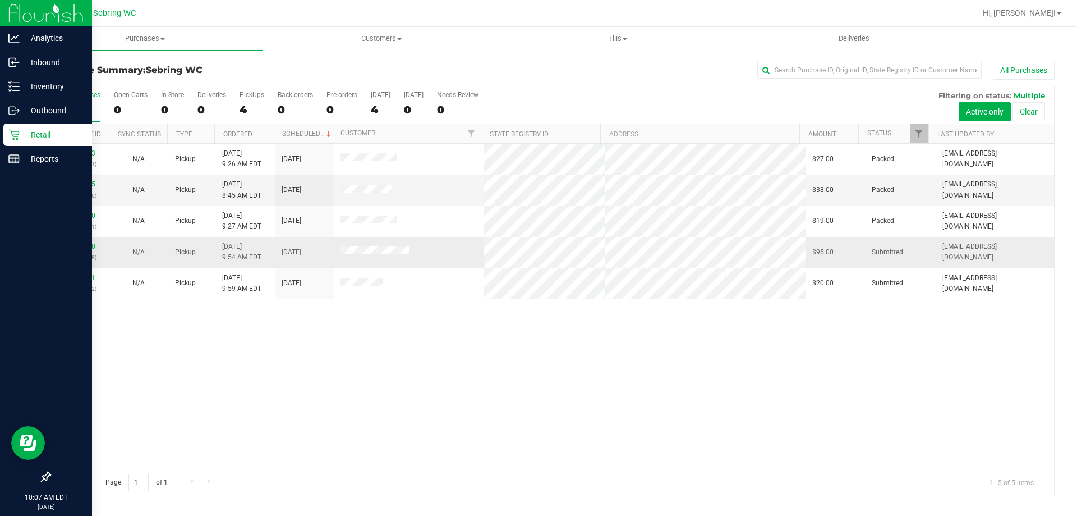
click at [89, 244] on link "11854340" at bounding box center [79, 246] width 31 height 8
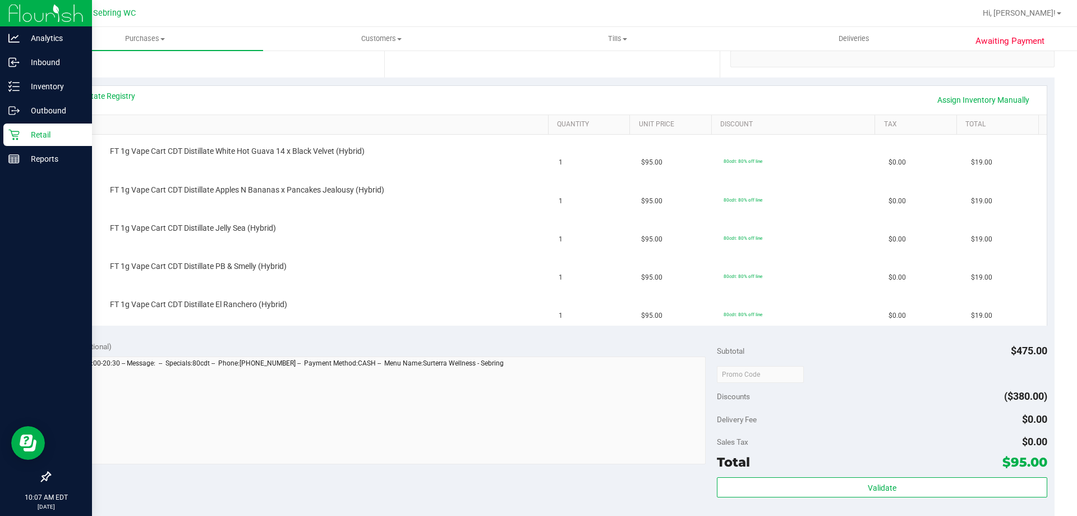
scroll to position [337, 0]
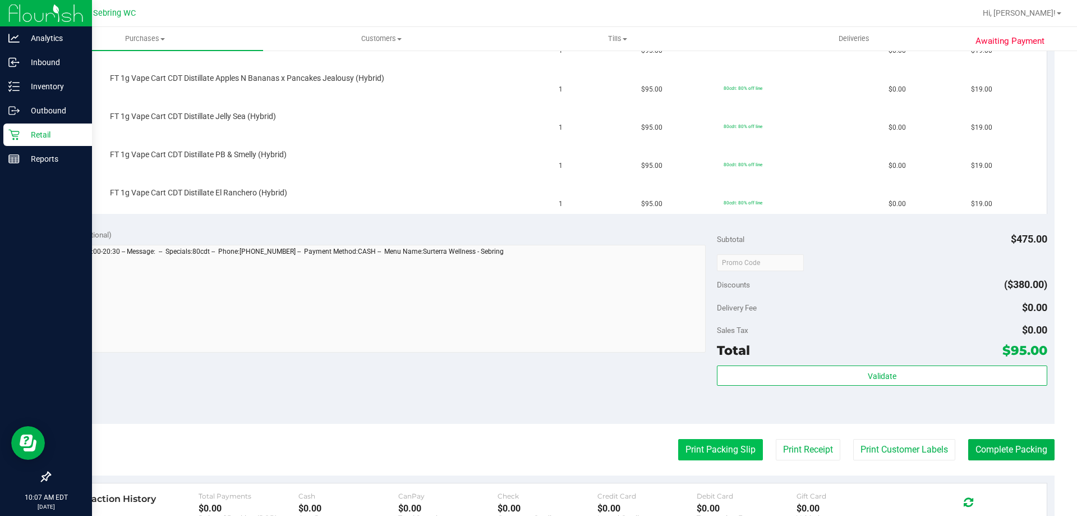
click at [722, 443] on button "Print Packing Slip" at bounding box center [720, 449] width 85 height 21
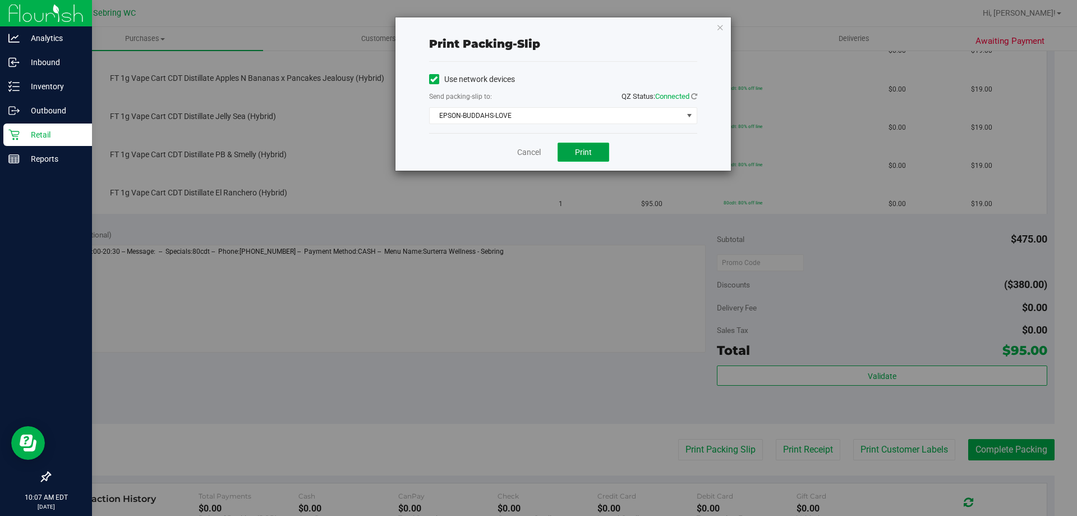
click at [575, 151] on button "Print" at bounding box center [584, 152] width 52 height 19
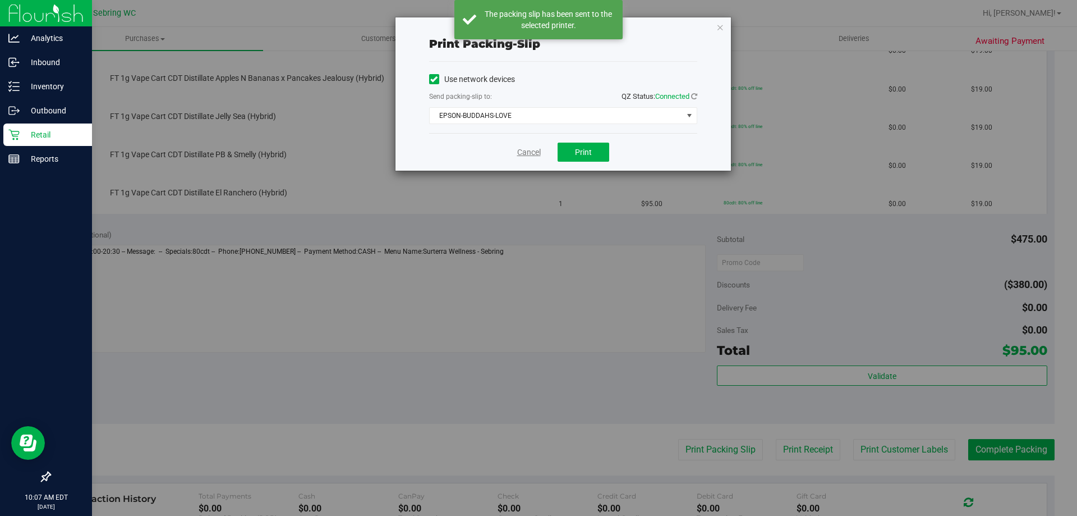
click at [535, 155] on link "Cancel" at bounding box center [529, 152] width 24 height 12
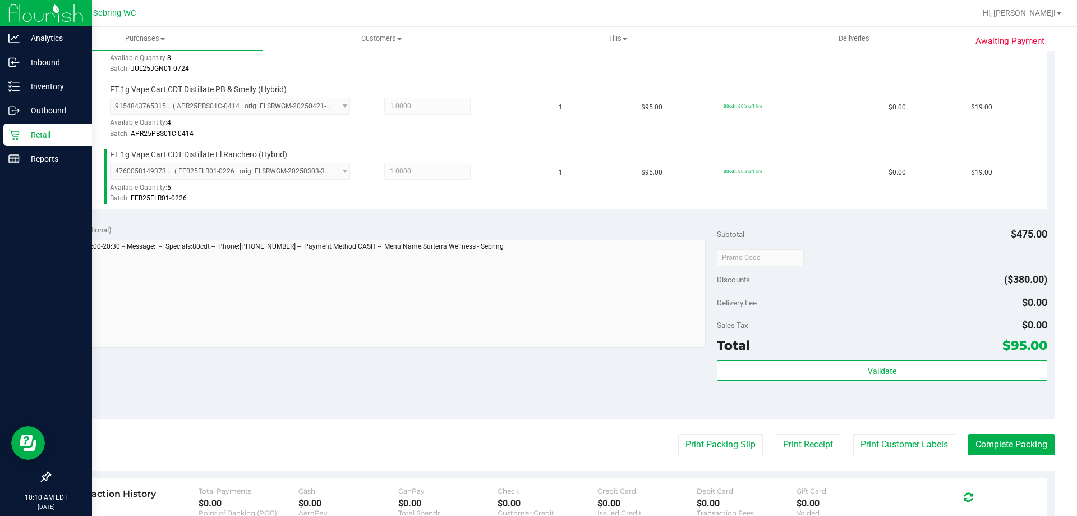
scroll to position [561, 0]
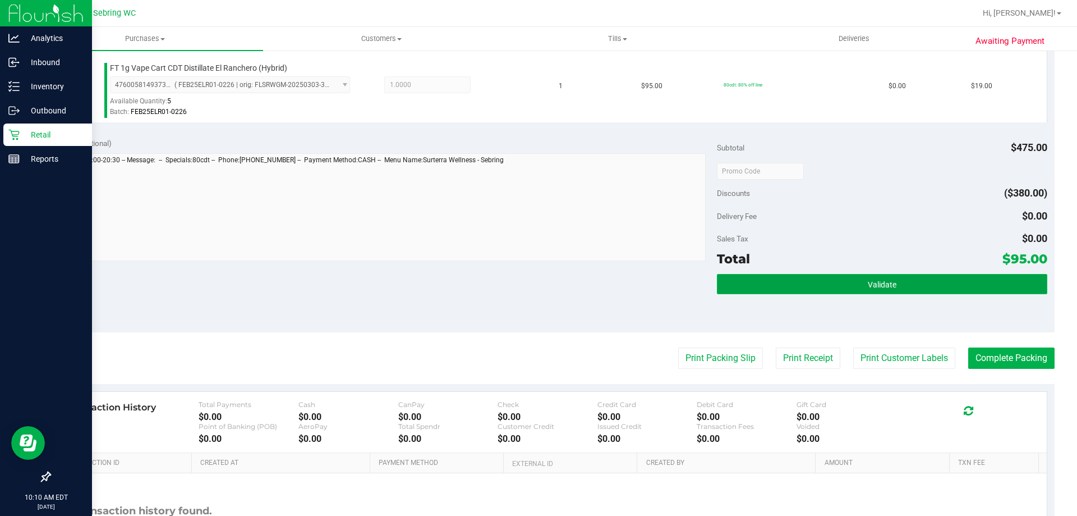
click at [811, 287] on button "Validate" at bounding box center [882, 284] width 330 height 20
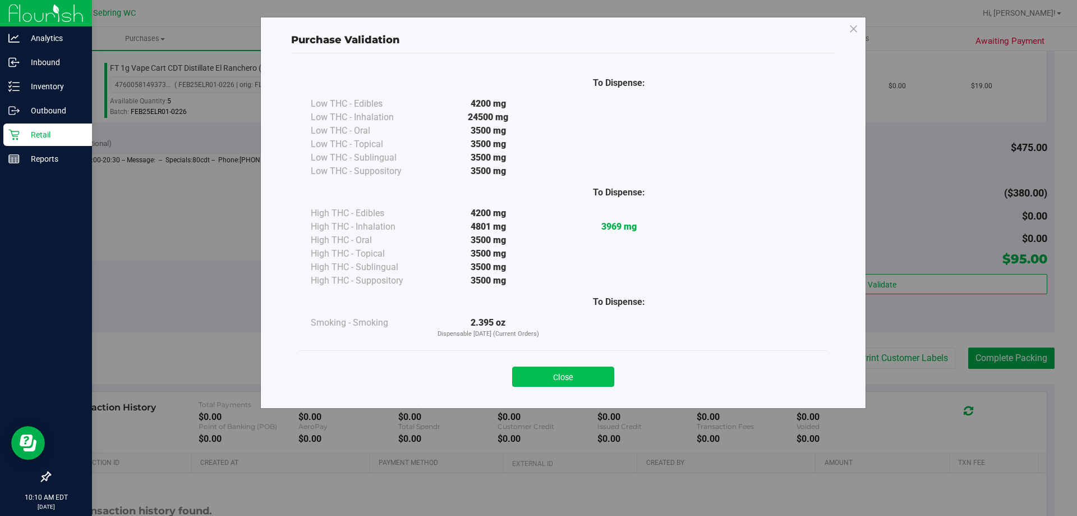
click at [589, 379] on button "Close" at bounding box center [563, 376] width 102 height 20
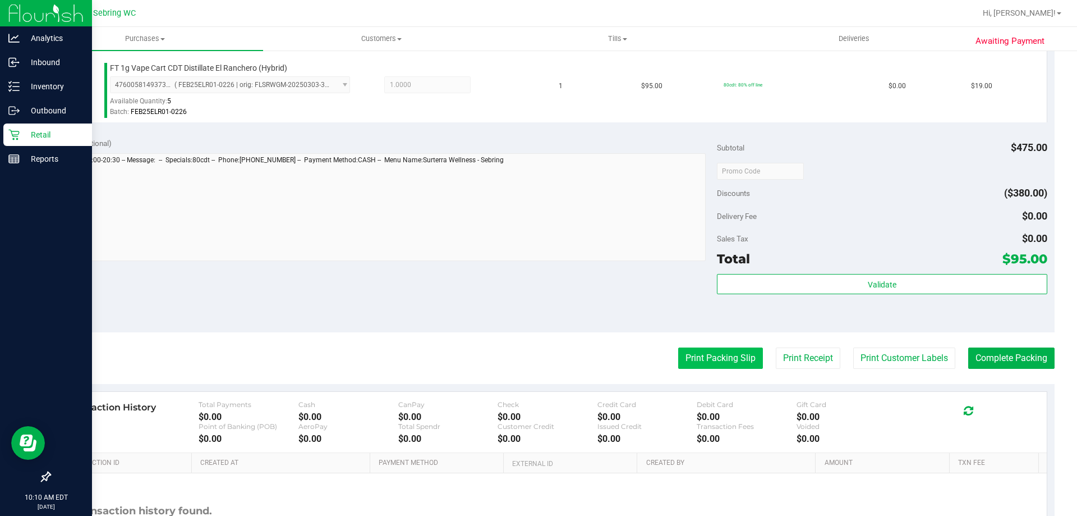
click at [713, 359] on button "Print Packing Slip" at bounding box center [720, 357] width 85 height 21
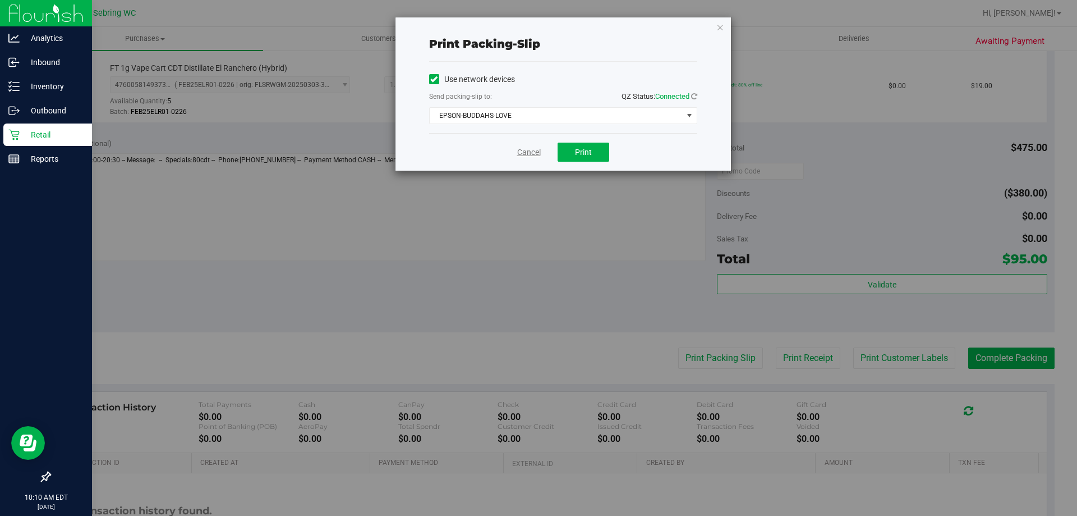
click at [518, 150] on link "Cancel" at bounding box center [529, 152] width 24 height 12
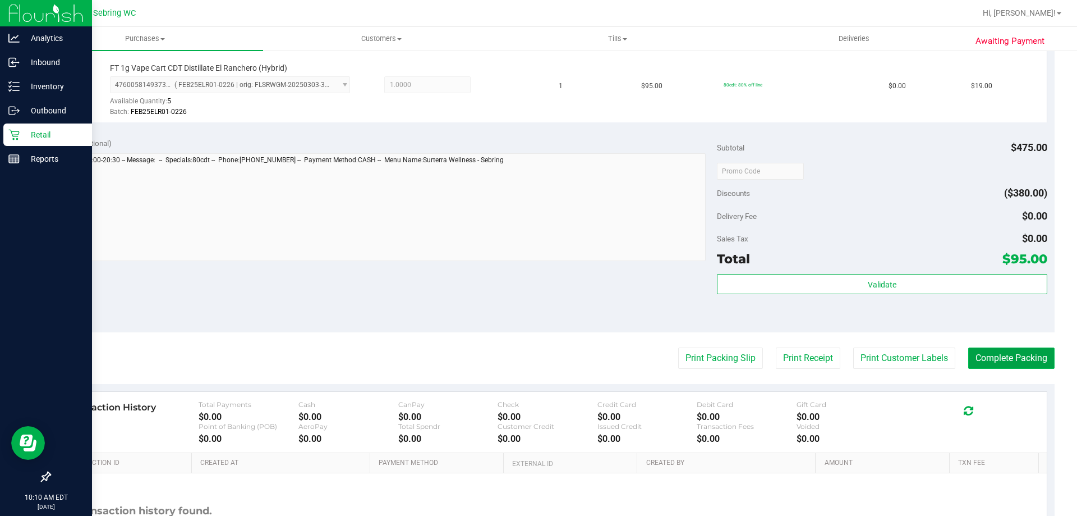
click at [988, 355] on button "Complete Packing" at bounding box center [1011, 357] width 86 height 21
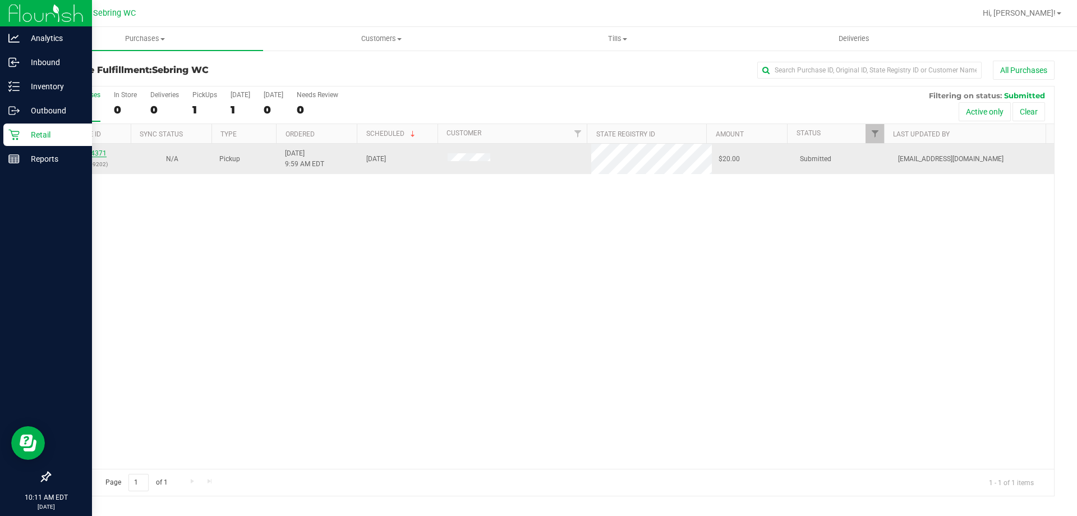
click at [89, 154] on link "11854371" at bounding box center [90, 153] width 31 height 8
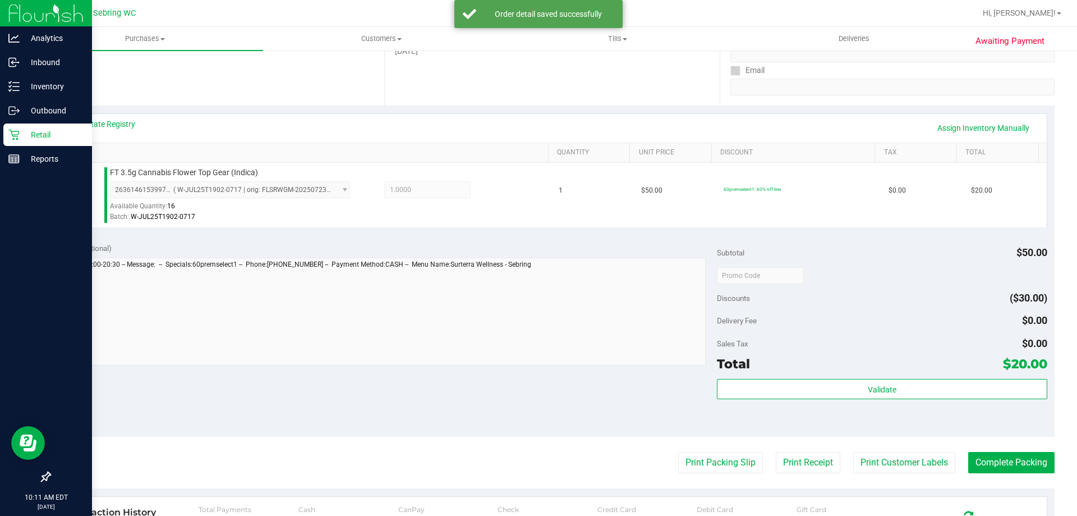
scroll to position [281, 0]
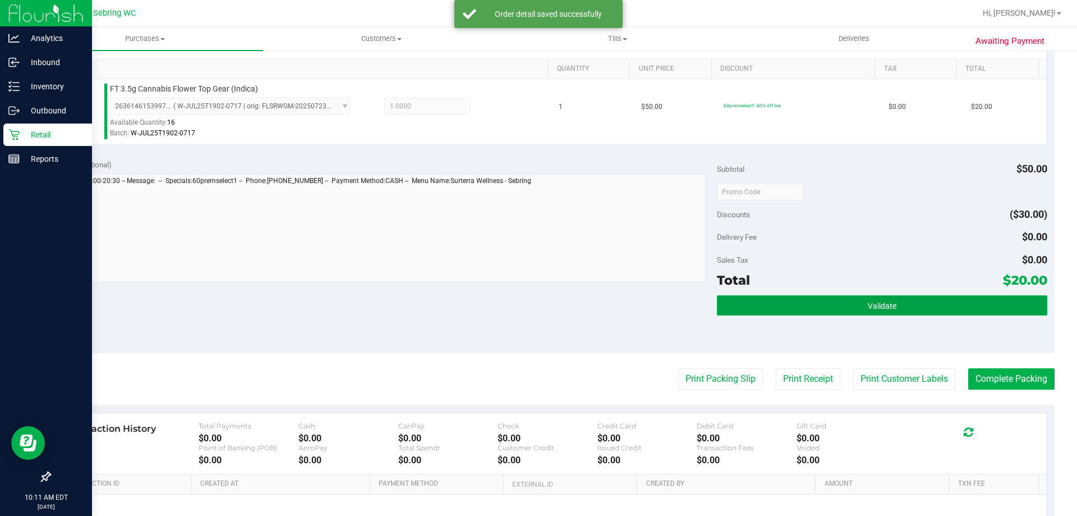
click at [769, 304] on button "Validate" at bounding box center [882, 305] width 330 height 20
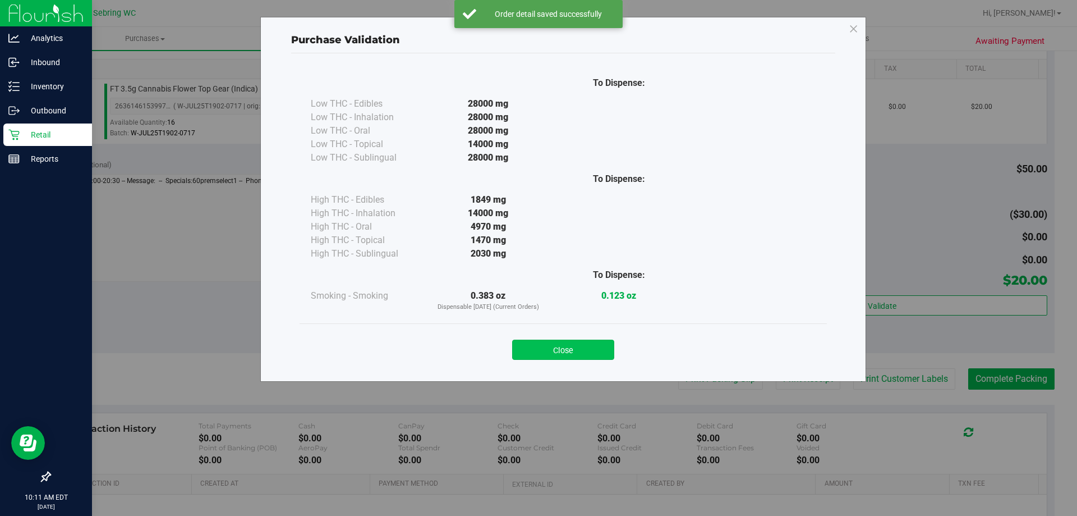
click at [594, 349] on button "Close" at bounding box center [563, 349] width 102 height 20
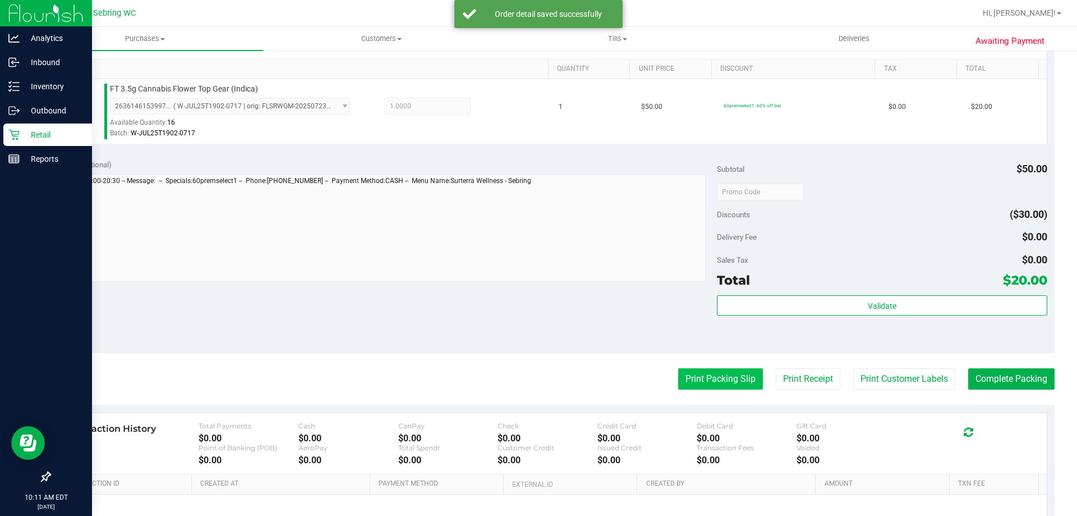
click at [699, 378] on button "Print Packing Slip" at bounding box center [720, 378] width 85 height 21
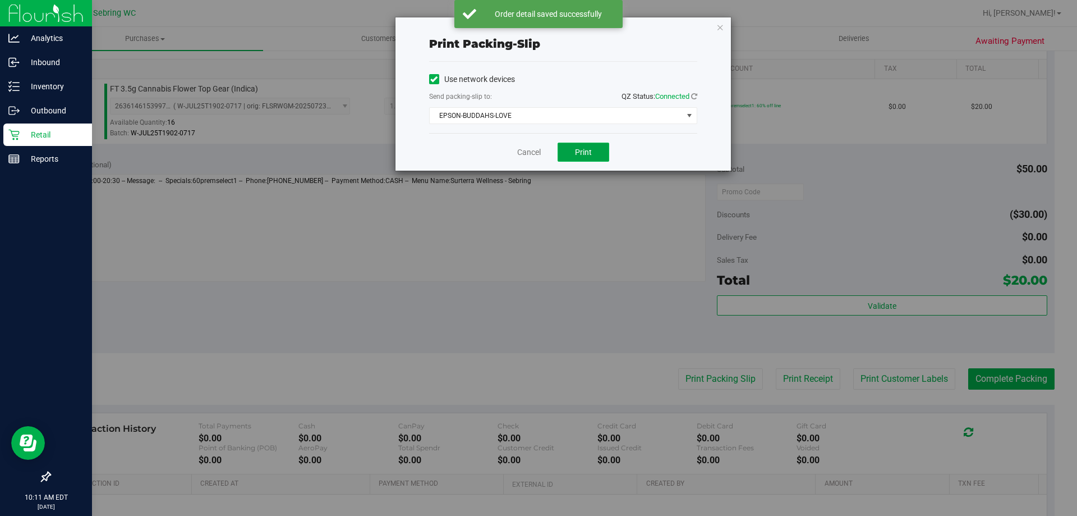
click at [592, 159] on button "Print" at bounding box center [584, 152] width 52 height 19
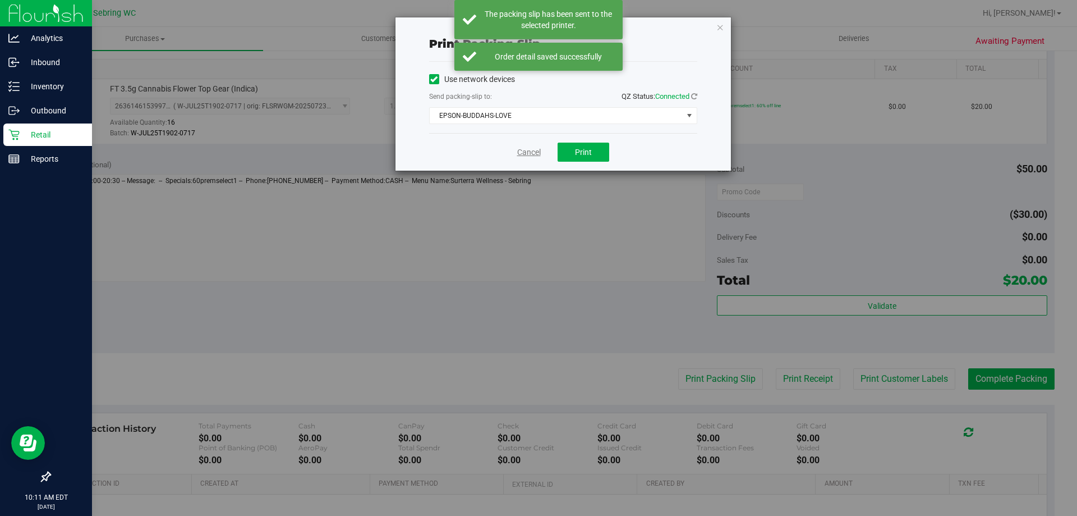
click at [529, 150] on link "Cancel" at bounding box center [529, 152] width 24 height 12
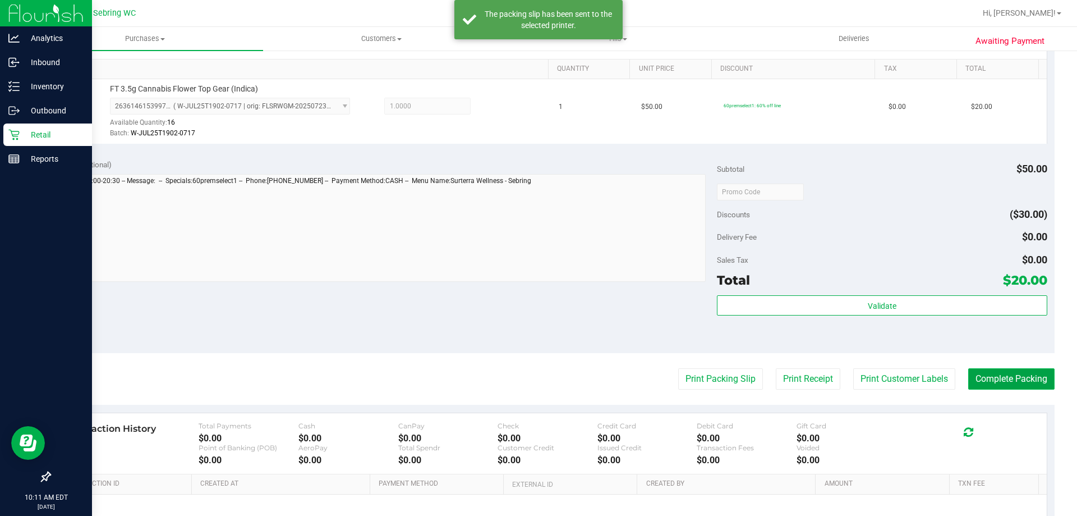
click at [1024, 378] on button "Complete Packing" at bounding box center [1011, 378] width 86 height 21
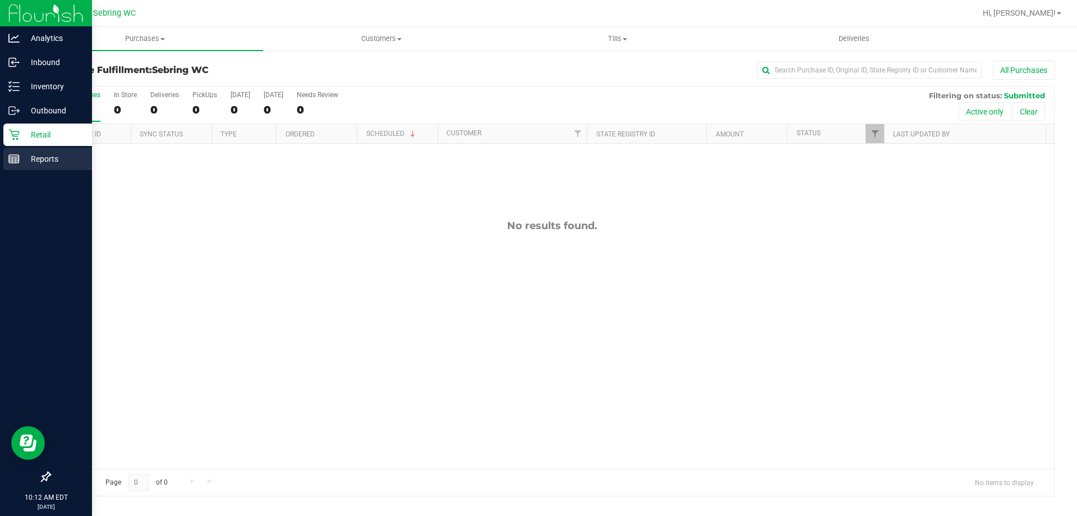
click at [22, 160] on p "Reports" at bounding box center [53, 158] width 67 height 13
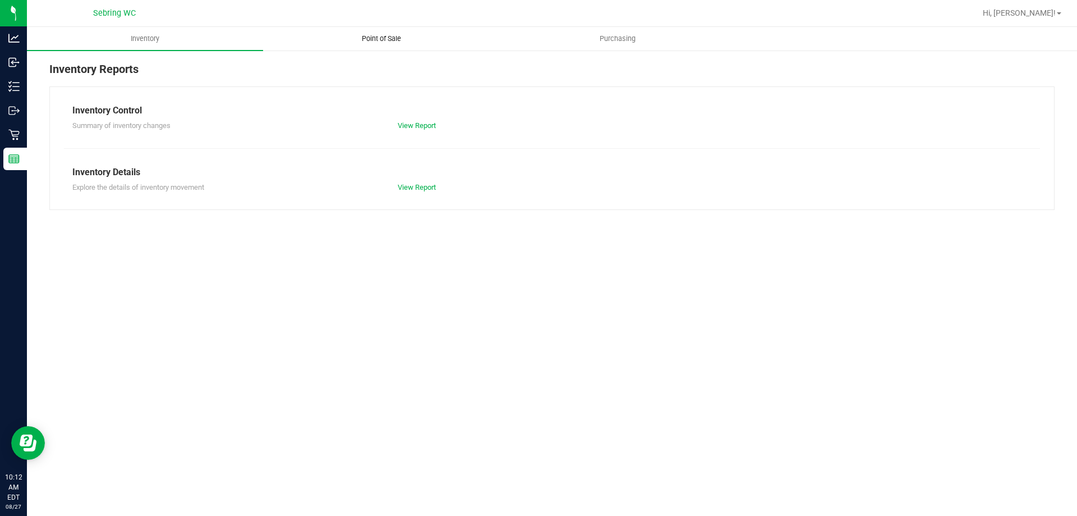
click at [397, 42] on span "Point of Sale" at bounding box center [382, 39] width 70 height 10
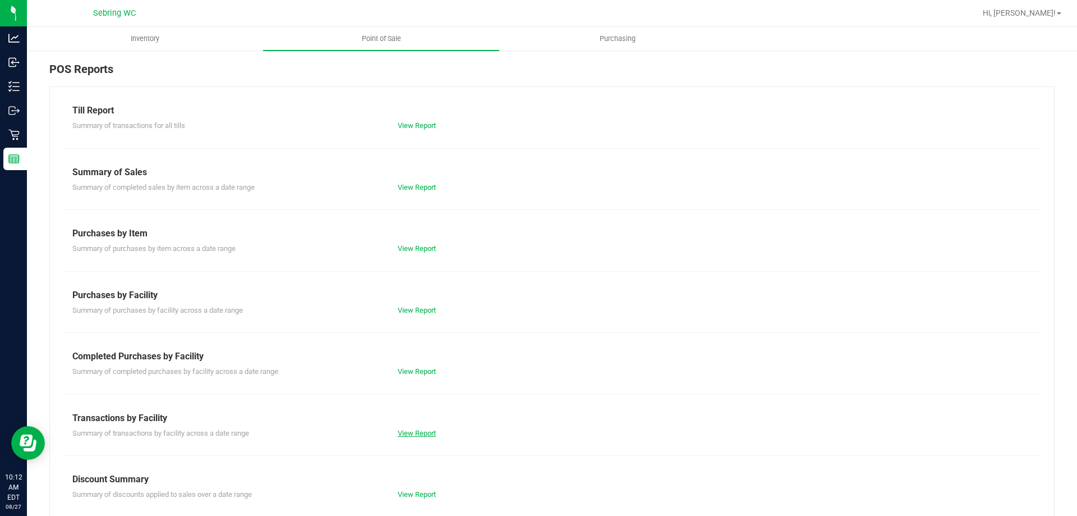
click at [409, 433] on link "View Report" at bounding box center [417, 433] width 38 height 8
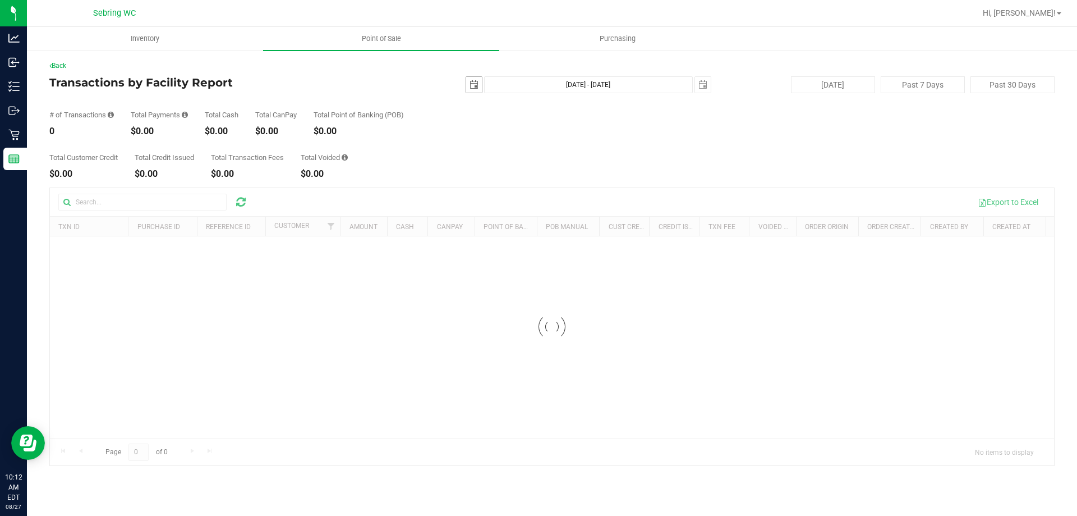
click at [474, 89] on span "select" at bounding box center [474, 85] width 16 height 16
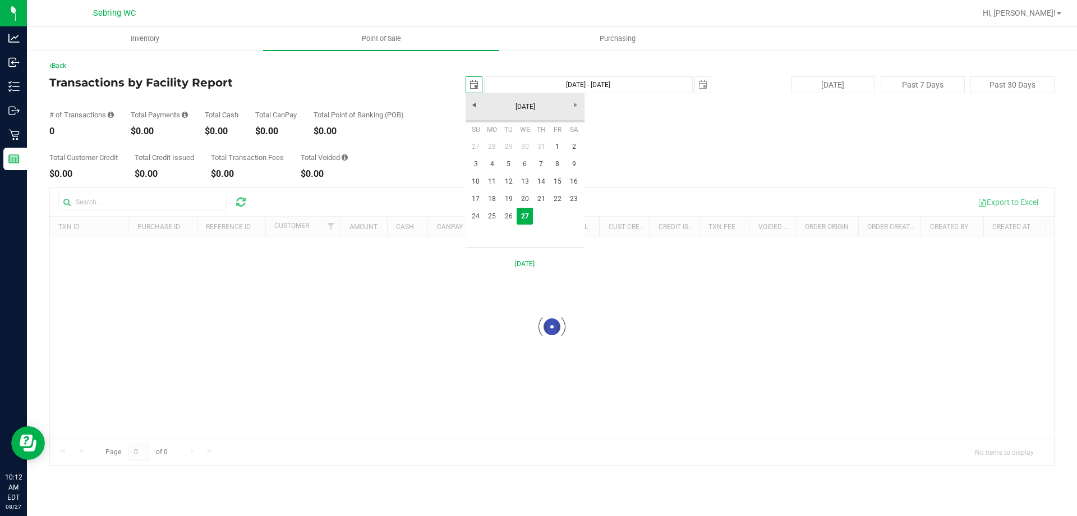
scroll to position [0, 28]
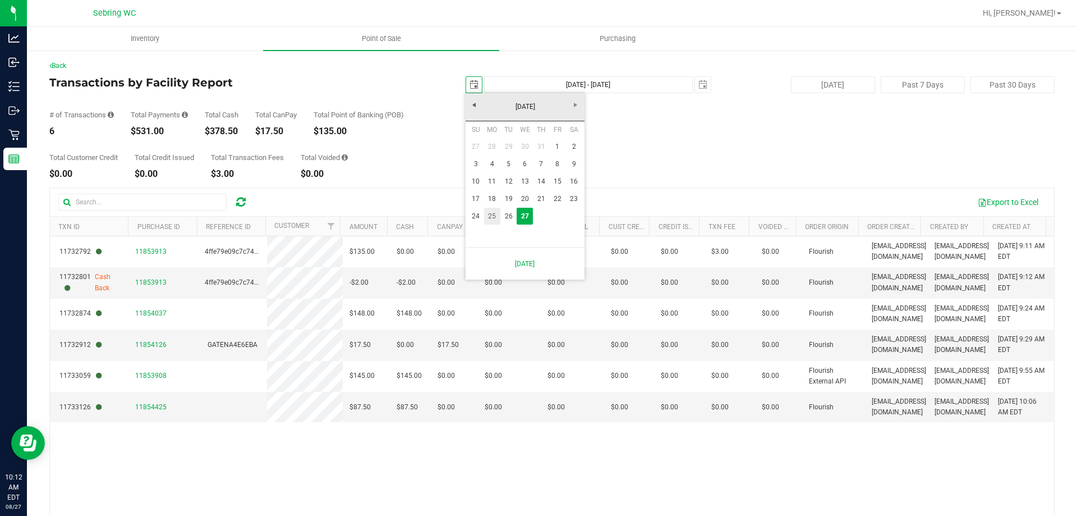
click at [494, 218] on link "25" at bounding box center [492, 216] width 16 height 17
type input "2025-08-25"
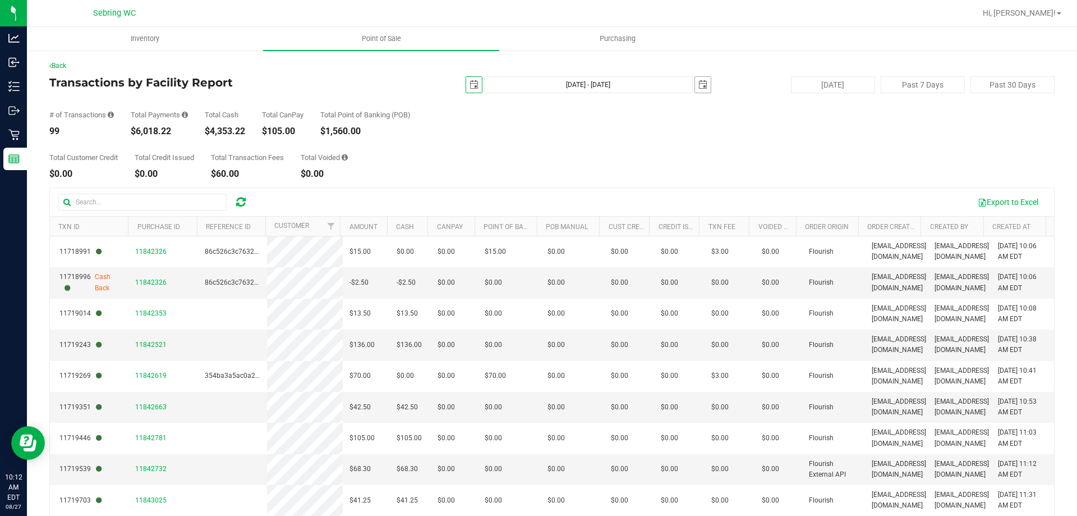
click at [702, 83] on span "select" at bounding box center [703, 85] width 16 height 16
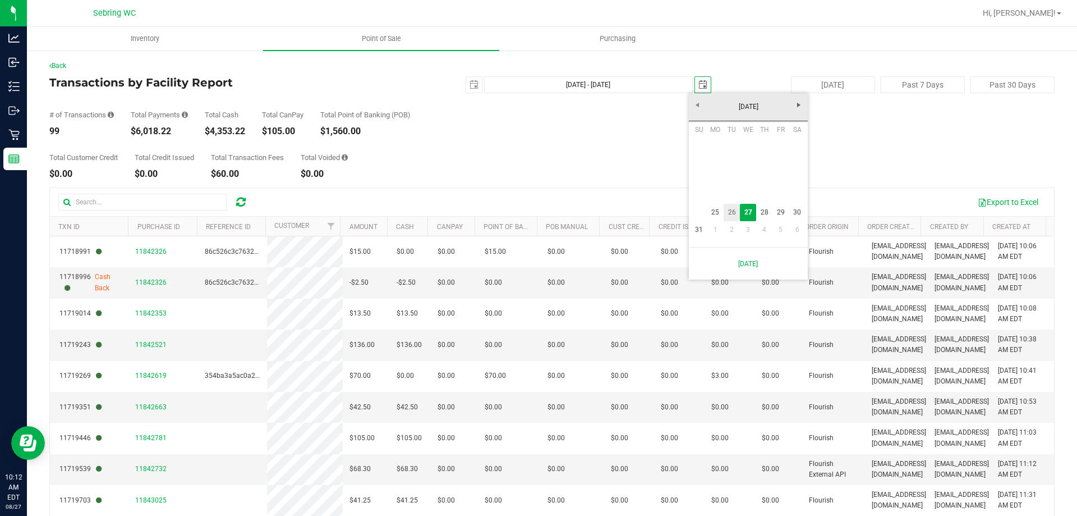
click at [733, 210] on link "26" at bounding box center [732, 212] width 16 height 17
type input "Aug 25, 2025 - Aug 26, 2025"
type input "2025-08-26"
click at [473, 88] on span "select" at bounding box center [474, 85] width 16 height 16
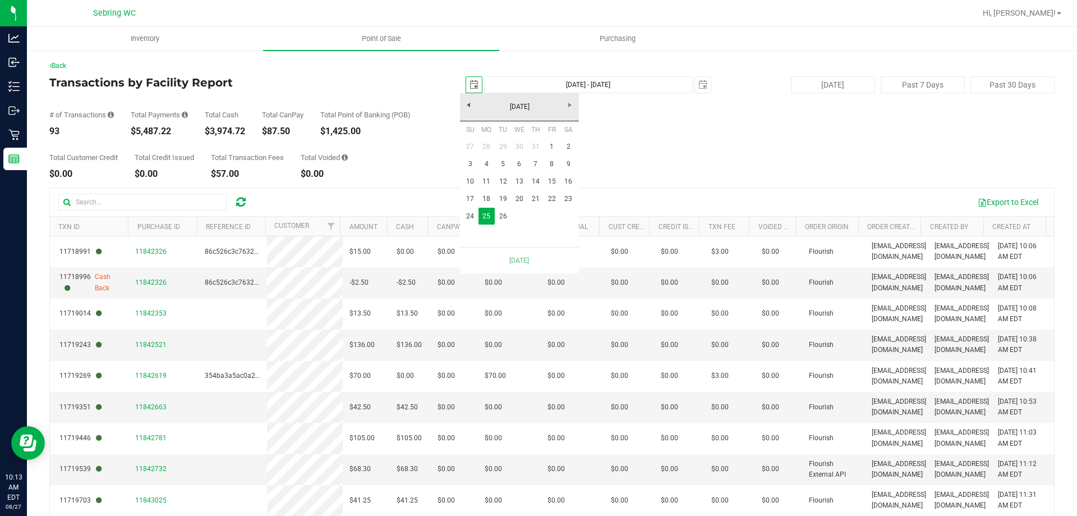
scroll to position [0, 28]
click at [562, 147] on link "2" at bounding box center [569, 146] width 16 height 17
type input "Aug 2, 2025 - Aug 26, 2025"
type input "2025-08-02"
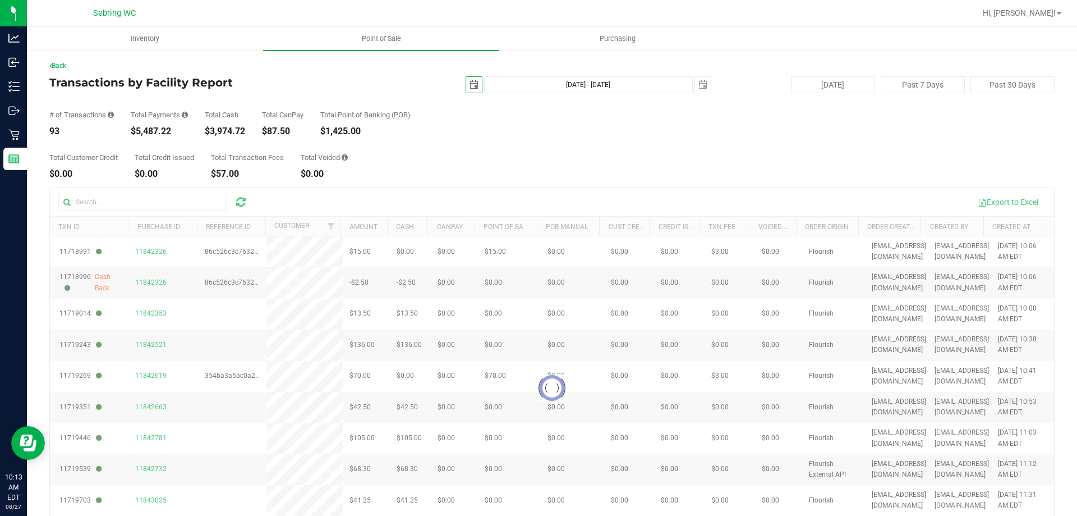
click at [470, 91] on span "select" at bounding box center [474, 85] width 16 height 16
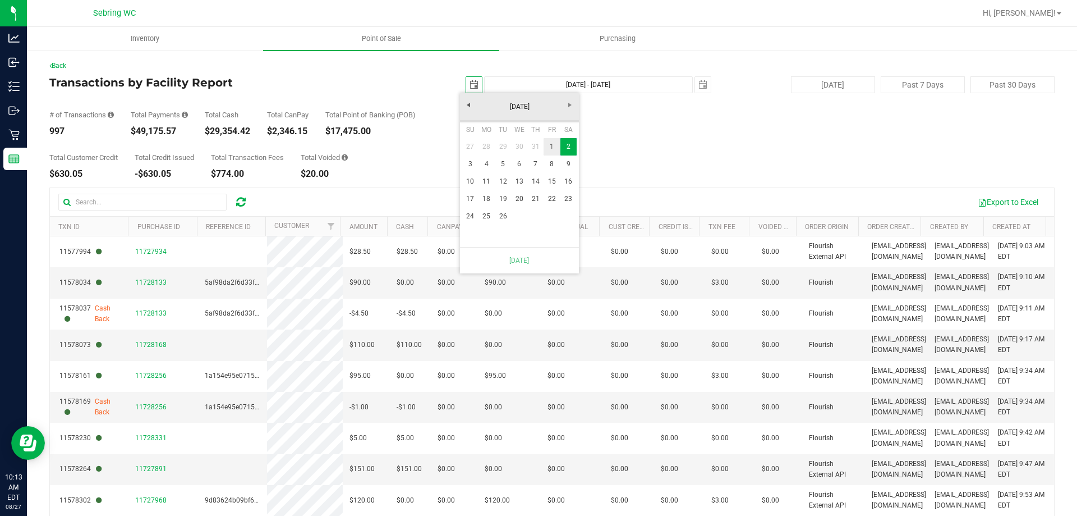
click at [550, 146] on link "1" at bounding box center [552, 146] width 16 height 17
type input "Aug 1, 2025 - Aug 26, 2025"
type input "2025-08-01"
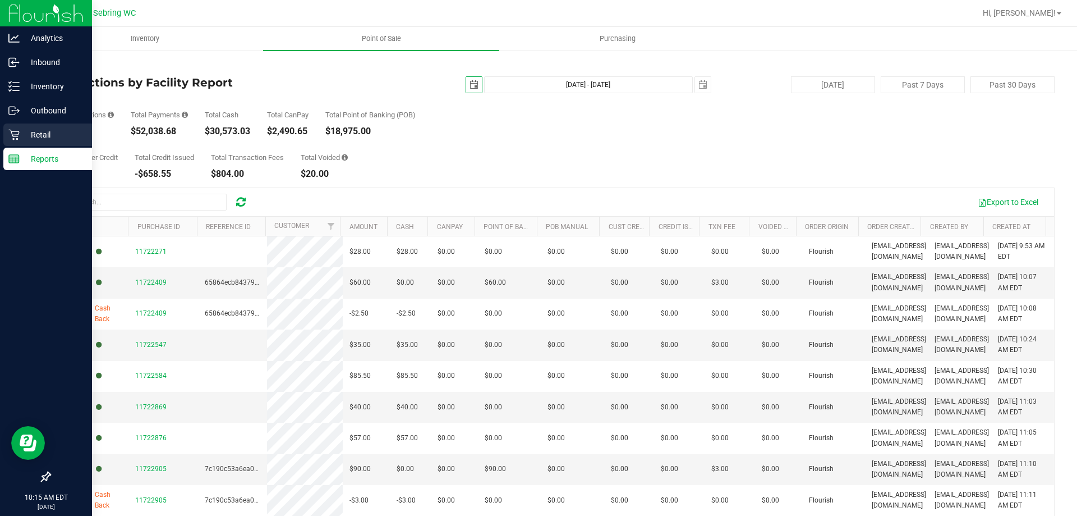
click at [20, 136] on p "Retail" at bounding box center [53, 134] width 67 height 13
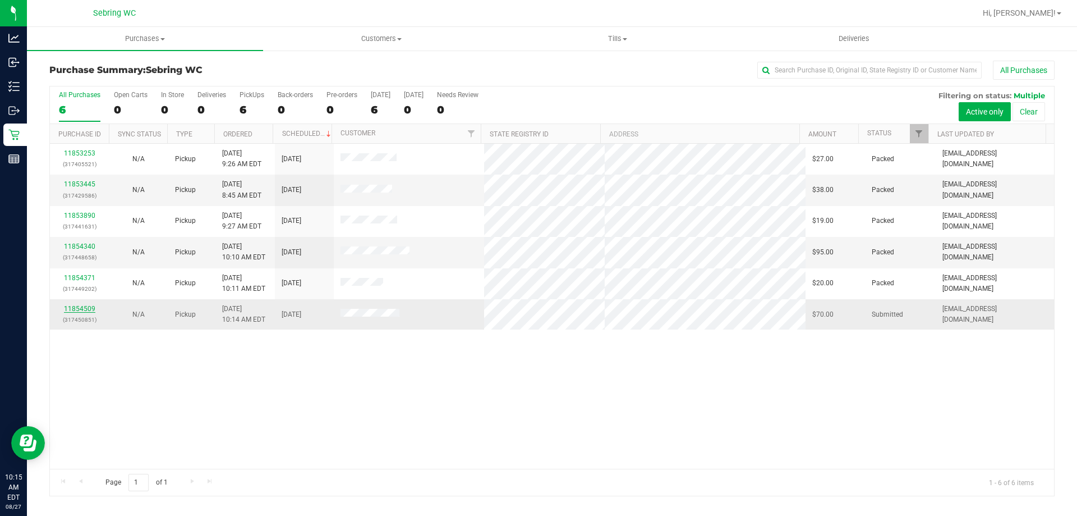
click at [71, 309] on link "11854509" at bounding box center [79, 309] width 31 height 8
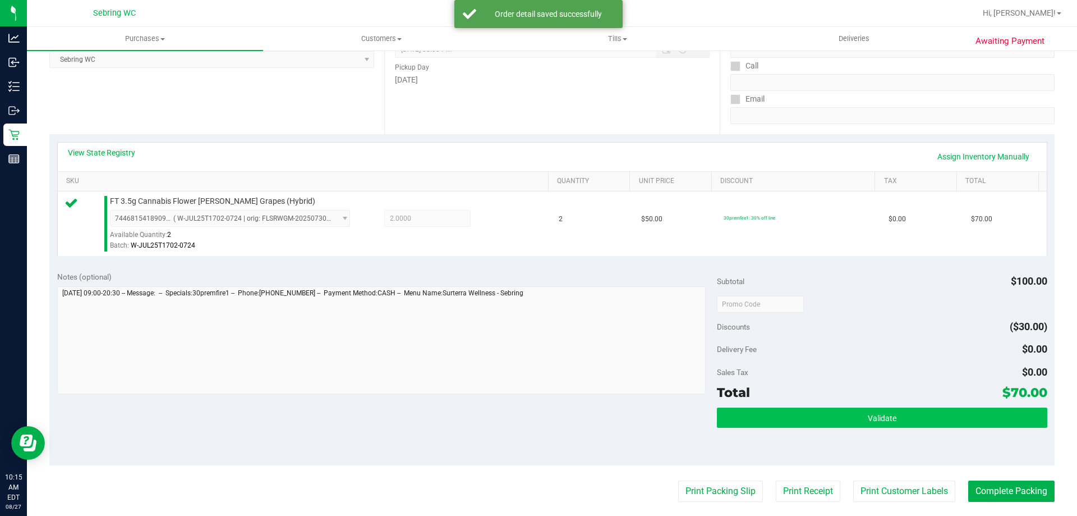
scroll to position [224, 0]
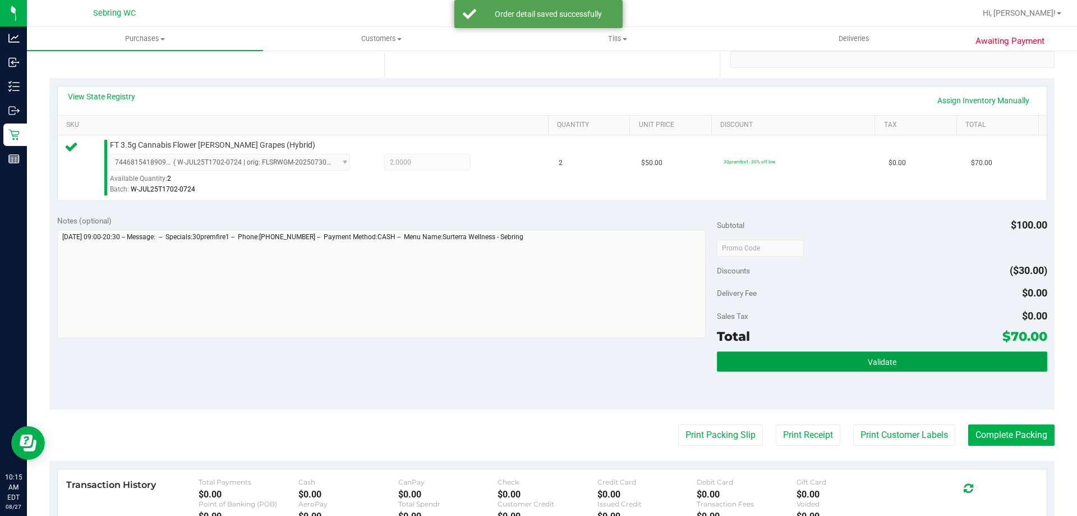
click at [940, 370] on button "Validate" at bounding box center [882, 361] width 330 height 20
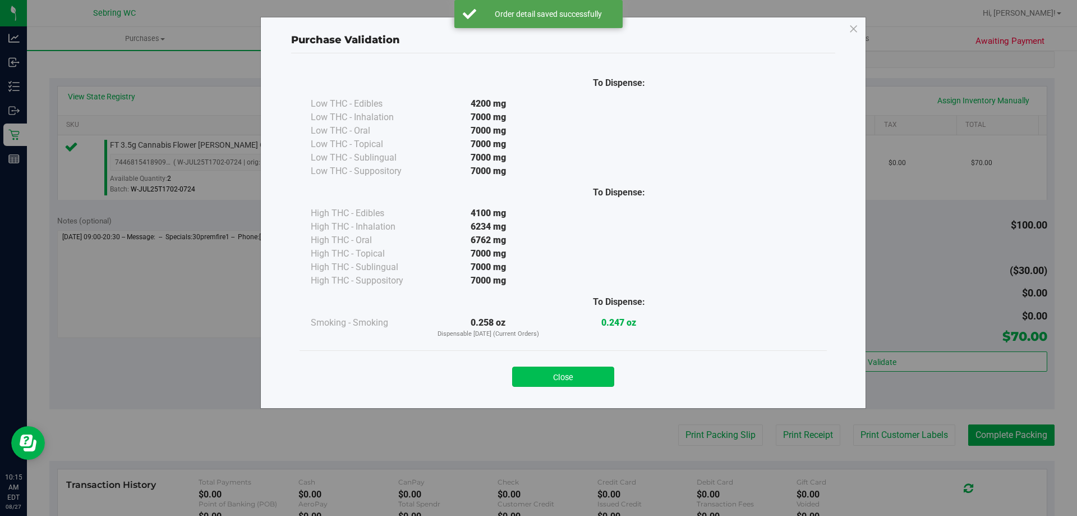
click at [583, 382] on button "Close" at bounding box center [563, 376] width 102 height 20
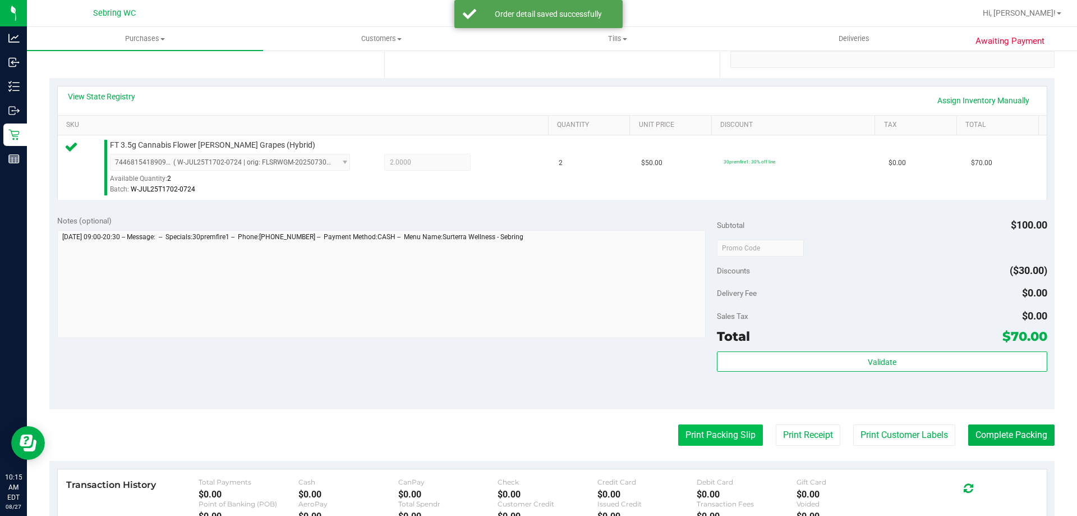
click at [698, 444] on button "Print Packing Slip" at bounding box center [720, 434] width 85 height 21
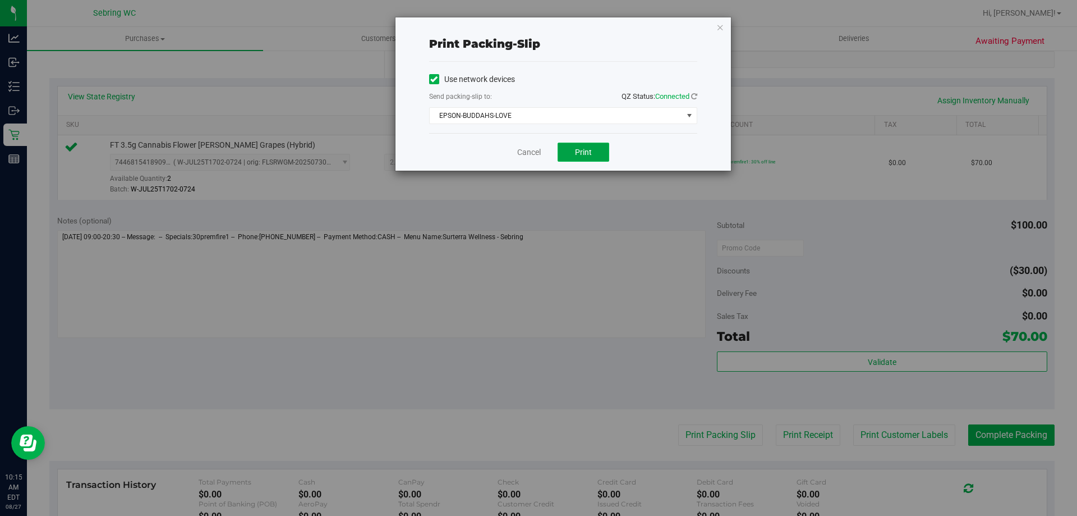
click at [594, 153] on button "Print" at bounding box center [584, 152] width 52 height 19
click at [527, 155] on link "Cancel" at bounding box center [529, 152] width 24 height 12
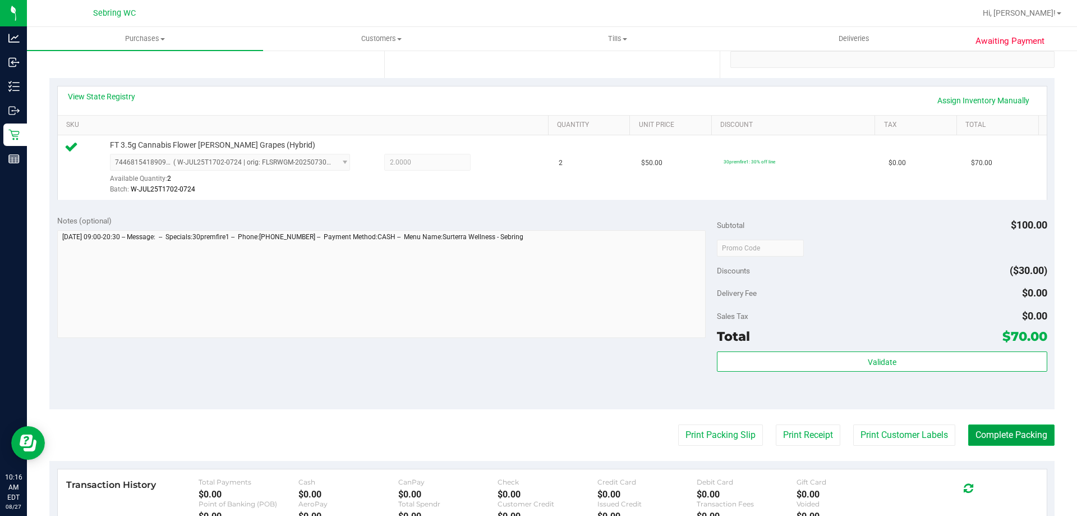
click at [1016, 435] on button "Complete Packing" at bounding box center [1011, 434] width 86 height 21
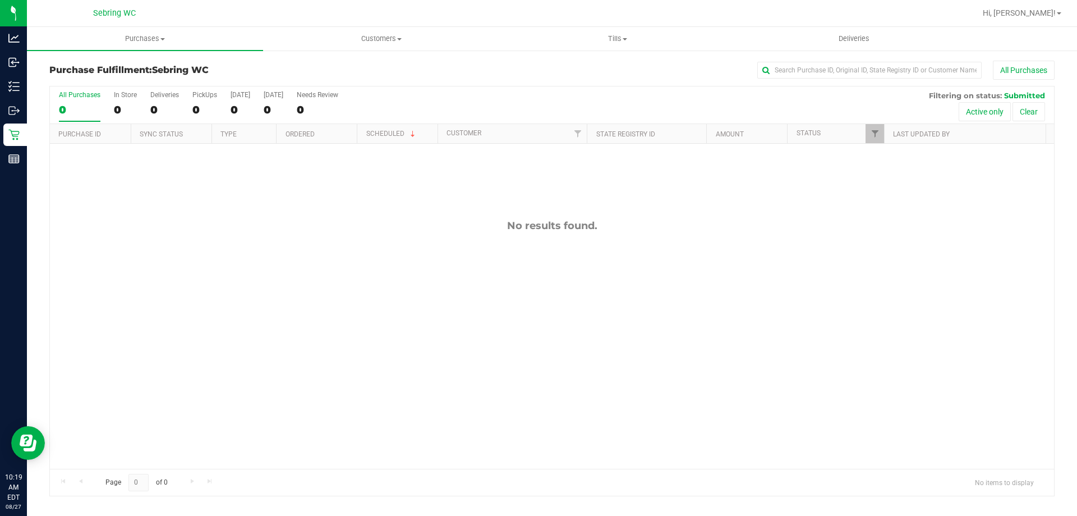
click at [311, 269] on div "No results found." at bounding box center [552, 344] width 1004 height 401
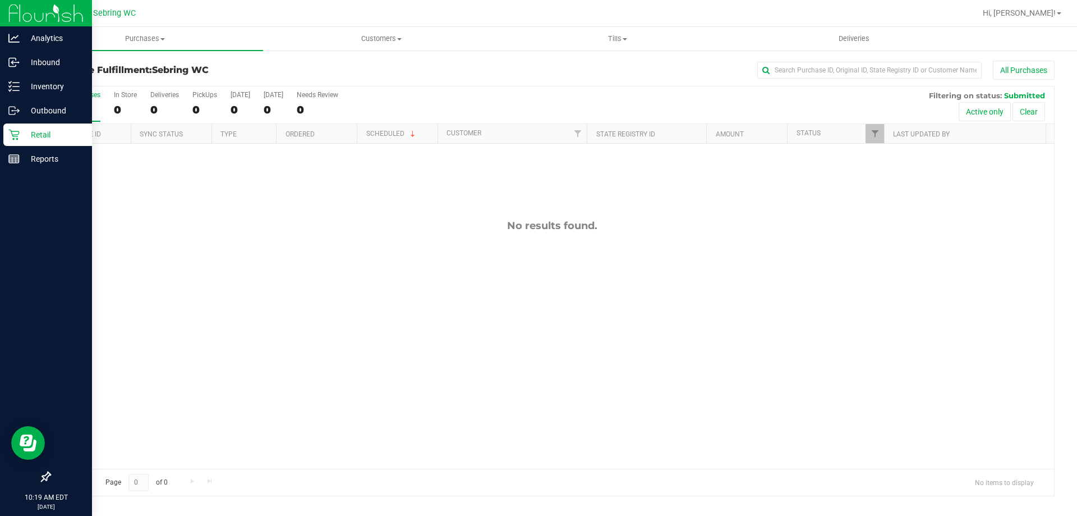
click at [15, 137] on icon at bounding box center [13, 134] width 11 height 11
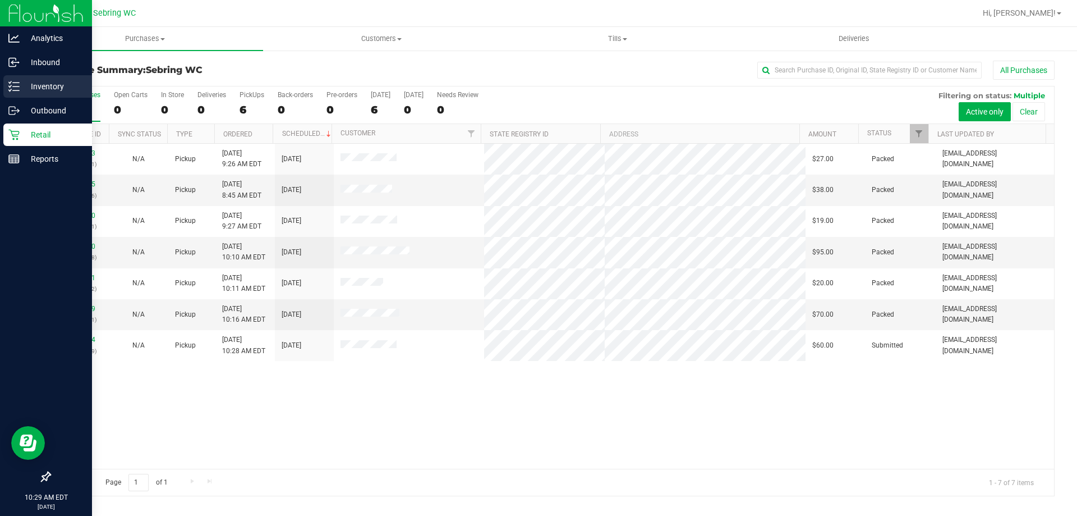
click at [19, 86] on line at bounding box center [16, 86] width 6 height 0
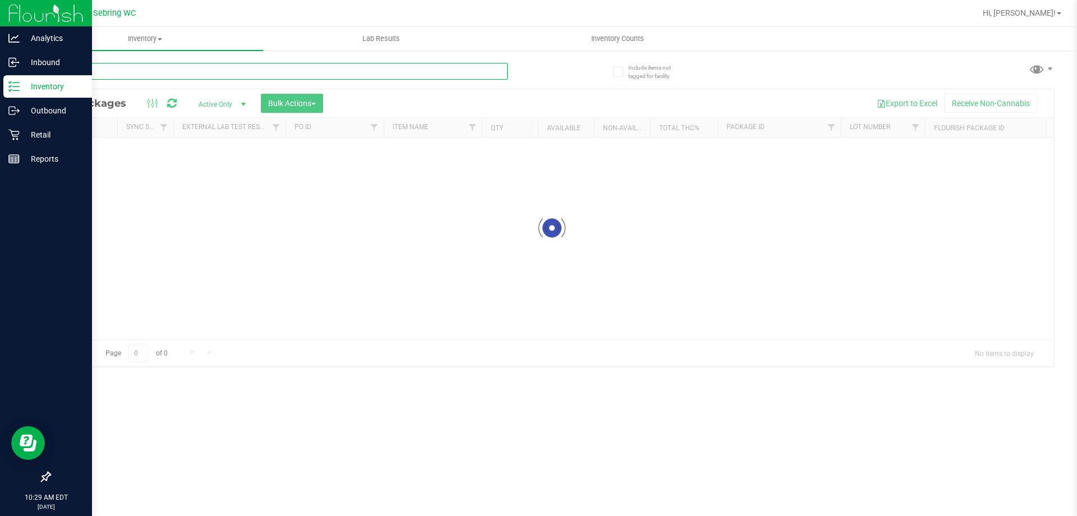
click at [299, 71] on input "text" at bounding box center [278, 71] width 458 height 17
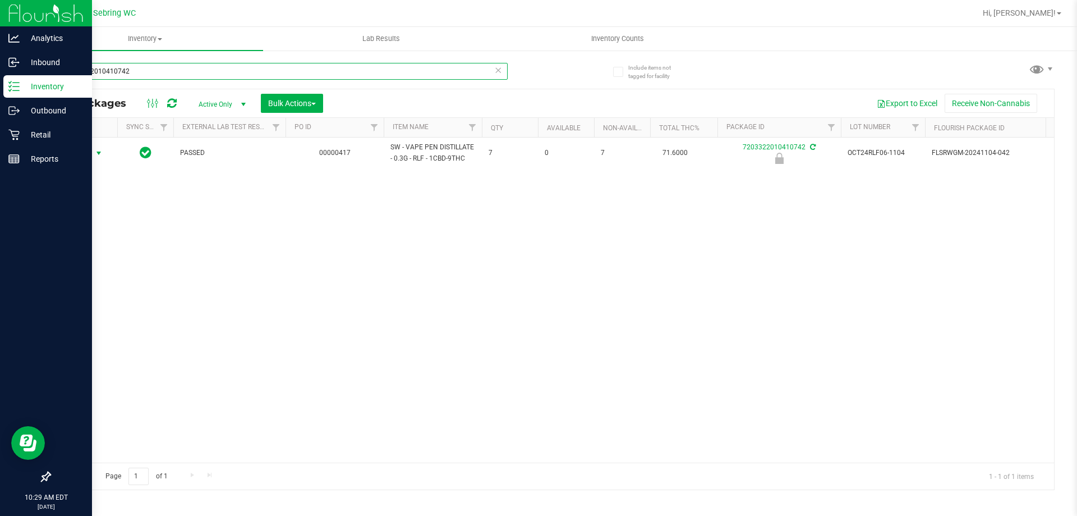
type input "7203322010410742"
click at [85, 154] on span "Action" at bounding box center [76, 153] width 30 height 16
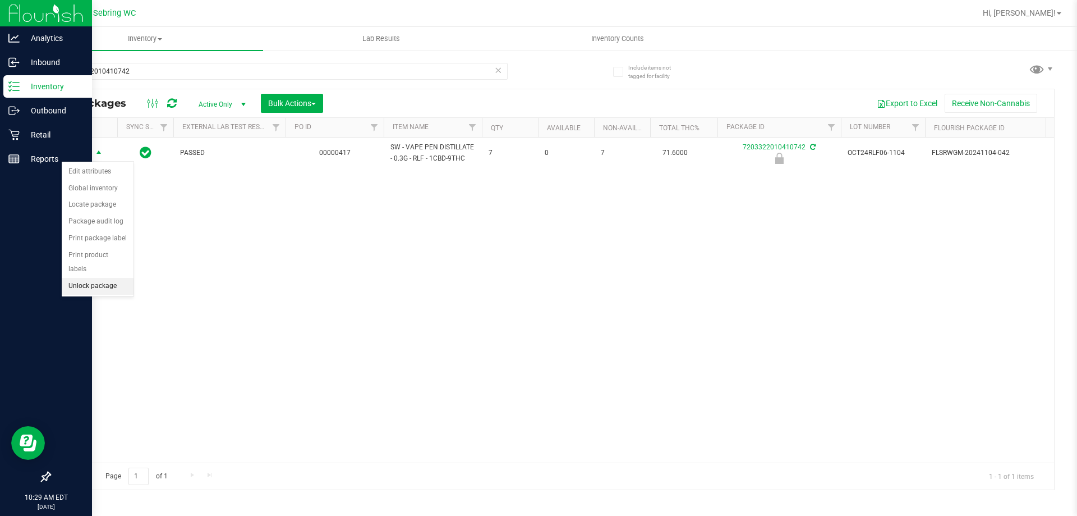
click at [84, 278] on li "Unlock package" at bounding box center [98, 286] width 72 height 17
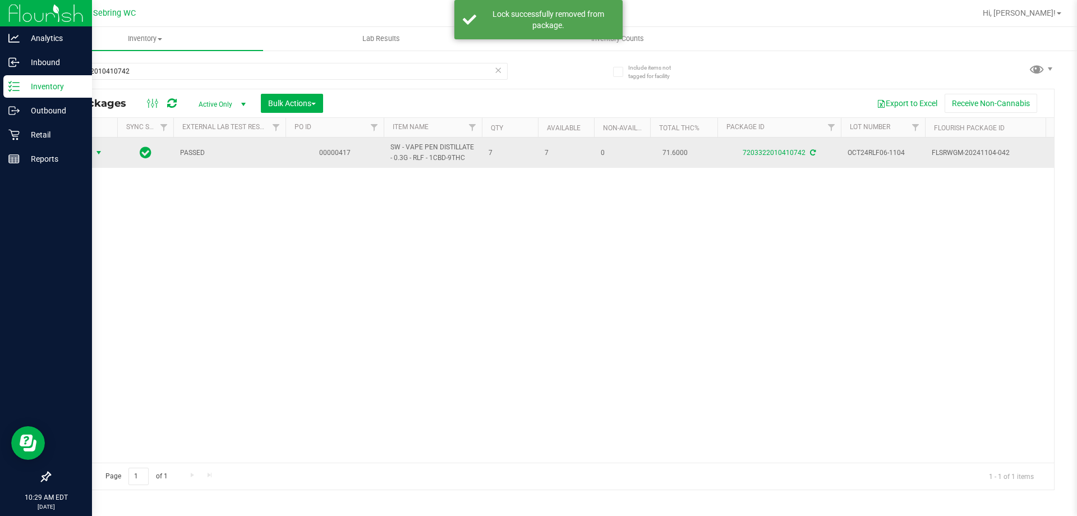
click at [92, 154] on span "select" at bounding box center [99, 153] width 14 height 16
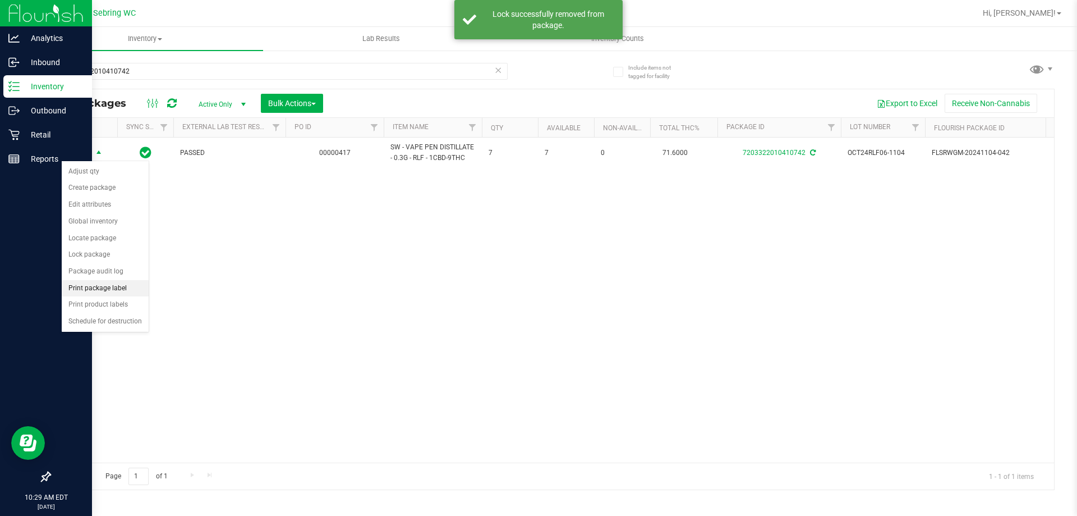
click at [84, 283] on li "Print package label" at bounding box center [105, 288] width 87 height 17
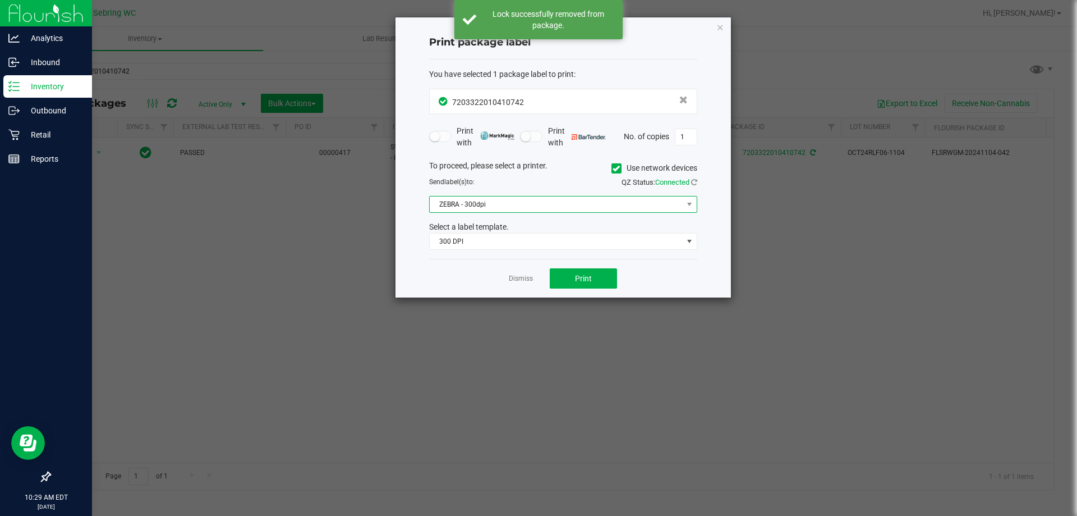
click at [516, 203] on span "ZEBRA - 300dpi" at bounding box center [556, 204] width 253 height 16
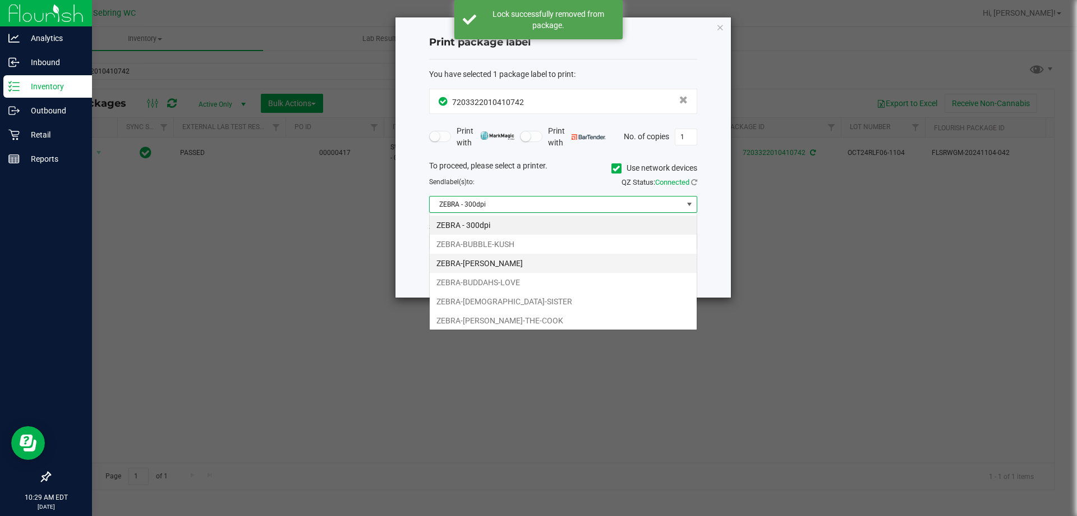
scroll to position [17, 268]
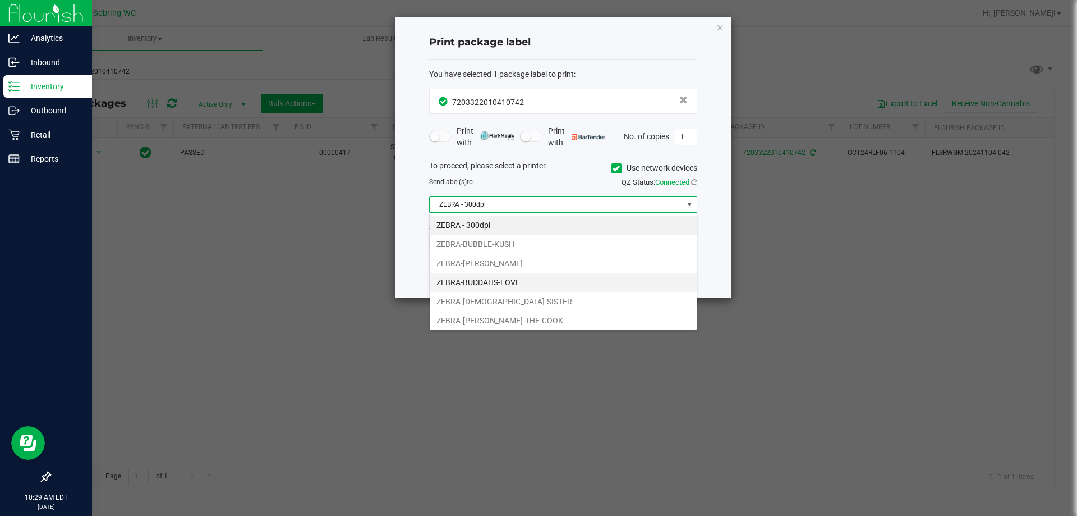
click at [493, 280] on li "ZEBRA-BUDDAHS-LOVE" at bounding box center [563, 282] width 267 height 19
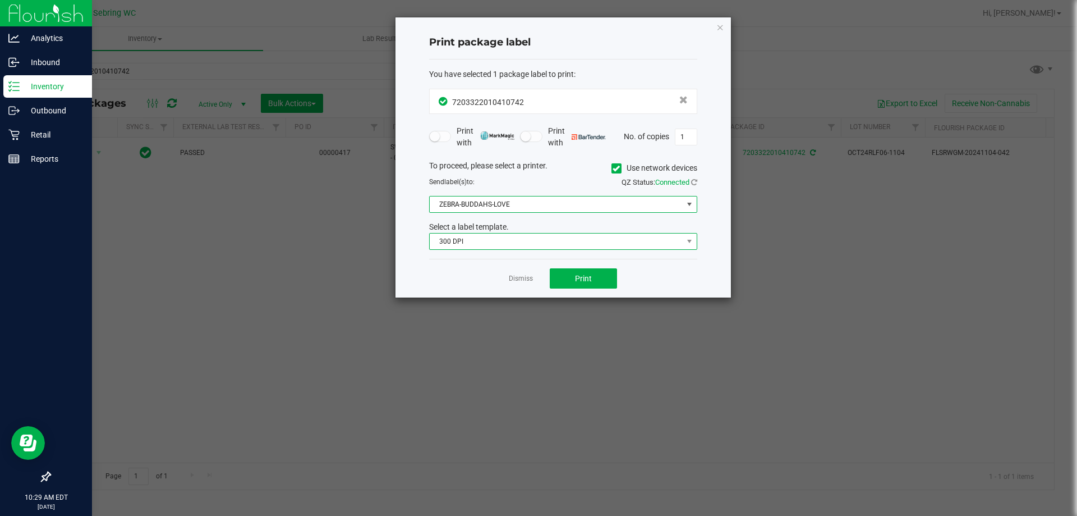
click at [491, 246] on span "300 DPI" at bounding box center [556, 241] width 253 height 16
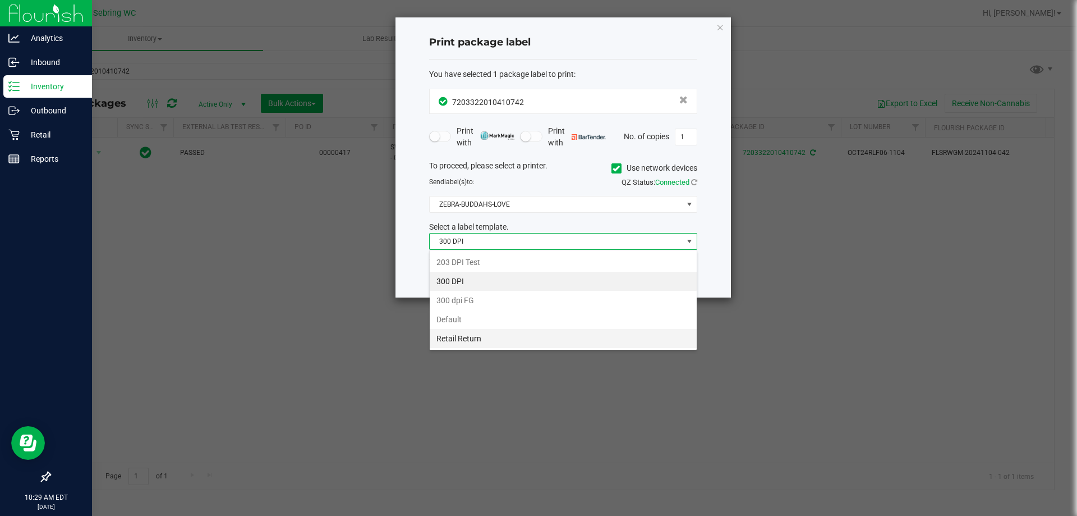
click at [479, 336] on li "Retail Return" at bounding box center [563, 338] width 267 height 19
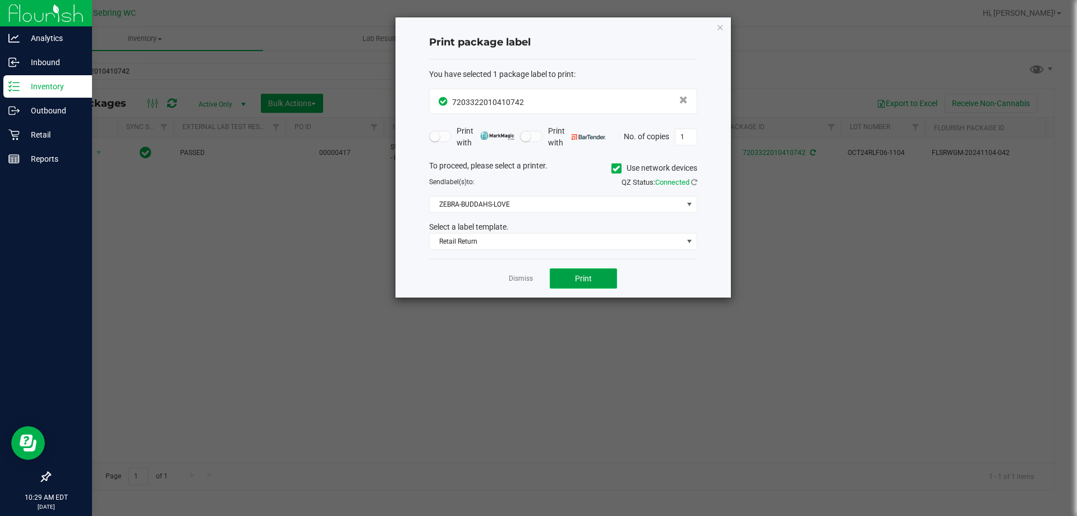
click at [565, 278] on button "Print" at bounding box center [583, 278] width 67 height 20
click at [531, 274] on link "Dismiss" at bounding box center [521, 279] width 24 height 10
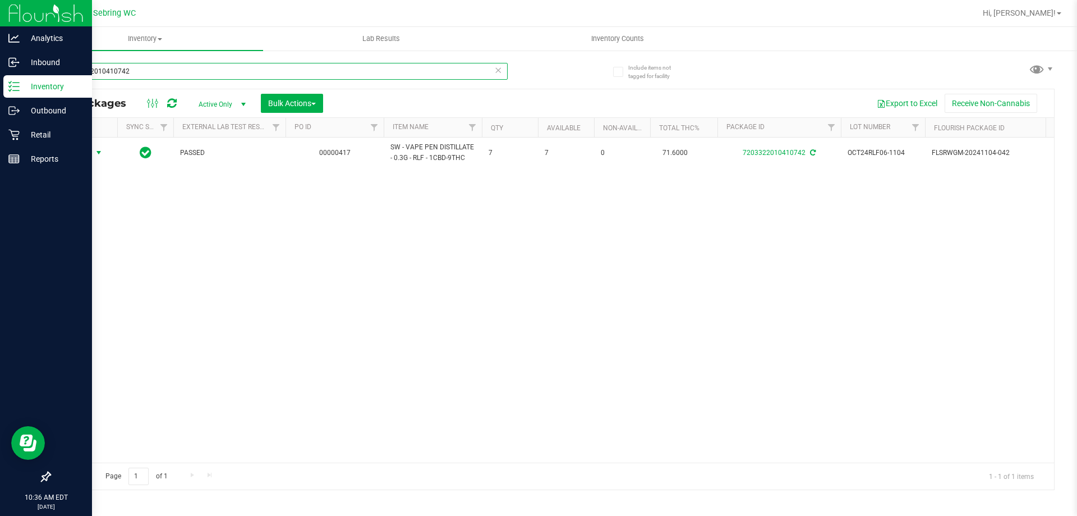
click at [157, 69] on input "7203322010410742" at bounding box center [278, 71] width 458 height 17
paste input "W-JUL25ARZ01-0721"
type input "W-JUL25ARZ01-0721"
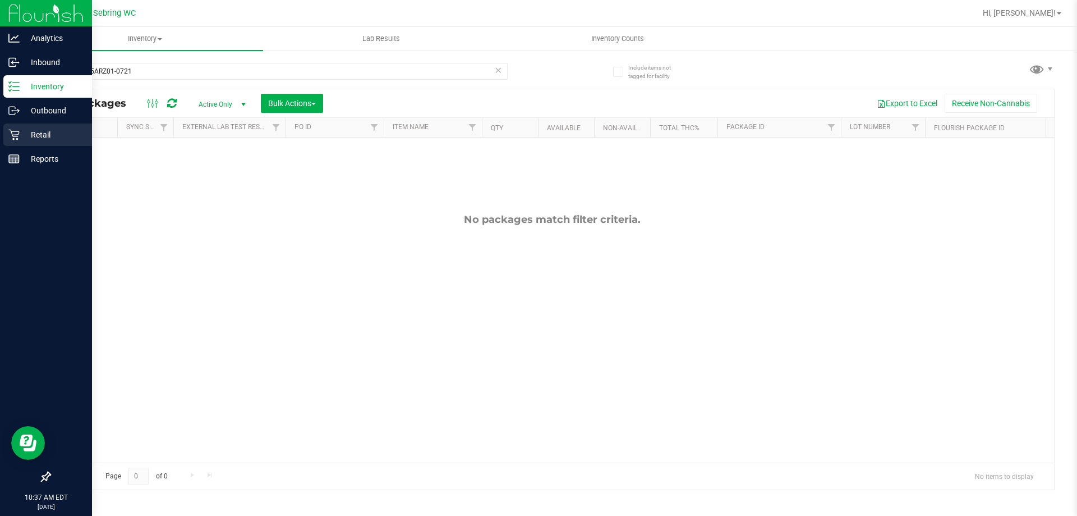
click at [6, 133] on div "Retail" at bounding box center [47, 134] width 89 height 22
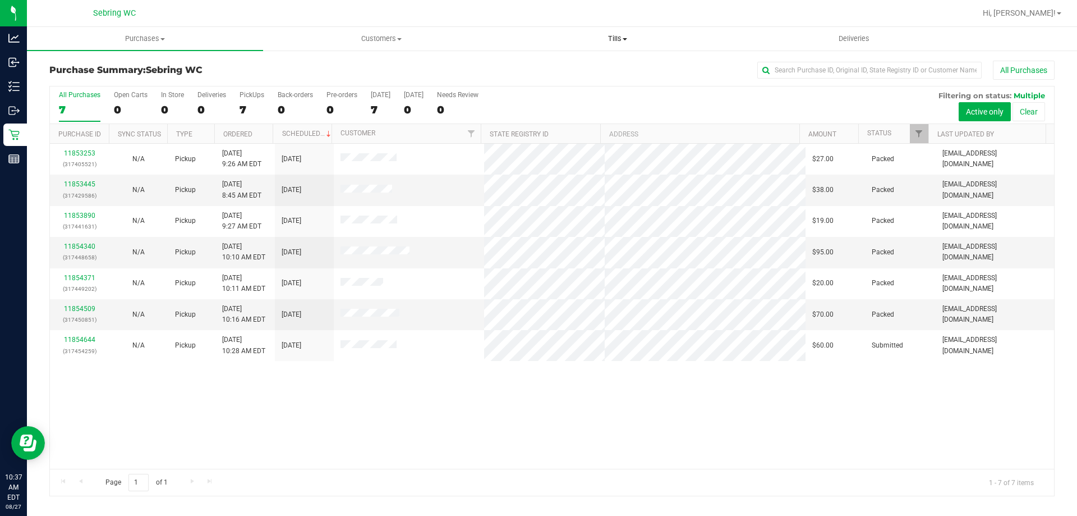
click at [615, 40] on span "Tills" at bounding box center [617, 39] width 235 height 10
click at [549, 75] on li "Reconcile e-payments" at bounding box center [617, 81] width 236 height 13
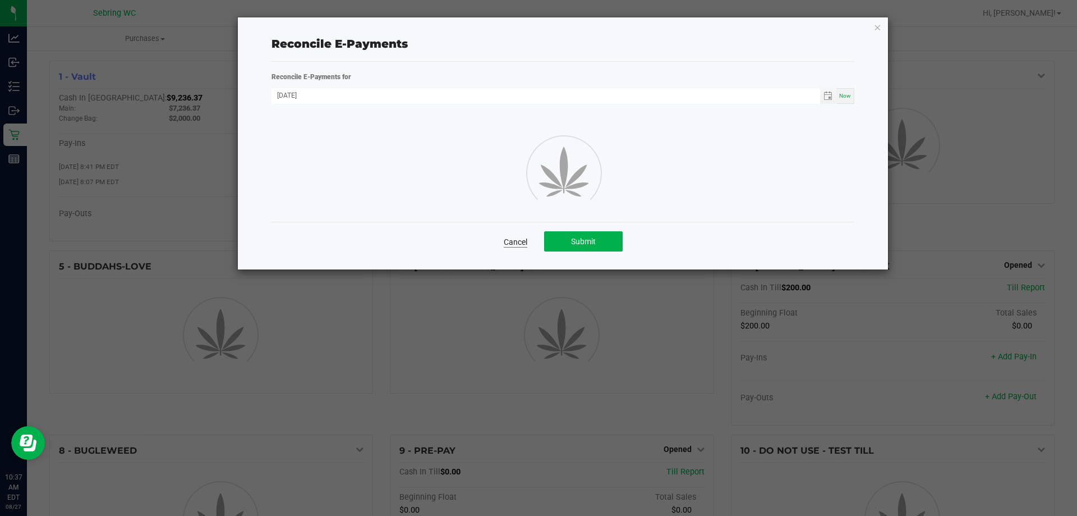
click at [513, 236] on link "Cancel" at bounding box center [516, 241] width 24 height 11
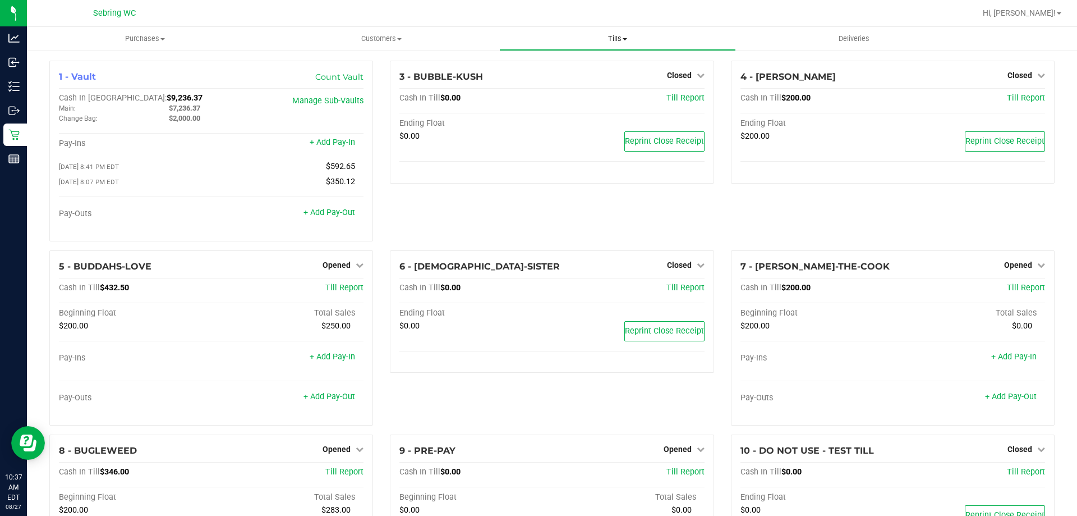
click at [610, 36] on span "Tills" at bounding box center [617, 39] width 235 height 10
click at [540, 67] on span "Manage tills" at bounding box center [537, 68] width 76 height 10
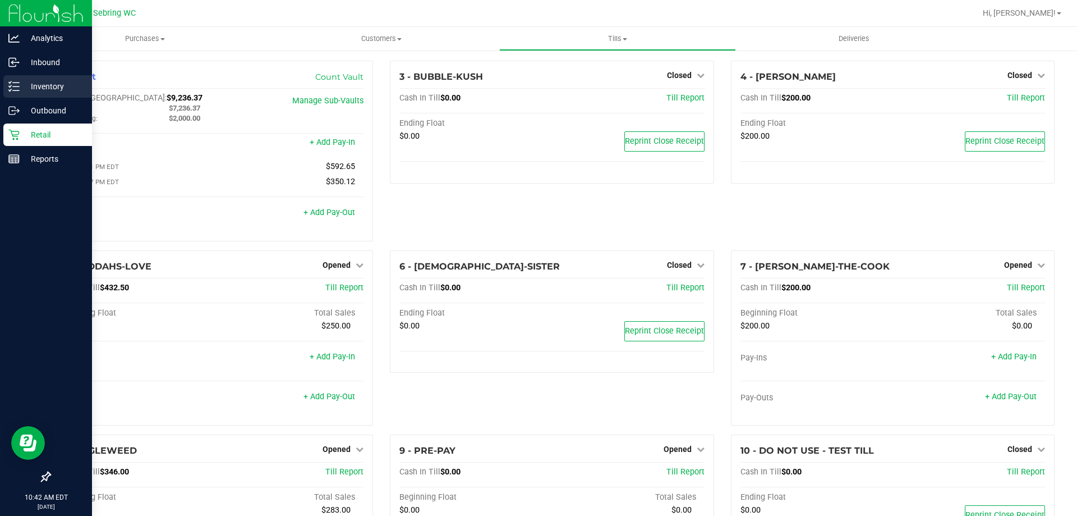
click at [38, 93] on div "Inventory" at bounding box center [47, 86] width 89 height 22
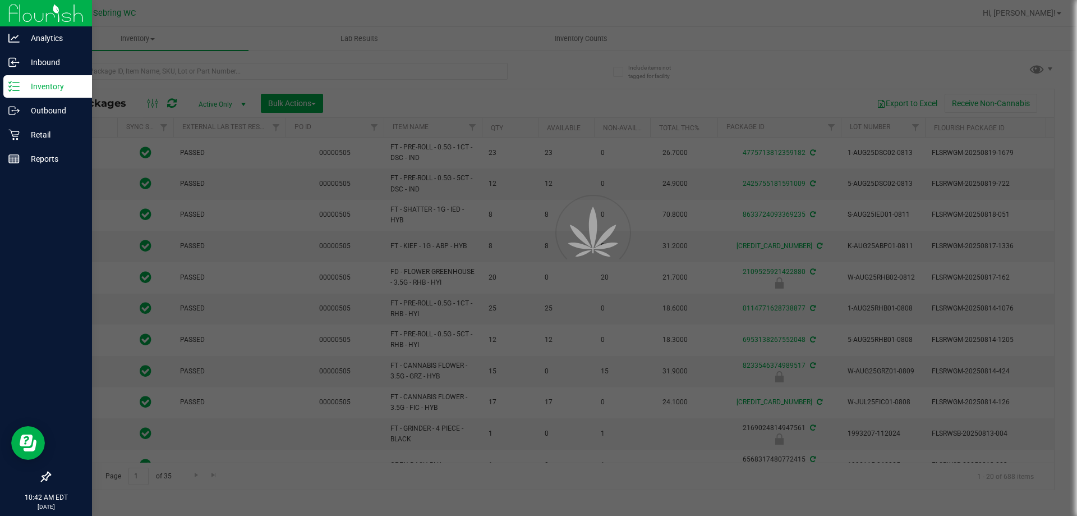
click at [143, 70] on div at bounding box center [538, 258] width 1077 height 516
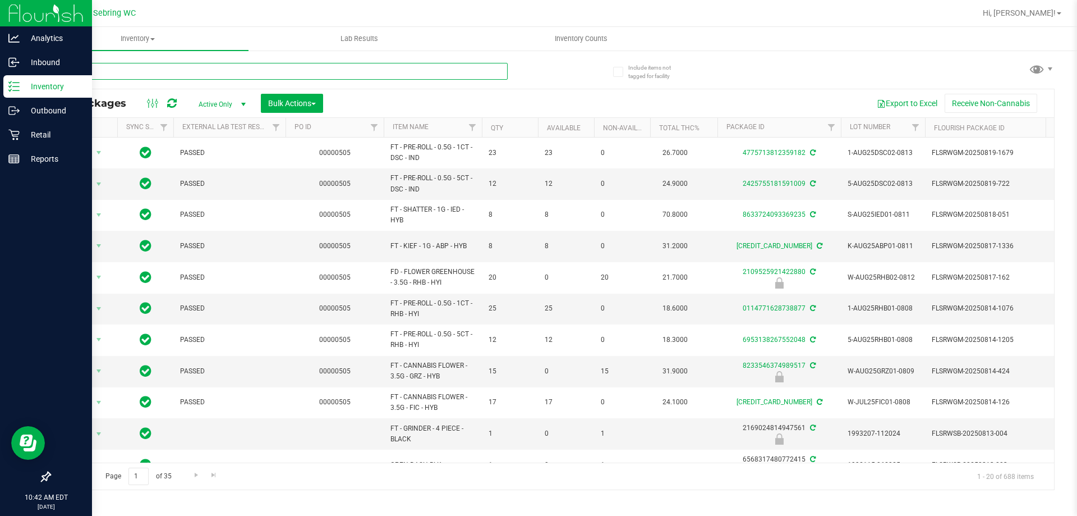
click at [143, 70] on input "text" at bounding box center [278, 71] width 458 height 17
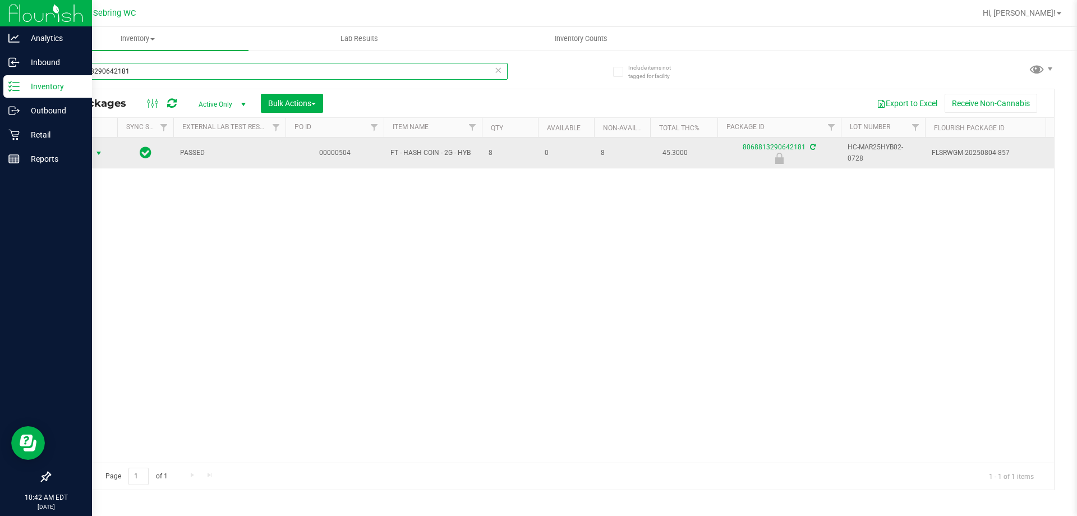
type input "8068813290642181"
click at [83, 157] on span "Action" at bounding box center [76, 153] width 30 height 16
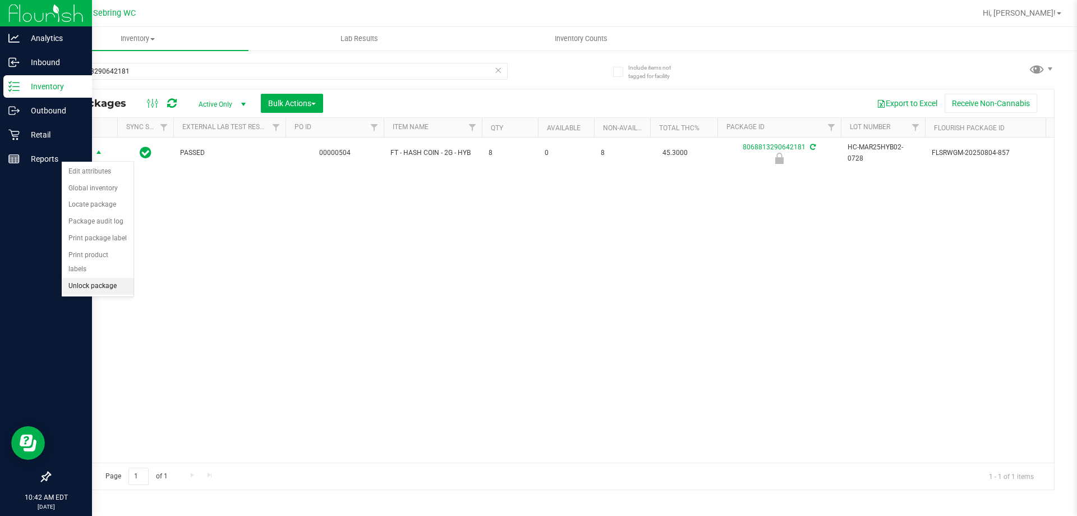
click at [82, 278] on li "Unlock package" at bounding box center [98, 286] width 72 height 17
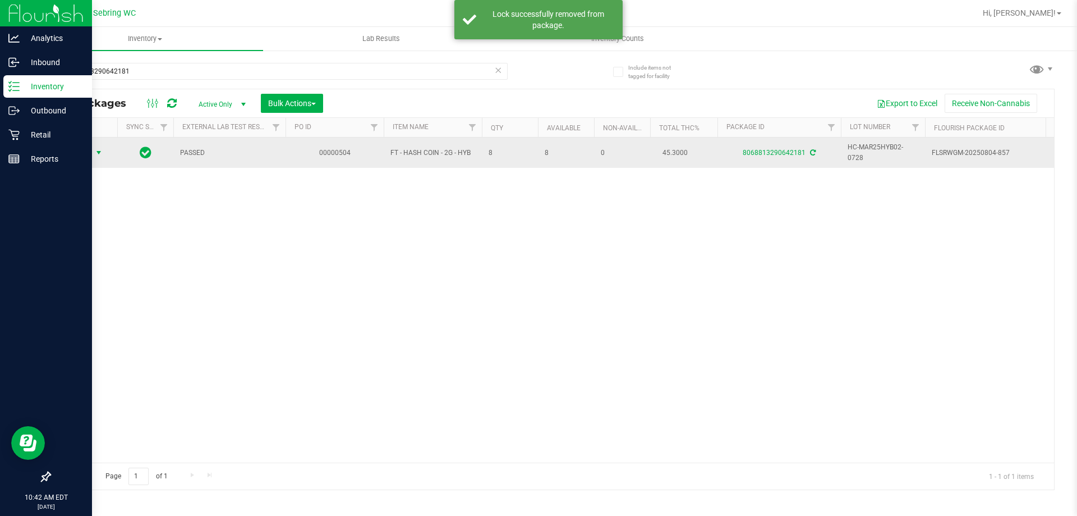
click at [74, 153] on span "Action" at bounding box center [76, 153] width 30 height 16
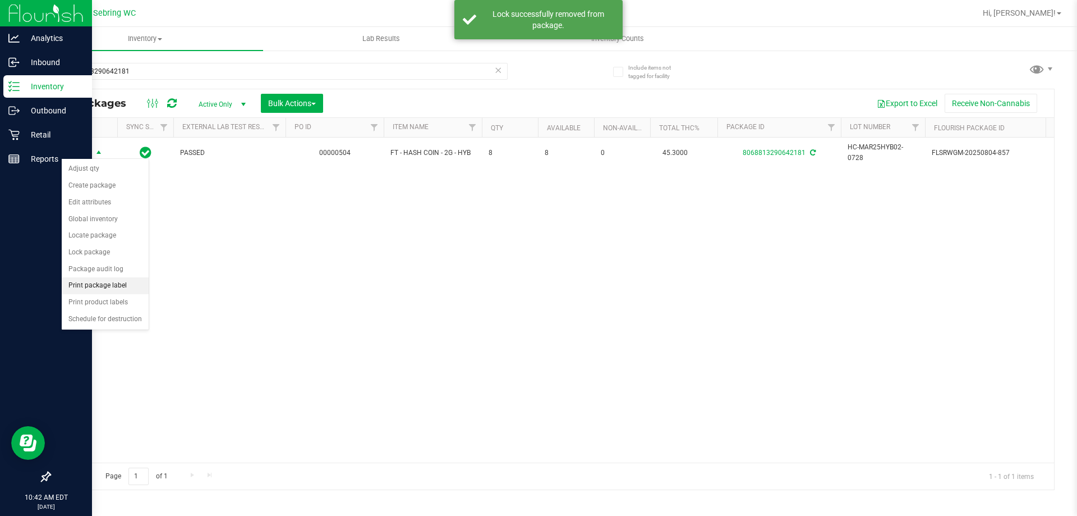
click at [91, 283] on li "Print package label" at bounding box center [105, 285] width 87 height 17
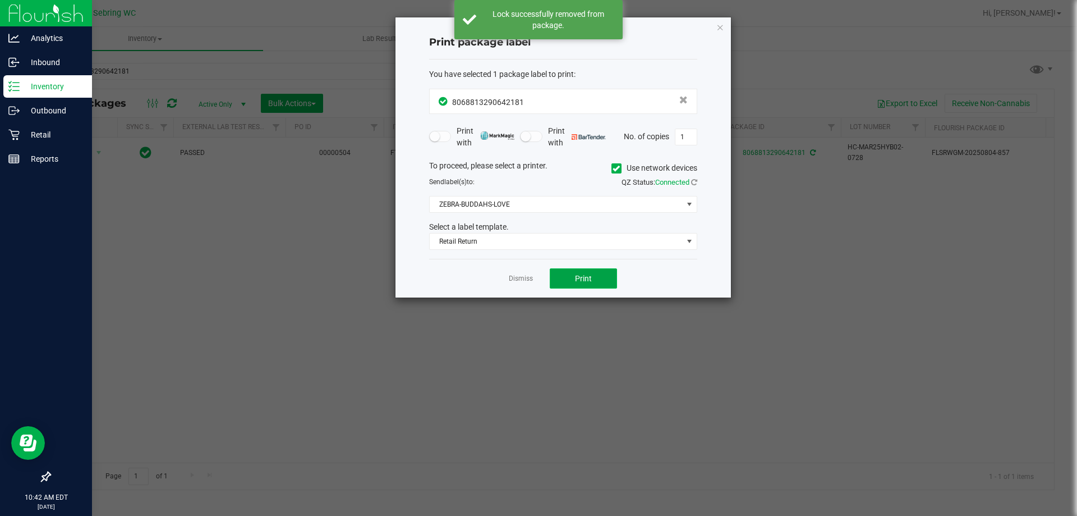
click at [583, 278] on span "Print" at bounding box center [583, 278] width 17 height 9
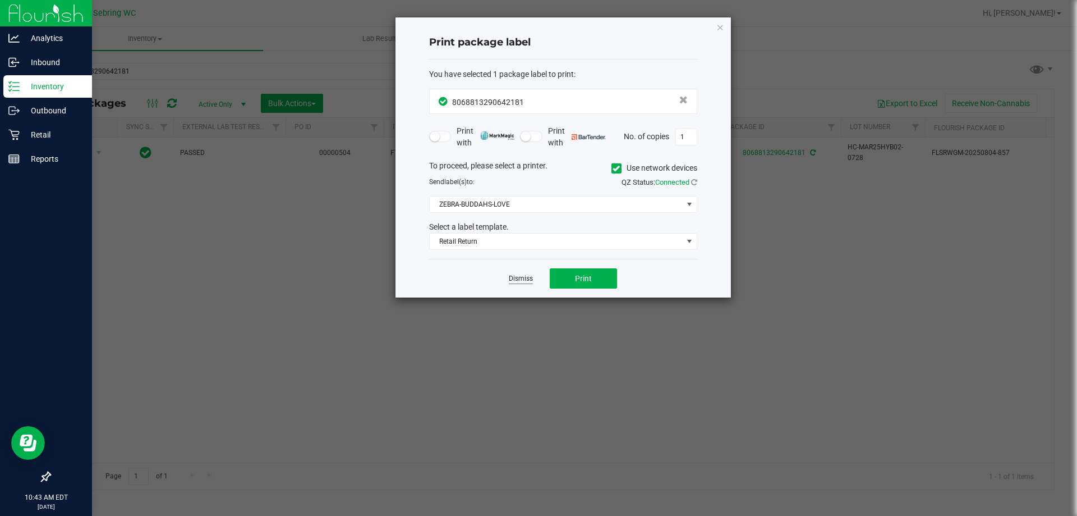
click at [516, 277] on link "Dismiss" at bounding box center [521, 279] width 24 height 10
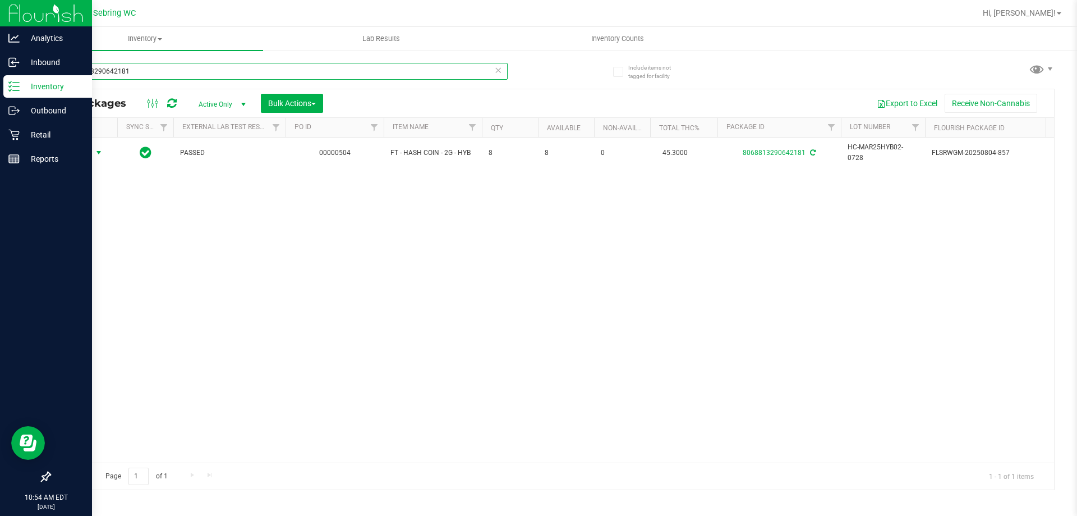
click at [135, 75] on input "8068813290642181" at bounding box center [278, 71] width 458 height 17
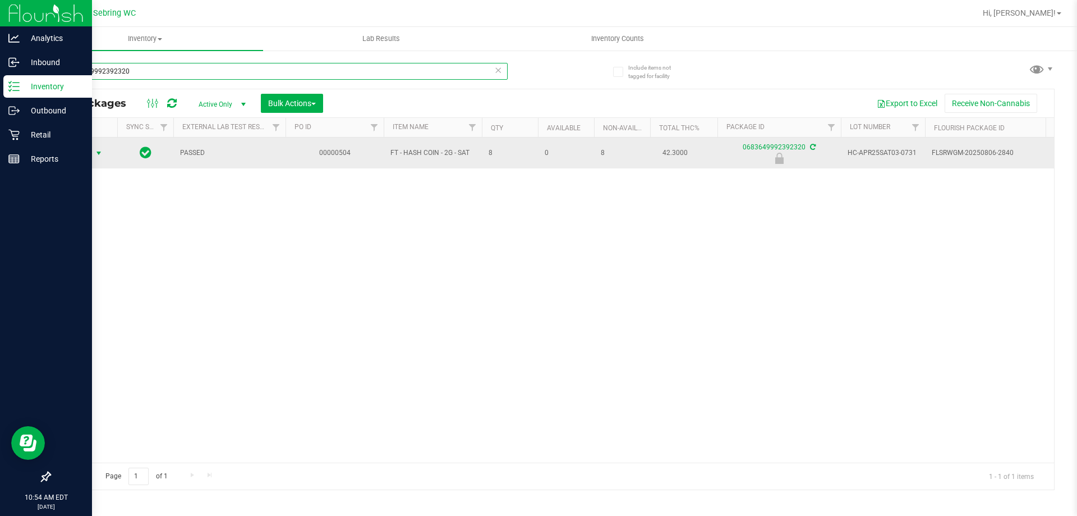
type input "0683649992392320"
click at [77, 155] on span "Action" at bounding box center [76, 153] width 30 height 16
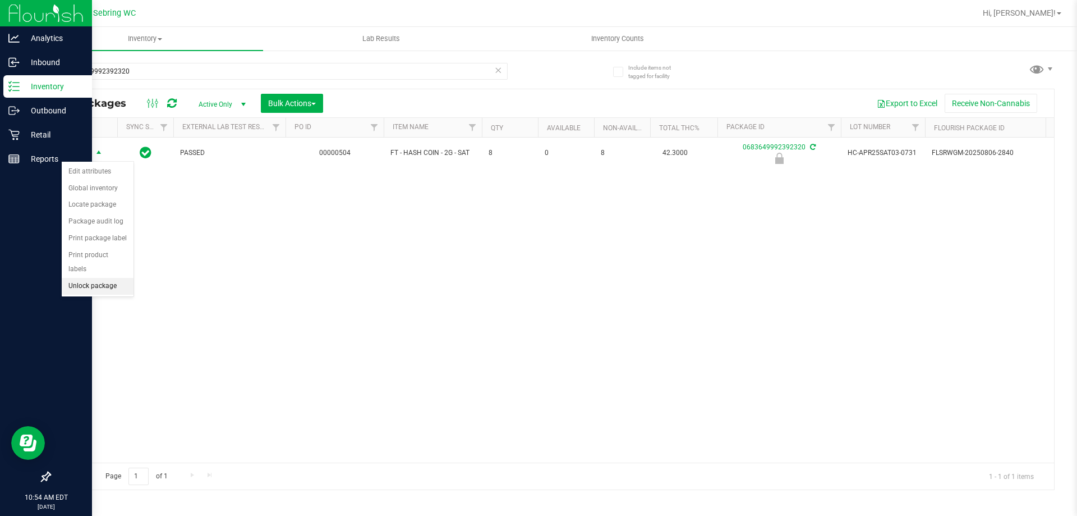
click at [90, 278] on li "Unlock package" at bounding box center [98, 286] width 72 height 17
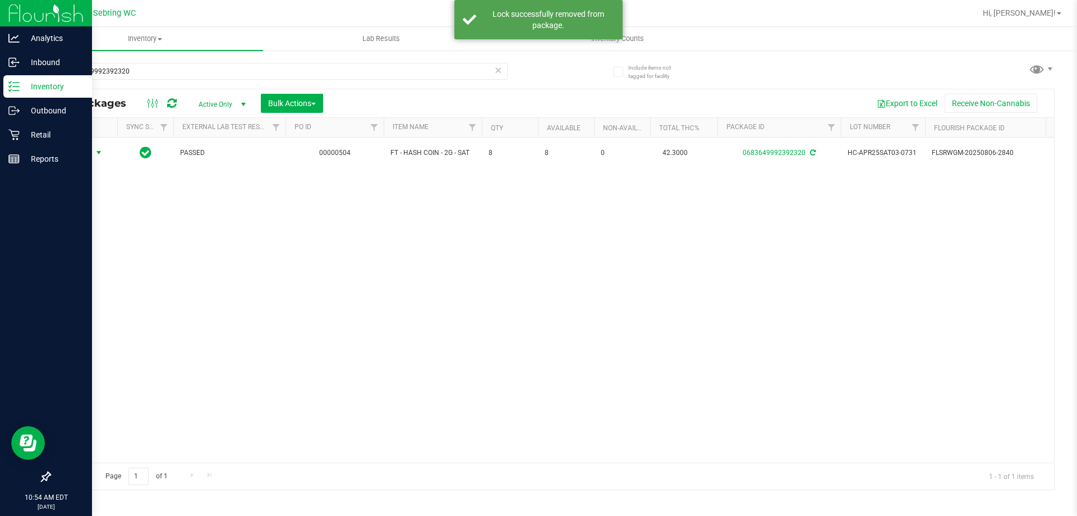
click at [90, 149] on span "Action" at bounding box center [76, 153] width 30 height 16
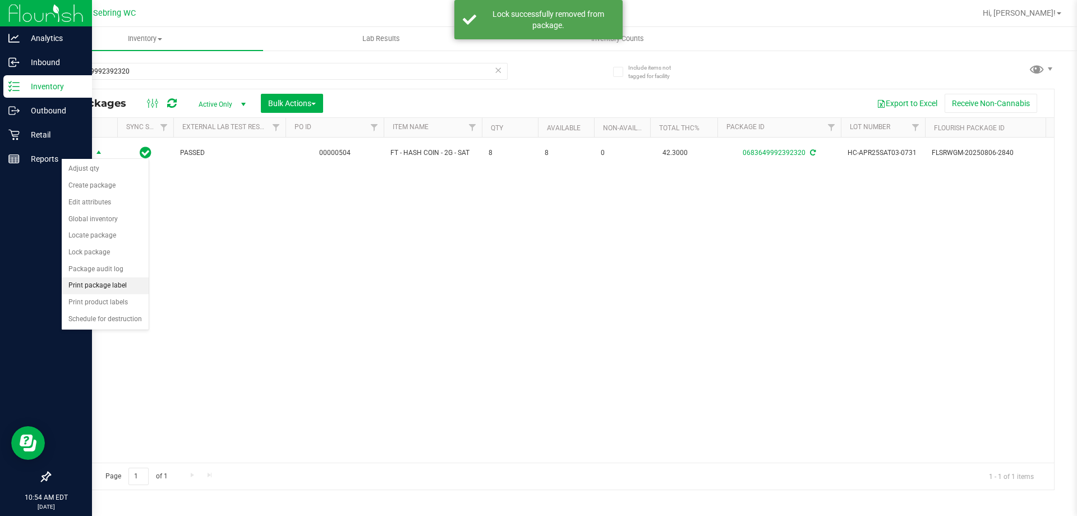
click at [92, 286] on li "Print package label" at bounding box center [105, 285] width 87 height 17
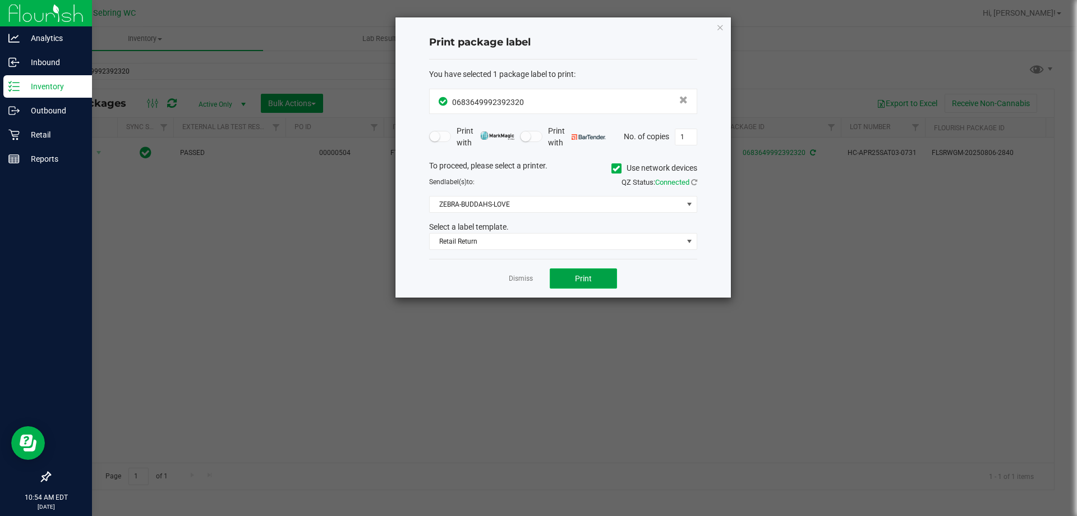
drag, startPoint x: 577, startPoint y: 277, endPoint x: 686, endPoint y: 323, distance: 118.0
click at [577, 277] on span "Print" at bounding box center [583, 278] width 17 height 9
click at [503, 279] on div "Dismiss Print" at bounding box center [563, 278] width 268 height 39
click at [526, 277] on link "Dismiss" at bounding box center [521, 279] width 24 height 10
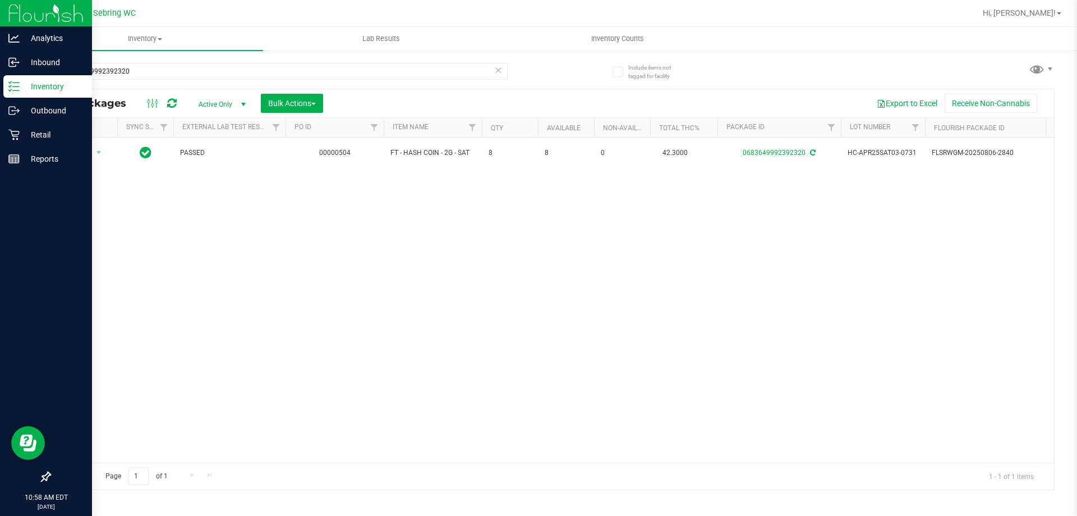
click at [30, 131] on div "Include items not tagged for facility 0683649992392320 All Packages Active Only…" at bounding box center [552, 220] width 1050 height 342
click at [24, 132] on p "Retail" at bounding box center [53, 134] width 67 height 13
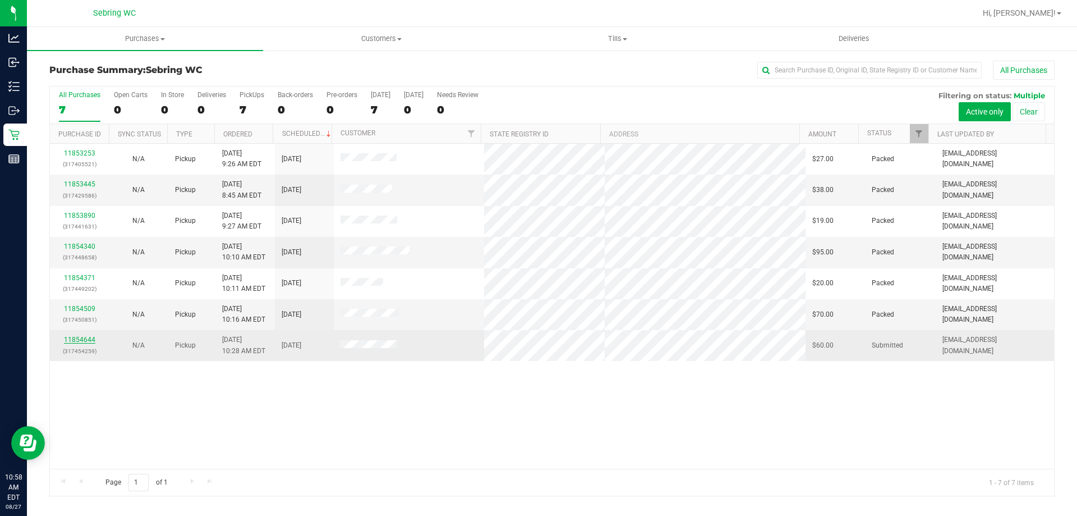
click at [79, 339] on link "11854644" at bounding box center [79, 340] width 31 height 8
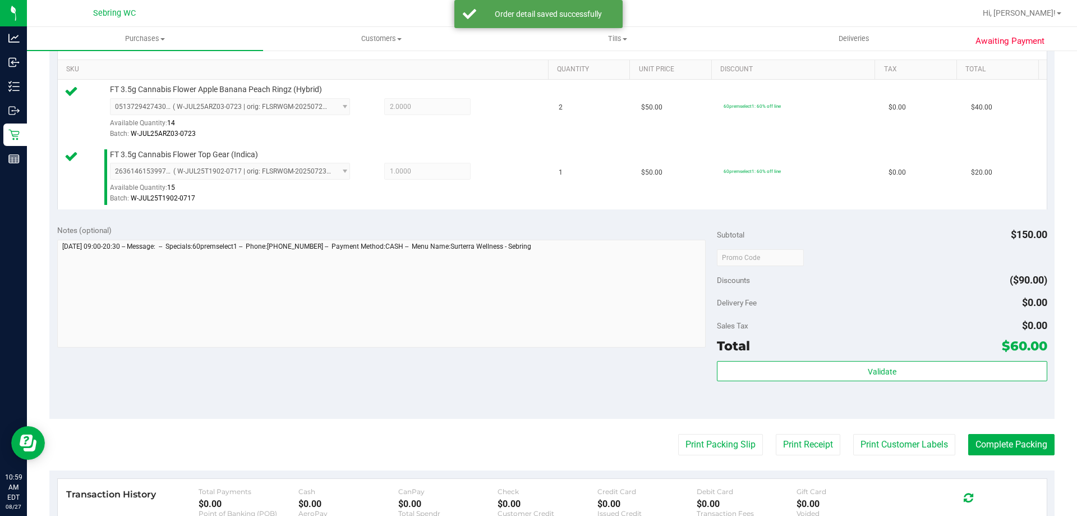
scroll to position [281, 0]
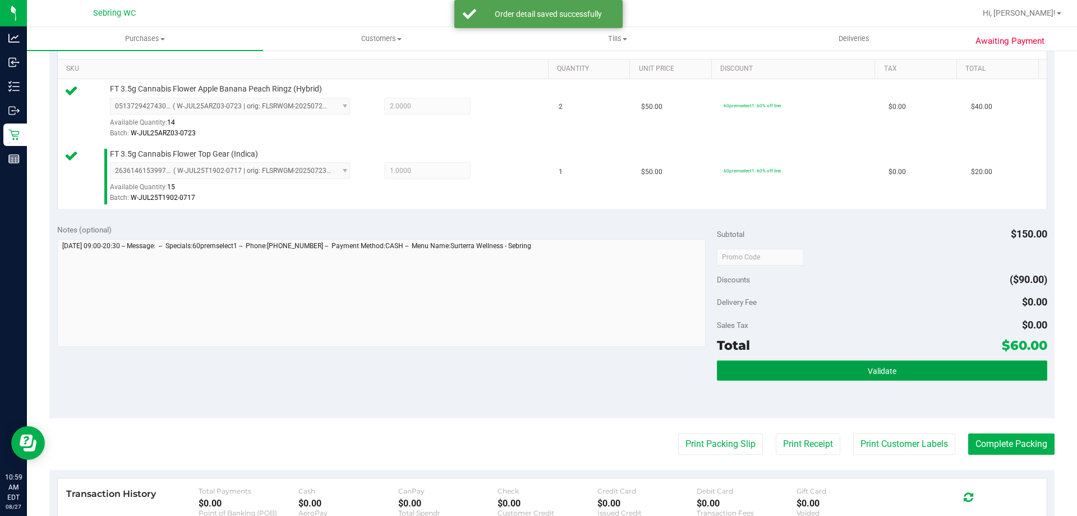
click at [802, 373] on button "Validate" at bounding box center [882, 370] width 330 height 20
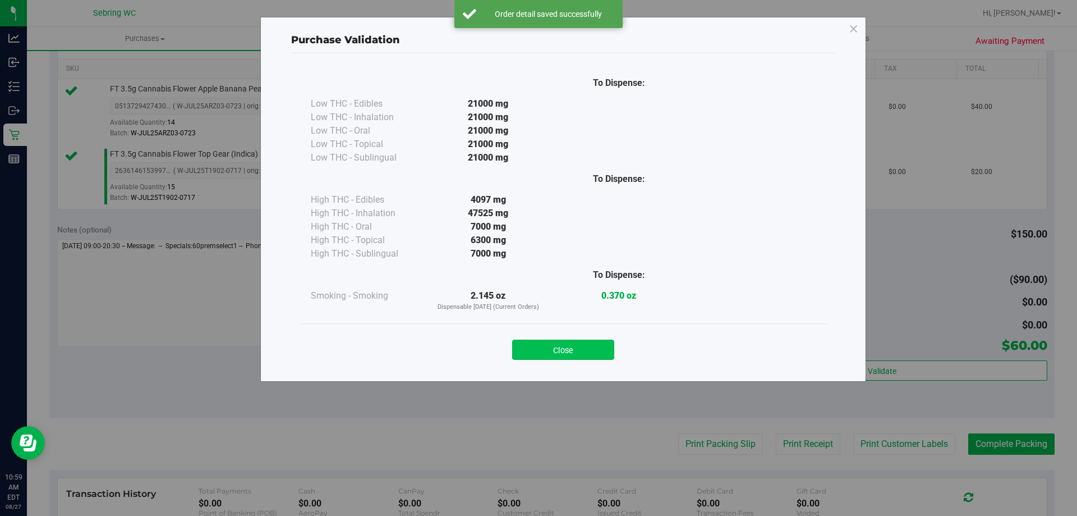
click at [538, 352] on button "Close" at bounding box center [563, 349] width 102 height 20
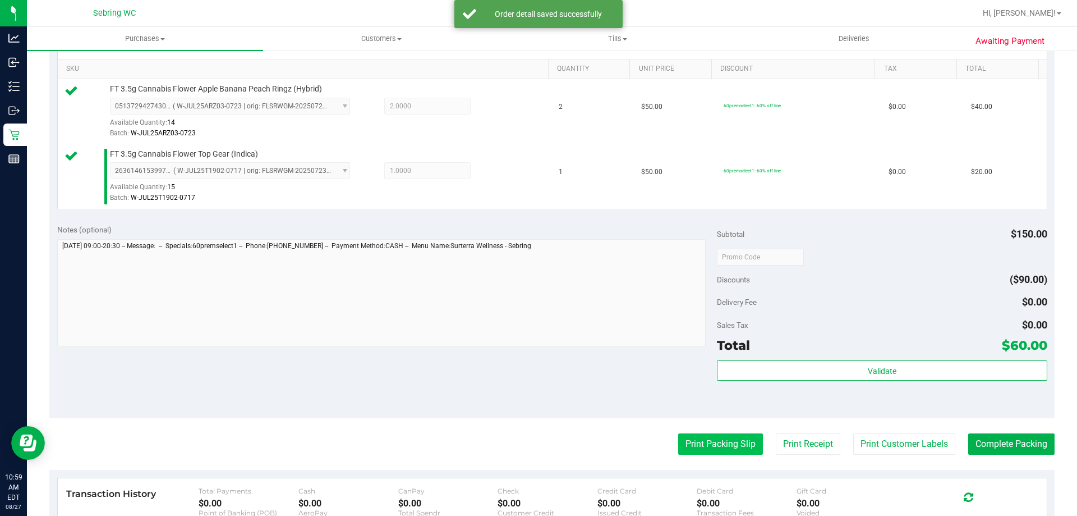
click at [686, 440] on button "Print Packing Slip" at bounding box center [720, 443] width 85 height 21
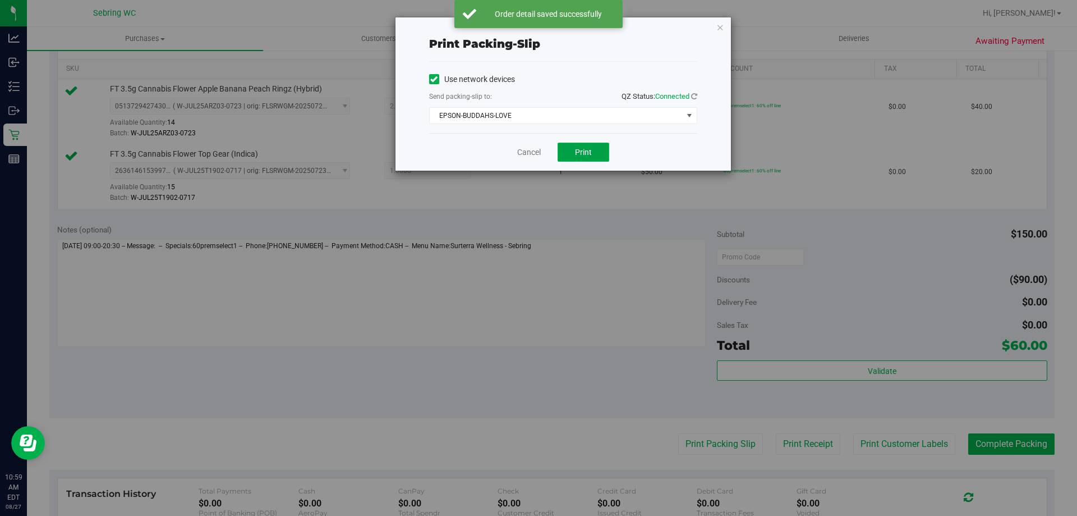
click at [586, 154] on span "Print" at bounding box center [583, 152] width 17 height 9
click at [525, 153] on link "Cancel" at bounding box center [529, 152] width 24 height 12
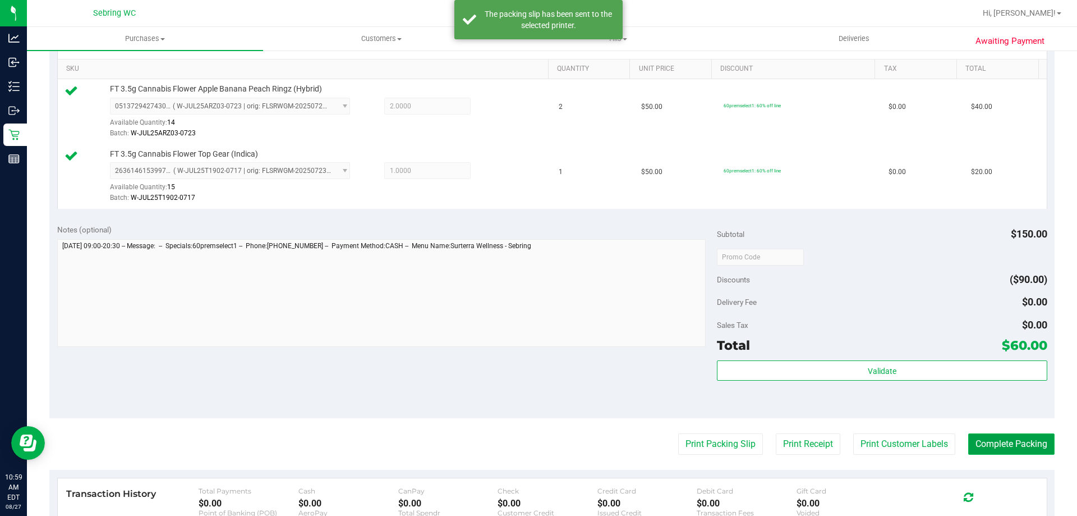
click at [1012, 438] on button "Complete Packing" at bounding box center [1011, 443] width 86 height 21
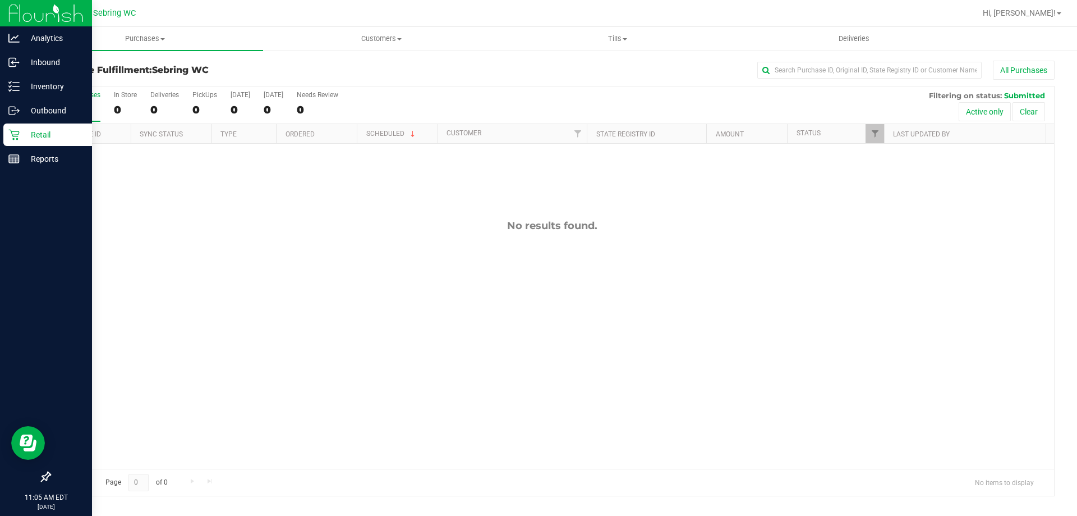
click at [16, 143] on div "Retail" at bounding box center [47, 134] width 89 height 22
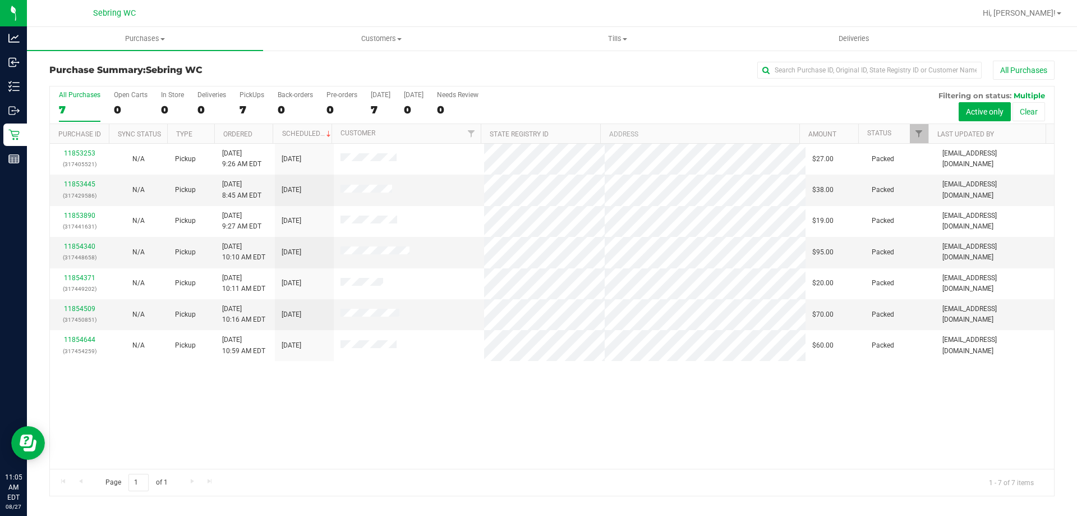
click at [446, 475] on div "Page 1 of 1 1 - 7 of 7 items" at bounding box center [552, 482] width 1004 height 27
click at [366, 435] on div "11853253 (317405521) N/A Pickup 8/27/2025 9:26 AM EDT 8/27/2025 $27.00 Packed c…" at bounding box center [552, 306] width 1004 height 325
click at [210, 411] on div "11853253 (317405521) N/A Pickup 8/27/2025 9:26 AM EDT 8/27/2025 $27.00 Packed c…" at bounding box center [552, 306] width 1004 height 325
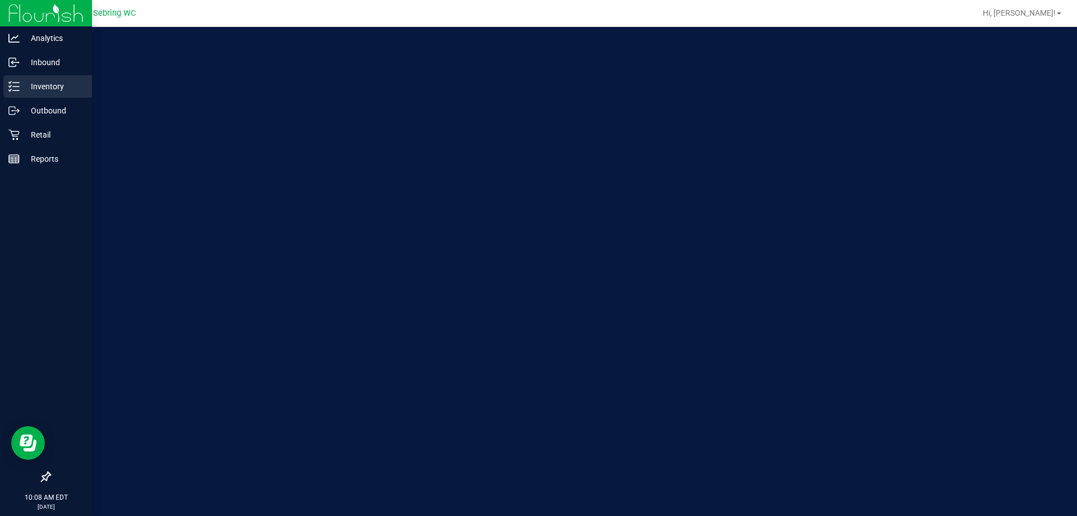
click at [31, 93] on p "Inventory" at bounding box center [53, 86] width 67 height 13
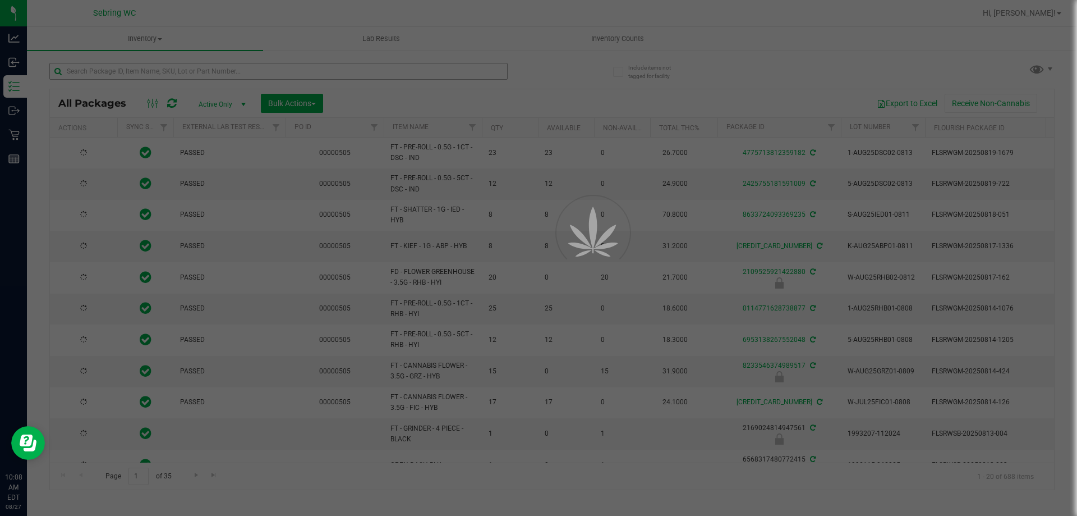
click at [114, 72] on div at bounding box center [538, 258] width 1077 height 516
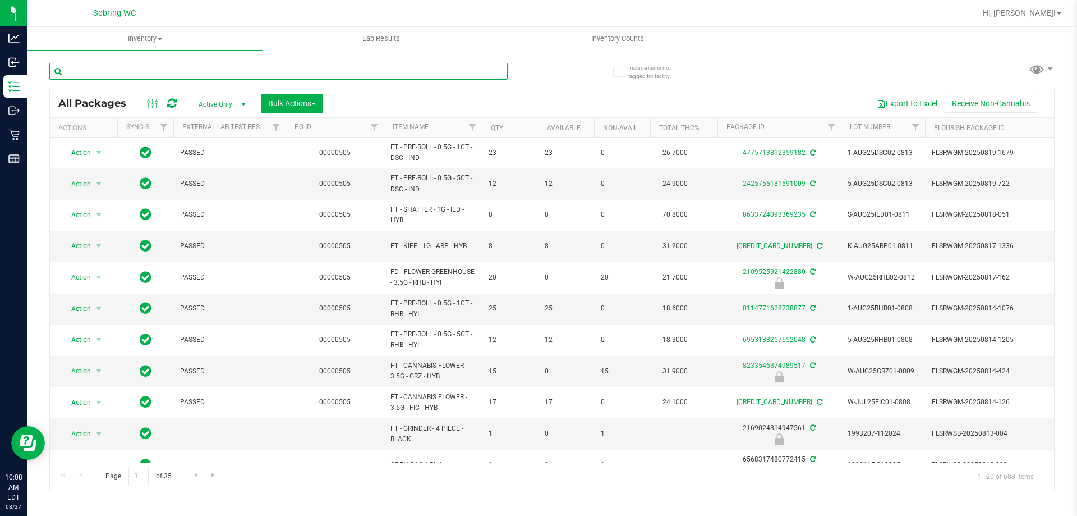
click at [114, 72] on input "text" at bounding box center [278, 71] width 458 height 17
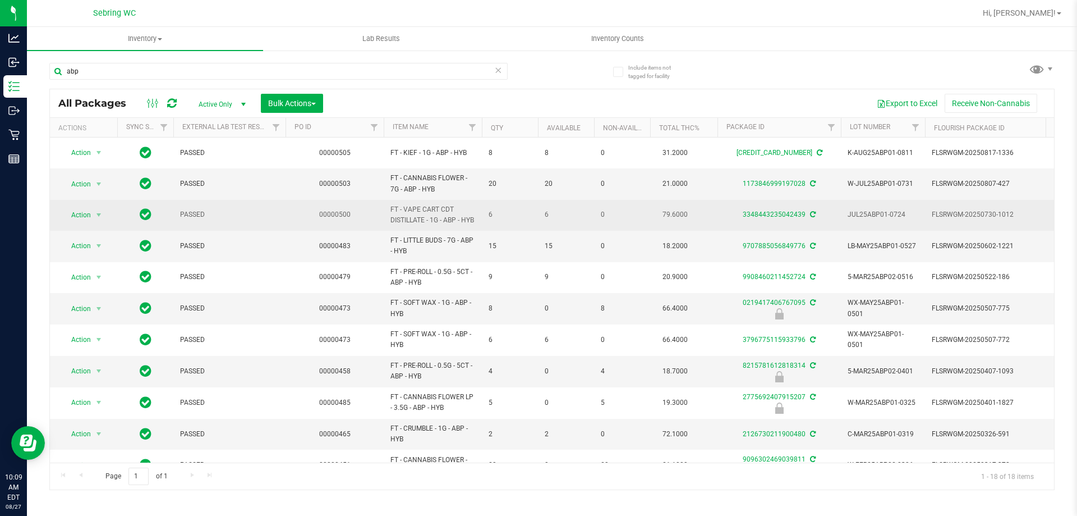
drag, startPoint x: 390, startPoint y: 209, endPoint x: 423, endPoint y: 236, distance: 43.0
click at [423, 231] on td "FT - VAPE CART CDT DISTILLATE - 1G - ABP - HYB" at bounding box center [433, 215] width 98 height 31
copy span "FT - VAPE CART CDT DISTILLATE - 1G - ABP - HYB"
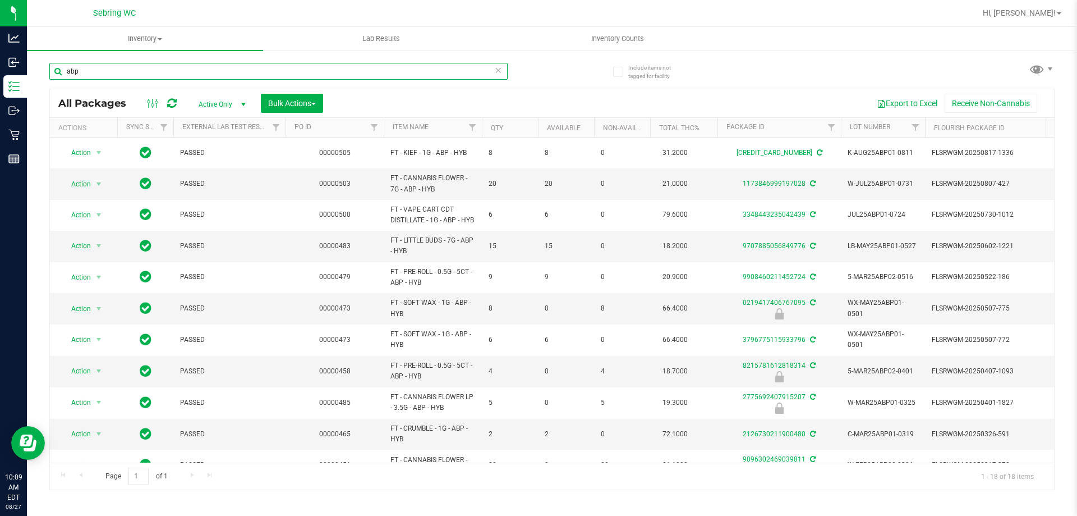
click at [351, 67] on input "abp" at bounding box center [278, 71] width 458 height 17
paste input "FT - VAPE CART CDT DISTILLATE - 1G - ABP - HYB"
type input "FT - VAPE CART CDT DISTILLATE - 1G - ABP - HYB"
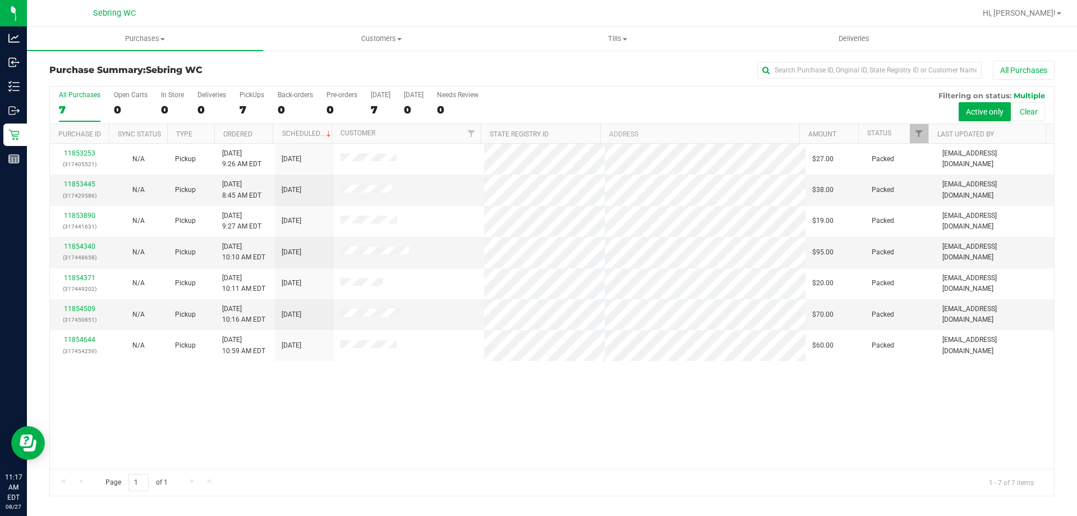
click at [369, 425] on div "11853253 (317405521) N/A Pickup [DATE] 9:26 AM EDT 8/27/2025 $27.00 Packed [EMA…" at bounding box center [552, 306] width 1004 height 325
click at [416, 436] on div "11853253 (317405521) N/A Pickup [DATE] 9:26 AM EDT 8/27/2025 $27.00 Packed [EMA…" at bounding box center [552, 306] width 1004 height 325
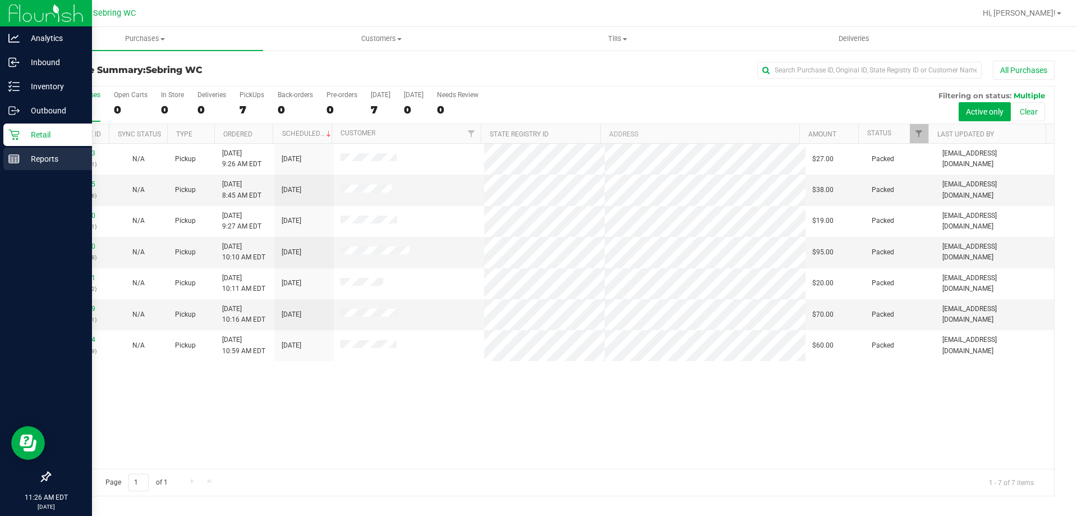
click at [25, 159] on p "Reports" at bounding box center [53, 158] width 67 height 13
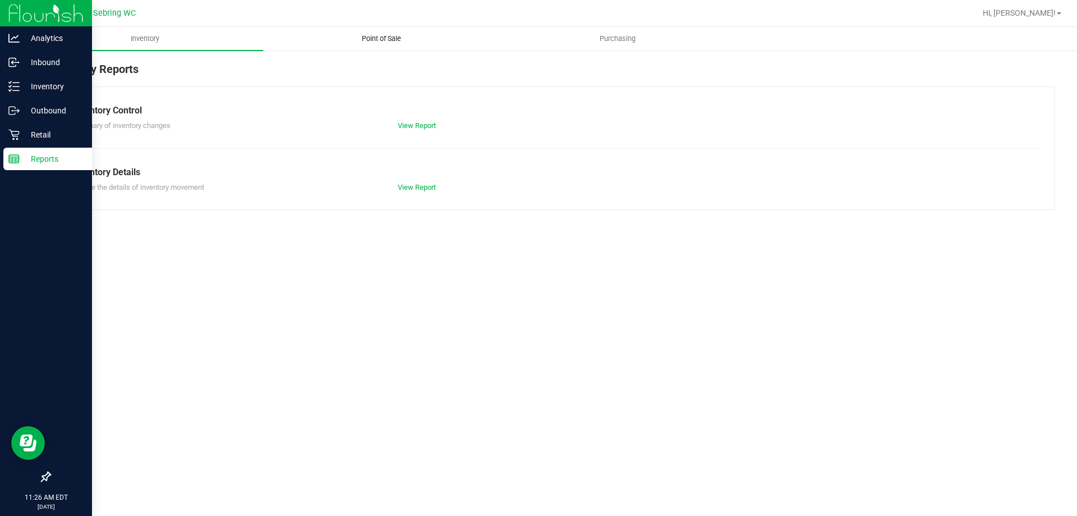
click at [377, 35] on span "Point of Sale" at bounding box center [382, 39] width 70 height 10
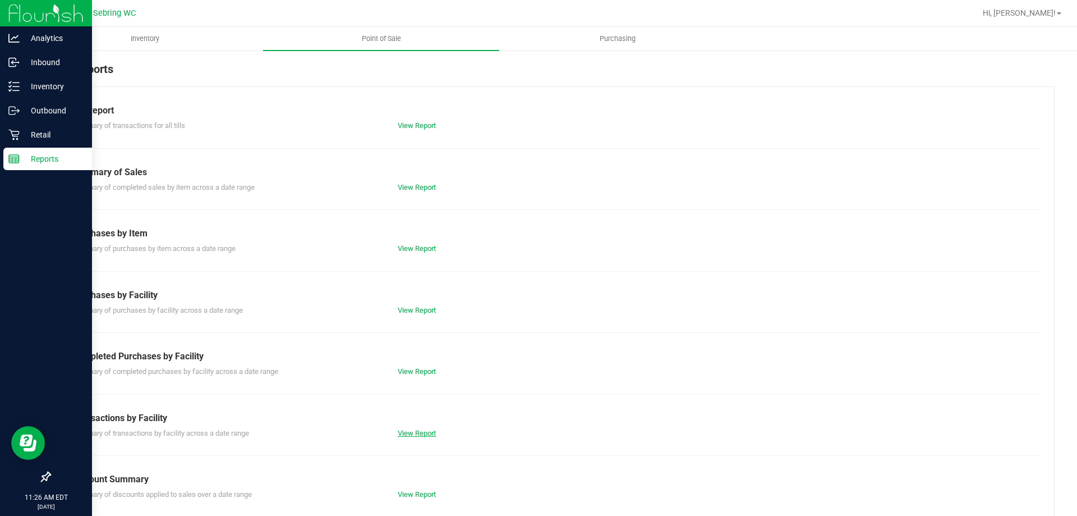
click at [411, 433] on link "View Report" at bounding box center [417, 433] width 38 height 8
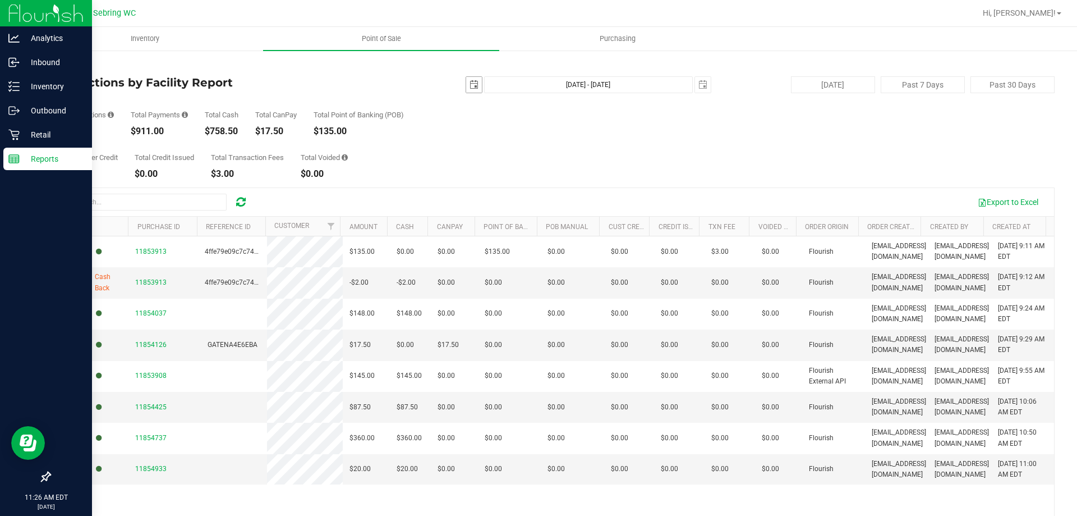
click at [473, 86] on span "select" at bounding box center [474, 85] width 16 height 16
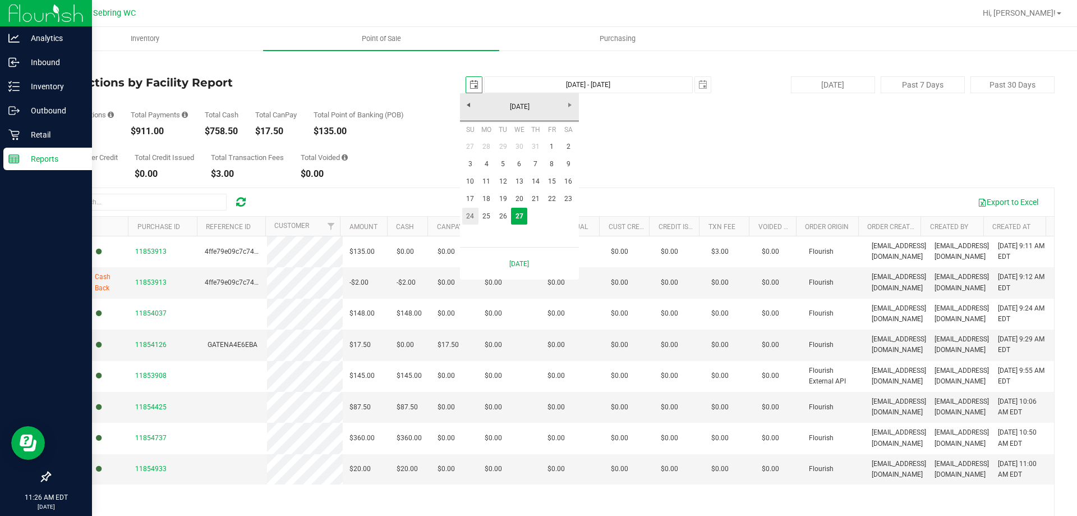
scroll to position [0, 28]
click at [484, 220] on link "25" at bounding box center [487, 216] width 16 height 17
type input "[DATE]"
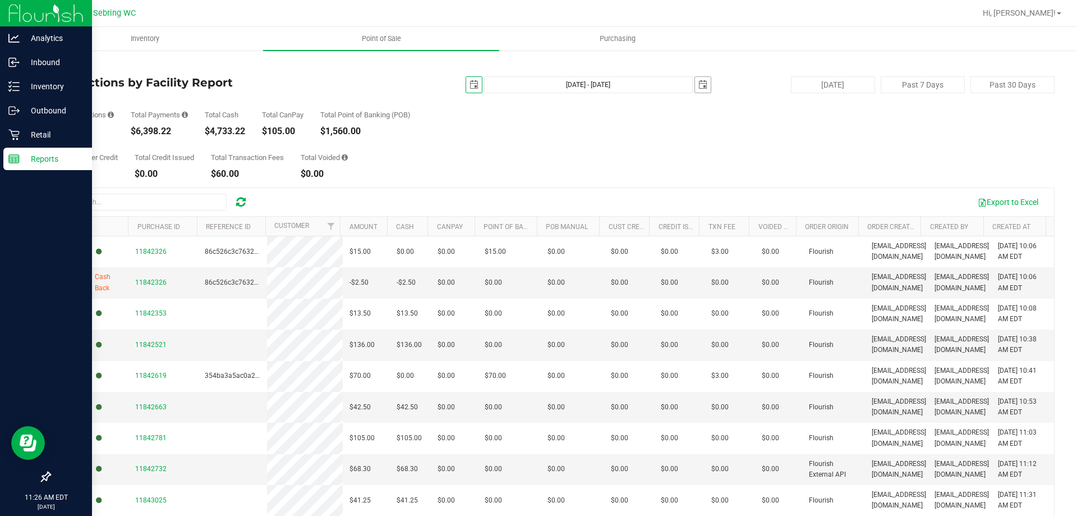
click at [699, 86] on span "select" at bounding box center [703, 84] width 9 height 9
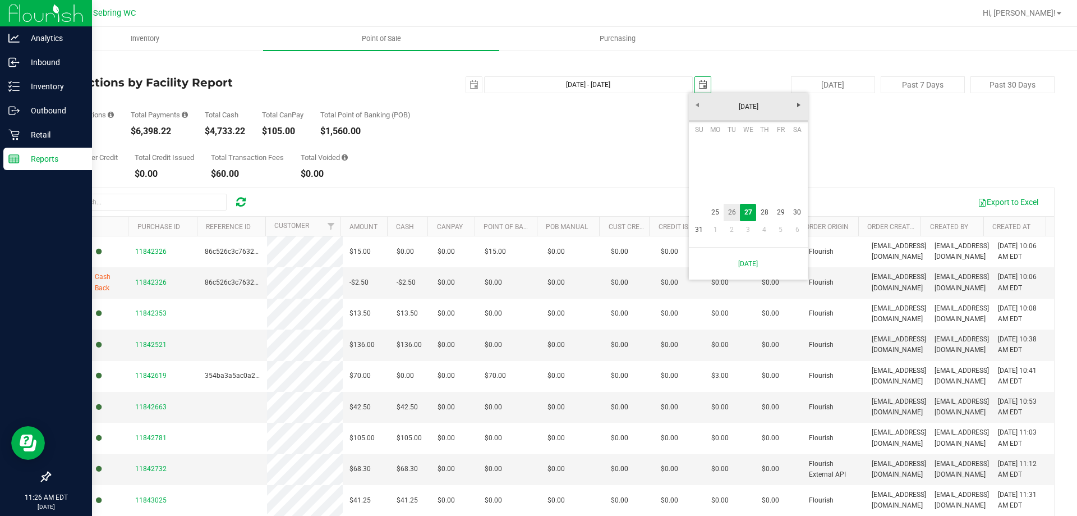
click at [733, 211] on link "26" at bounding box center [732, 212] width 16 height 17
type input "[DATE] - [DATE]"
type input "[DATE]"
click at [472, 88] on span "select" at bounding box center [474, 84] width 9 height 9
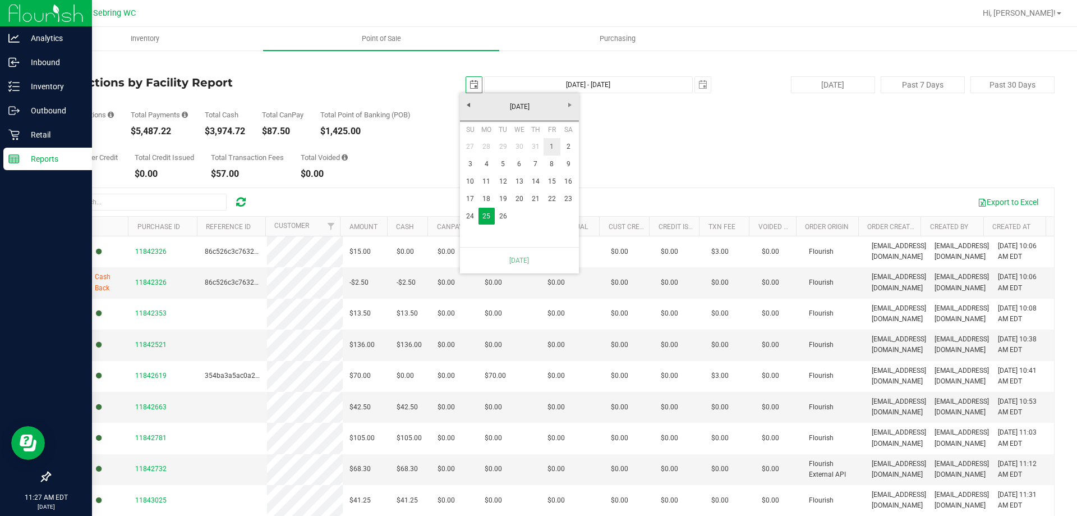
click at [551, 150] on link "1" at bounding box center [552, 146] width 16 height 17
type input "Aug 1, 2025 - Aug 26, 2025"
type input "2025-08-01"
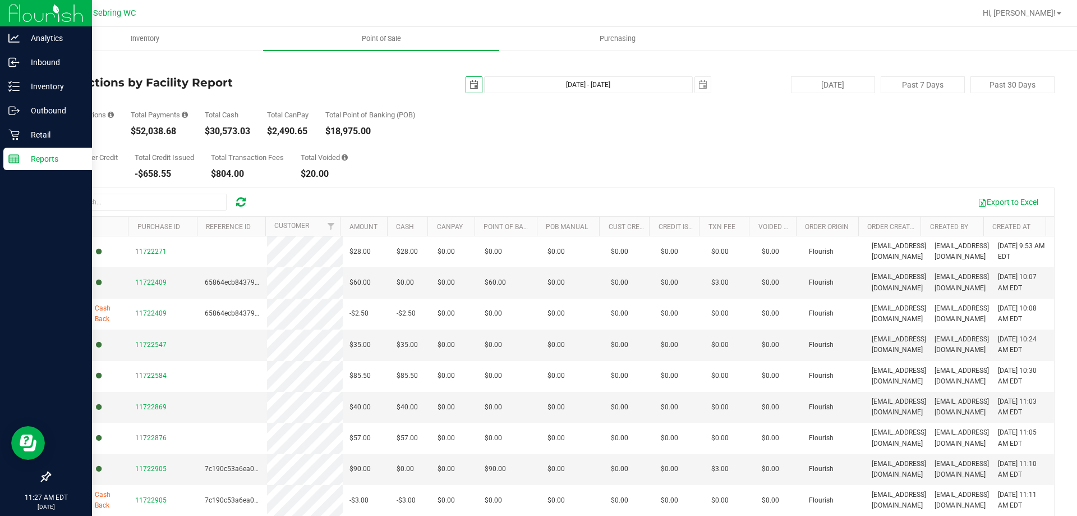
click at [63, 169] on div "Reports" at bounding box center [47, 159] width 89 height 22
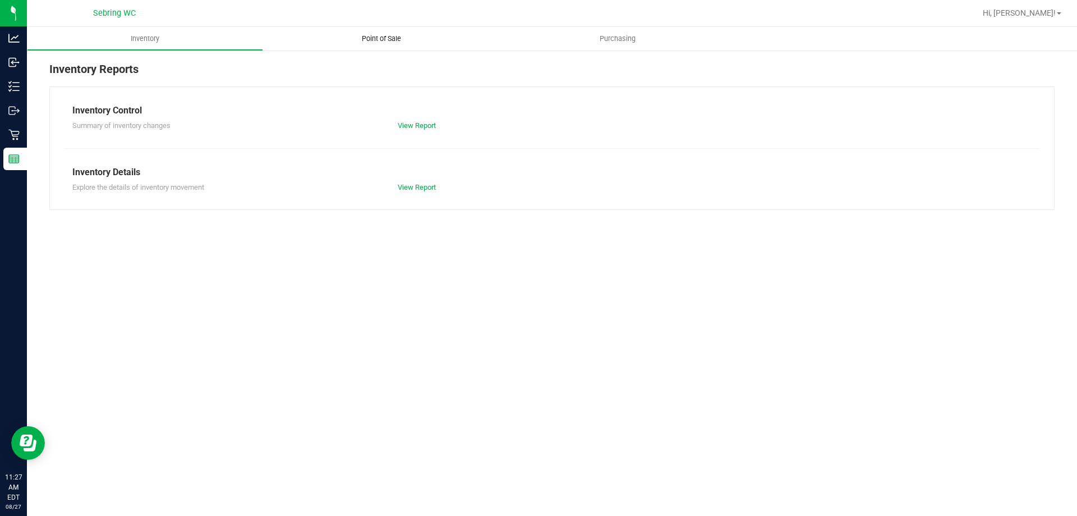
click at [376, 31] on uib-tab-heading "Point of Sale" at bounding box center [381, 39] width 236 height 24
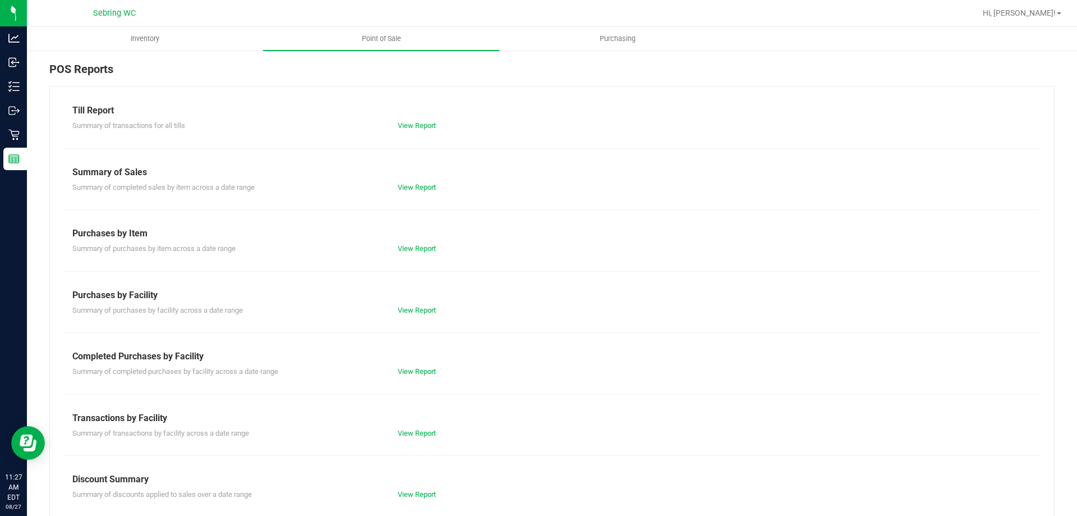
click at [435, 373] on div "View Report" at bounding box center [470, 371] width 163 height 11
click at [431, 371] on link "View Report" at bounding box center [417, 371] width 38 height 8
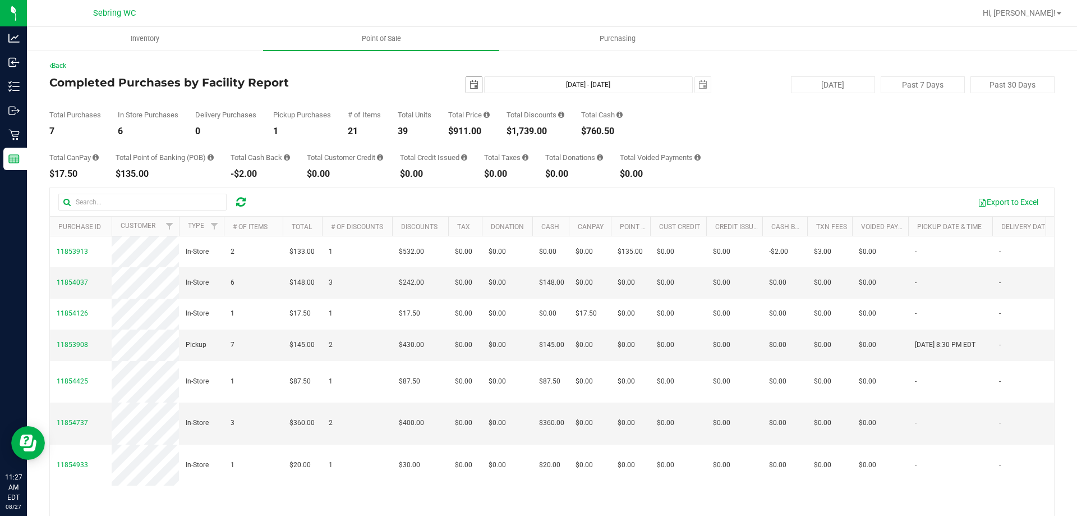
click at [466, 77] on span "select" at bounding box center [474, 85] width 16 height 16
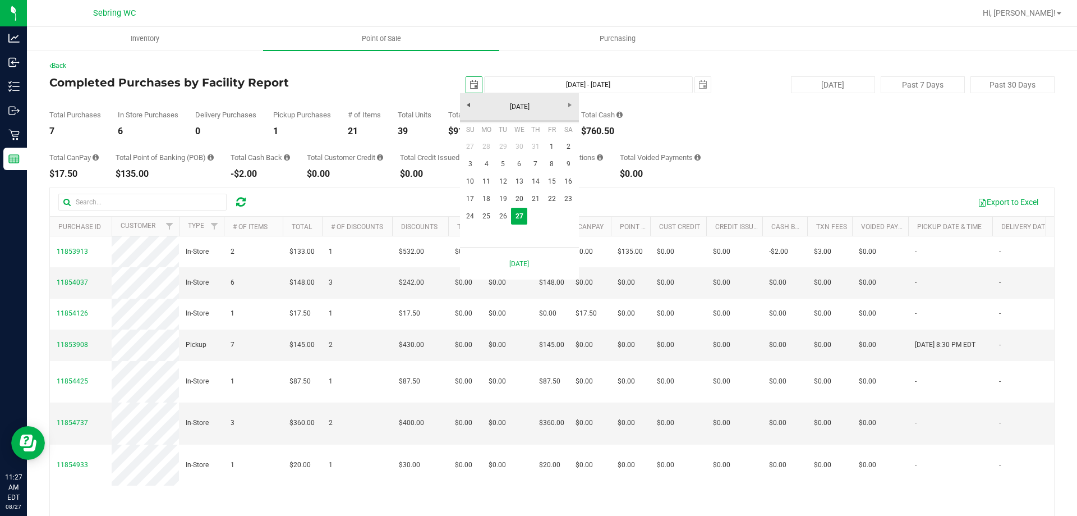
scroll to position [0, 28]
click at [553, 143] on link "1" at bounding box center [552, 146] width 16 height 17
type input "2025-08-01"
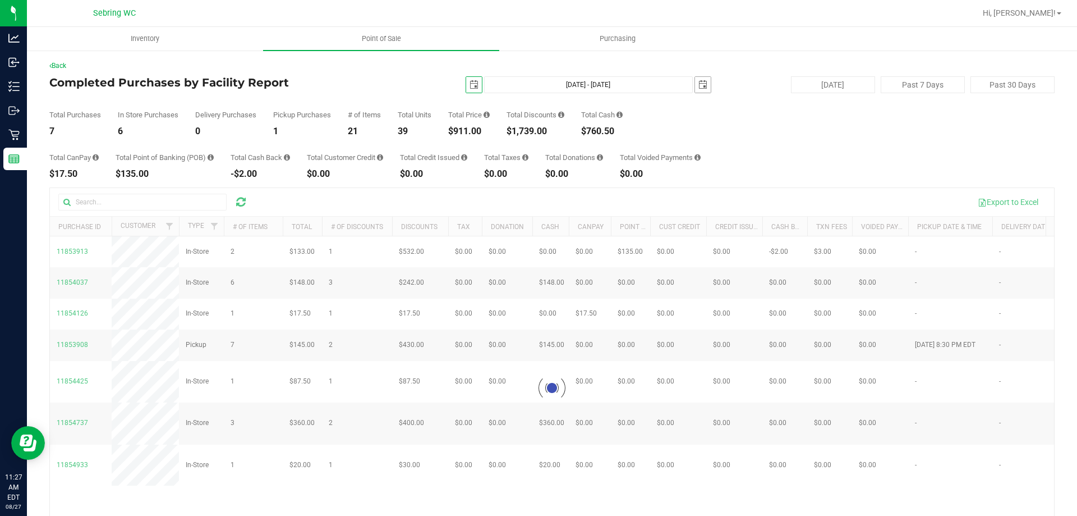
click at [699, 89] on span "select" at bounding box center [703, 84] width 9 height 9
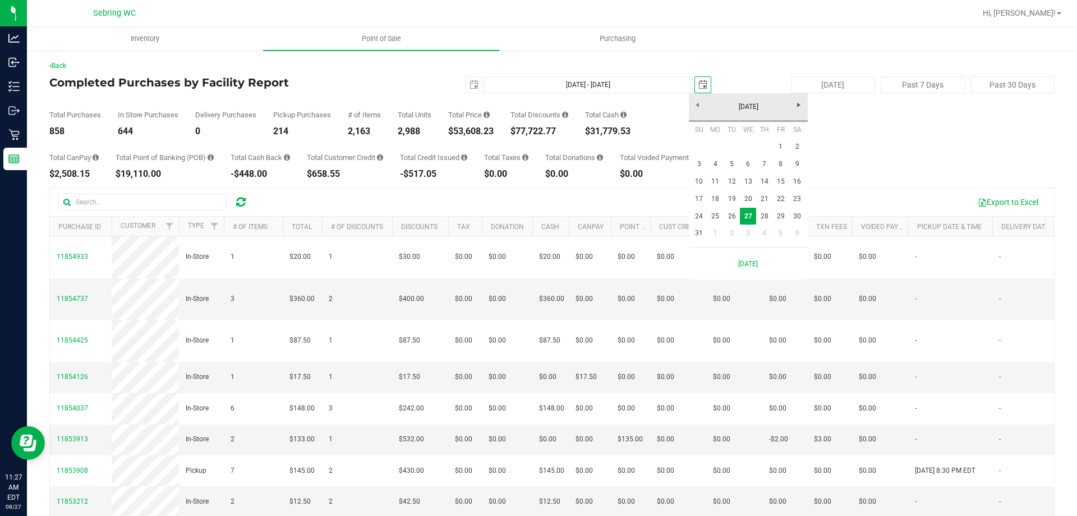
scroll to position [0, 28]
click at [732, 220] on link "26" at bounding box center [732, 216] width 16 height 17
type input "Aug 1, 2025 - Aug 26, 2025"
type input "2025-08-26"
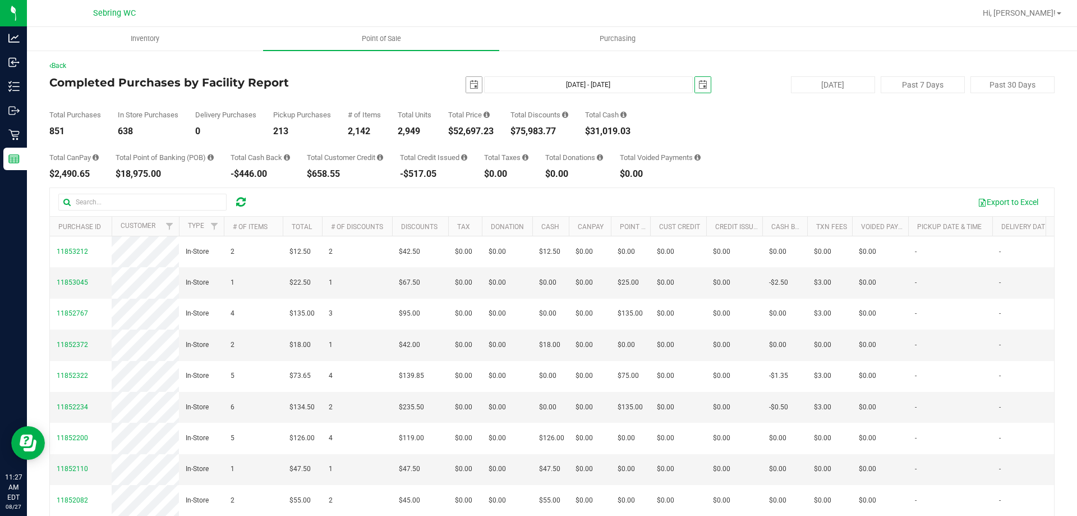
click at [472, 83] on span "select" at bounding box center [474, 84] width 9 height 9
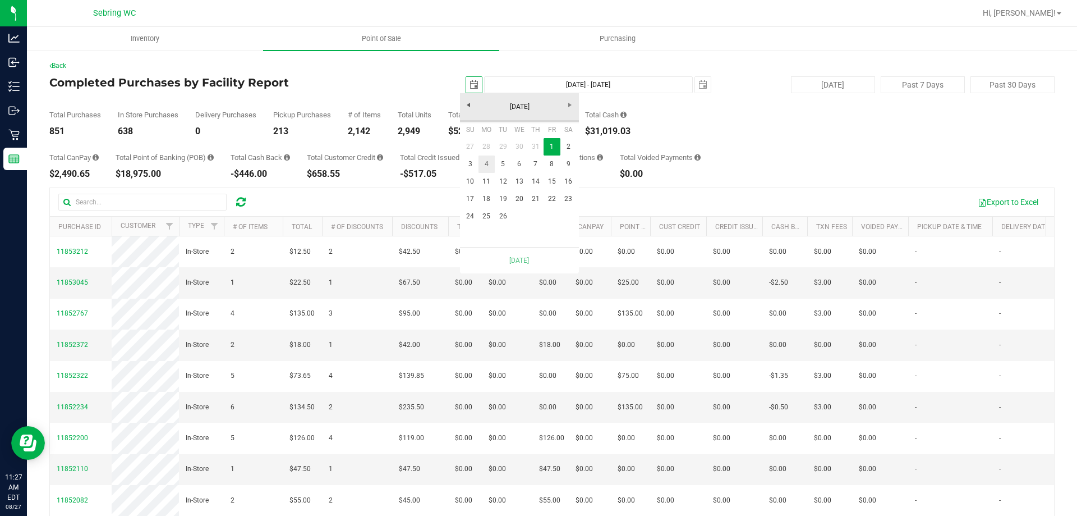
scroll to position [0, 28]
click at [487, 219] on link "25" at bounding box center [487, 216] width 16 height 17
type input "Aug 25, 2025 - Aug 26, 2025"
type input "2025-08-25"
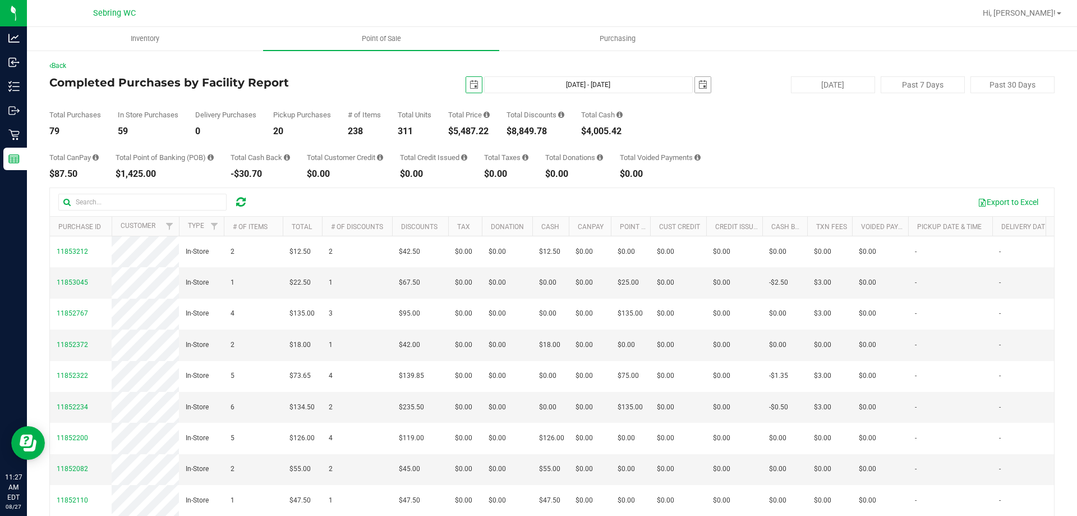
click at [699, 81] on span "select" at bounding box center [703, 84] width 9 height 9
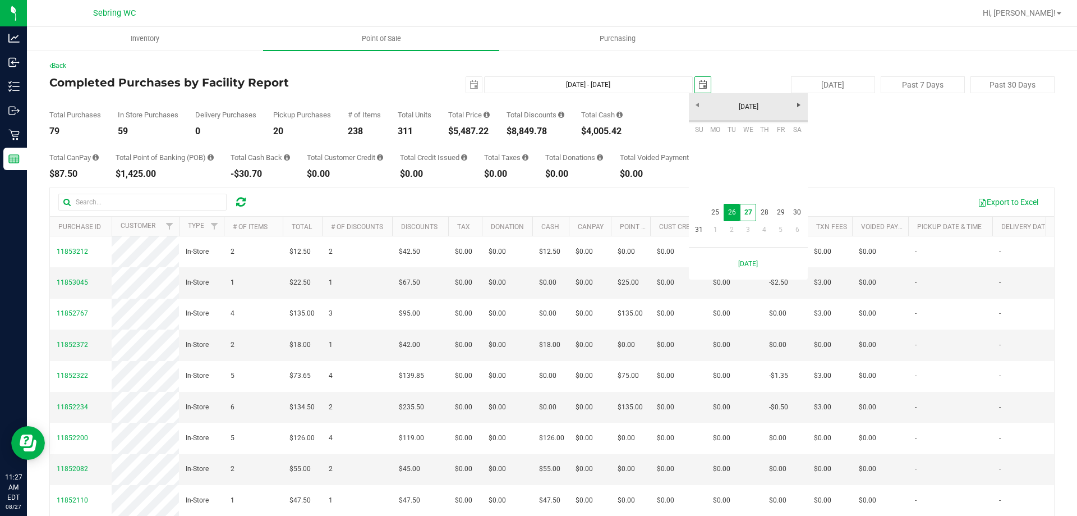
scroll to position [0, 28]
click at [731, 211] on link "26" at bounding box center [732, 212] width 16 height 17
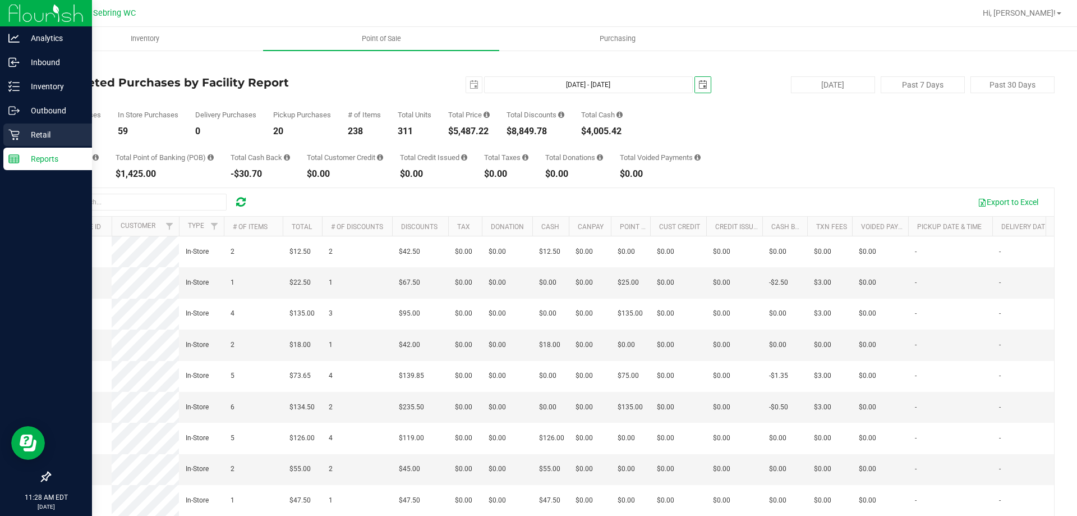
click at [10, 137] on icon at bounding box center [13, 134] width 11 height 11
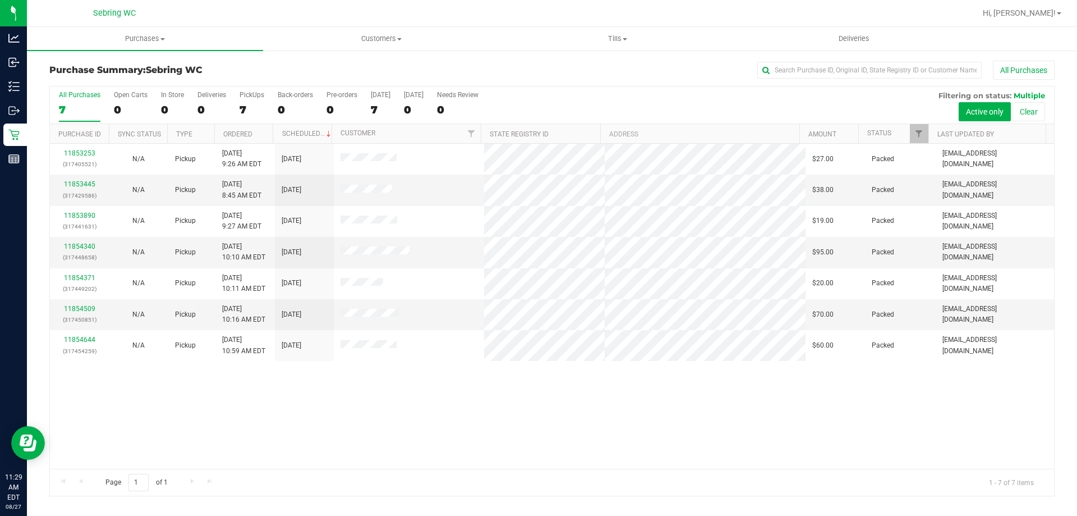
click at [434, 374] on div "11853253 (317405521) N/A Pickup 8/27/2025 9:26 AM EDT 8/27/2025 $27.00 Packed c…" at bounding box center [552, 306] width 1004 height 325
click at [459, 478] on div "Page 1 of 1 1 - 7 of 7 items" at bounding box center [552, 482] width 1004 height 27
click at [383, 429] on div "11853253 (317405521) N/A Pickup [DATE] 9:26 AM EDT 8/27/2025 $27.00 Packed [EMA…" at bounding box center [552, 306] width 1004 height 325
click at [348, 408] on div "11853253 (317405521) N/A Pickup [DATE] 9:26 AM EDT 8/27/2025 $27.00 Packed [EMA…" at bounding box center [552, 306] width 1004 height 325
click at [290, 384] on div "11853253 (317405521) N/A Pickup [DATE] 9:26 AM EDT 8/27/2025 $27.00 Packed [EMA…" at bounding box center [552, 306] width 1004 height 325
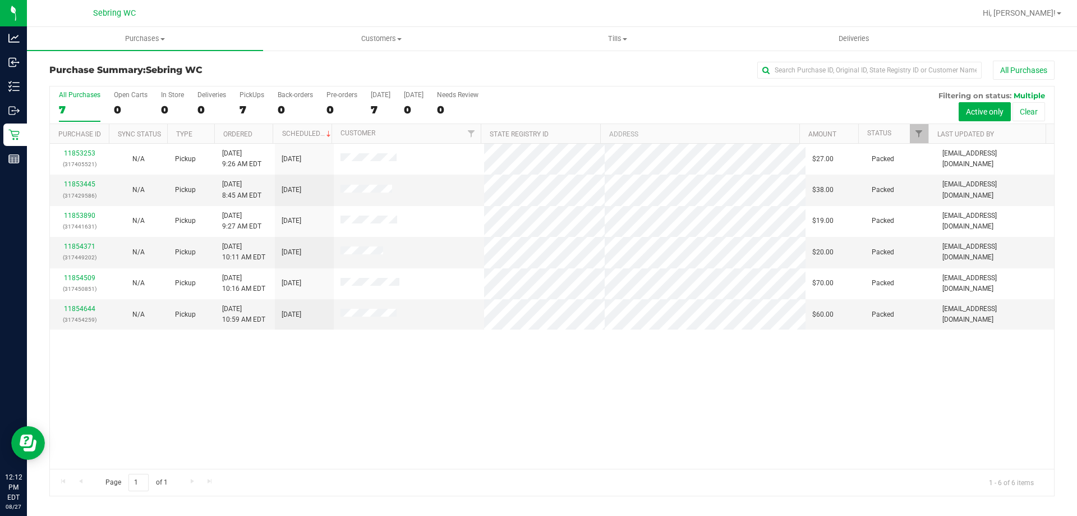
click at [437, 378] on div "11853253 (317405521) N/A Pickup [DATE] 9:26 AM EDT 8/27/2025 $27.00 Packed [EMA…" at bounding box center [552, 306] width 1004 height 325
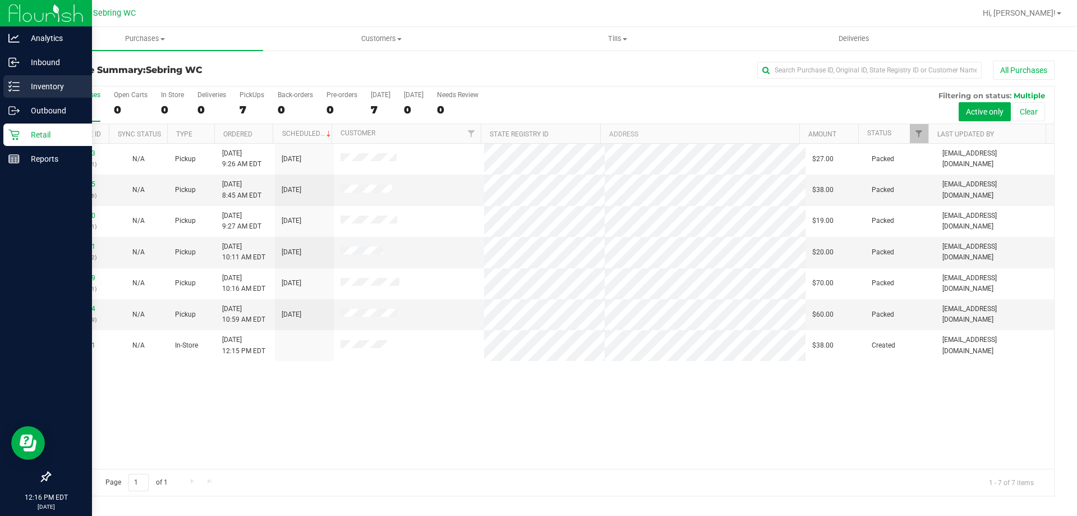
click at [19, 88] on icon at bounding box center [13, 86] width 11 height 11
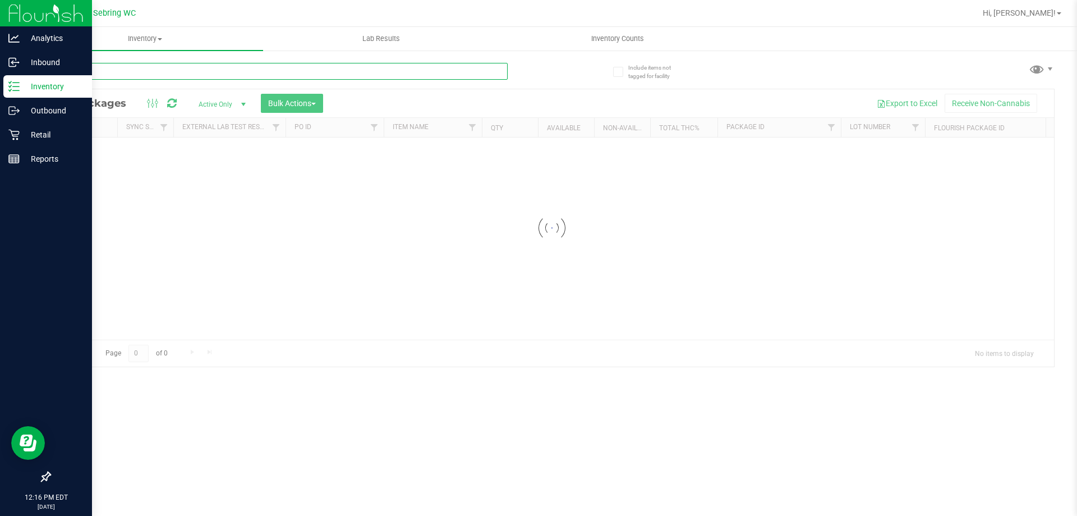
click at [137, 75] on input "text" at bounding box center [278, 71] width 458 height 17
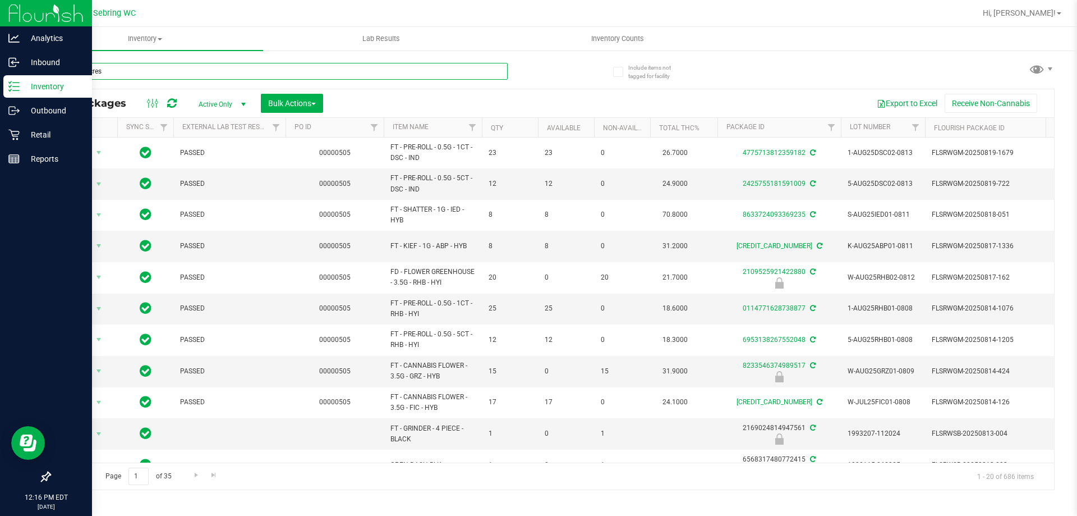
type input "green acres"
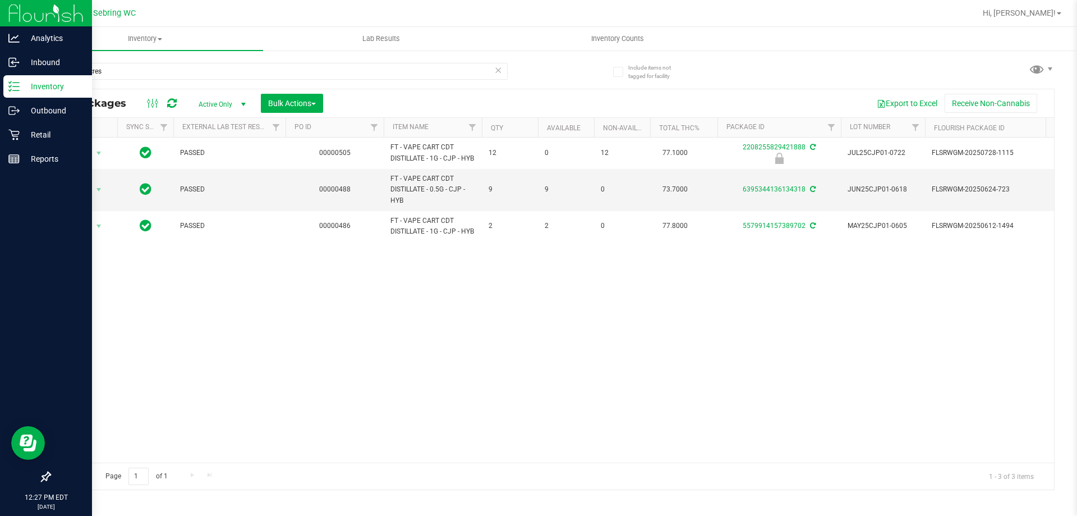
click at [471, 304] on div "Action Action Edit attributes Global inventory Locate package Package audit log…" at bounding box center [552, 299] width 1004 height 325
click at [21, 140] on p "Retail" at bounding box center [53, 134] width 67 height 13
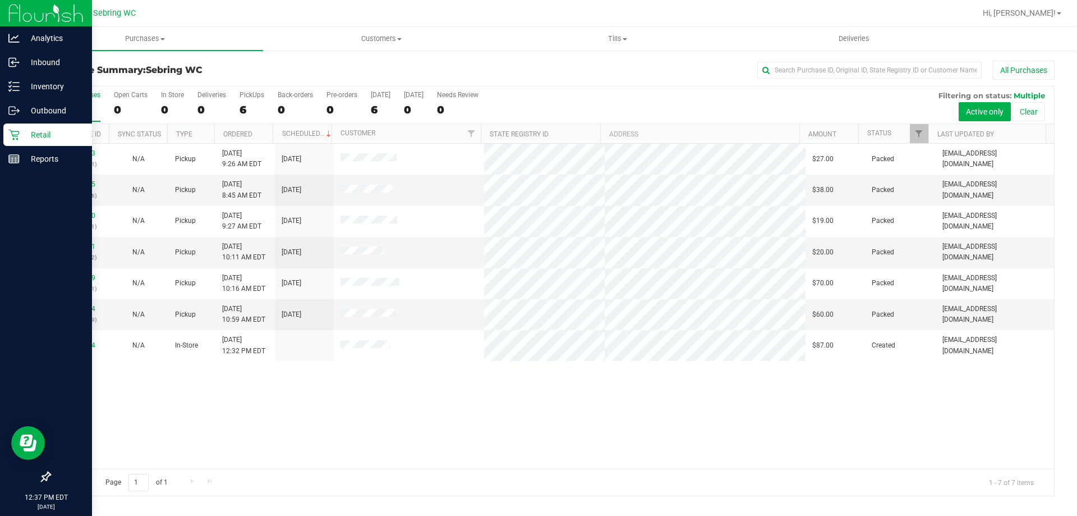
click at [540, 400] on div "11853253 (317405521) N/A Pickup [DATE] 9:26 AM EDT 8/27/2025 $27.00 Packed [EMA…" at bounding box center [552, 306] width 1004 height 325
click at [556, 390] on div "11853253 (317405521) N/A Pickup [DATE] 9:26 AM EDT 8/27/2025 $27.00 Packed [EMA…" at bounding box center [552, 306] width 1004 height 325
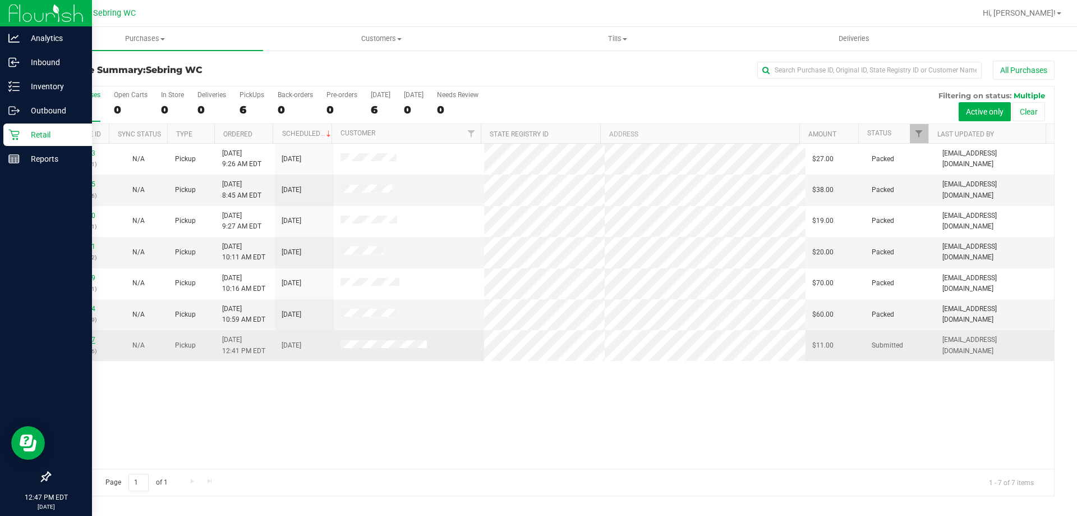
click at [77, 338] on link "11855987" at bounding box center [79, 340] width 31 height 8
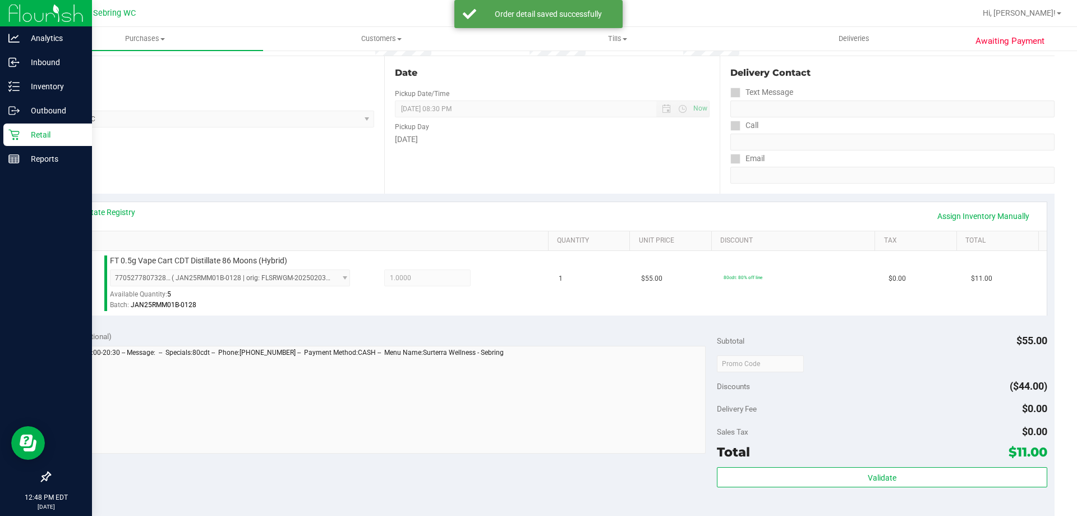
scroll to position [168, 0]
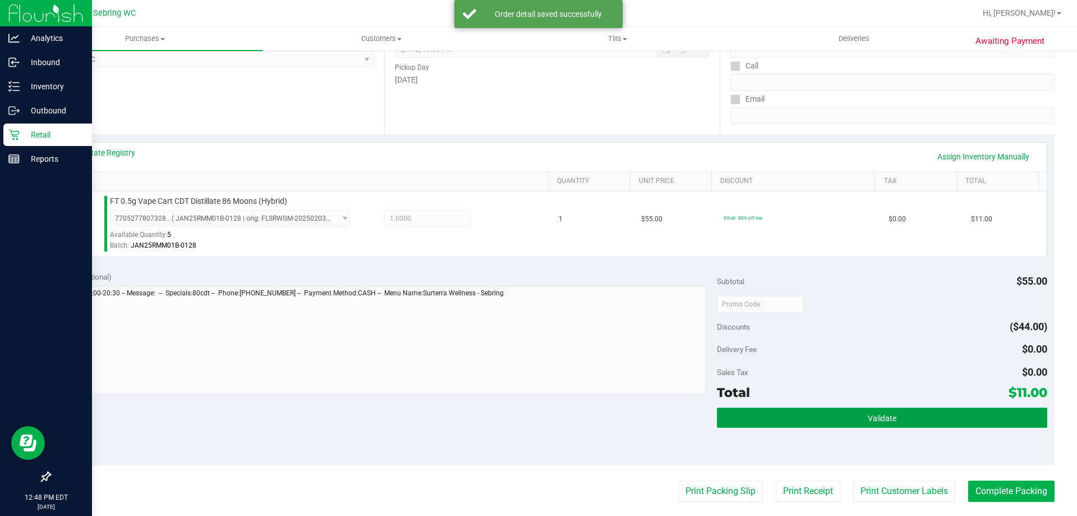
click at [829, 413] on button "Validate" at bounding box center [882, 417] width 330 height 20
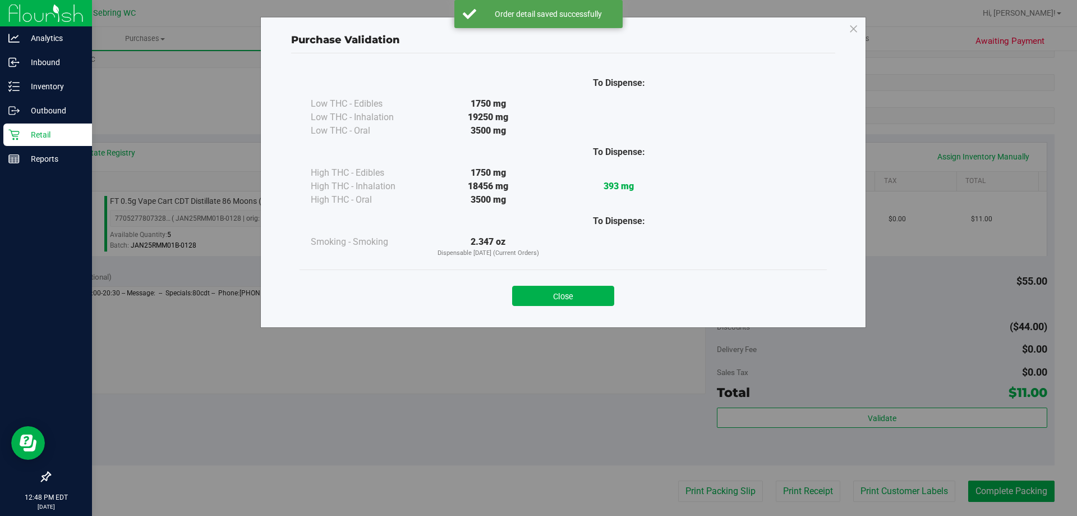
click at [568, 302] on button "Close" at bounding box center [563, 296] width 102 height 20
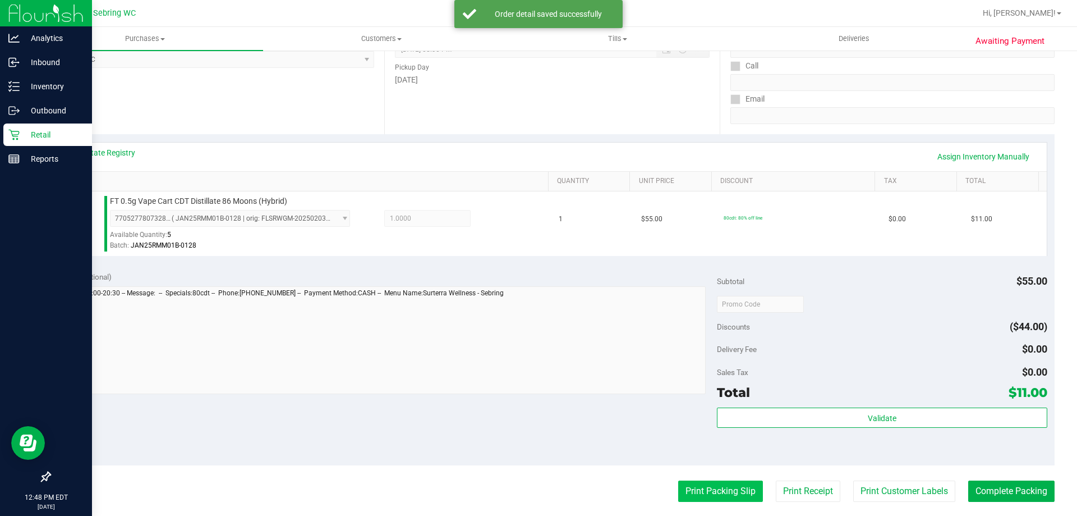
click at [740, 497] on button "Print Packing Slip" at bounding box center [720, 490] width 85 height 21
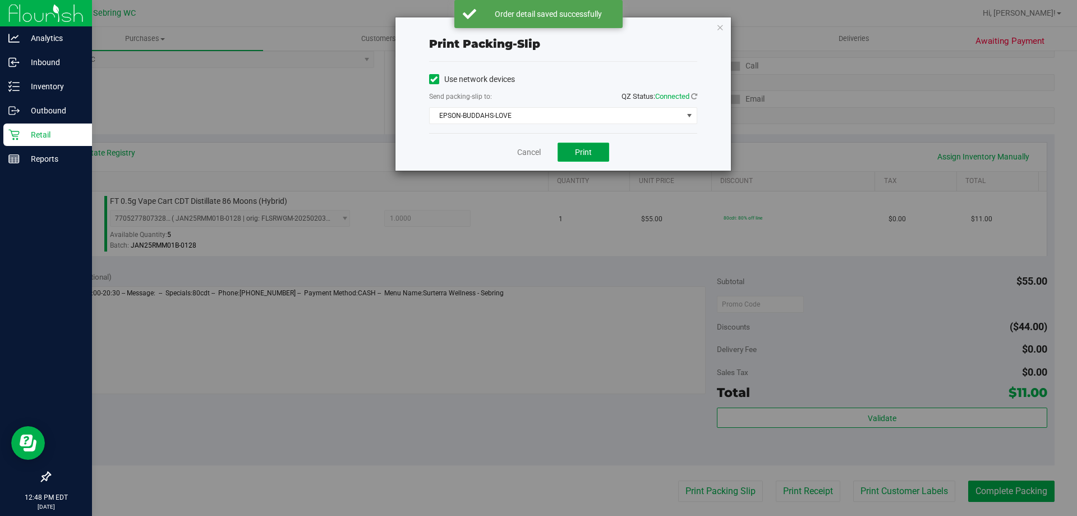
click at [590, 151] on span "Print" at bounding box center [583, 152] width 17 height 9
click at [523, 150] on link "Cancel" at bounding box center [529, 152] width 24 height 12
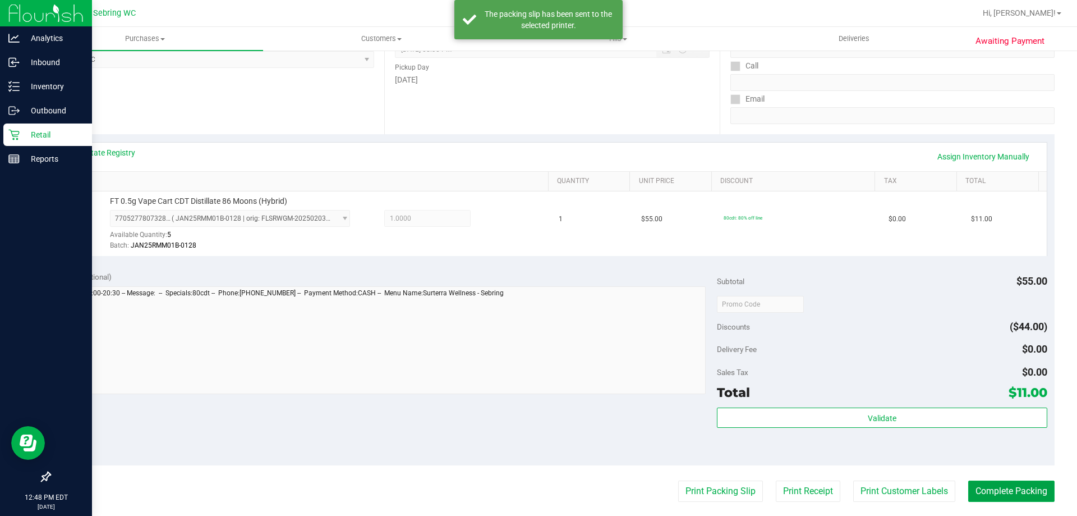
drag, startPoint x: 1021, startPoint y: 493, endPoint x: 777, endPoint y: 451, distance: 247.8
click at [1021, 494] on button "Complete Packing" at bounding box center [1011, 490] width 86 height 21
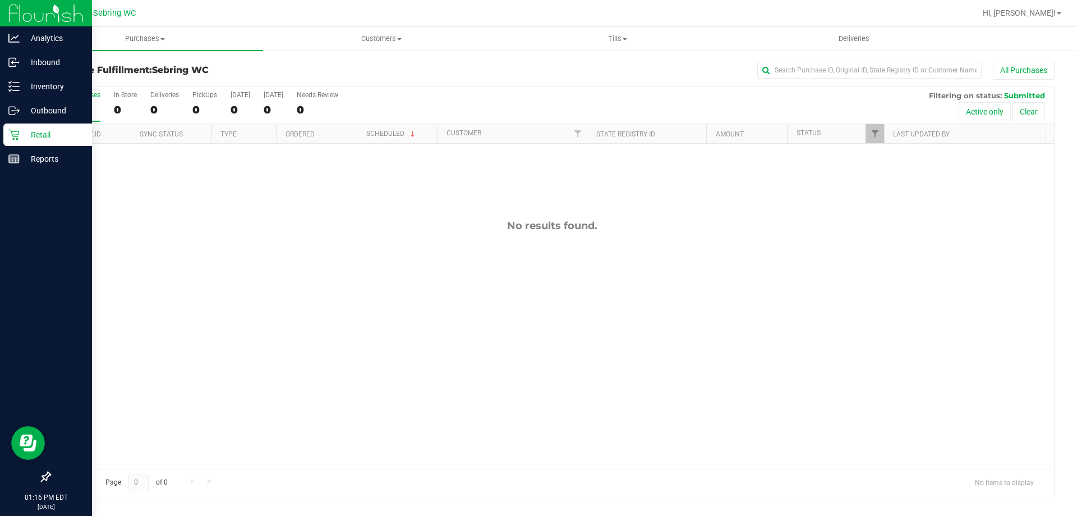
click at [16, 137] on icon at bounding box center [13, 134] width 11 height 11
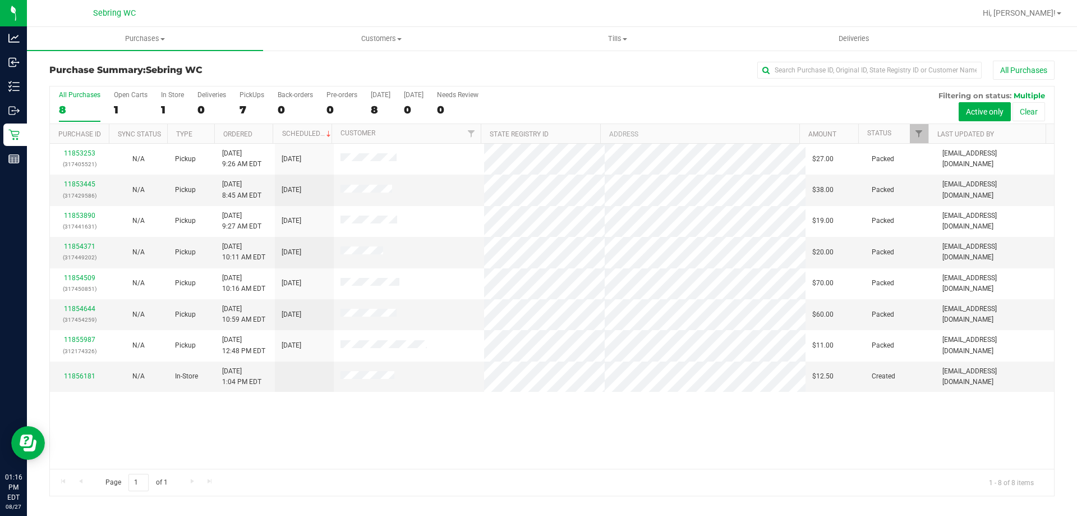
click at [403, 425] on div "11853253 (317405521) N/A Pickup [DATE] 9:26 AM EDT 8/27/2025 $27.00 Packed [EMA…" at bounding box center [552, 306] width 1004 height 325
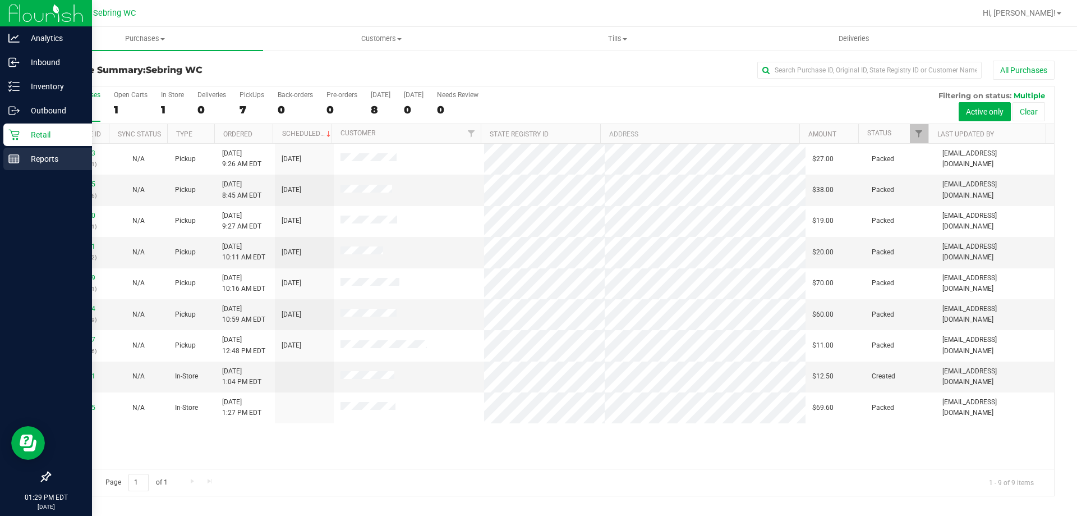
click at [19, 162] on rect at bounding box center [14, 159] width 10 height 8
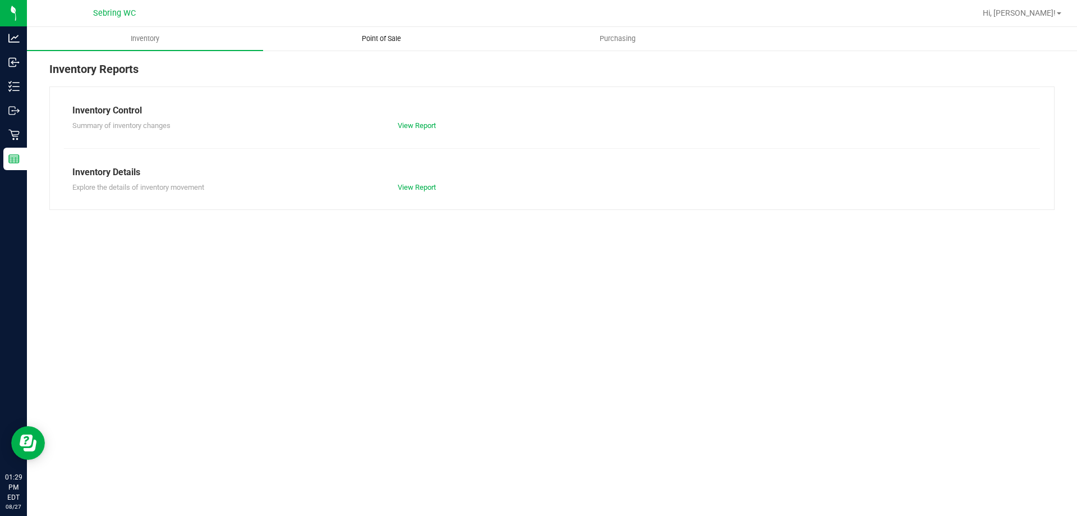
click at [395, 36] on span "Point of Sale" at bounding box center [382, 39] width 70 height 10
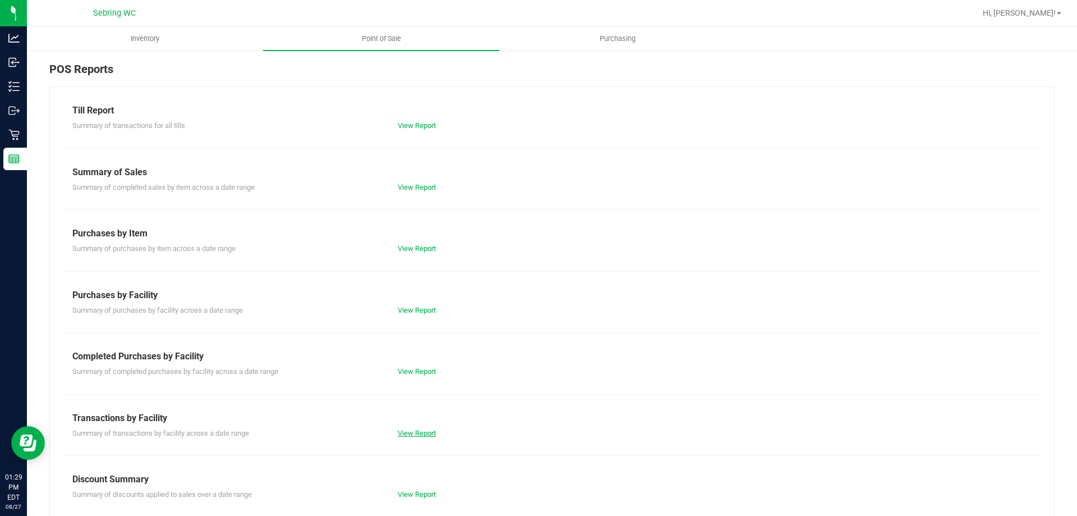
click at [425, 430] on link "View Report" at bounding box center [417, 433] width 38 height 8
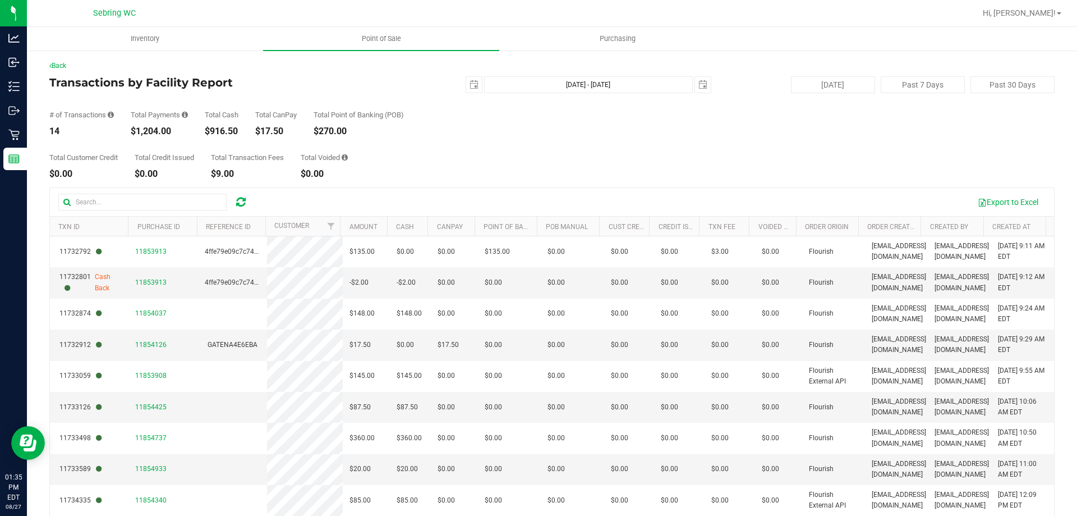
click at [479, 155] on div "Total Customer Credit $0.00 Total Credit Issued $0.00 Total Transaction Fees $9…" at bounding box center [551, 157] width 1005 height 43
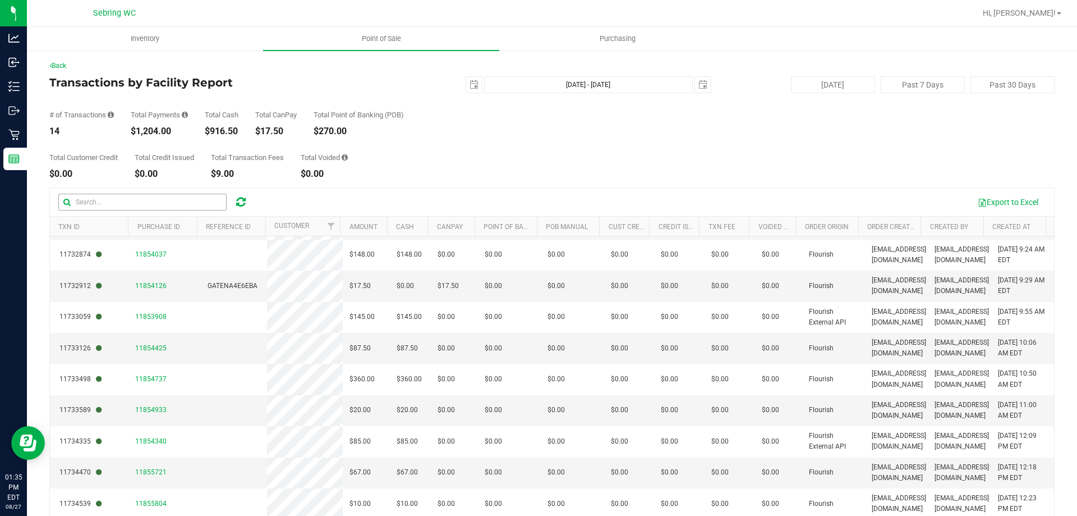
scroll to position [110, 0]
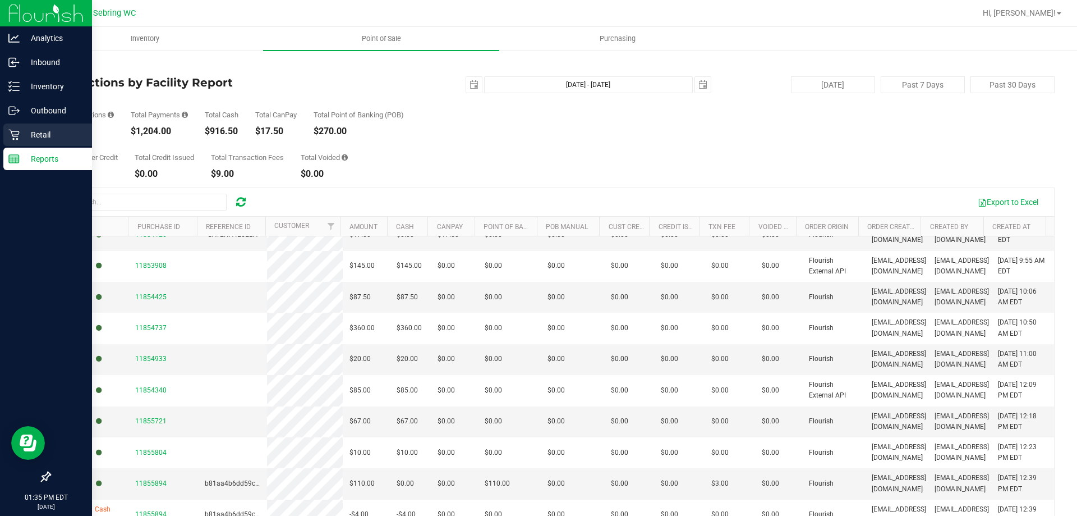
click at [10, 135] on icon at bounding box center [13, 134] width 11 height 11
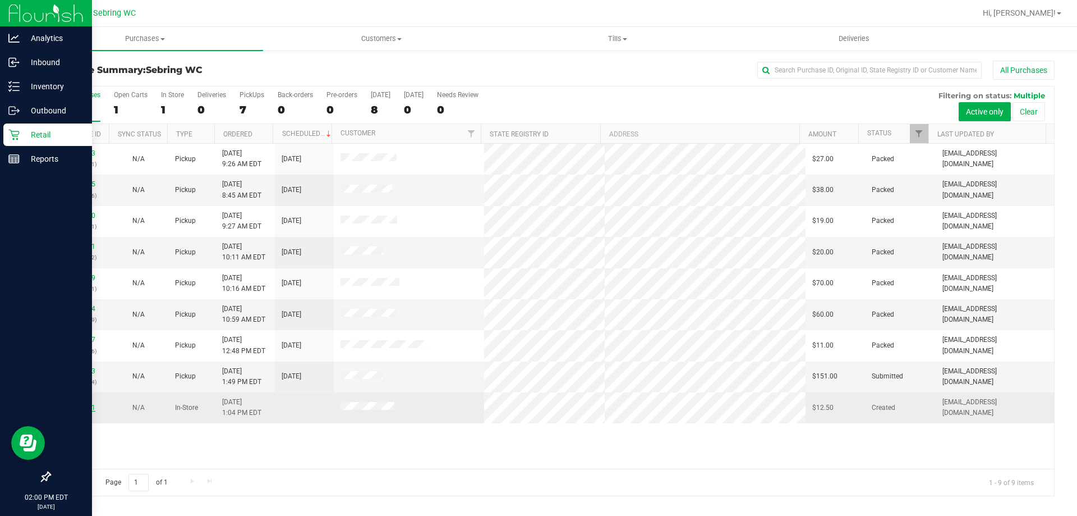
click at [67, 411] on link "11856181" at bounding box center [79, 407] width 31 height 8
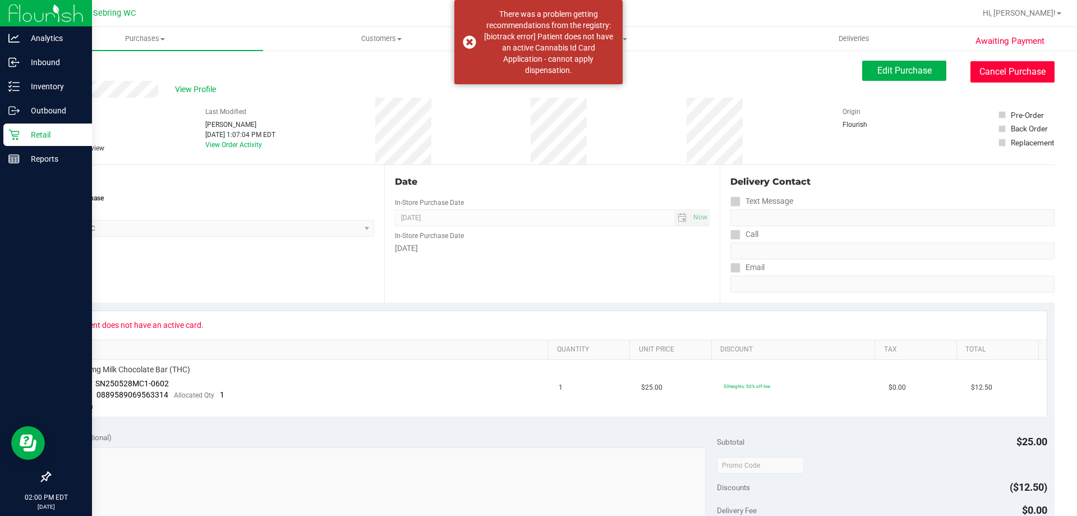
click at [1014, 72] on button "Cancel Purchase" at bounding box center [1013, 71] width 84 height 21
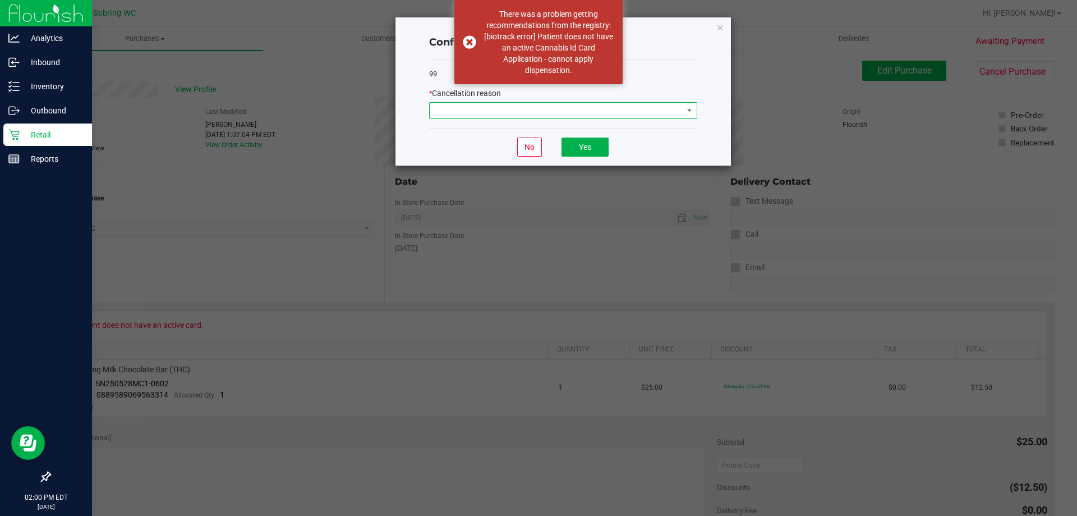
click at [563, 111] on span at bounding box center [556, 111] width 253 height 16
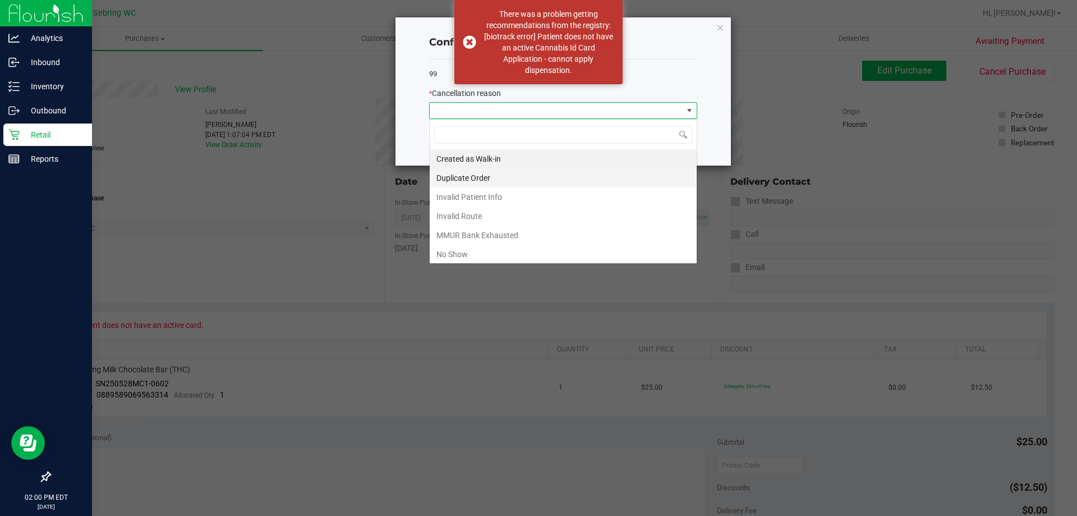
scroll to position [17, 268]
click at [475, 237] on li "MMUR Bank Exhausted" at bounding box center [563, 235] width 267 height 19
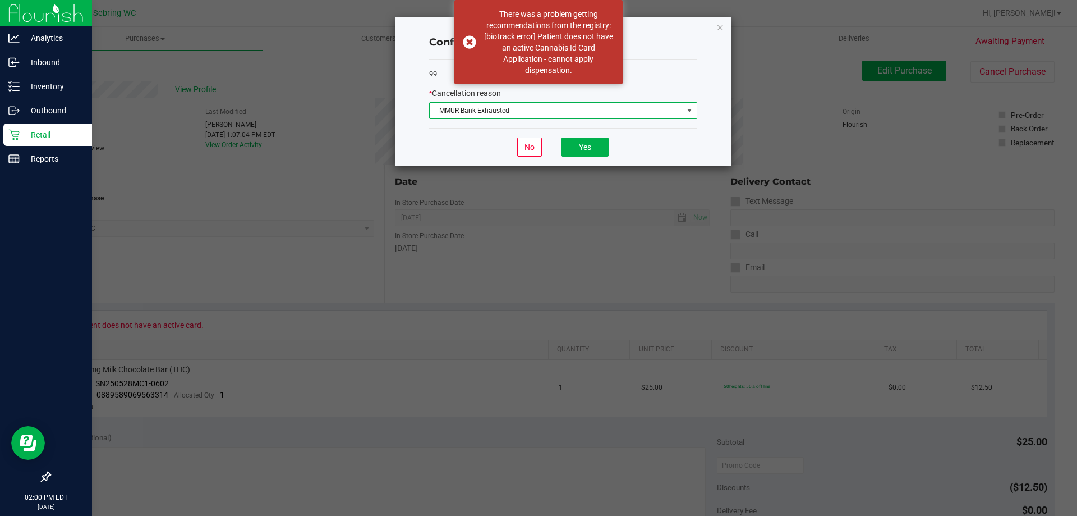
click at [591, 132] on div "No Yes" at bounding box center [563, 147] width 268 height 38
click at [591, 145] on button "Yes" at bounding box center [585, 146] width 47 height 19
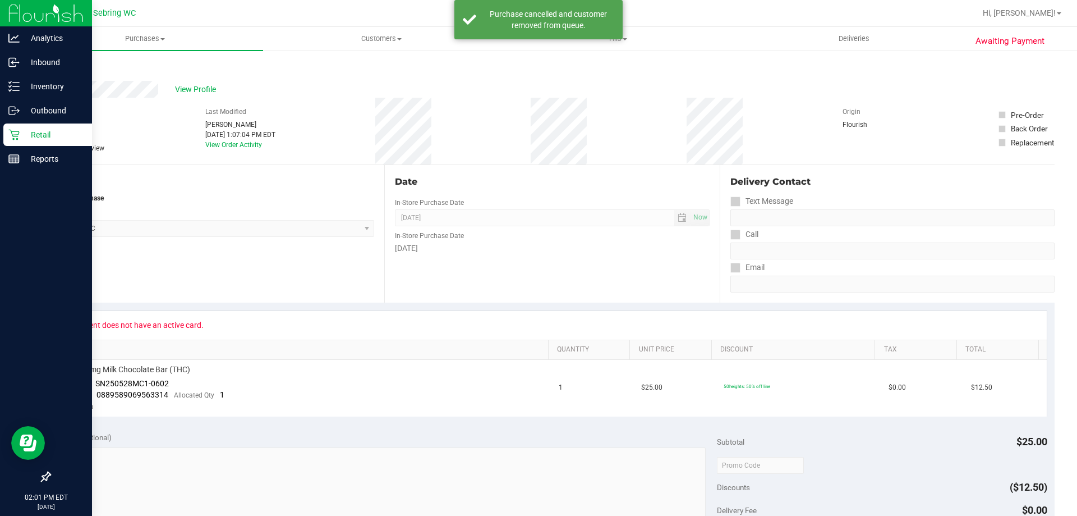
click at [26, 135] on p "Retail" at bounding box center [53, 134] width 67 height 13
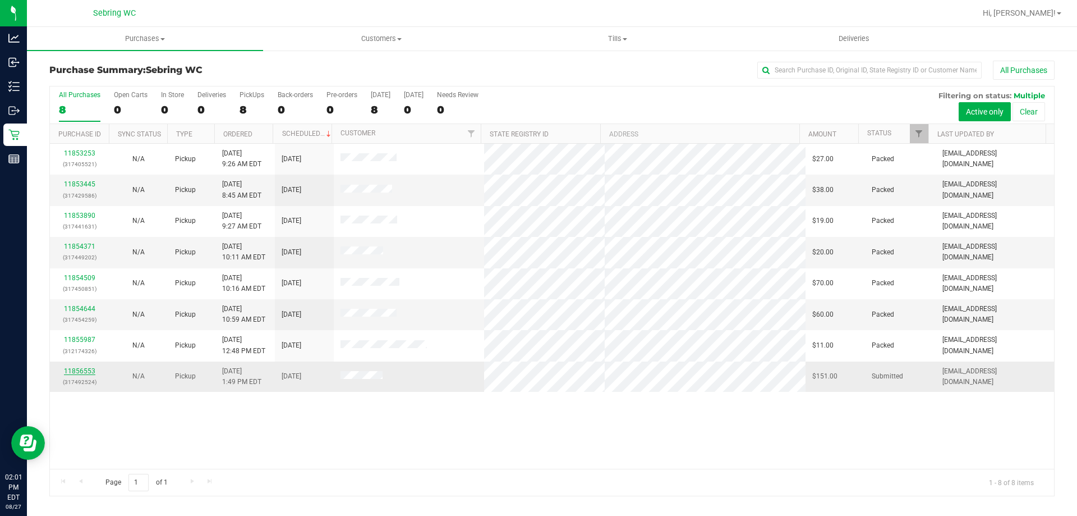
click at [91, 369] on link "11856553" at bounding box center [79, 371] width 31 height 8
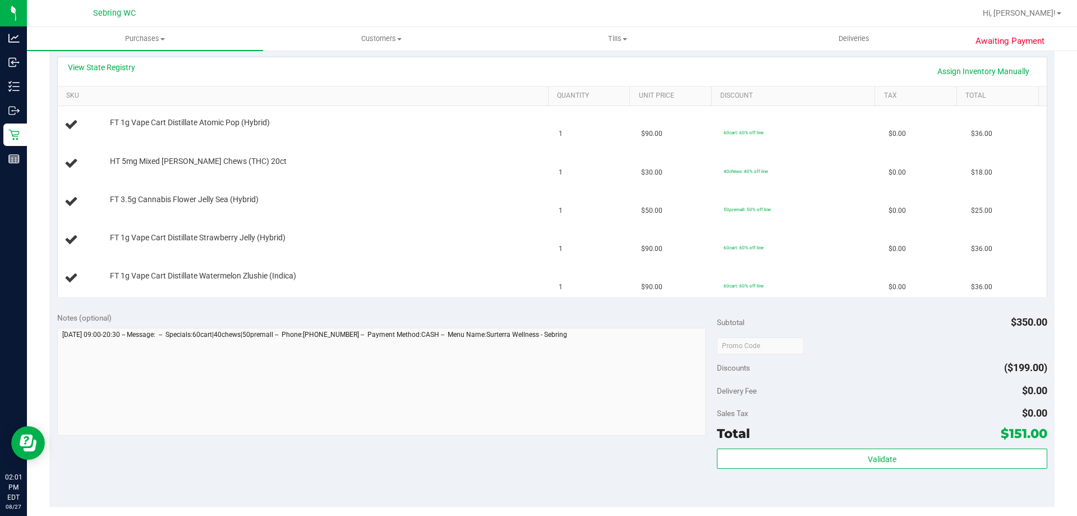
scroll to position [337, 0]
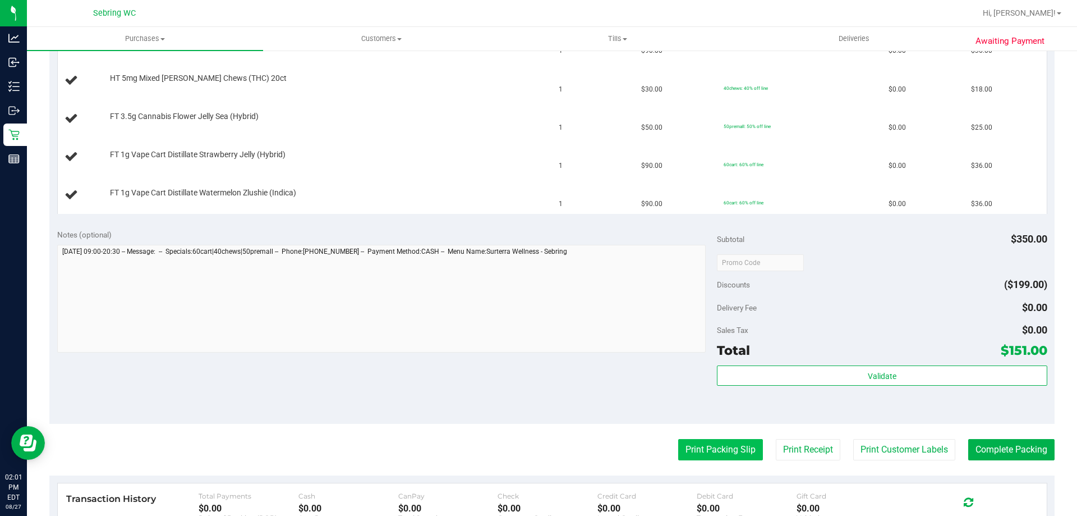
click at [713, 451] on button "Print Packing Slip" at bounding box center [720, 449] width 85 height 21
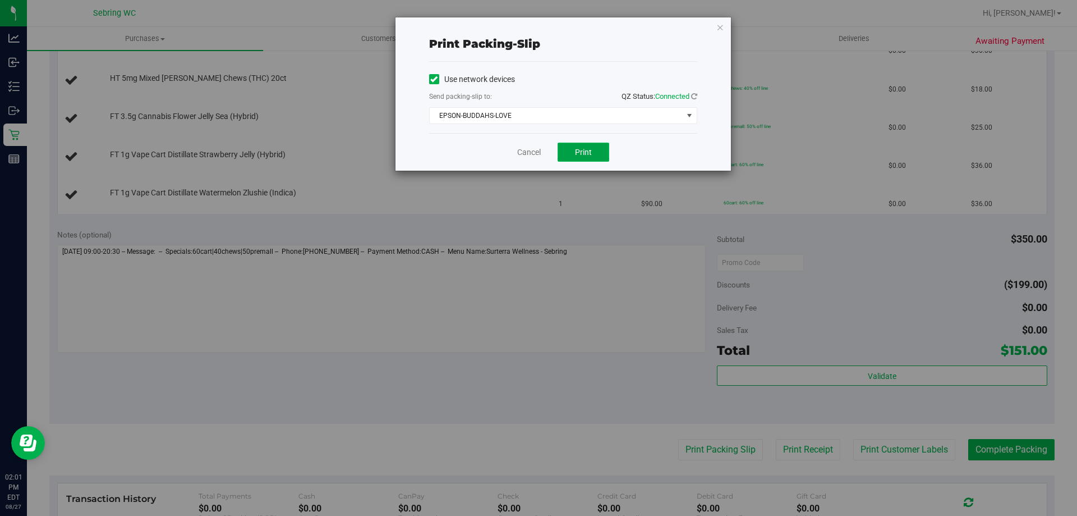
click at [570, 150] on button "Print" at bounding box center [584, 152] width 52 height 19
click at [530, 155] on link "Cancel" at bounding box center [529, 152] width 24 height 12
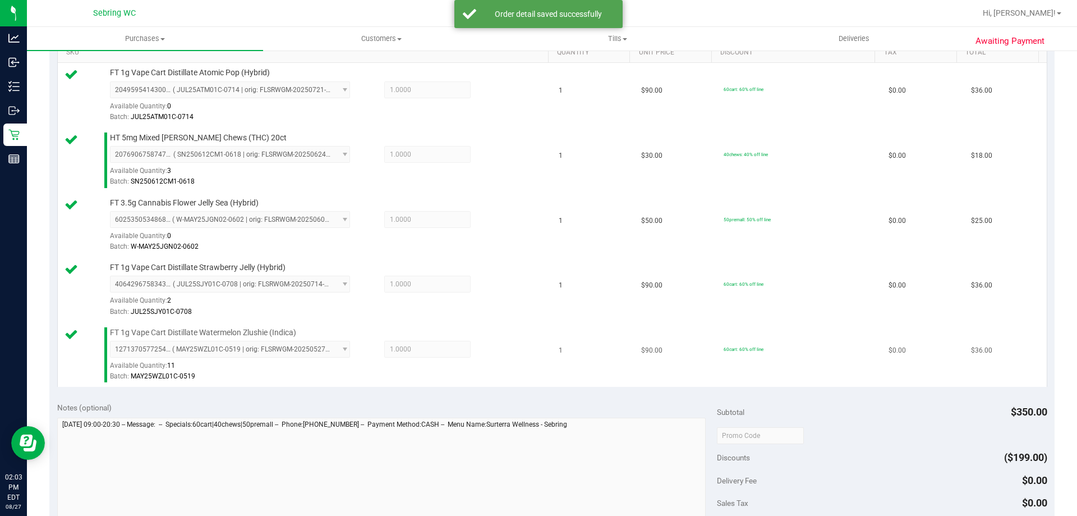
scroll to position [449, 0]
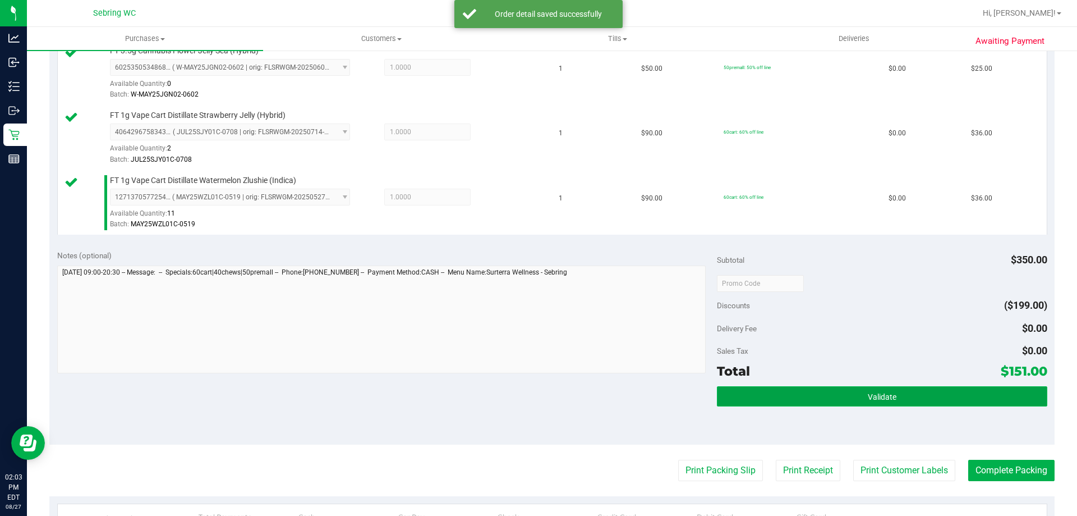
click at [872, 389] on button "Validate" at bounding box center [882, 396] width 330 height 20
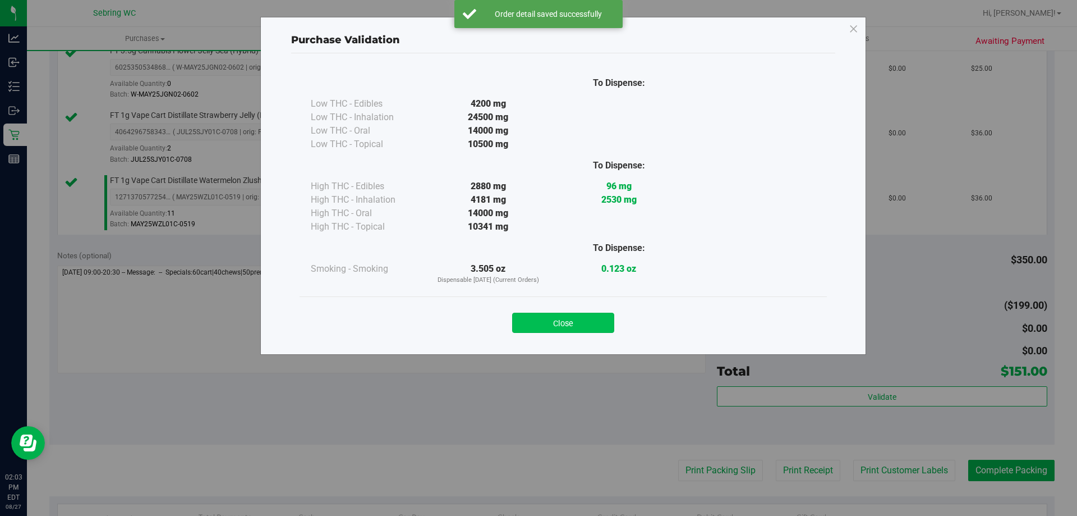
click at [552, 322] on button "Close" at bounding box center [563, 323] width 102 height 20
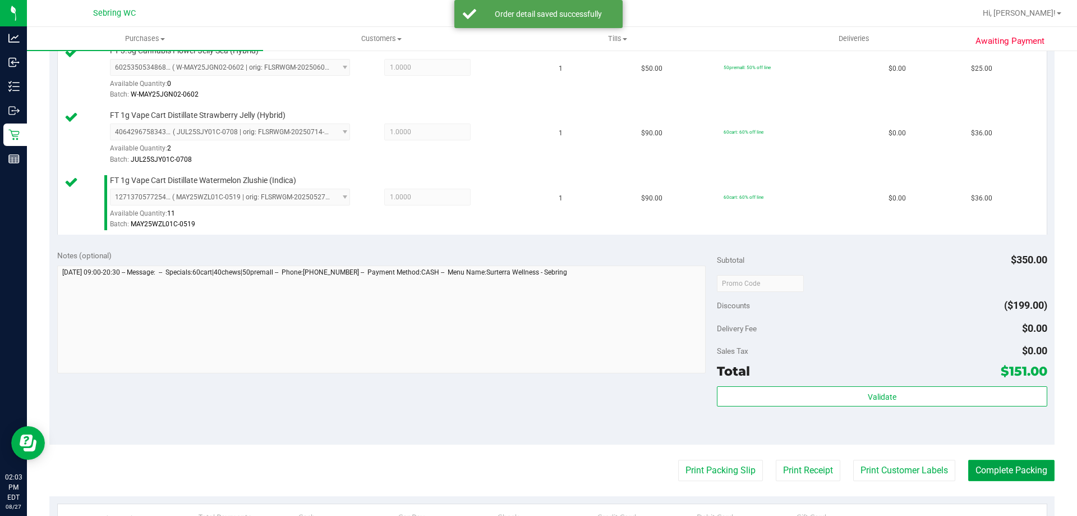
click at [1011, 473] on button "Complete Packing" at bounding box center [1011, 470] width 86 height 21
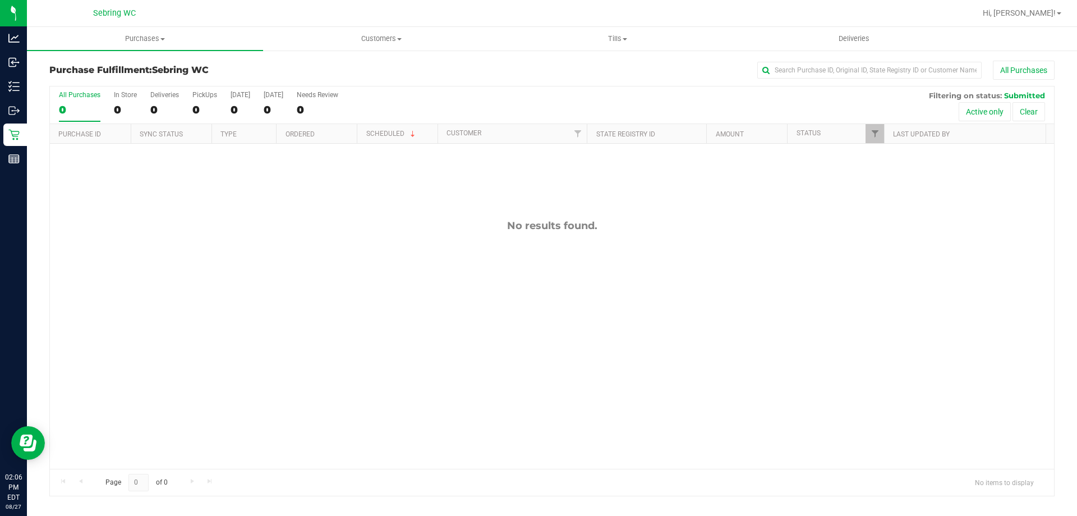
click at [31, 135] on div "Purchase Fulfillment: Sebring WC All Purchases All Purchases 0 In Store 0 Deliv…" at bounding box center [552, 278] width 1050 height 458
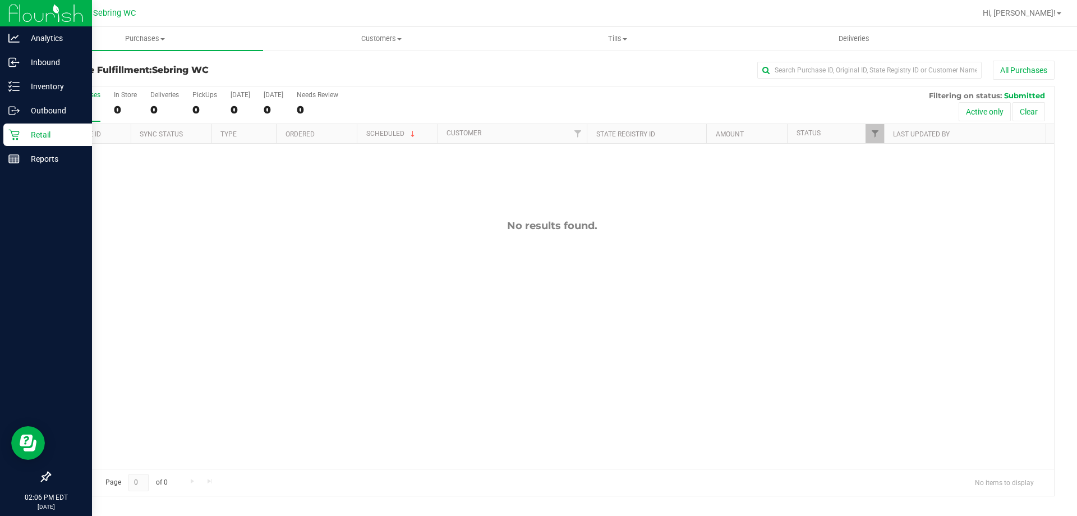
click at [22, 131] on p "Retail" at bounding box center [53, 134] width 67 height 13
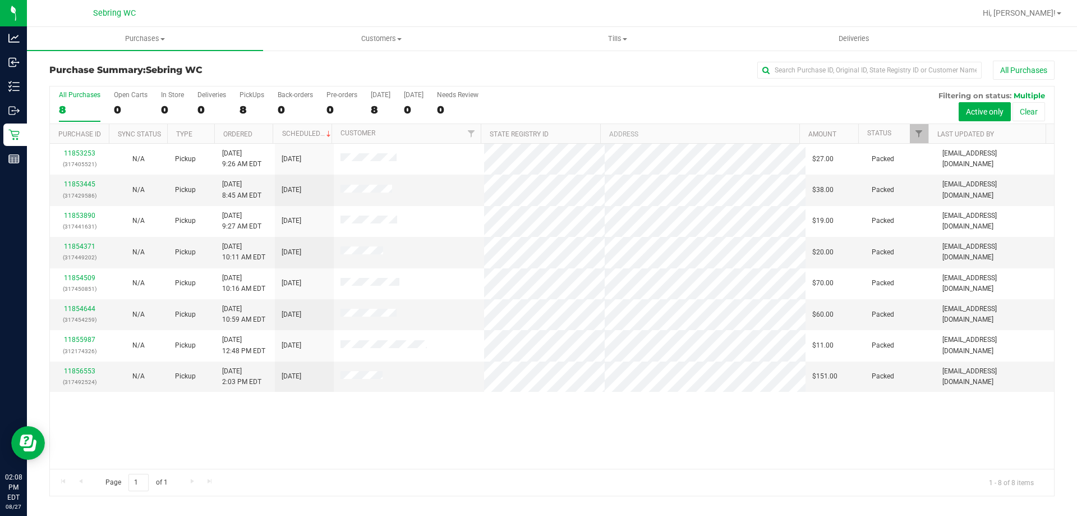
click at [400, 420] on div "11853253 (317405521) N/A Pickup 8/27/2025 9:26 AM EDT 8/27/2025 $27.00 Packed c…" at bounding box center [552, 306] width 1004 height 325
click at [632, 436] on div "11853253 (317405521) N/A Pickup 8/27/2025 9:26 AM EDT 8/27/2025 $27.00 Packed c…" at bounding box center [552, 306] width 1004 height 325
click at [719, 438] on div "11853253 (317405521) N/A Pickup 8/27/2025 9:26 AM EDT 8/27/2025 $27.00 Packed c…" at bounding box center [552, 306] width 1004 height 325
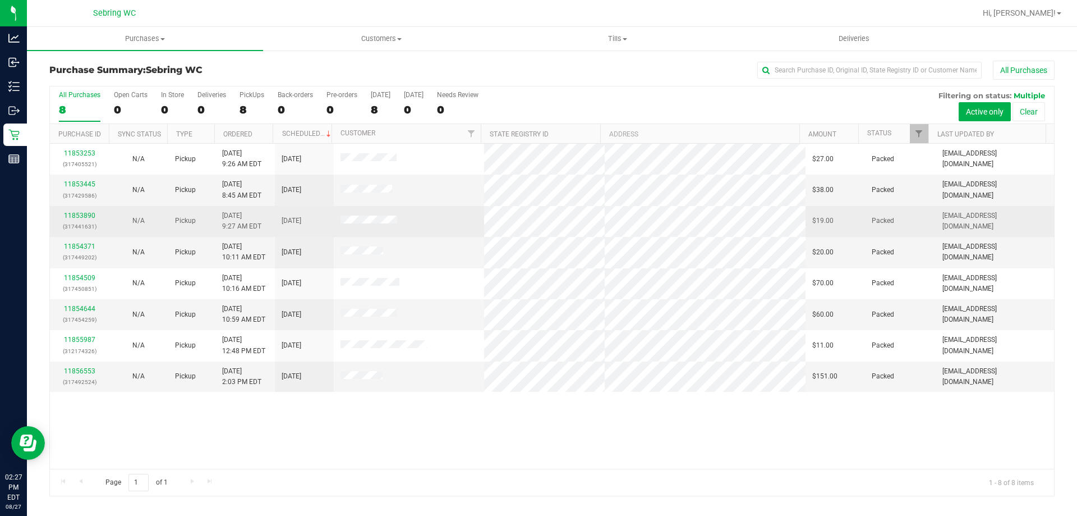
drag, startPoint x: 180, startPoint y: 453, endPoint x: 88, endPoint y: 208, distance: 261.9
click at [178, 442] on div "11853253 (317405521) N/A Pickup 8/27/2025 9:26 AM EDT 8/27/2025 $27.00 Packed c…" at bounding box center [552, 306] width 1004 height 325
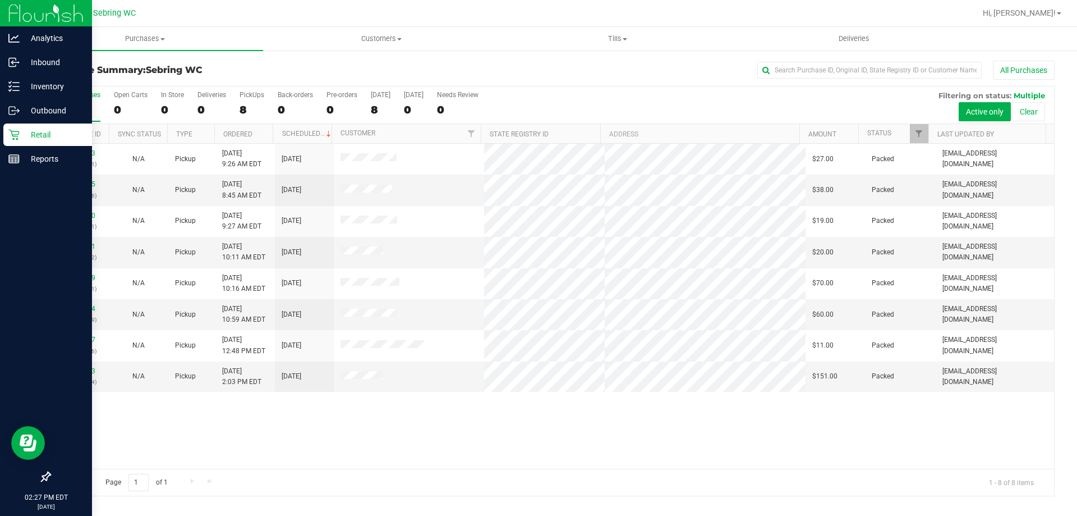
click at [26, 131] on p "Retail" at bounding box center [53, 134] width 67 height 13
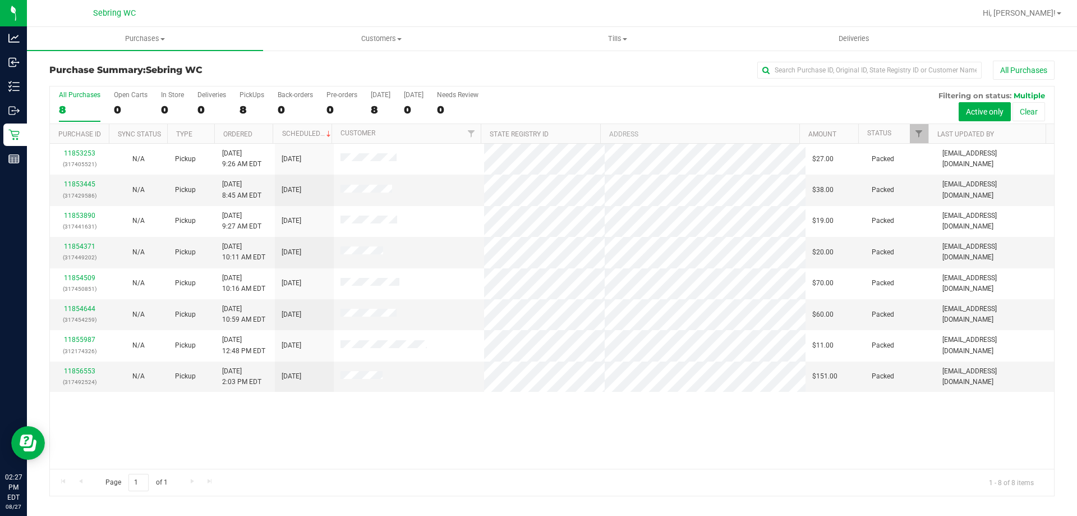
click at [172, 419] on div "11853253 (317405521) N/A Pickup 8/27/2025 9:26 AM EDT 8/27/2025 $27.00 Packed c…" at bounding box center [552, 306] width 1004 height 325
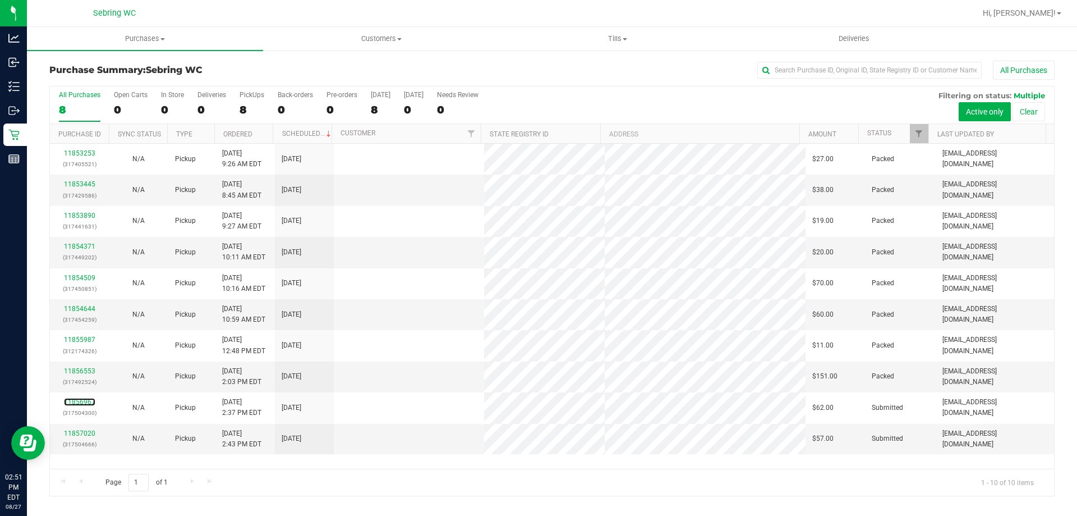
click at [91, 402] on link "11856967" at bounding box center [79, 402] width 31 height 8
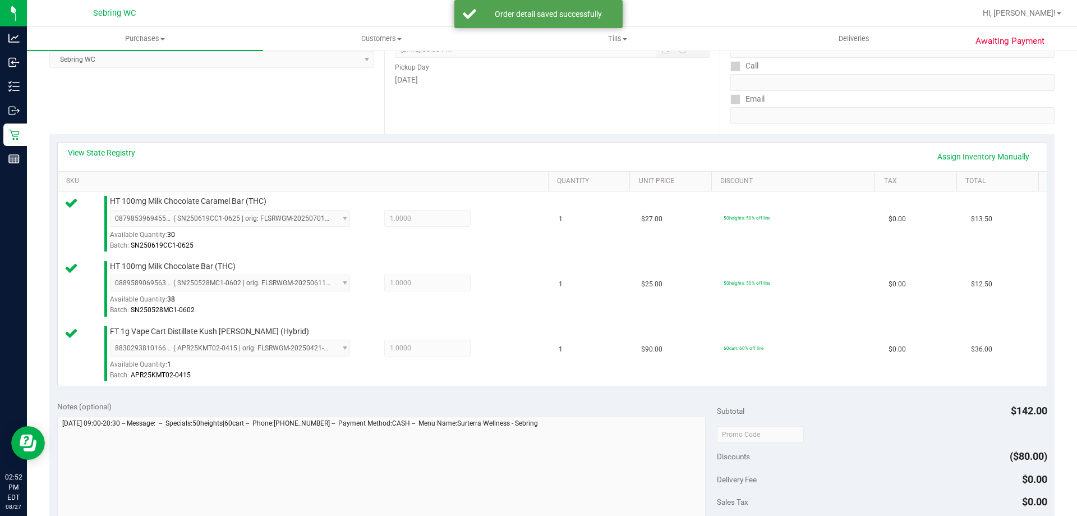
scroll to position [393, 0]
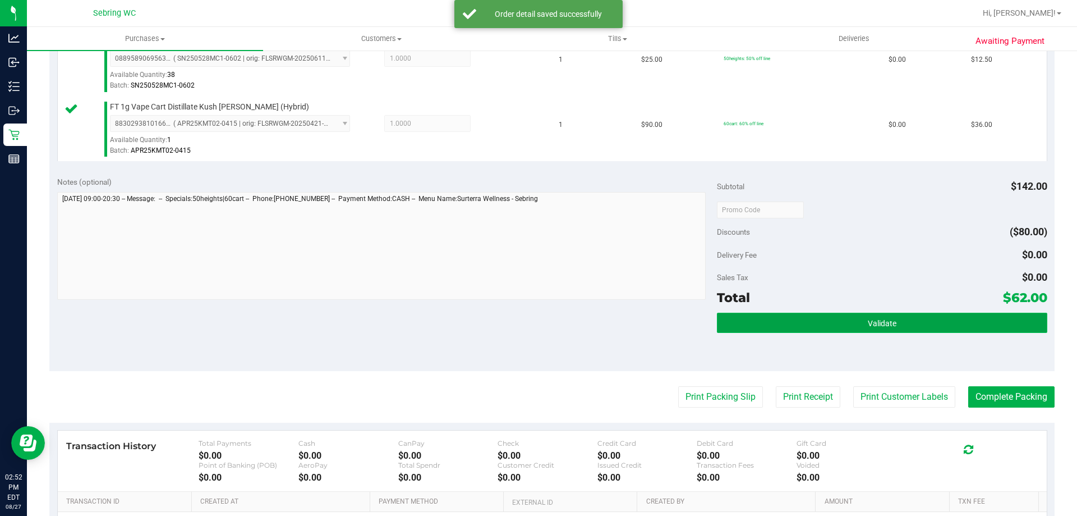
click at [860, 328] on button "Validate" at bounding box center [882, 323] width 330 height 20
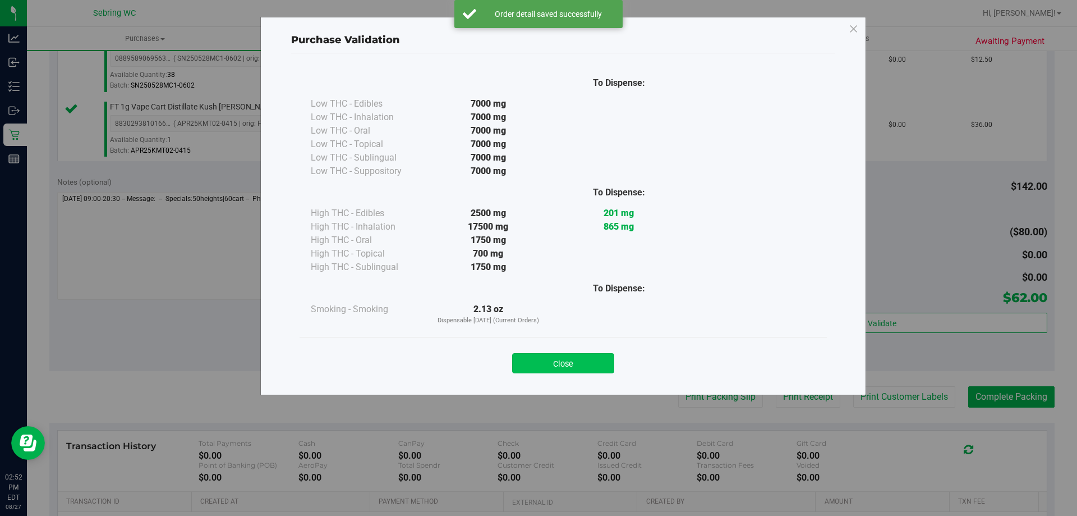
click at [548, 362] on button "Close" at bounding box center [563, 363] width 102 height 20
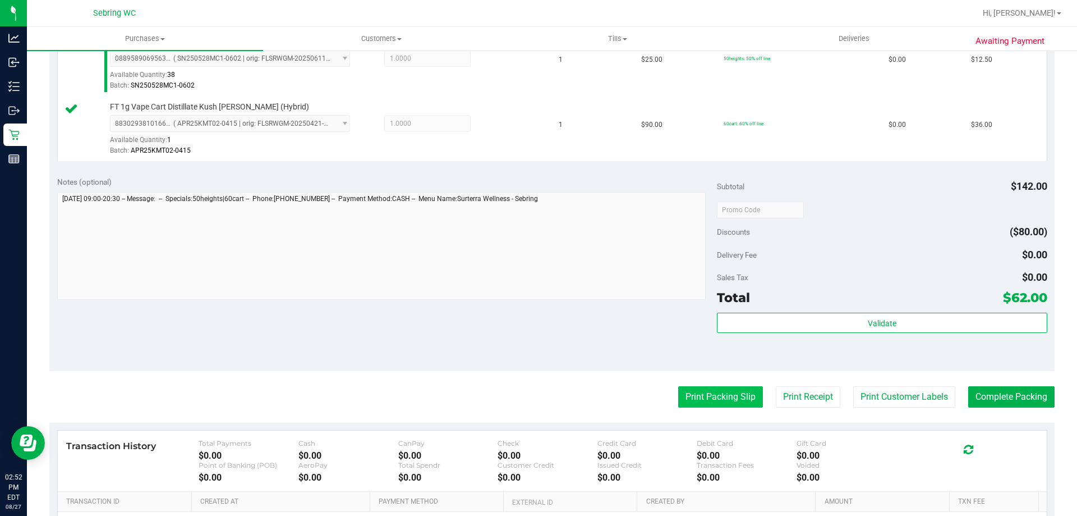
click at [730, 399] on button "Print Packing Slip" at bounding box center [720, 396] width 85 height 21
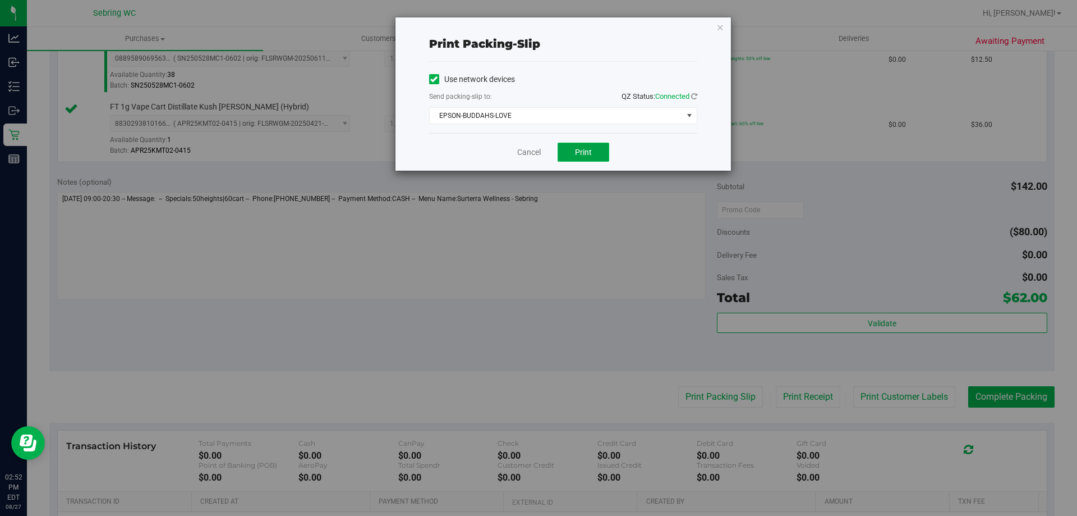
click at [580, 156] on span "Print" at bounding box center [583, 152] width 17 height 9
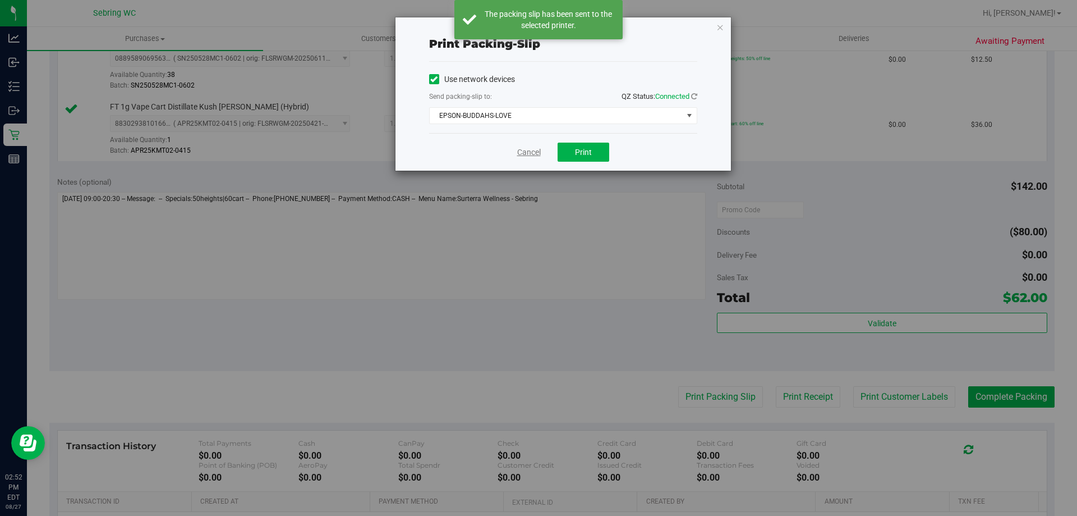
click at [522, 150] on link "Cancel" at bounding box center [529, 152] width 24 height 12
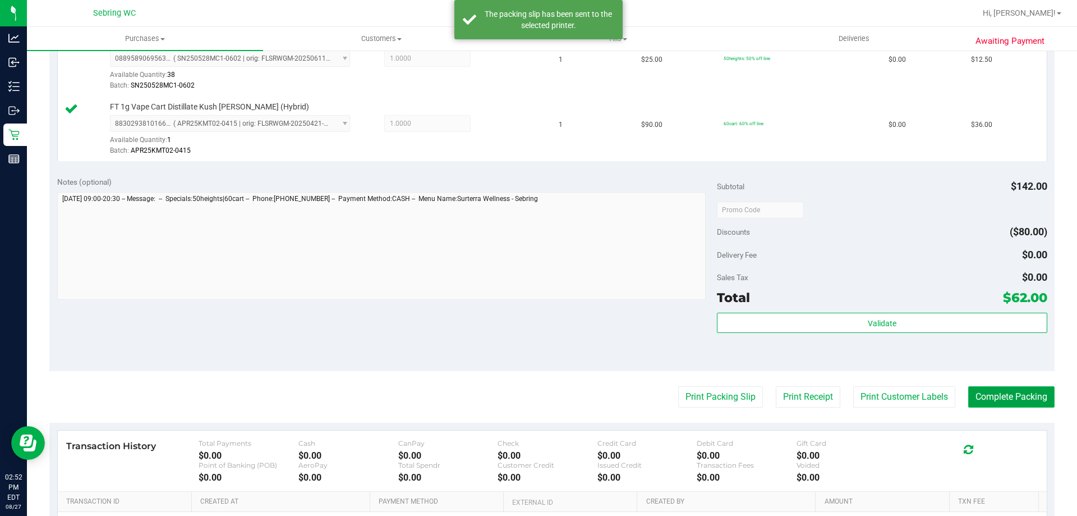
click at [1030, 402] on button "Complete Packing" at bounding box center [1011, 396] width 86 height 21
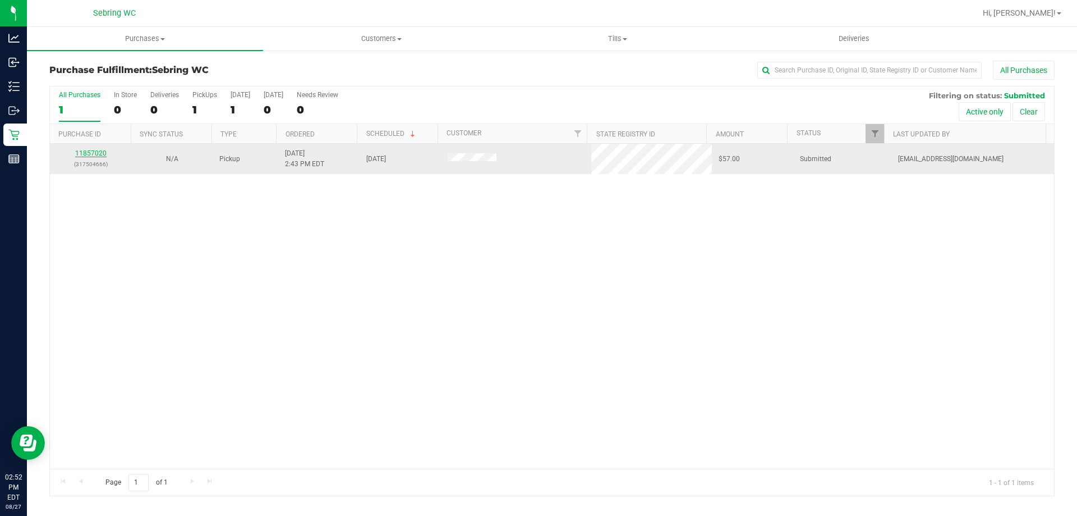
click at [84, 154] on link "11857020" at bounding box center [90, 153] width 31 height 8
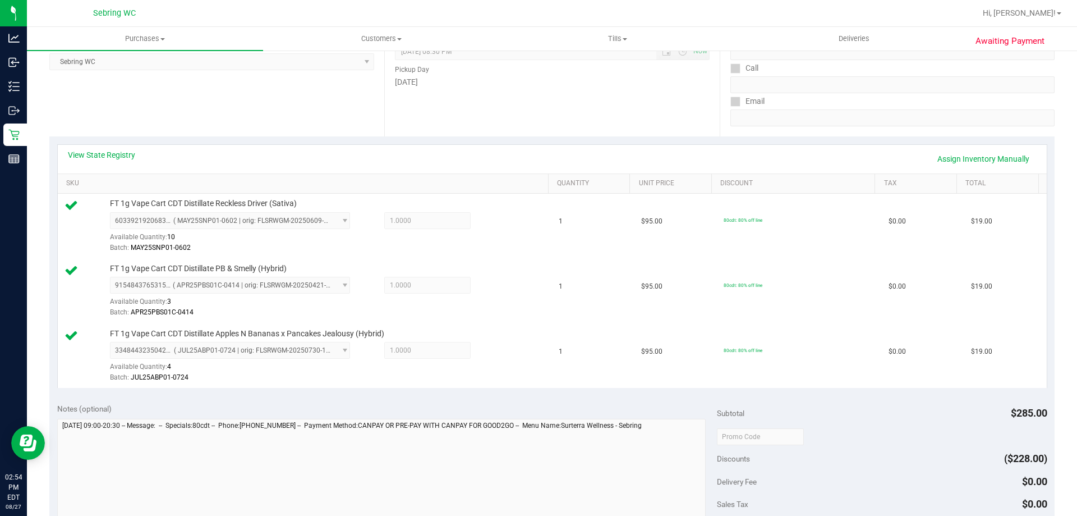
scroll to position [337, 0]
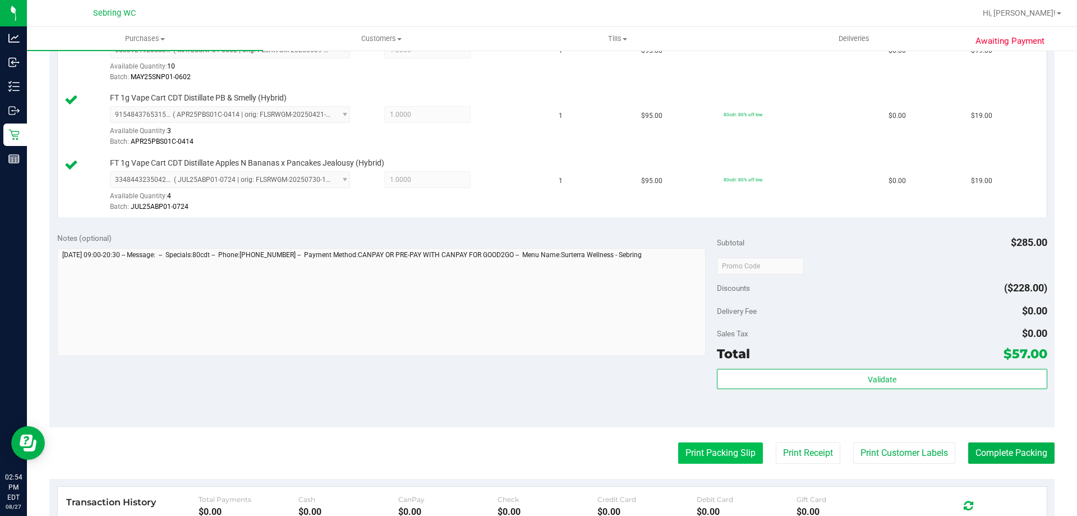
click at [710, 451] on button "Print Packing Slip" at bounding box center [720, 452] width 85 height 21
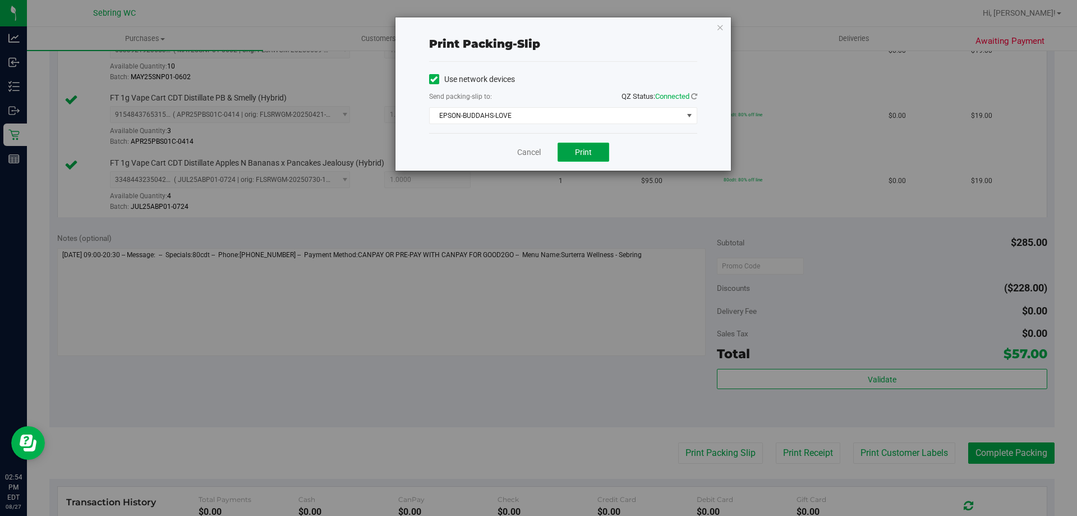
click at [583, 153] on span "Print" at bounding box center [583, 152] width 17 height 9
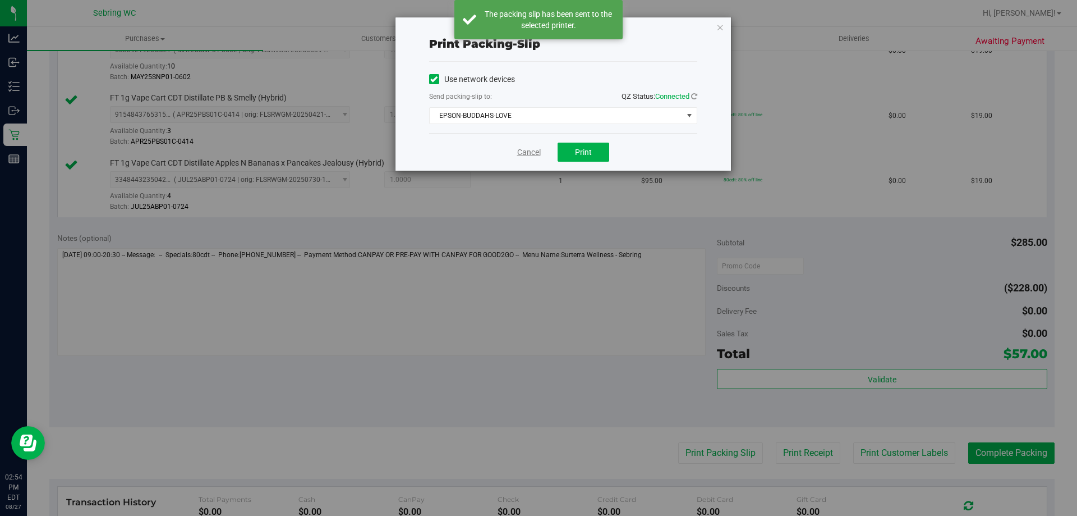
click at [532, 154] on link "Cancel" at bounding box center [529, 152] width 24 height 12
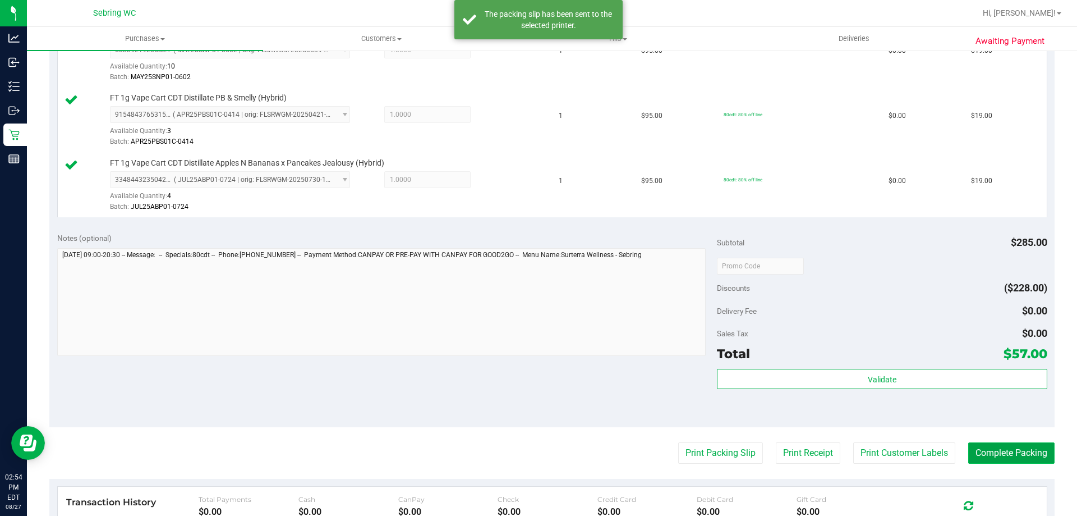
click at [979, 448] on button "Complete Packing" at bounding box center [1011, 452] width 86 height 21
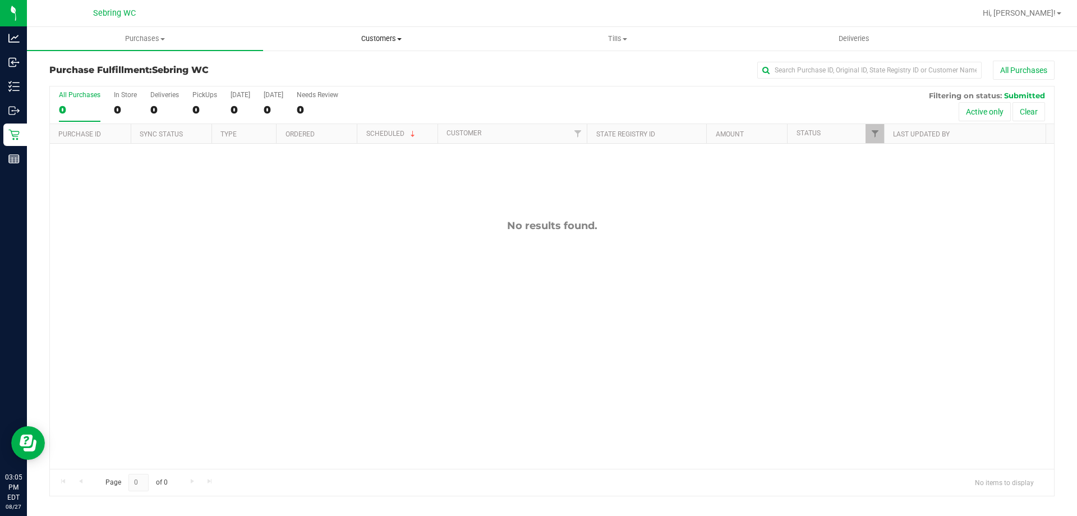
click at [388, 39] on span "Customers" at bounding box center [381, 39] width 235 height 10
click at [319, 63] on span "All customers" at bounding box center [303, 68] width 81 height 10
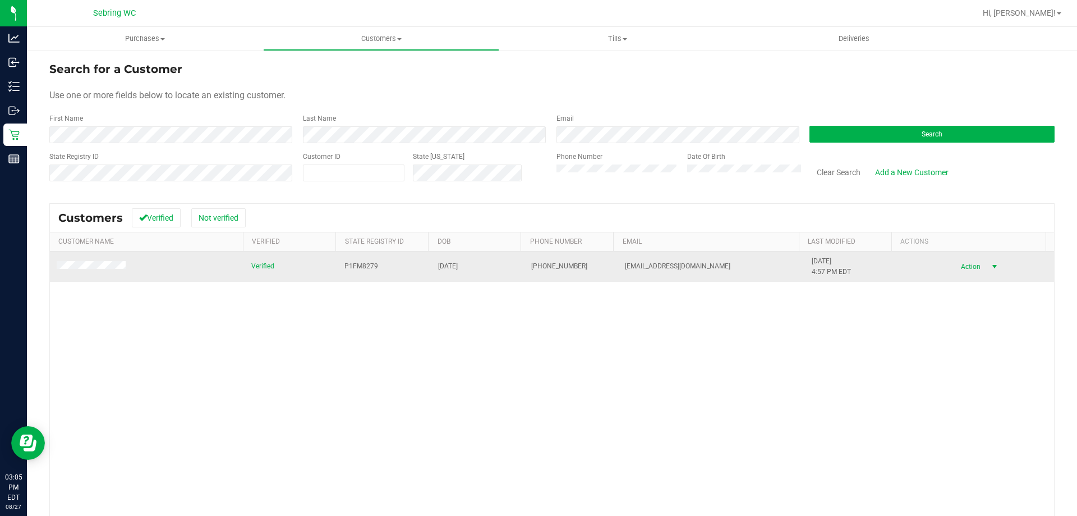
click at [990, 268] on span "select" at bounding box center [994, 266] width 9 height 9
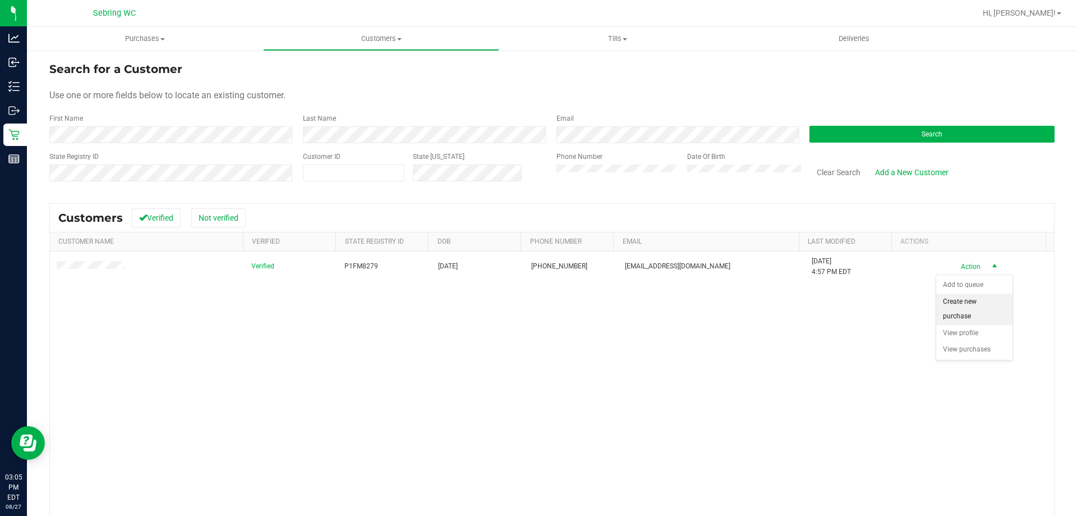
click at [971, 307] on li "Create new purchase" at bounding box center [974, 308] width 76 height 31
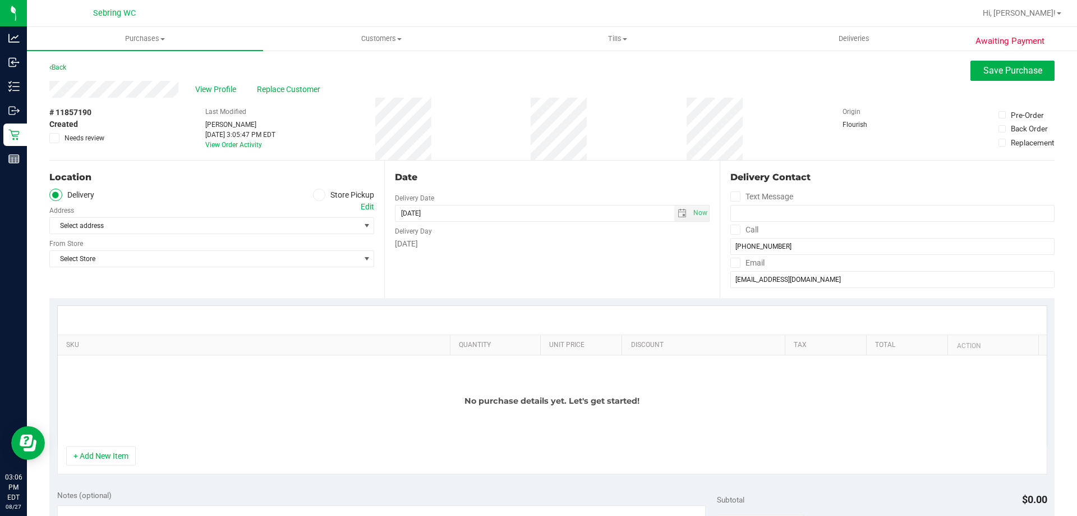
click at [313, 193] on span at bounding box center [319, 195] width 13 height 13
click at [0, 0] on input "Store Pickup" at bounding box center [0, 0] width 0 height 0
click at [324, 227] on span "Select Store" at bounding box center [205, 226] width 310 height 16
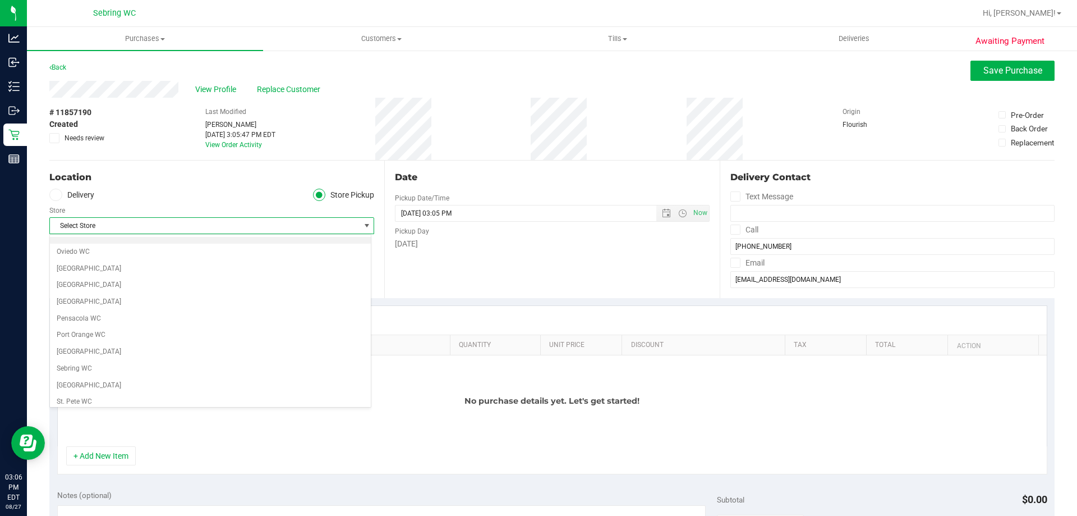
scroll to position [617, 0]
click at [82, 326] on li "Sebring WC" at bounding box center [210, 328] width 321 height 17
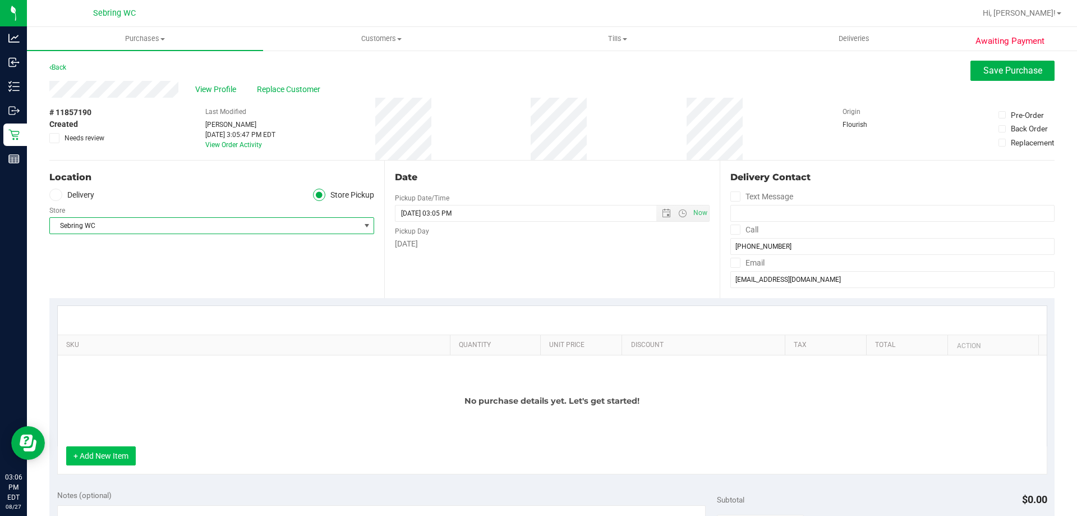
click at [123, 453] on button "+ Add New Item" at bounding box center [101, 455] width 70 height 19
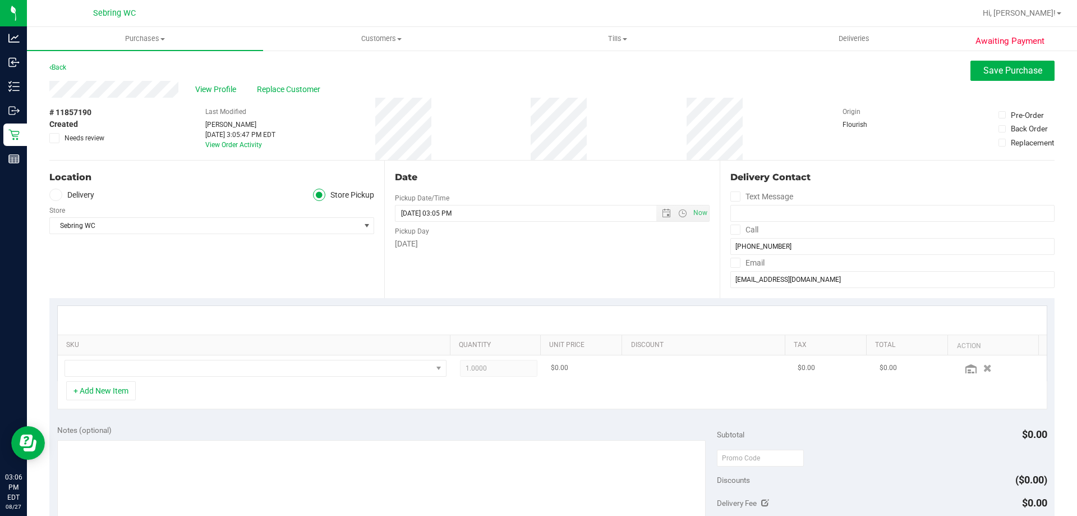
click at [98, 356] on td at bounding box center [256, 368] width 396 height 26
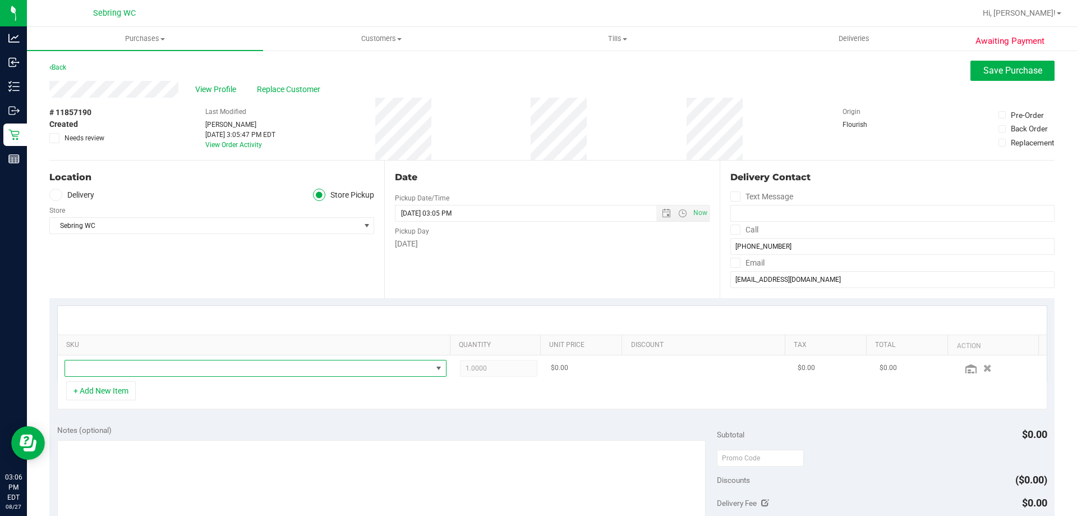
click at [98, 369] on span "NO DATA FOUND" at bounding box center [248, 368] width 367 height 16
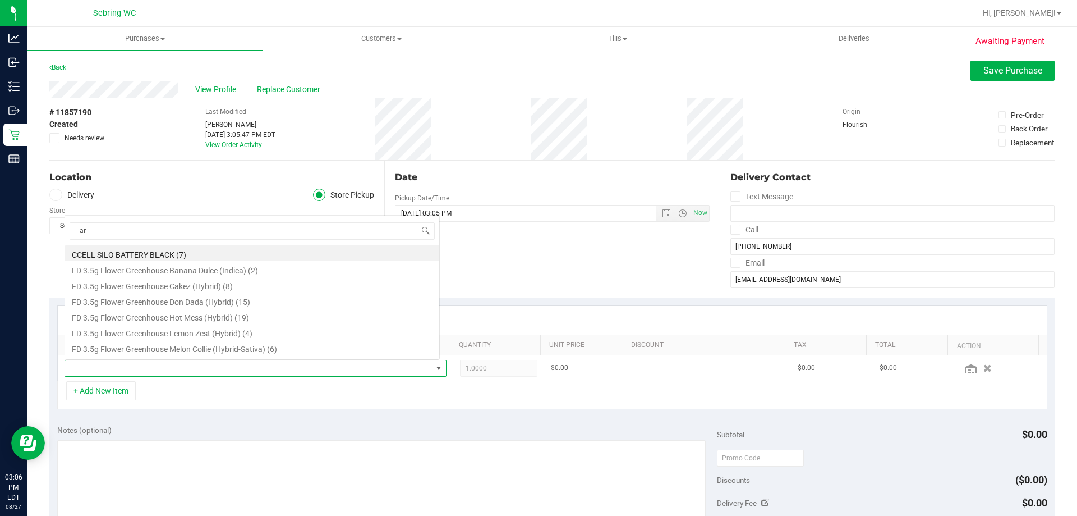
scroll to position [17, 372]
type input "arz"
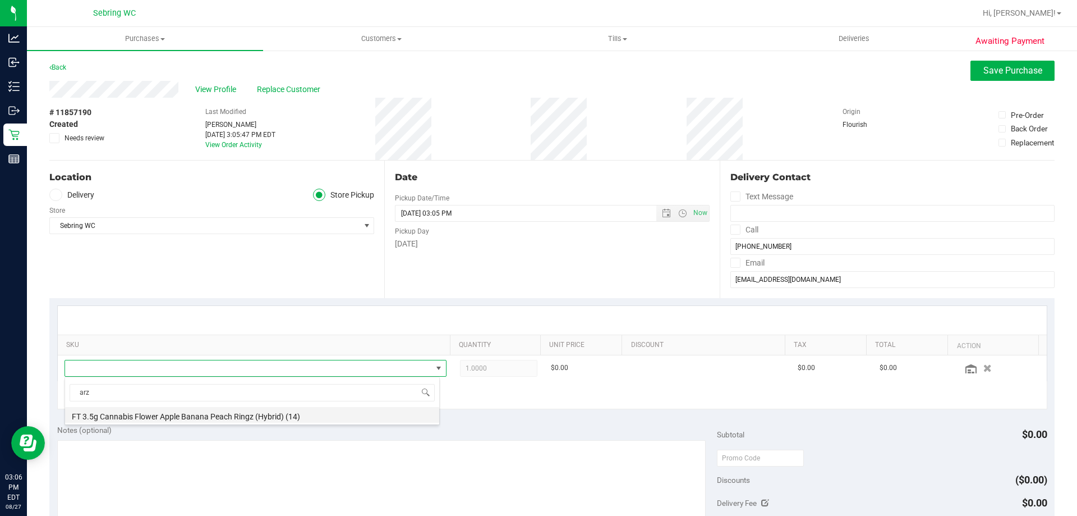
click at [173, 412] on li "FT 3.5g Cannabis Flower Apple Banana Peach Ringz (Hybrid) (14)" at bounding box center [252, 415] width 374 height 16
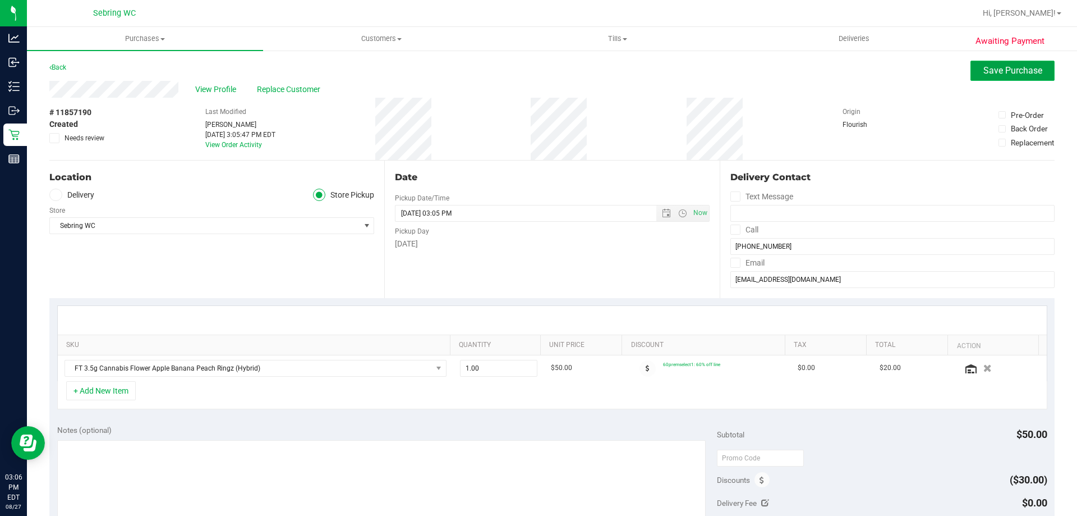
click at [1000, 72] on span "Save Purchase" at bounding box center [1013, 70] width 59 height 11
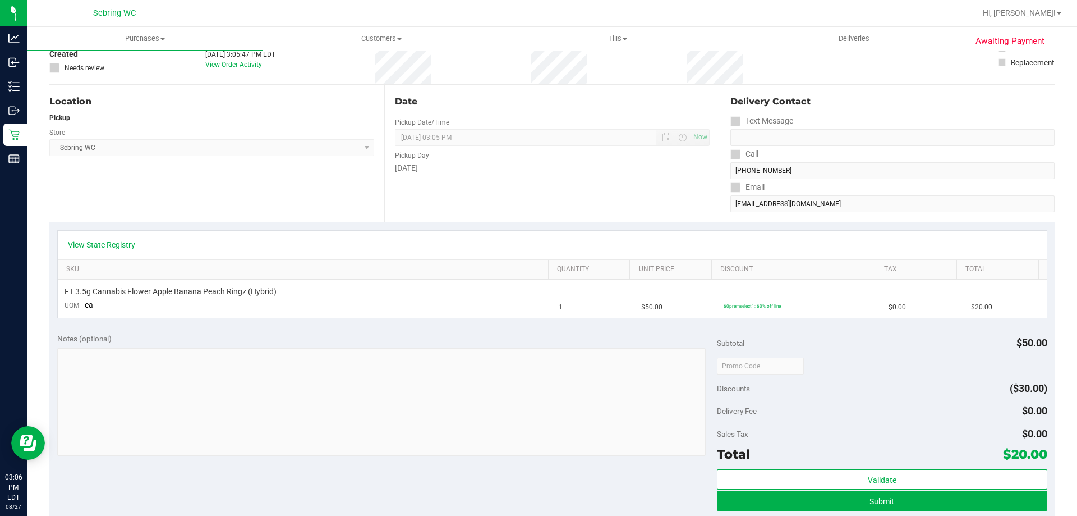
scroll to position [168, 0]
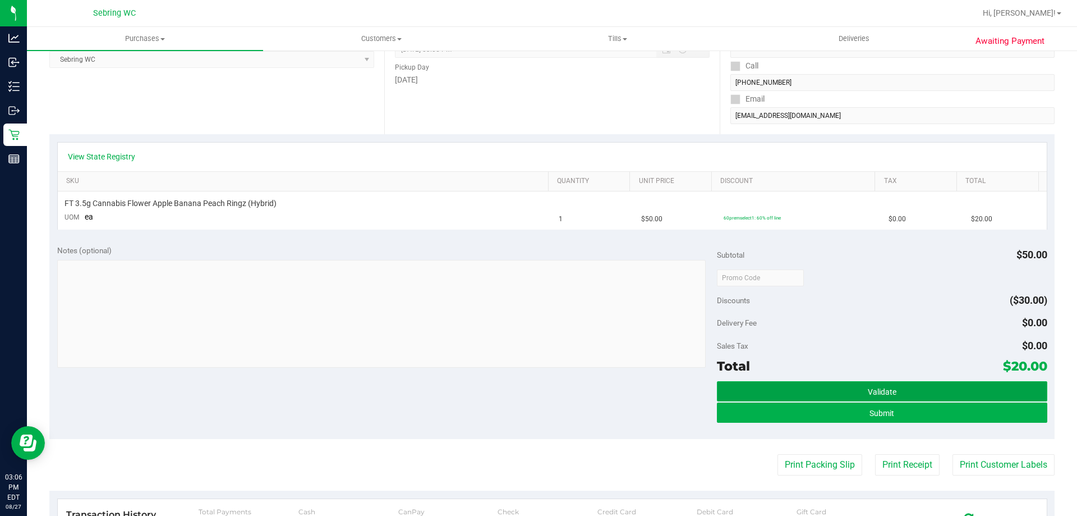
click at [825, 391] on button "Validate" at bounding box center [882, 391] width 330 height 20
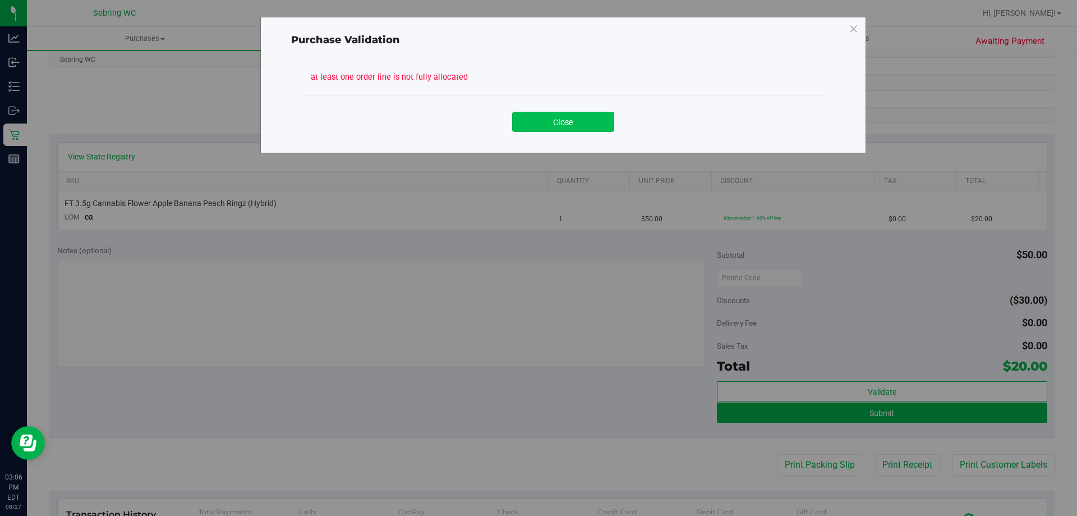
click at [563, 116] on button "Close" at bounding box center [563, 122] width 102 height 20
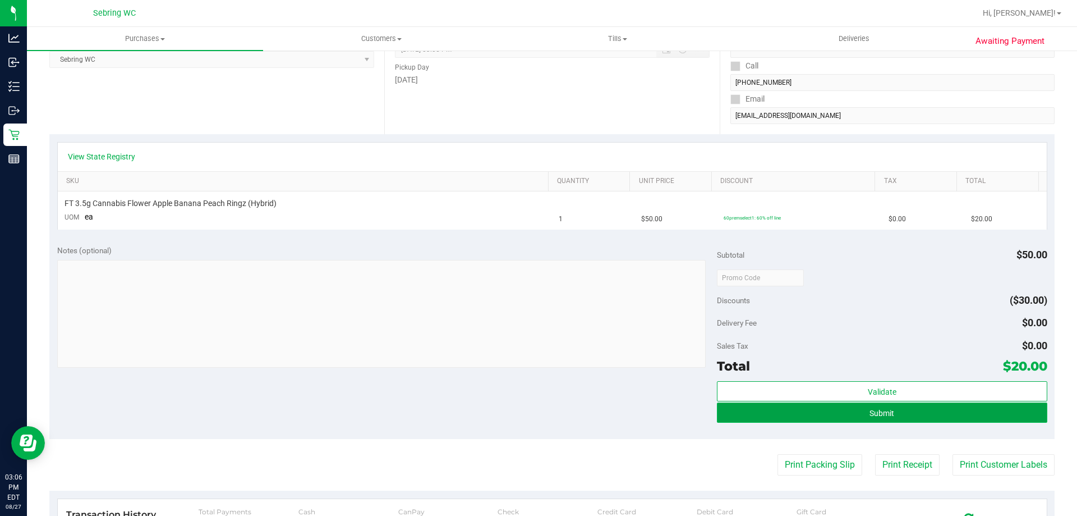
click at [833, 411] on button "Submit" at bounding box center [882, 412] width 330 height 20
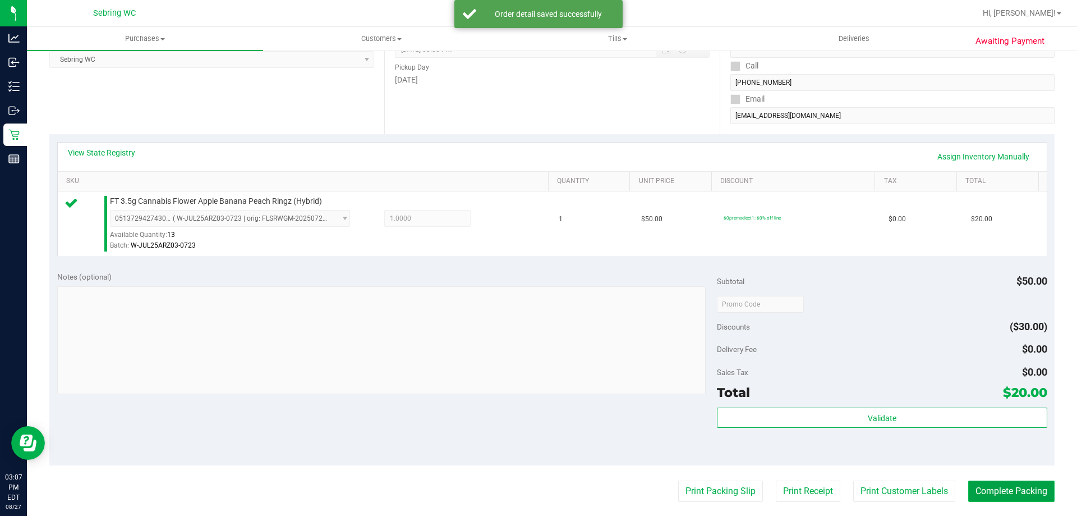
click at [978, 493] on button "Complete Packing" at bounding box center [1011, 490] width 86 height 21
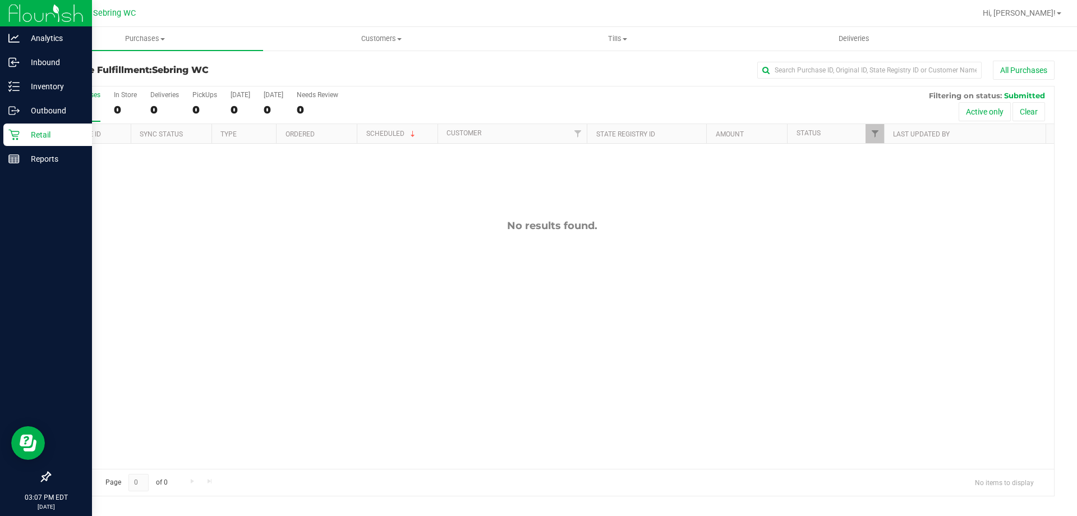
click at [36, 132] on p "Retail" at bounding box center [53, 134] width 67 height 13
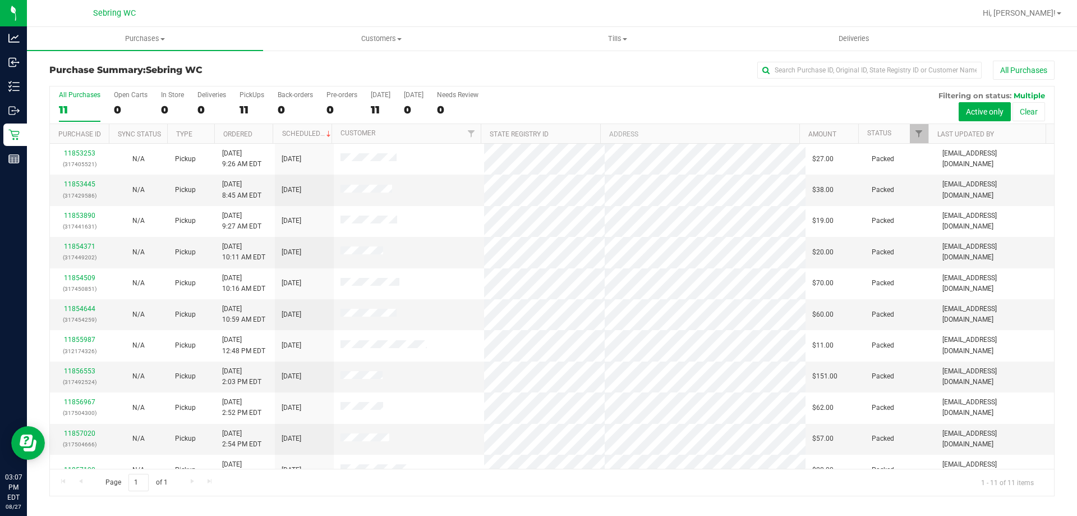
scroll to position [16, 0]
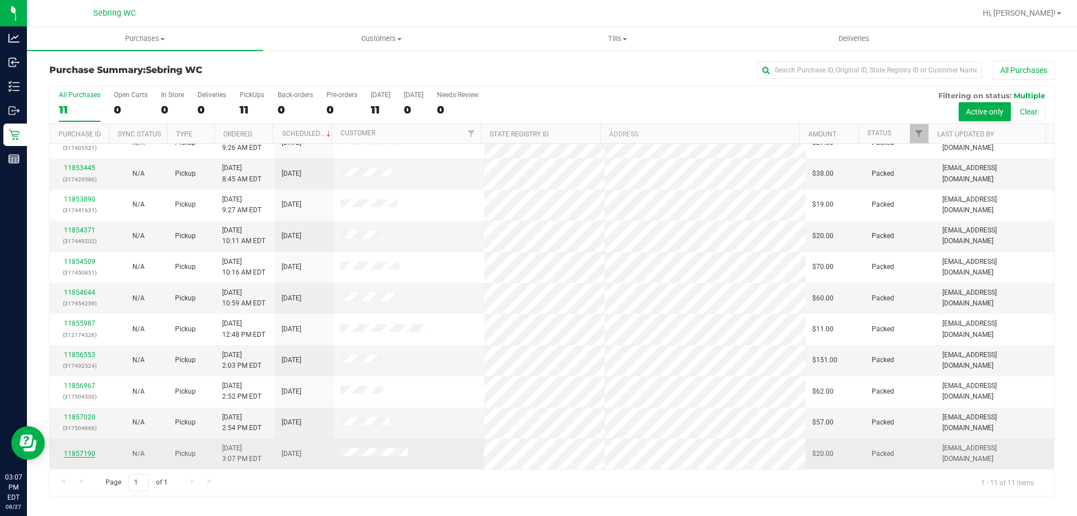
click at [72, 454] on link "11857190" at bounding box center [79, 453] width 31 height 8
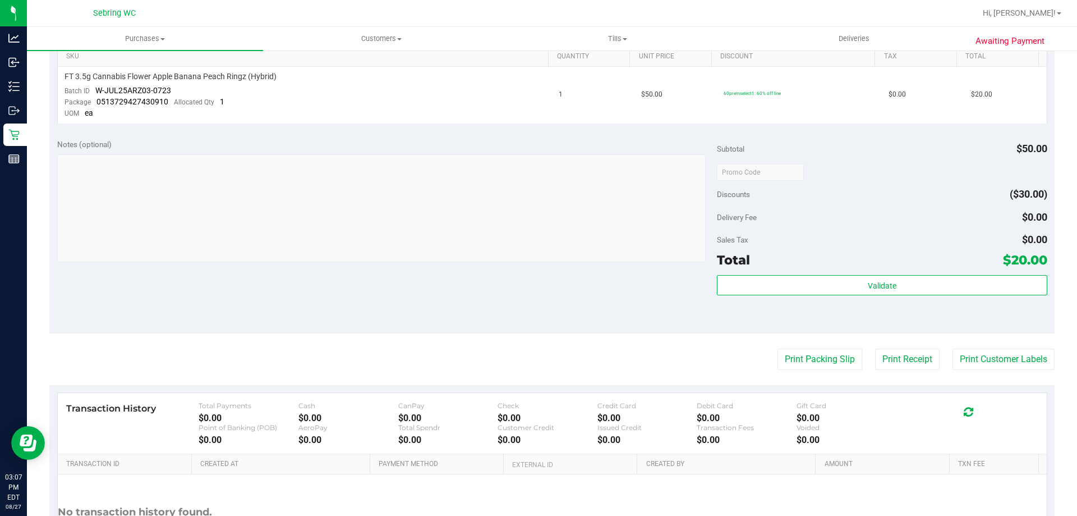
scroll to position [393, 0]
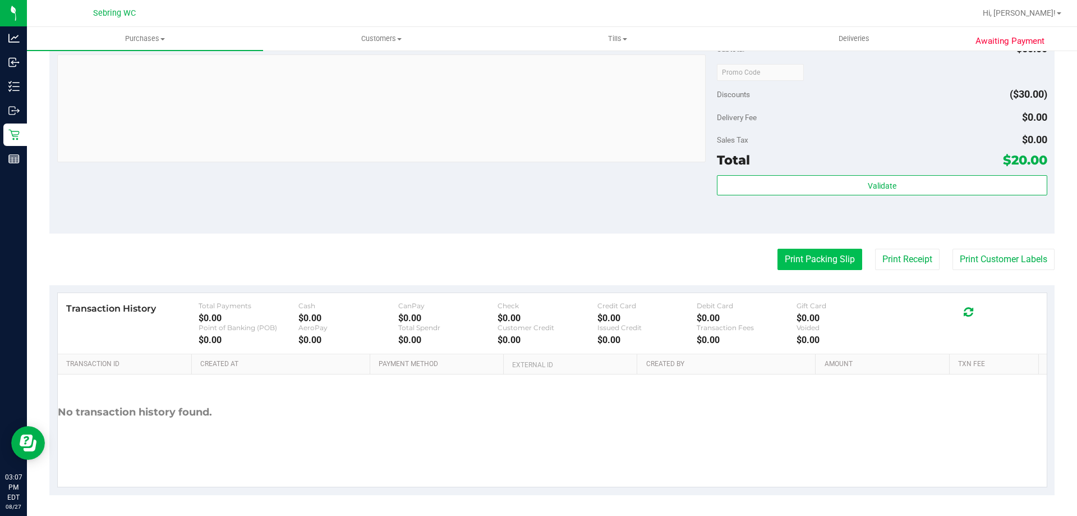
click at [828, 259] on button "Print Packing Slip" at bounding box center [820, 259] width 85 height 21
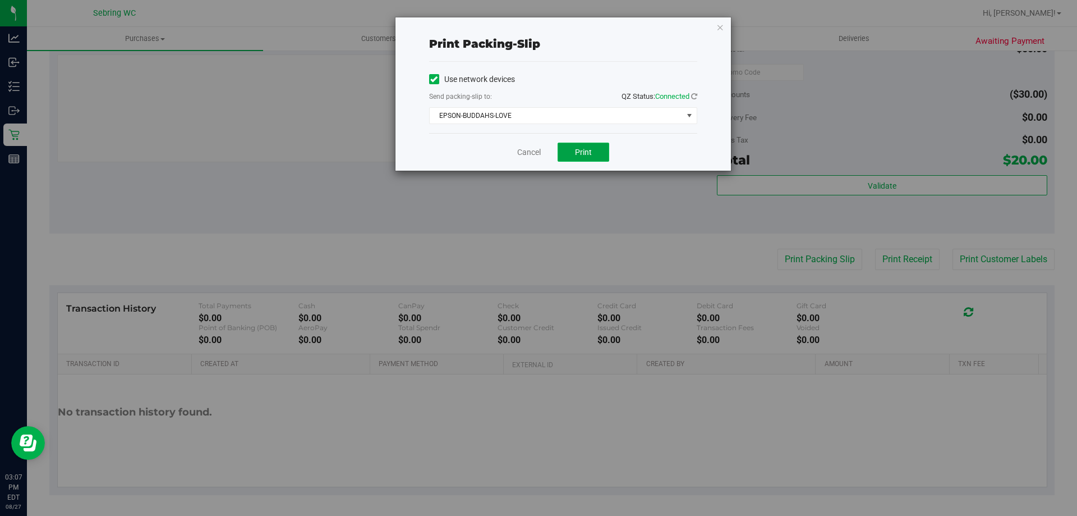
click at [584, 148] on span "Print" at bounding box center [583, 152] width 17 height 9
click at [538, 153] on link "Cancel" at bounding box center [529, 152] width 24 height 12
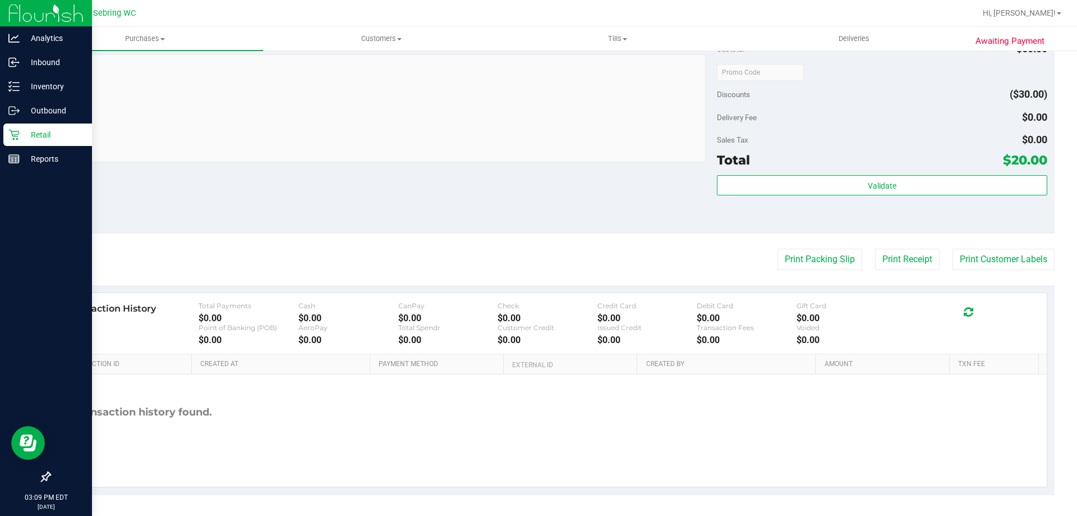
click at [13, 139] on icon at bounding box center [13, 135] width 11 height 11
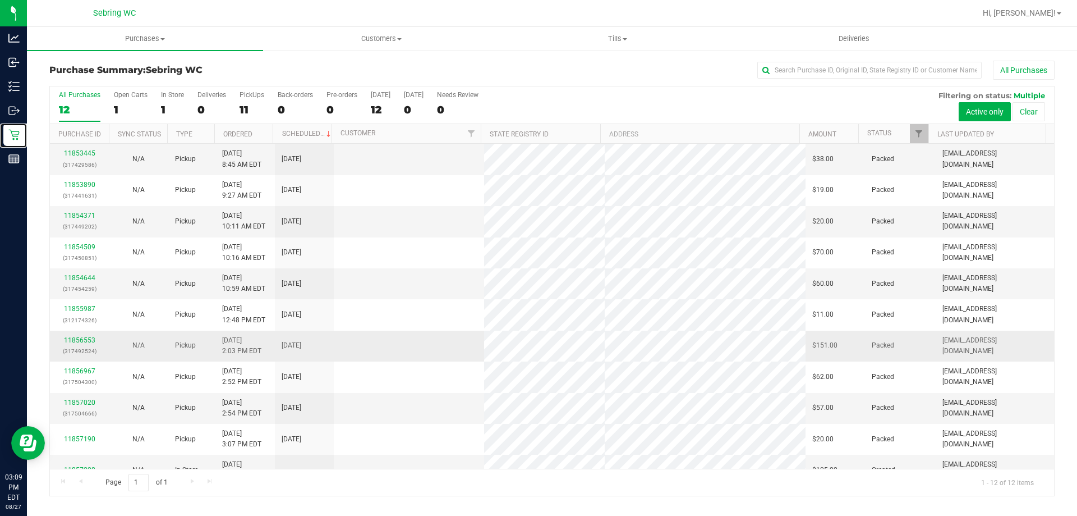
scroll to position [48, 0]
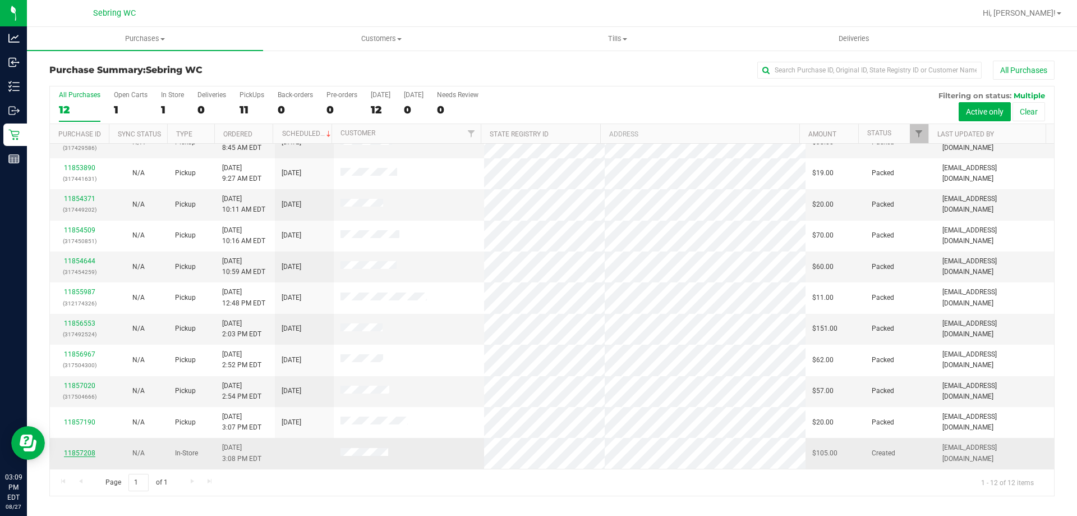
click at [84, 449] on link "11857208" at bounding box center [79, 453] width 31 height 8
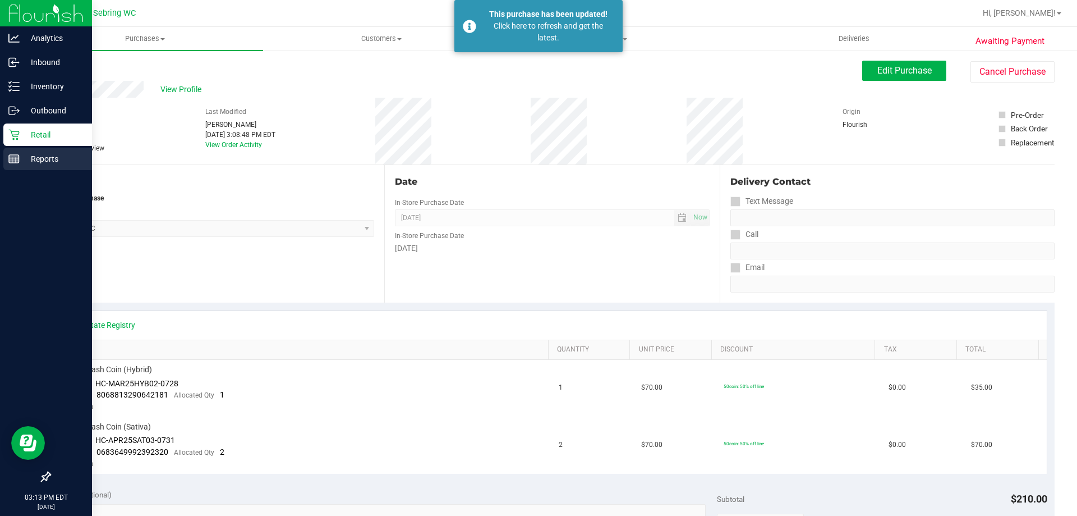
click at [29, 161] on p "Reports" at bounding box center [53, 158] width 67 height 13
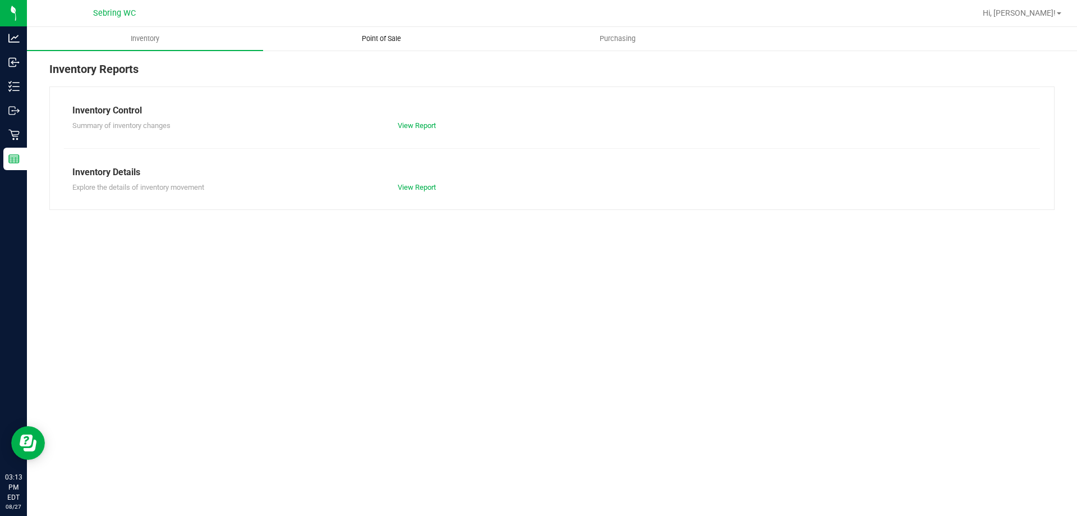
click at [390, 43] on span "Point of Sale" at bounding box center [382, 39] width 70 height 10
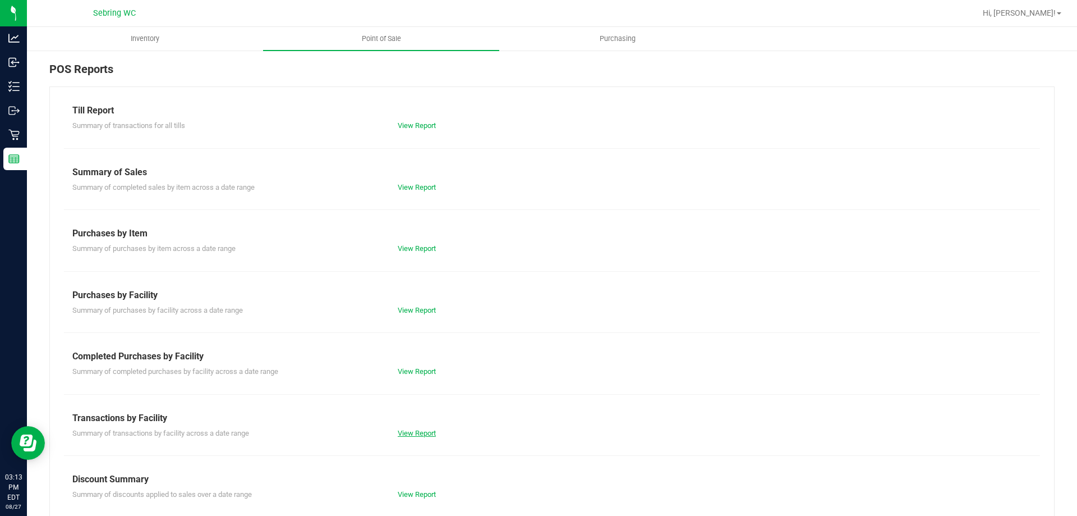
click at [426, 429] on link "View Report" at bounding box center [417, 433] width 38 height 8
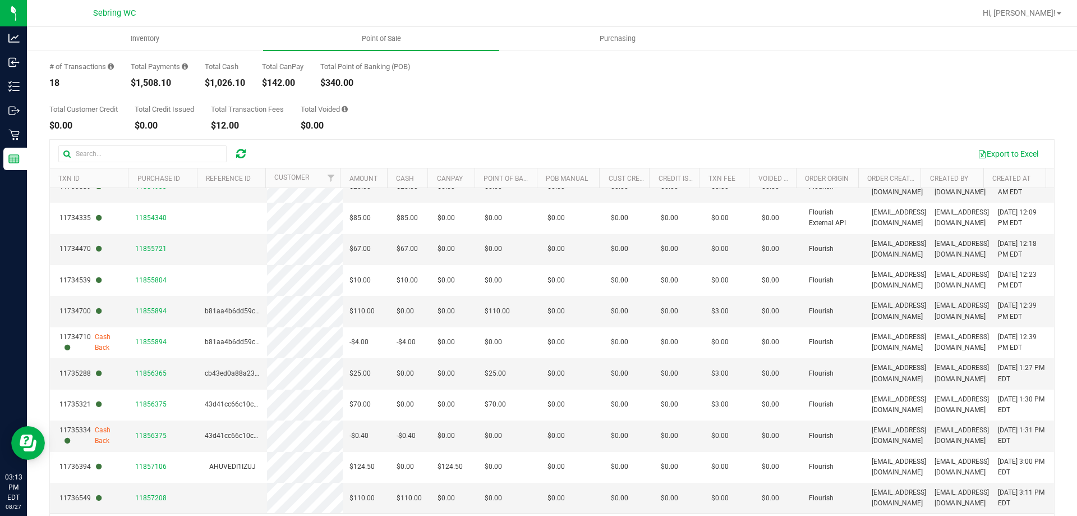
scroll to position [84, 0]
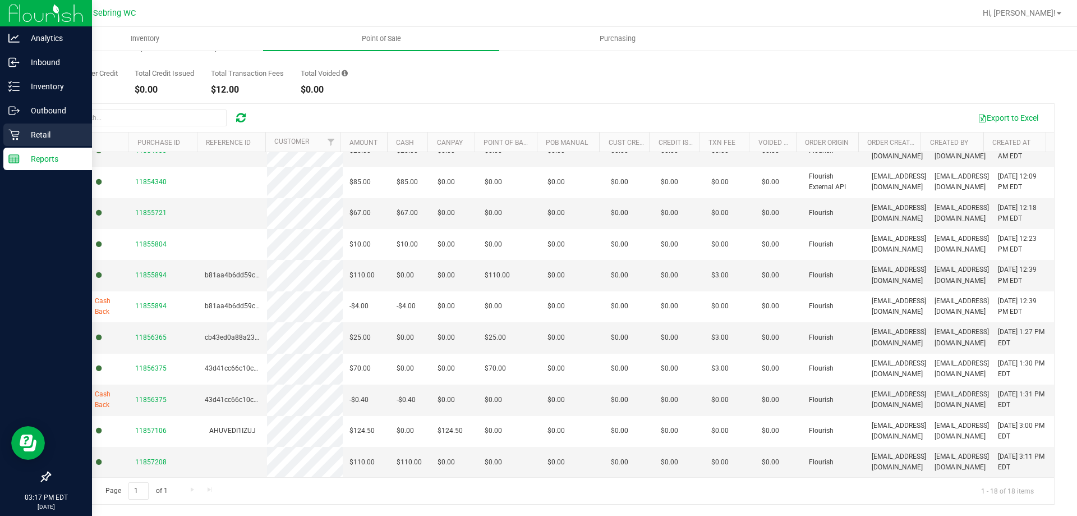
click at [11, 138] on icon at bounding box center [13, 134] width 11 height 11
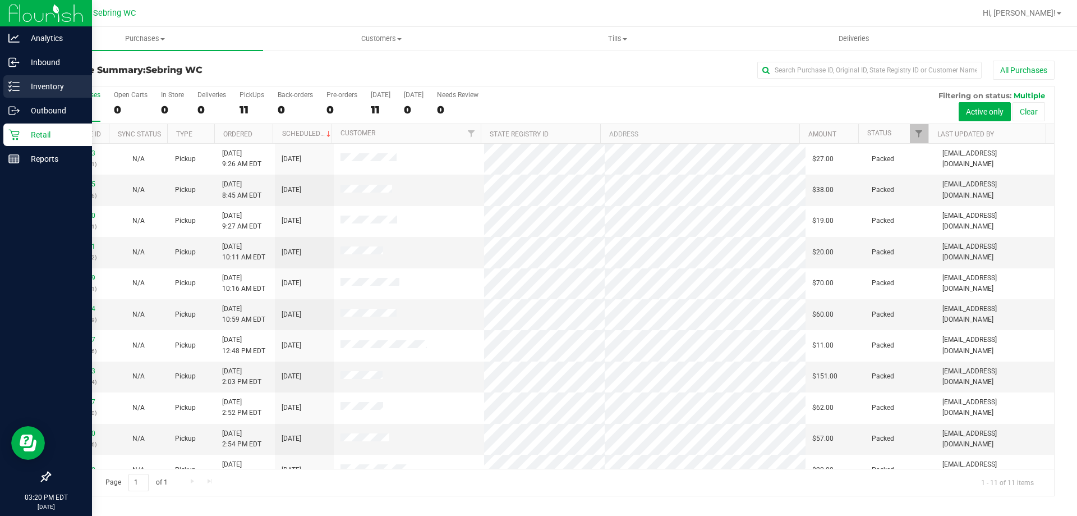
click at [16, 84] on icon at bounding box center [13, 86] width 11 height 11
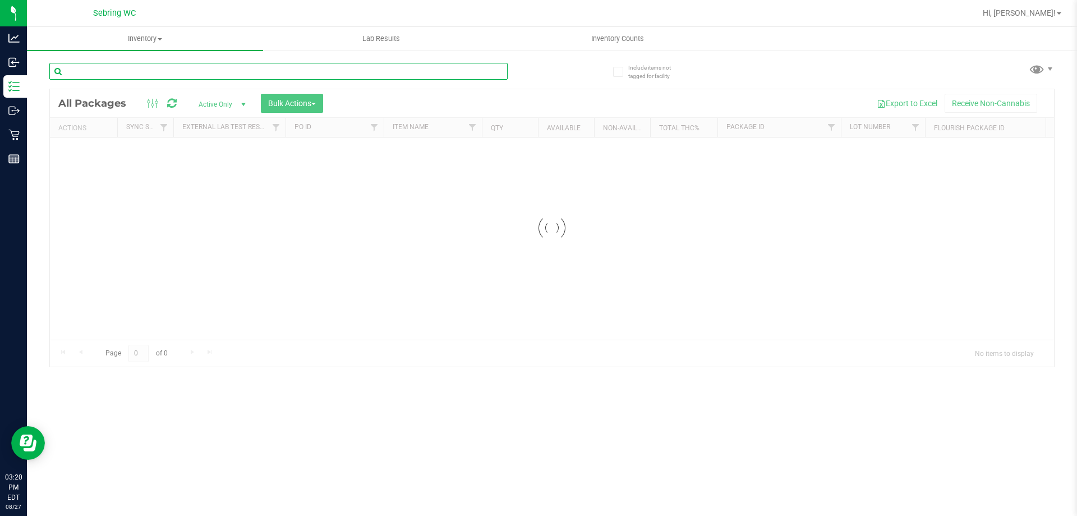
click at [264, 68] on div "Inventory All packages All inventory Waste log Create inventory Lab Results Inv…" at bounding box center [552, 271] width 1050 height 489
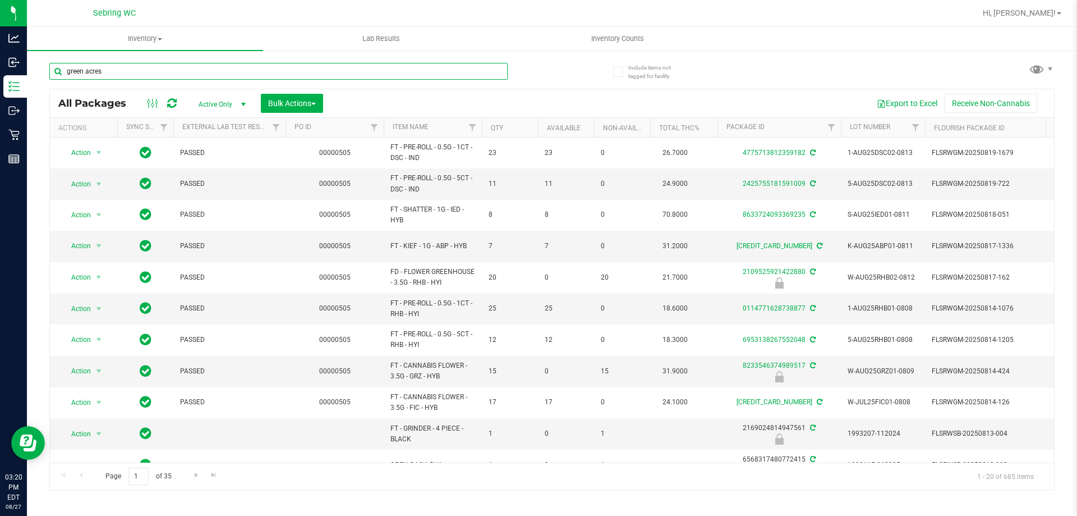
type input "green acres"
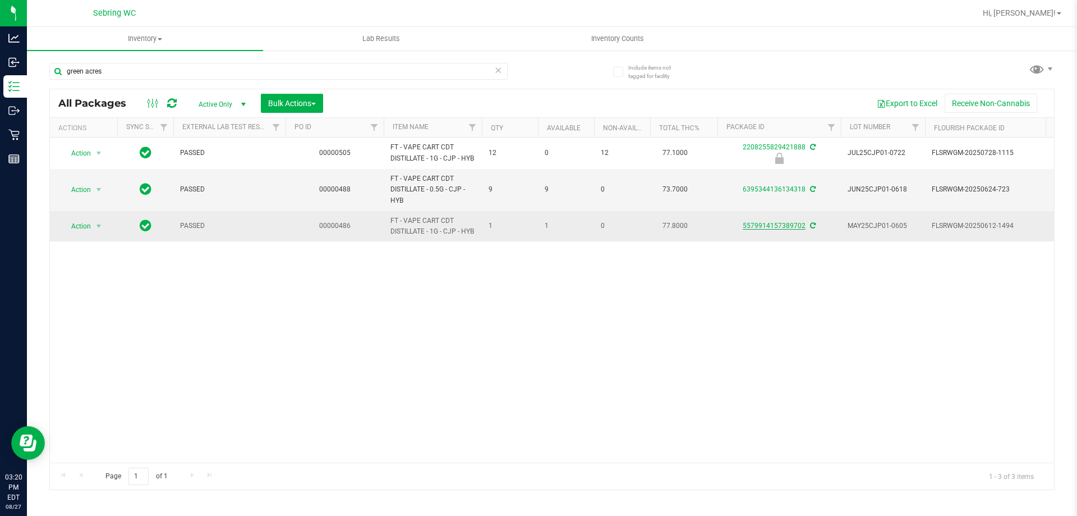
click at [766, 224] on link "5579914157389702" at bounding box center [774, 226] width 63 height 8
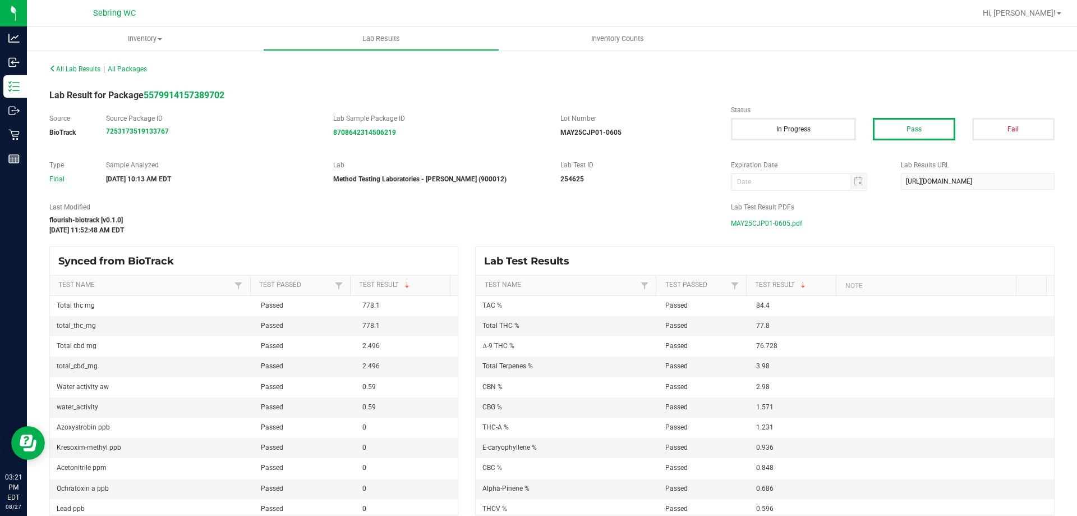
click at [760, 226] on span "MAY25CJP01-0605.pdf" at bounding box center [766, 223] width 71 height 17
click at [768, 221] on span "MAY25CJP01-0605.pdf" at bounding box center [766, 223] width 71 height 17
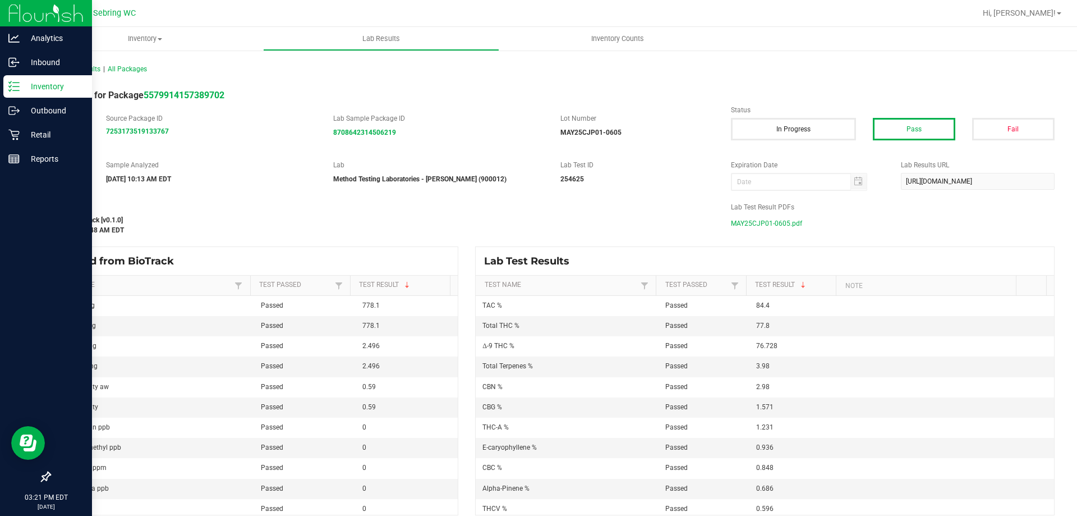
click at [21, 96] on div "Inventory" at bounding box center [47, 86] width 89 height 22
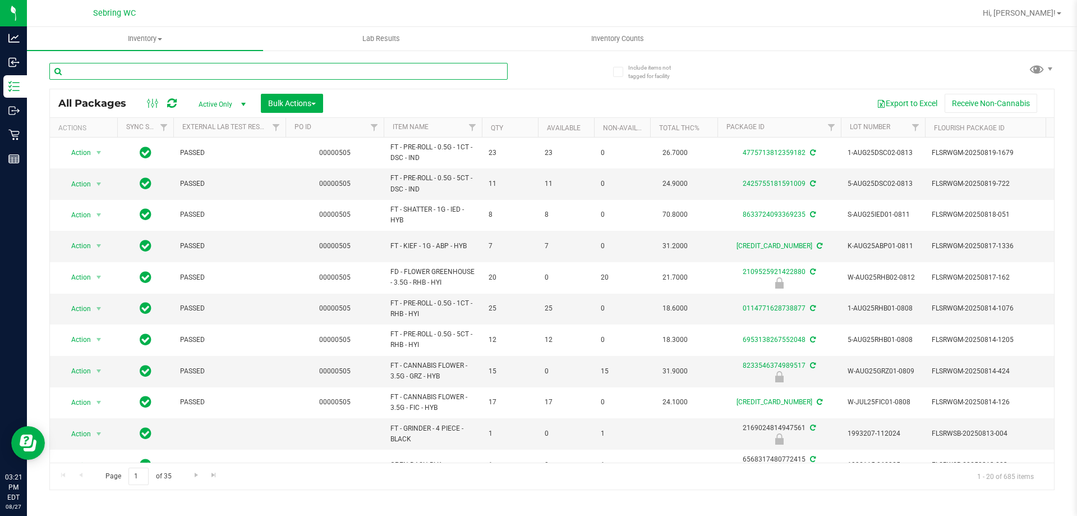
click at [194, 71] on input "text" at bounding box center [278, 71] width 458 height 17
type input "[PERSON_NAME]"
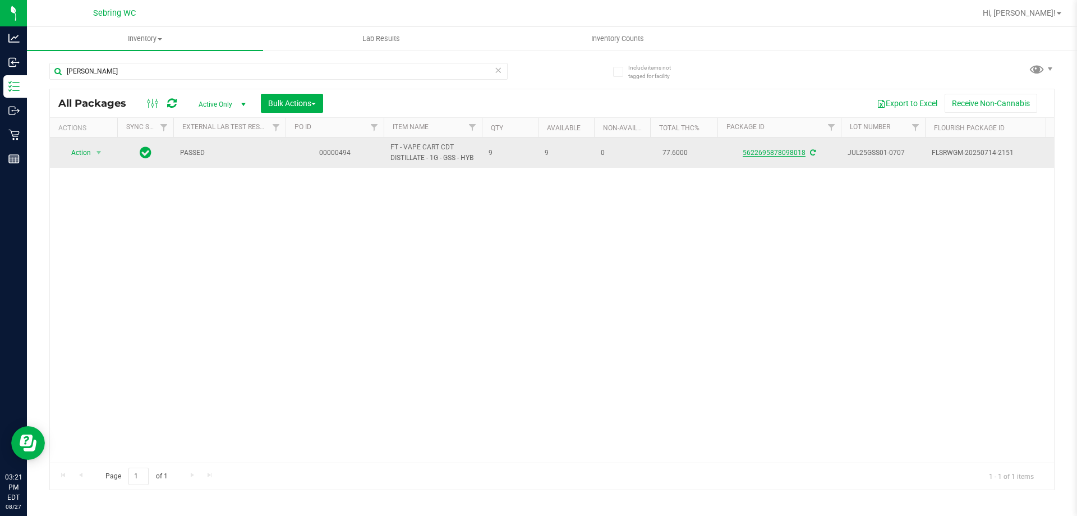
click at [792, 153] on link "5622695878098018" at bounding box center [774, 153] width 63 height 8
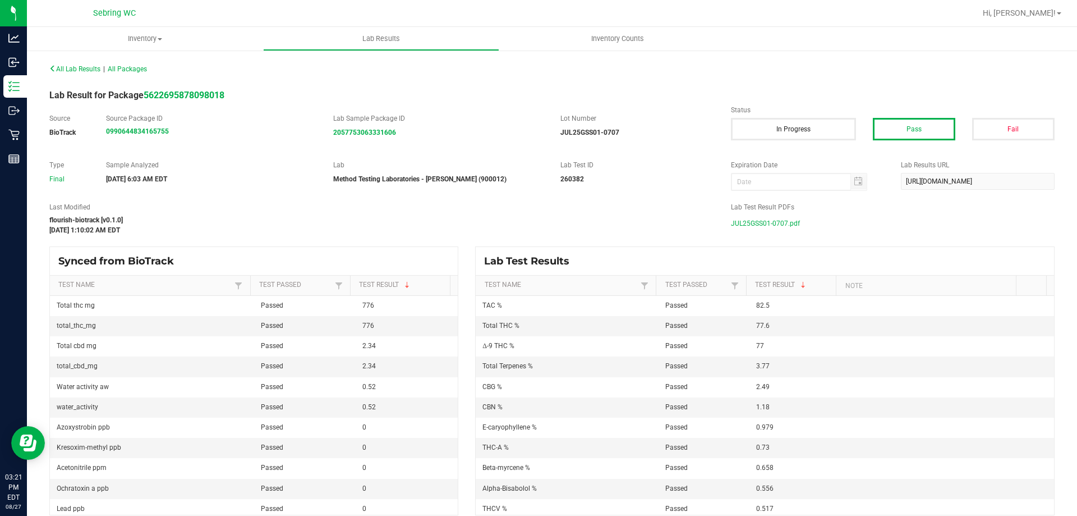
click at [753, 225] on span "JUL25GSS01-0707.pdf" at bounding box center [765, 223] width 69 height 17
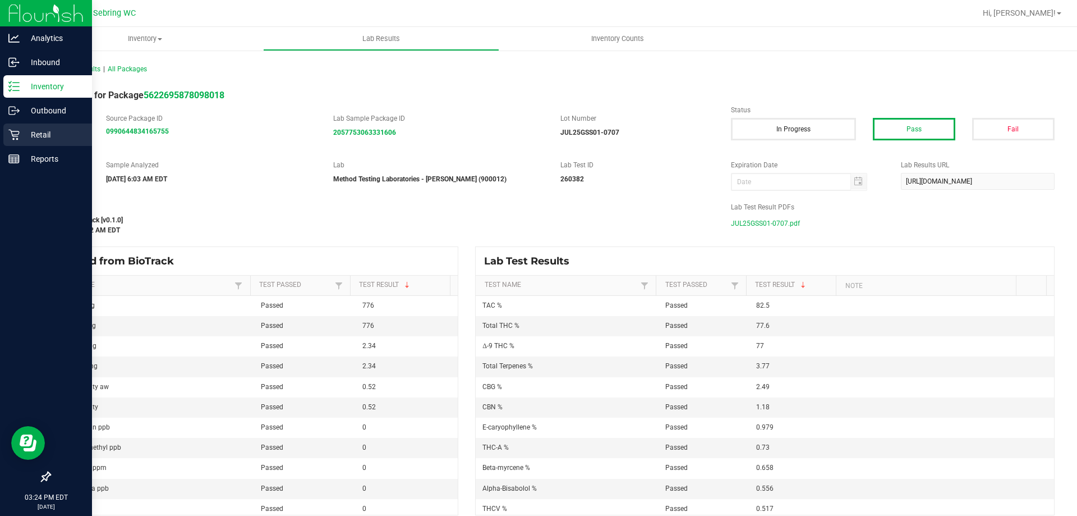
click at [9, 139] on icon at bounding box center [13, 134] width 11 height 11
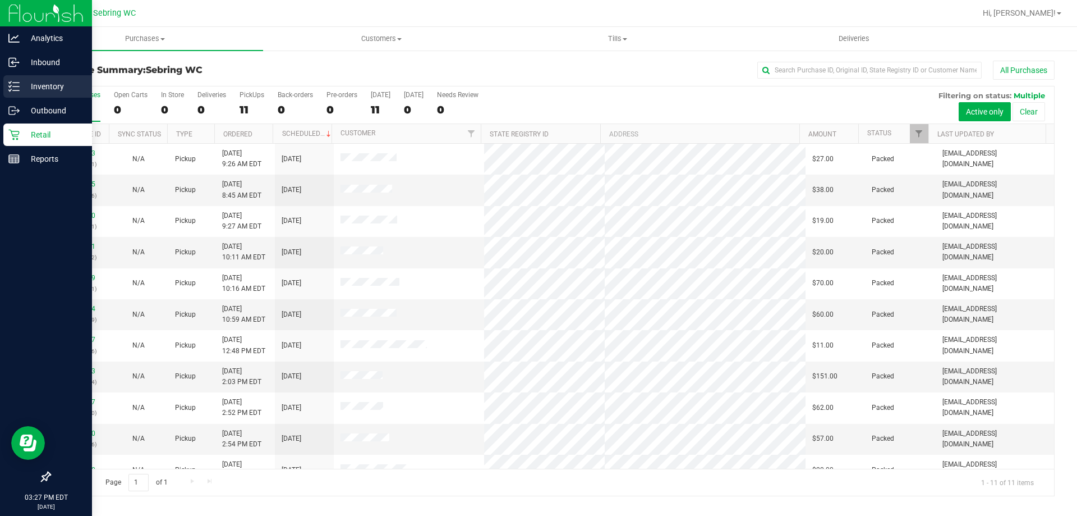
click at [21, 88] on p "Inventory" at bounding box center [53, 86] width 67 height 13
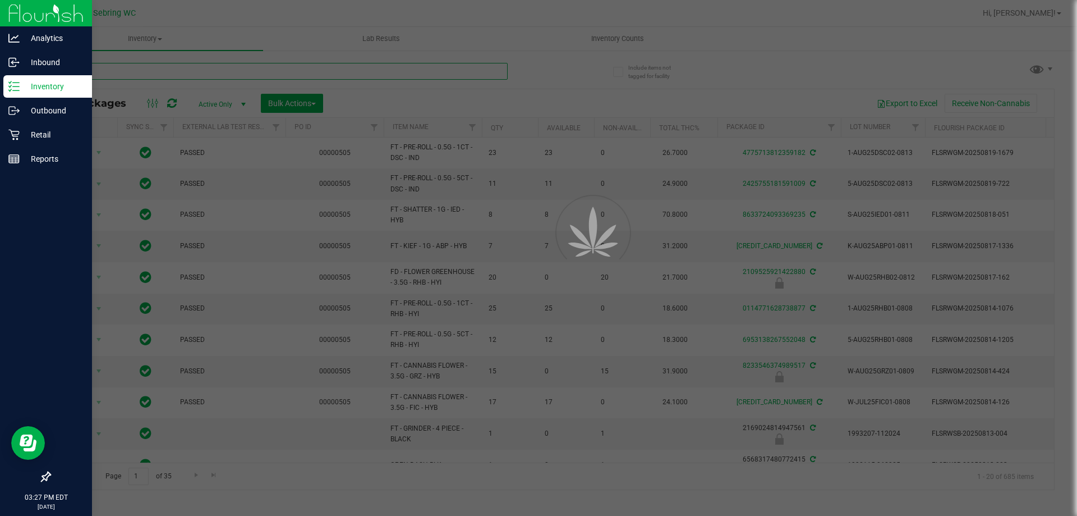
click at [422, 73] on input "text" at bounding box center [278, 71] width 458 height 17
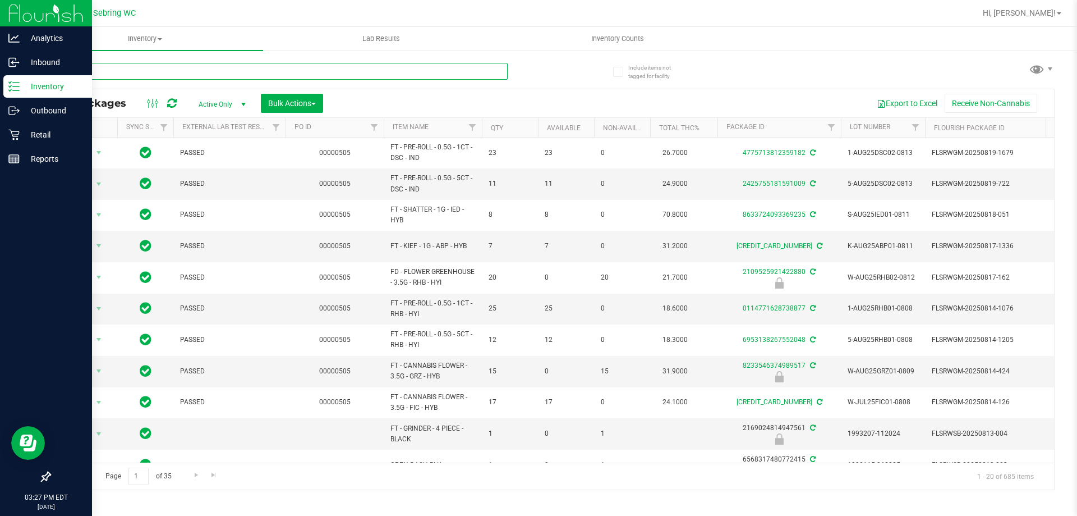
click at [422, 73] on input "text" at bounding box center [278, 71] width 458 height 17
type input "jgn"
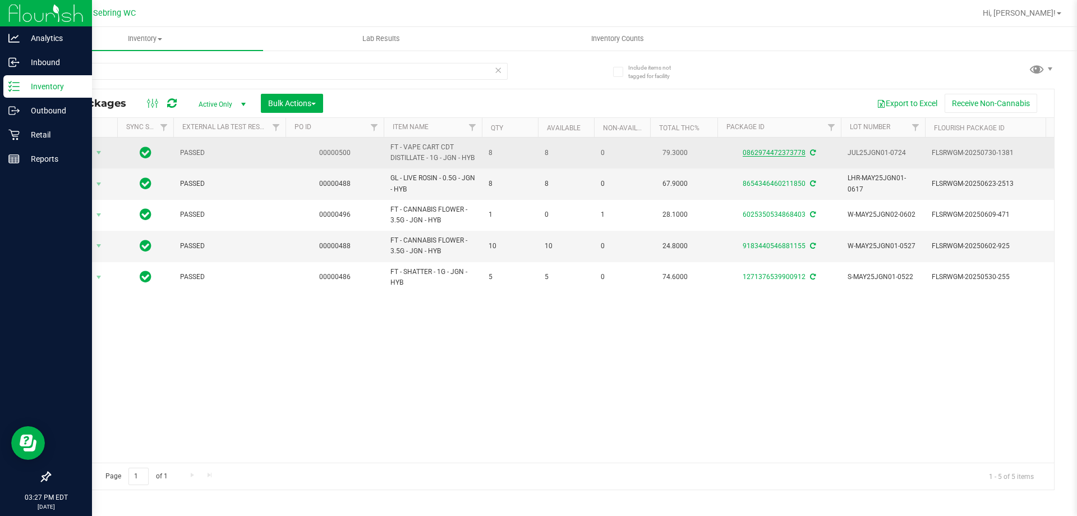
click at [757, 154] on link "0862974472373778" at bounding box center [774, 153] width 63 height 8
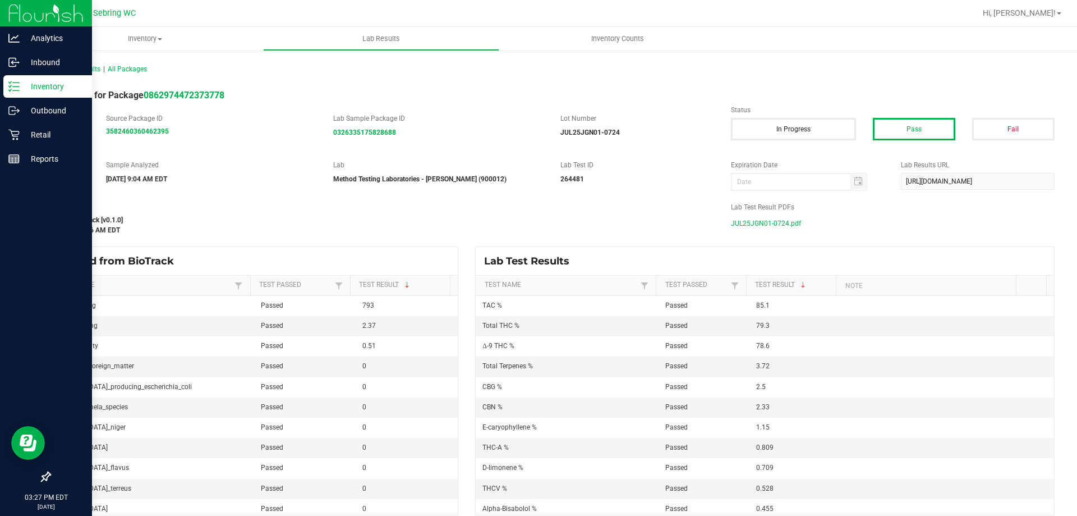
drag, startPoint x: 764, startPoint y: 221, endPoint x: 786, endPoint y: 205, distance: 27.4
click at [764, 221] on span "JUL25JGN01-0724.pdf" at bounding box center [766, 223] width 70 height 17
